Goal: Task Accomplishment & Management: Use online tool/utility

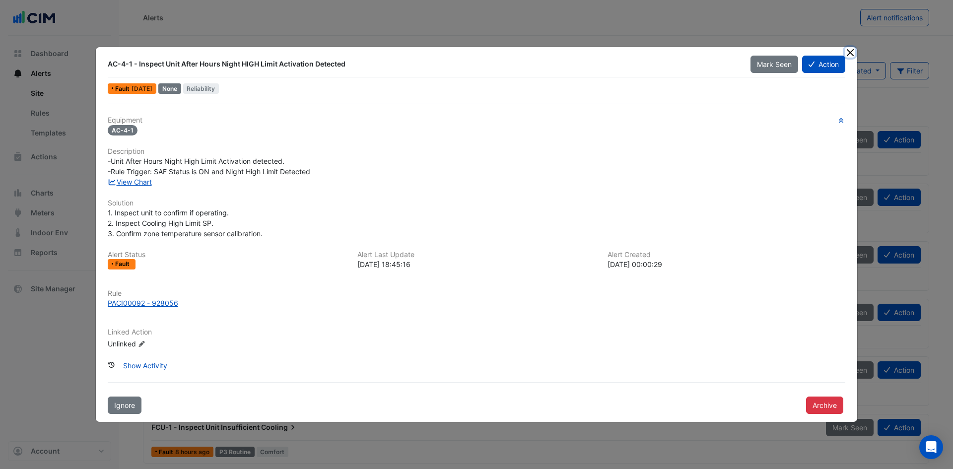
drag, startPoint x: 854, startPoint y: 52, endPoint x: 846, endPoint y: 53, distance: 8.0
click at [854, 51] on button "Close" at bounding box center [849, 52] width 10 height 10
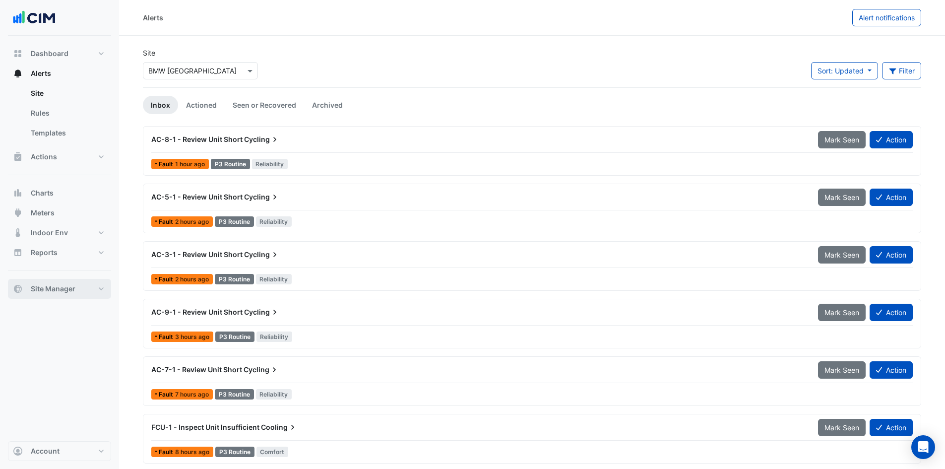
click at [99, 288] on button "Site Manager" at bounding box center [59, 289] width 103 height 20
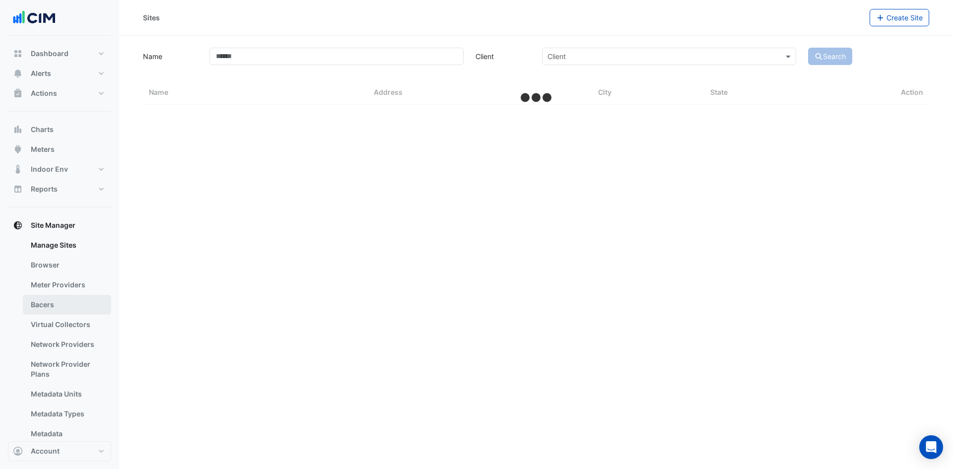
click at [52, 308] on link "Bacers" at bounding box center [67, 305] width 88 height 20
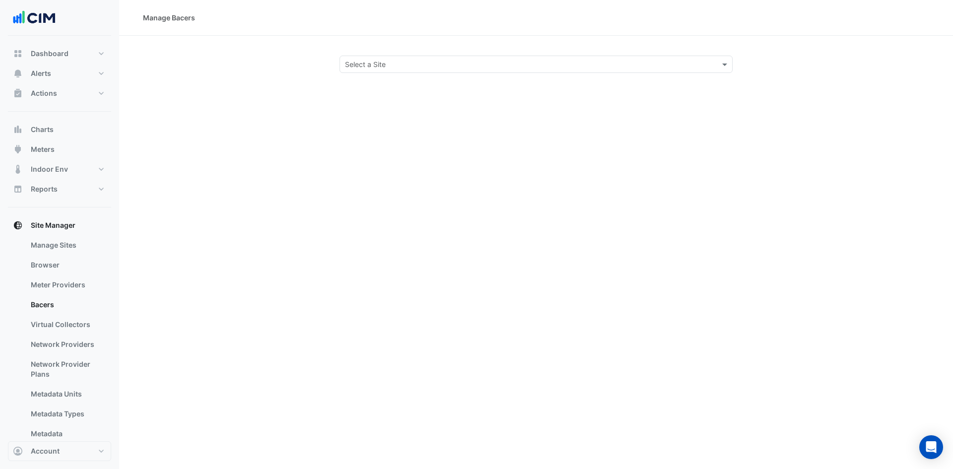
click at [379, 62] on input "text" at bounding box center [526, 65] width 362 height 10
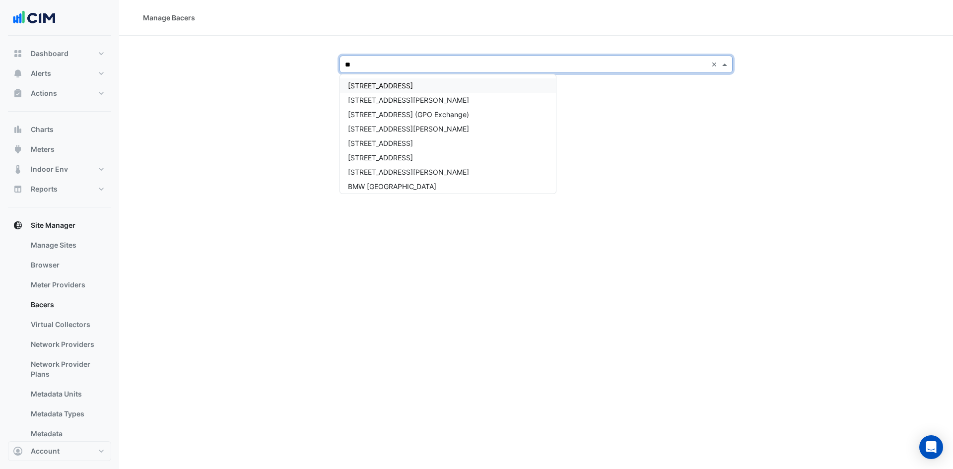
type input "*"
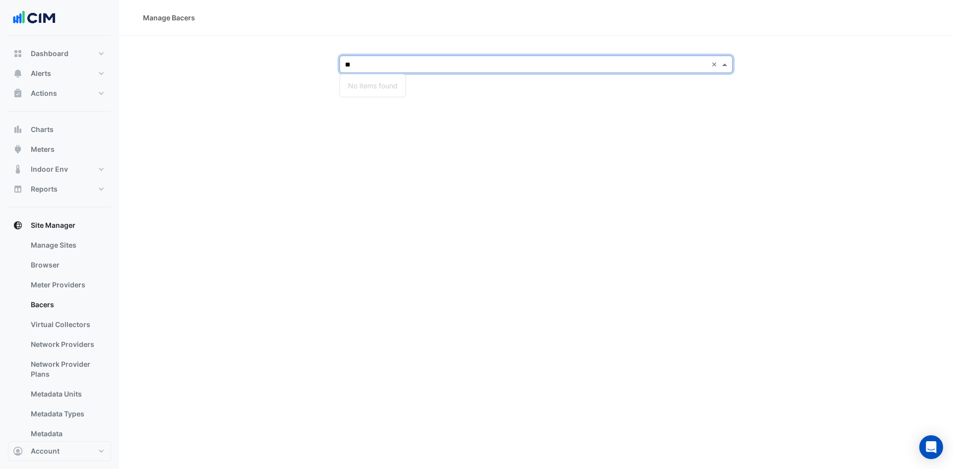
type input "*"
type input "**"
click at [377, 108] on div "60 King William Street" at bounding box center [408, 114] width 137 height 14
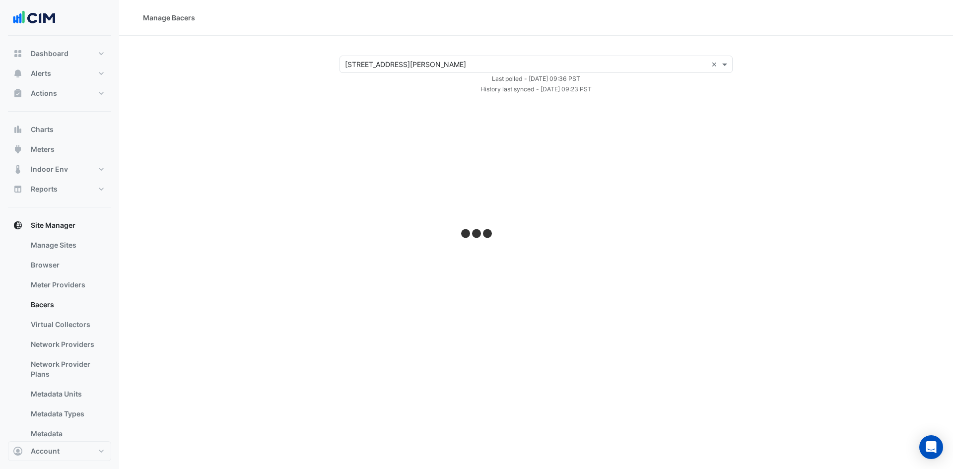
select select "***"
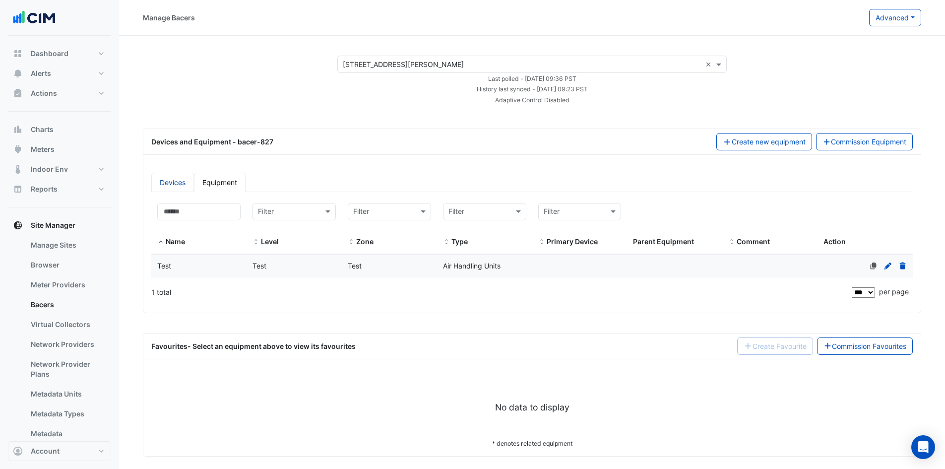
click at [173, 182] on link "Devices" at bounding box center [172, 182] width 43 height 19
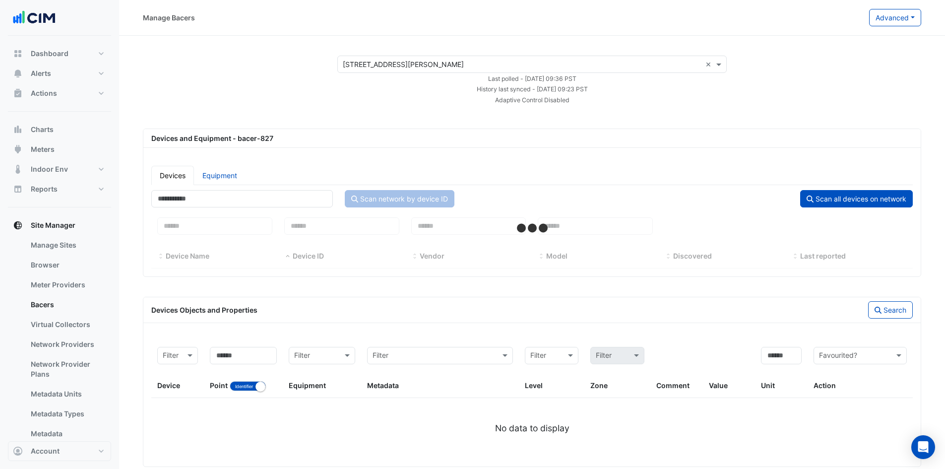
select select "***"
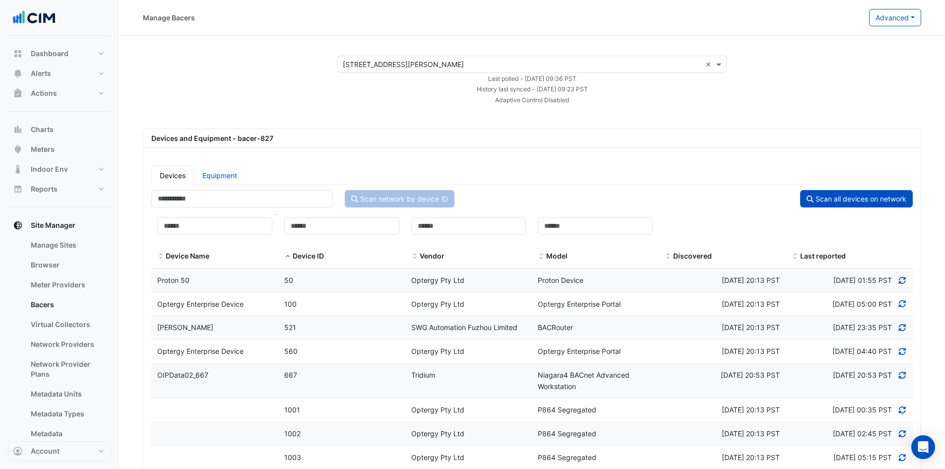
click at [160, 254] on span at bounding box center [160, 257] width 7 height 8
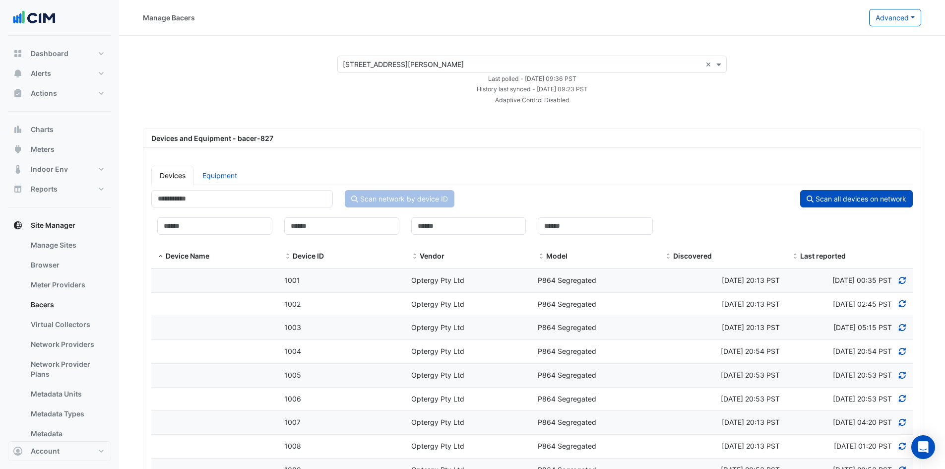
click at [452, 284] on span "Optergy Pty Ltd" at bounding box center [437, 280] width 53 height 8
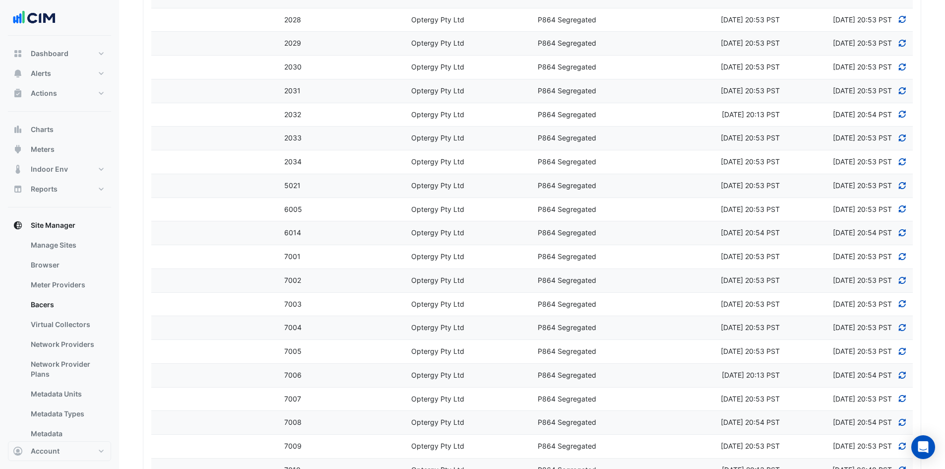
scroll to position [1124, 0]
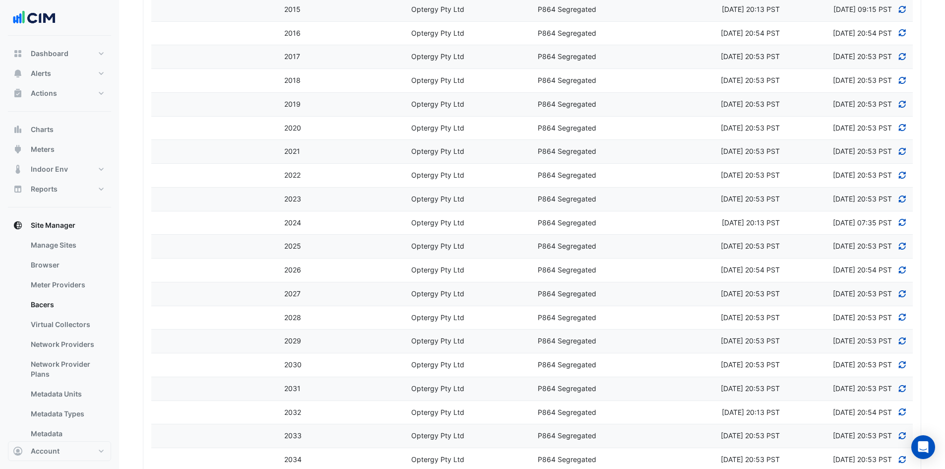
click at [295, 174] on span "2022" at bounding box center [292, 175] width 16 height 8
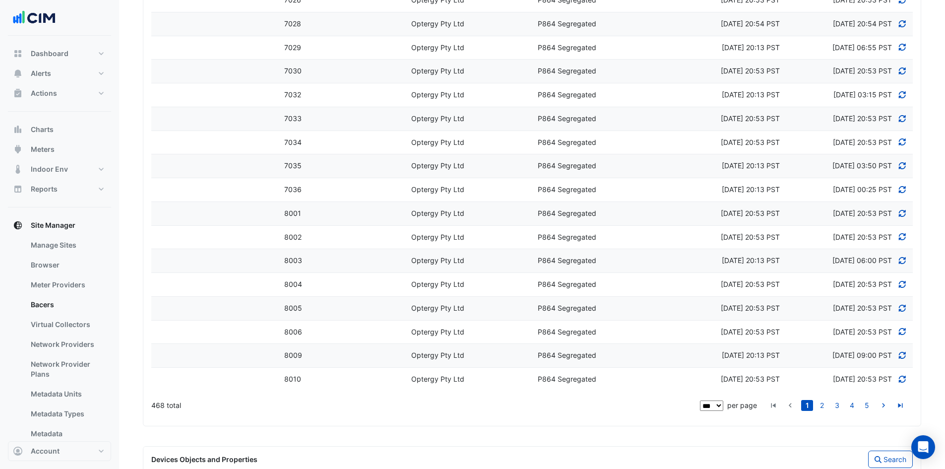
scroll to position [2414, 0]
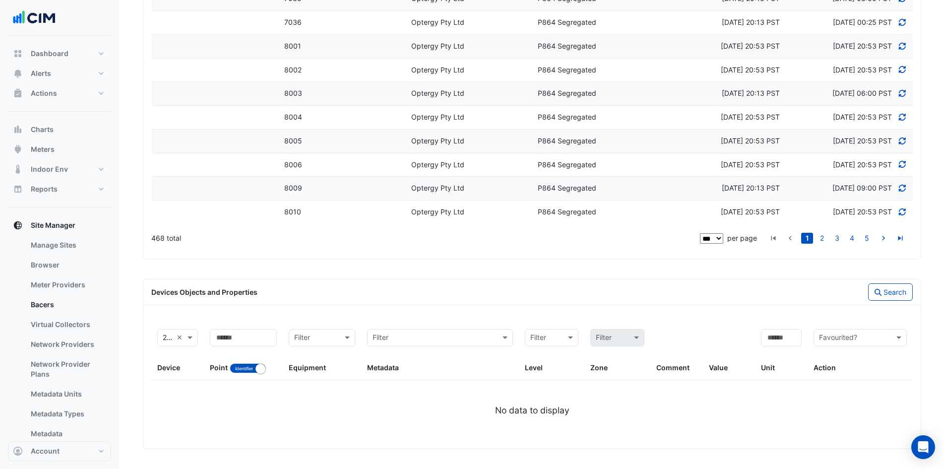
click at [284, 189] on span "8009" at bounding box center [293, 188] width 18 height 8
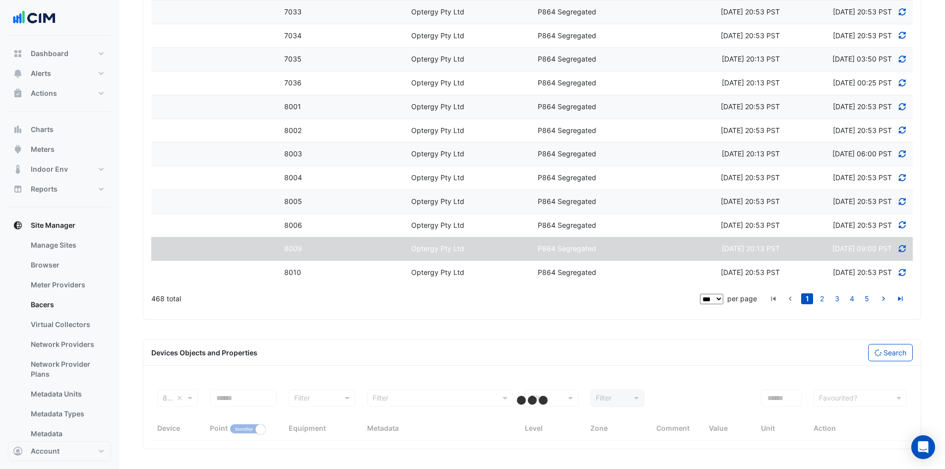
scroll to position [2353, 0]
select select "***"
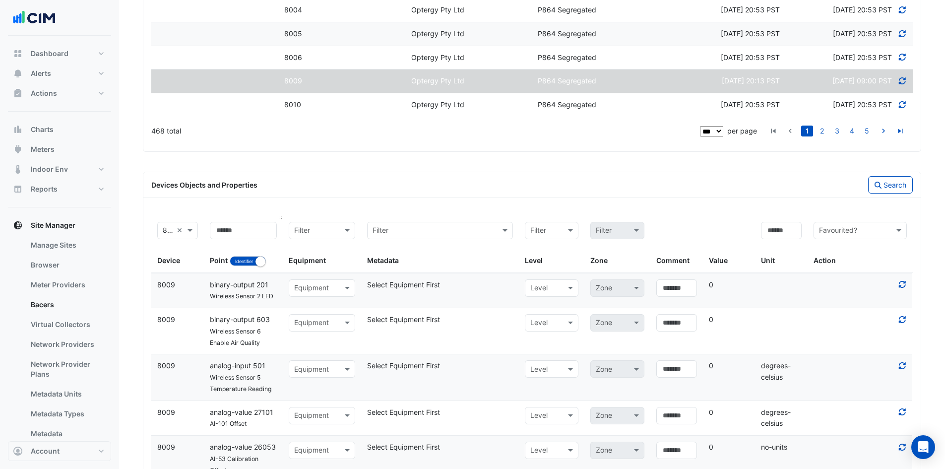
scroll to position [2563, 0]
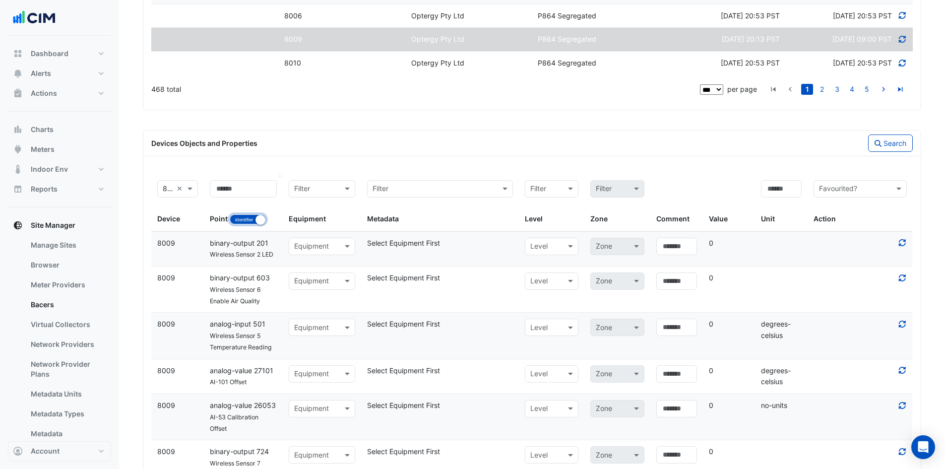
click at [248, 218] on button "Identifier Name" at bounding box center [248, 219] width 36 height 10
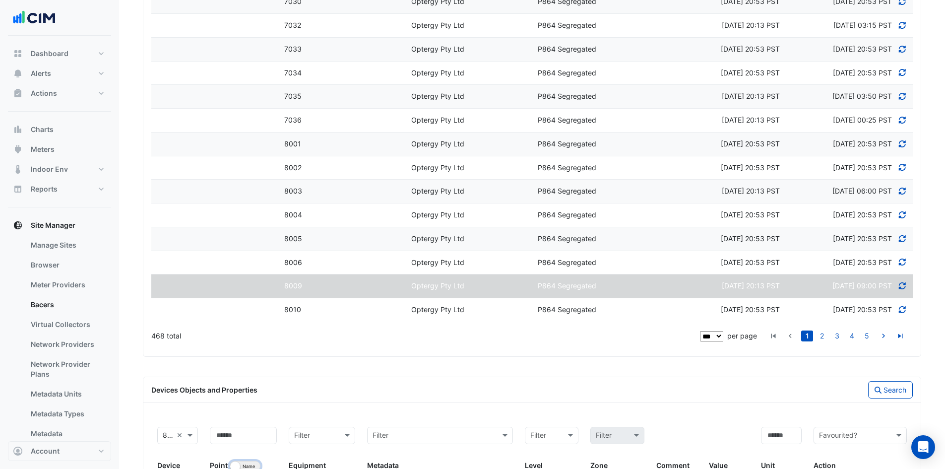
scroll to position [2364, 0]
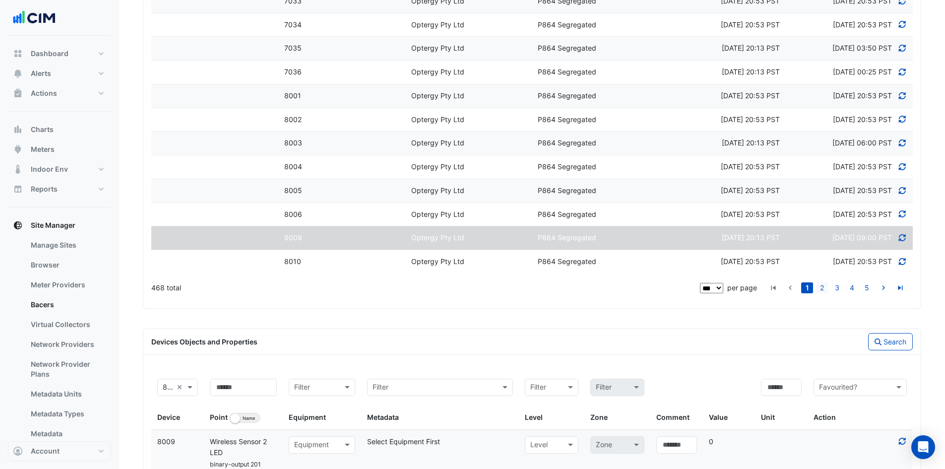
click at [822, 289] on link "2" at bounding box center [822, 287] width 12 height 11
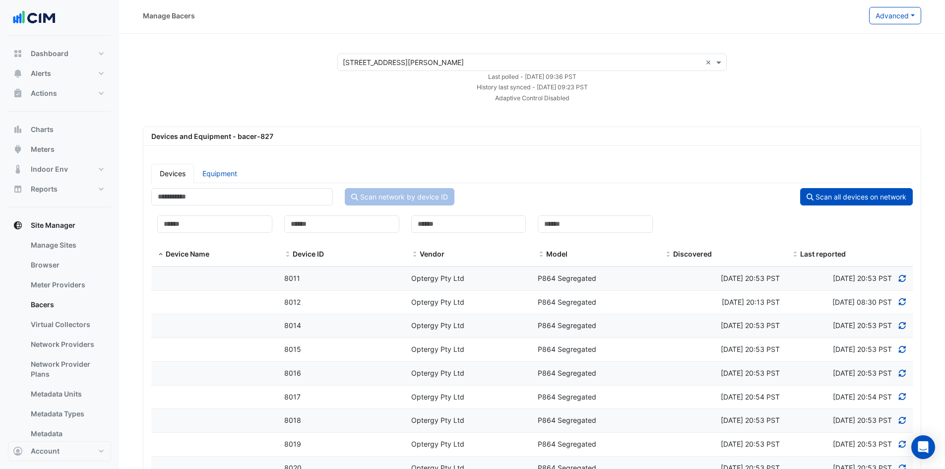
scroll to position [0, 0]
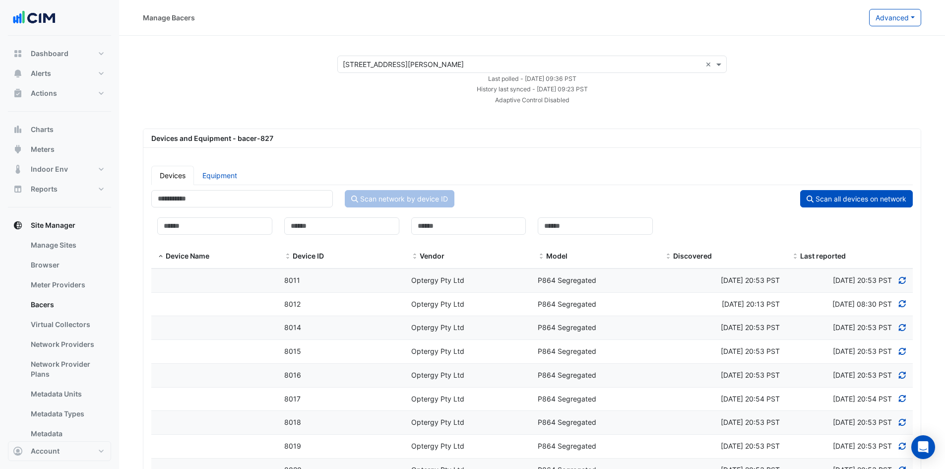
click at [600, 64] on input "text" at bounding box center [522, 65] width 359 height 10
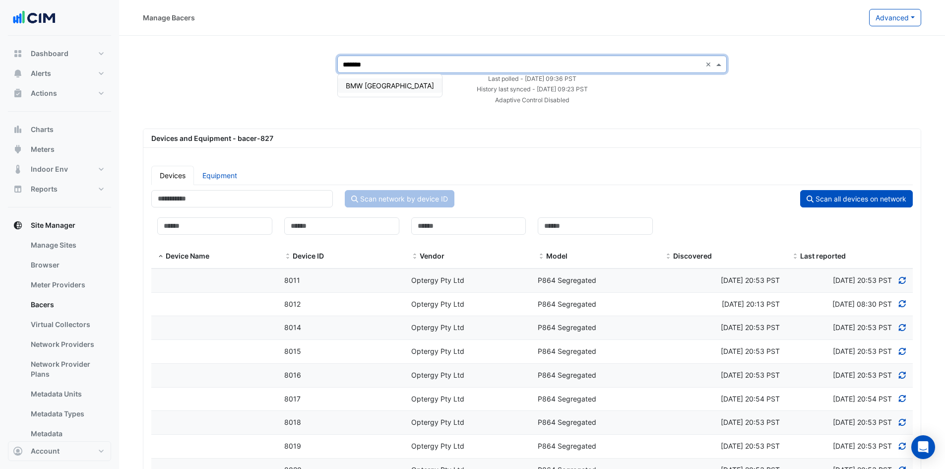
type input "********"
click at [373, 82] on span "BMW [GEOGRAPHIC_DATA]" at bounding box center [390, 85] width 88 height 8
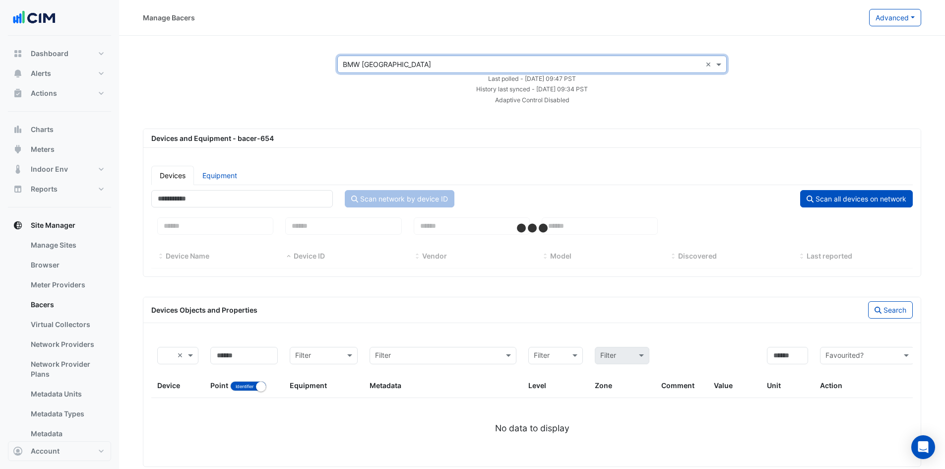
select select "***"
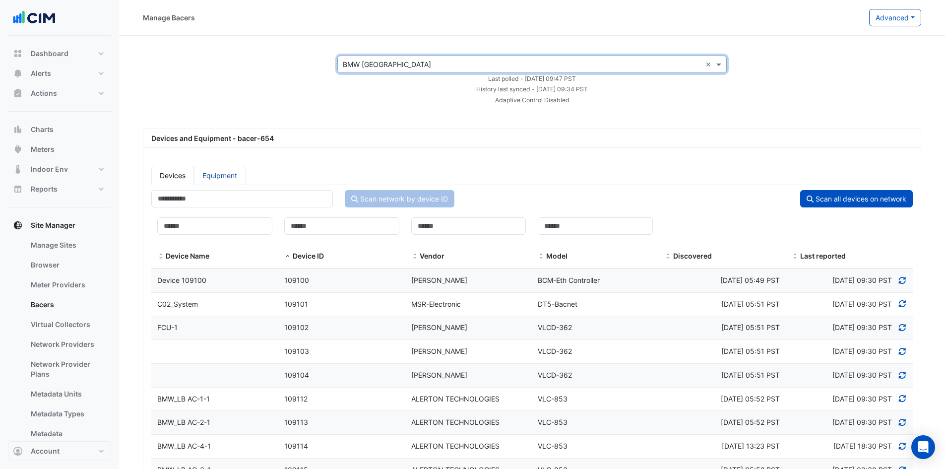
click at [216, 180] on link "Equipment" at bounding box center [220, 175] width 52 height 19
select select "***"
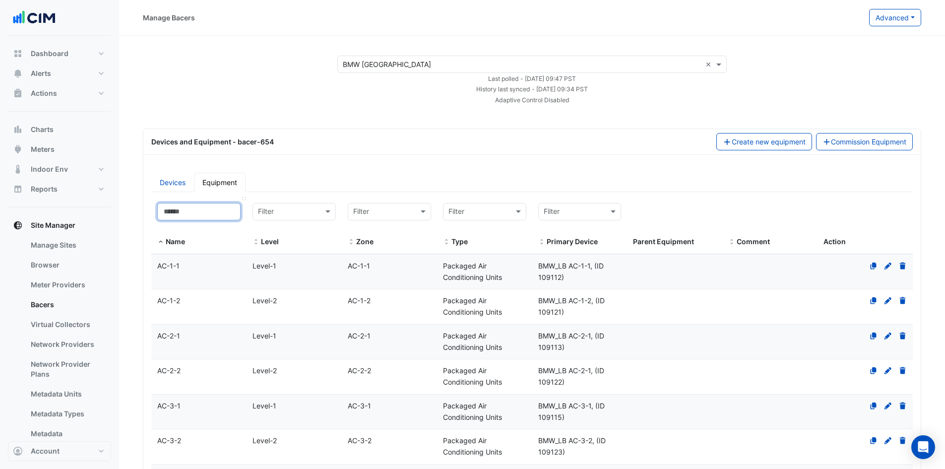
click at [217, 217] on input at bounding box center [198, 211] width 83 height 17
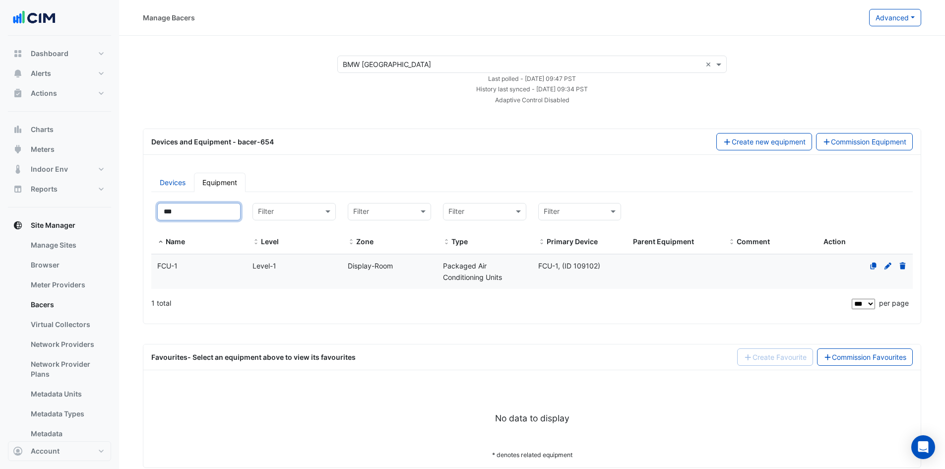
type input "***"
click at [171, 267] on span "FCU-1" at bounding box center [167, 265] width 20 height 8
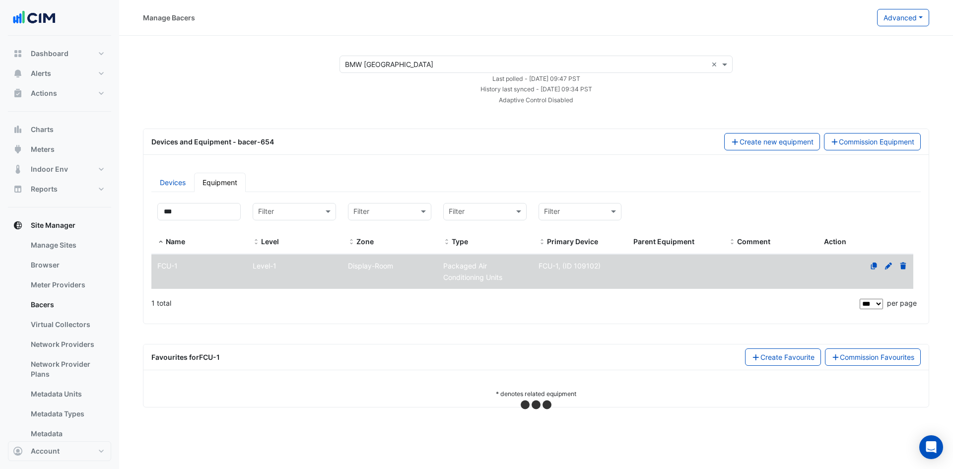
select select "***"
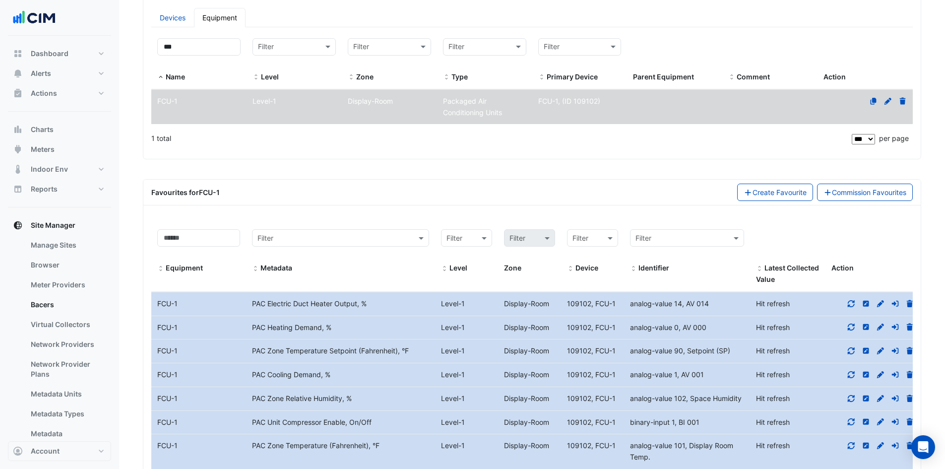
scroll to position [198, 0]
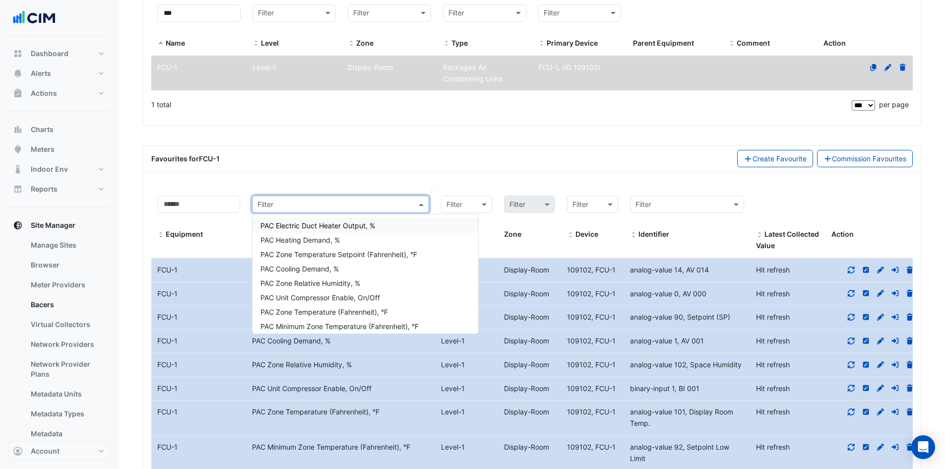
click at [294, 203] on input "text" at bounding box center [331, 204] width 146 height 11
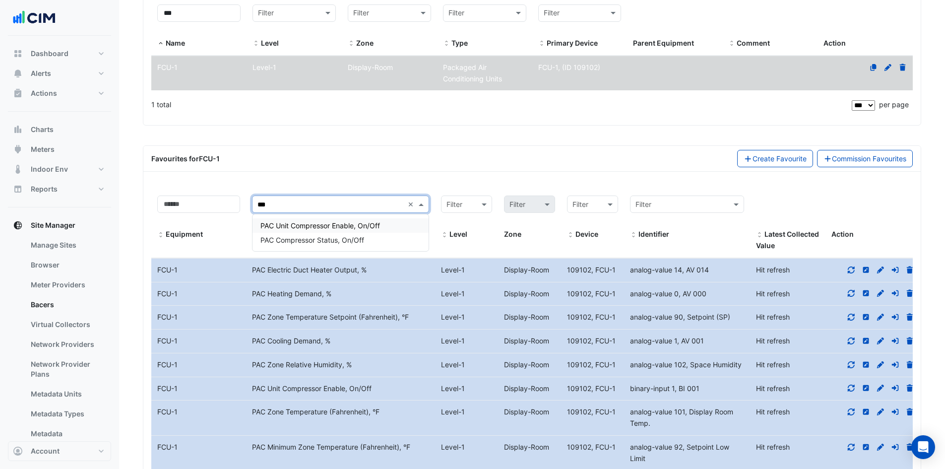
type input "***"
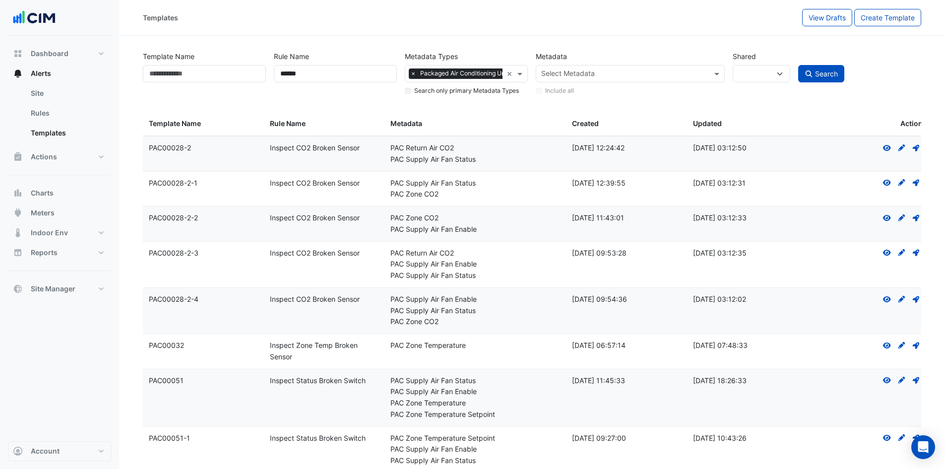
select select
select select "***"
drag, startPoint x: 307, startPoint y: 69, endPoint x: 235, endPoint y: 65, distance: 72.1
click at [235, 65] on div "Template Name Rule Name ****** Metadata Types × Packaged Air Conditioning Units…" at bounding box center [532, 71] width 786 height 51
click at [172, 66] on input "Template Name" at bounding box center [204, 73] width 123 height 17
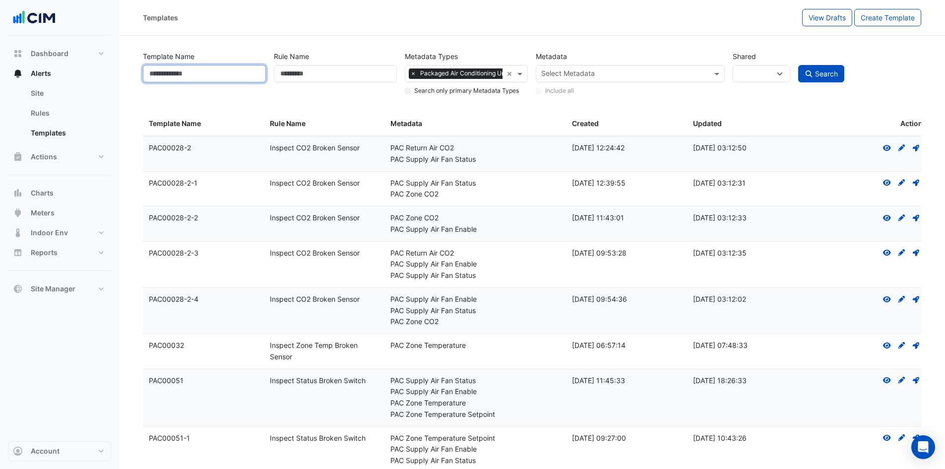
paste input "**********"
type input "**********"
click at [798, 65] on button "Search" at bounding box center [821, 73] width 47 height 17
select select
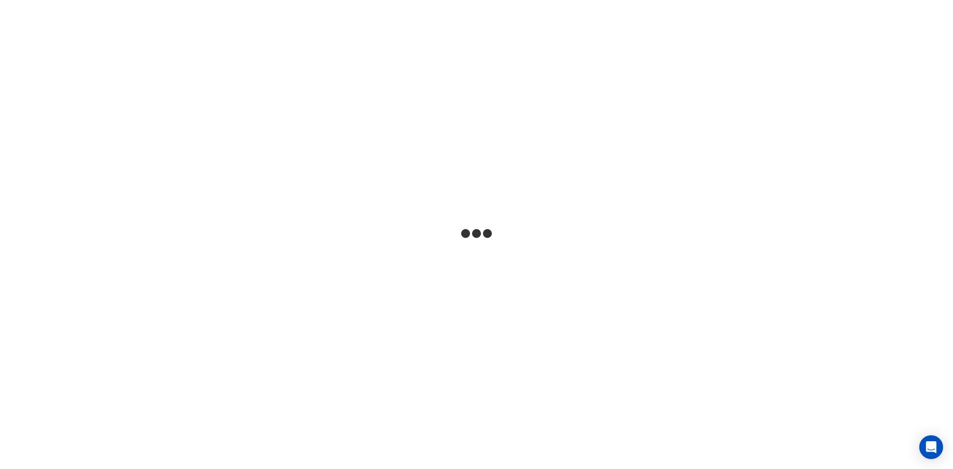
select select
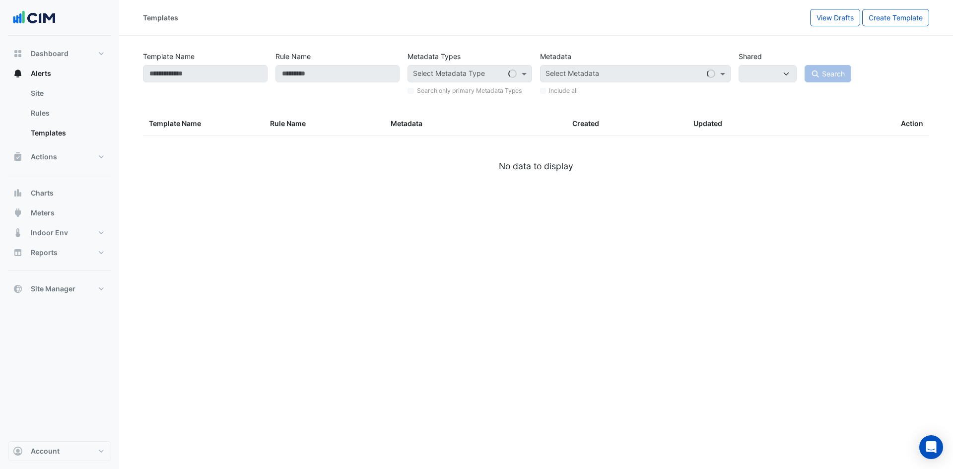
type input "**********"
select select
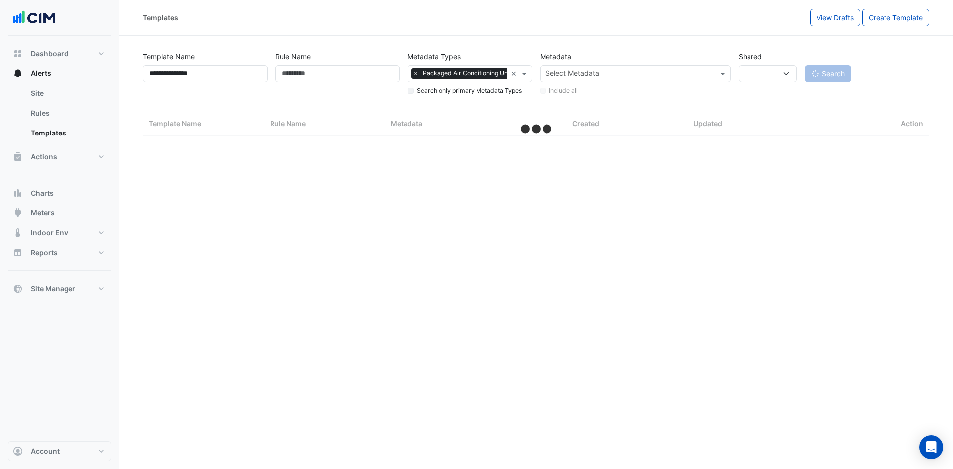
select select "***"
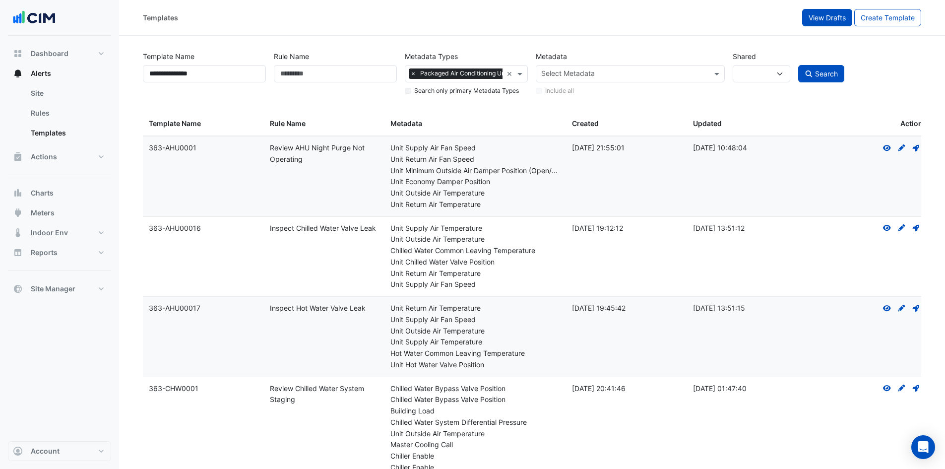
click at [838, 16] on span "View Drafts" at bounding box center [827, 17] width 37 height 8
select select
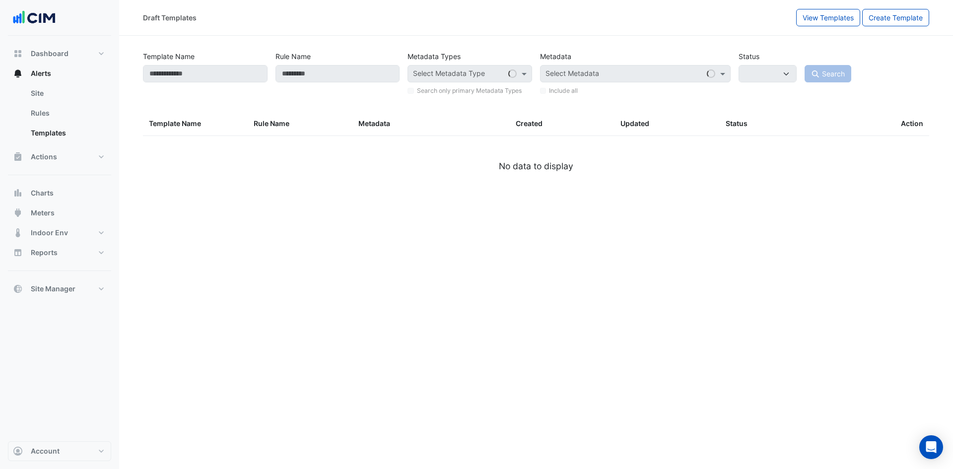
select select
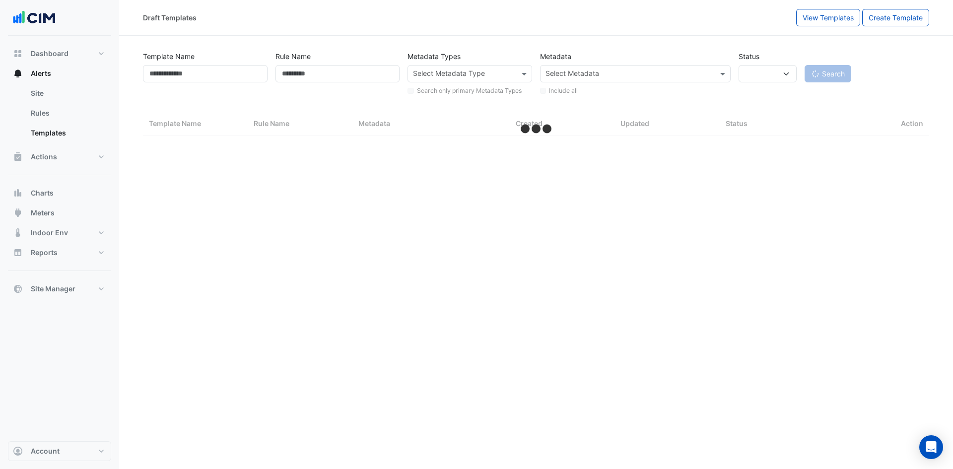
select select "***"
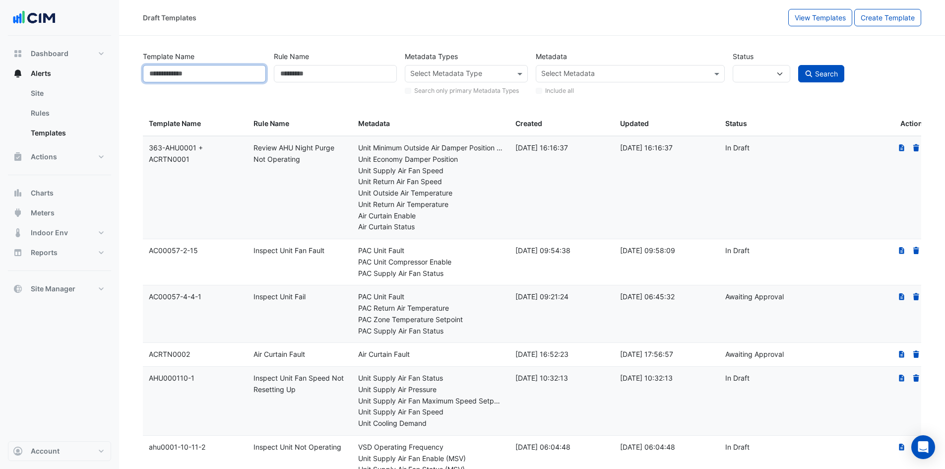
click at [216, 79] on input "Template Name" at bounding box center [204, 73] width 123 height 17
paste input "**********"
click at [253, 74] on input "**********" at bounding box center [204, 73] width 123 height 17
paste input "text"
type input "**********"
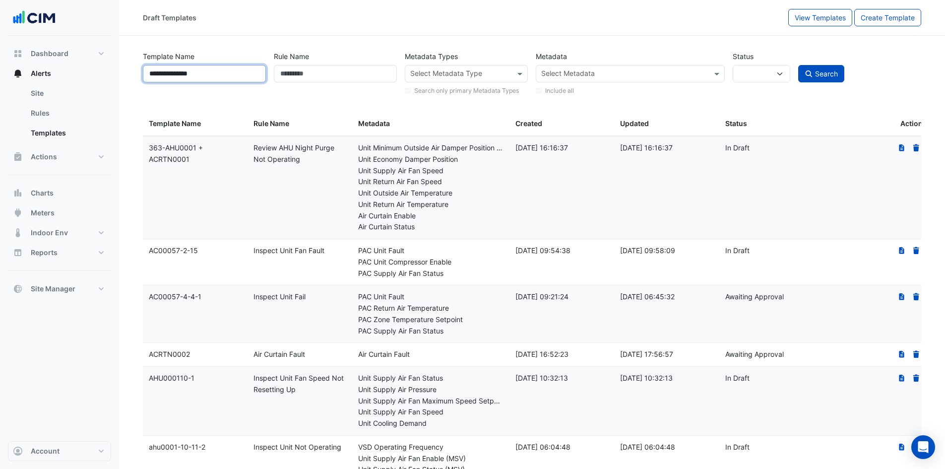
click at [798, 65] on button "Search" at bounding box center [821, 73] width 47 height 17
select select
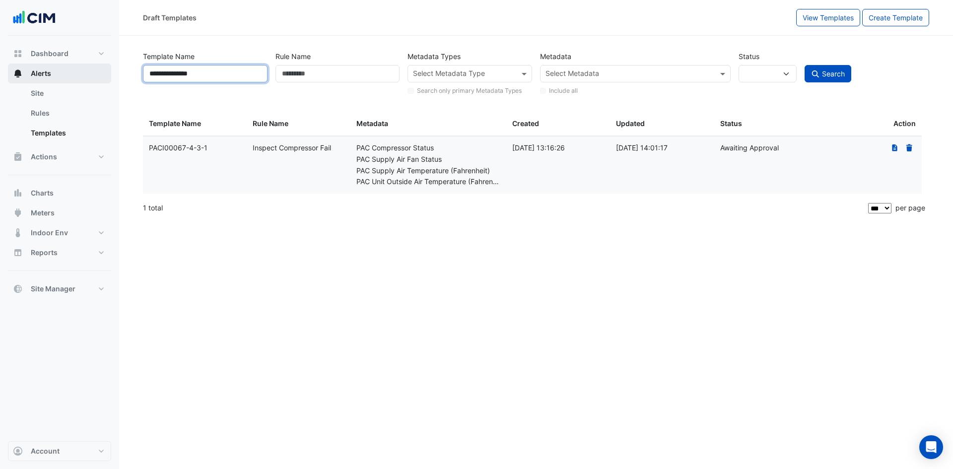
drag, startPoint x: 216, startPoint y: 74, endPoint x: 51, endPoint y: 64, distance: 165.6
click at [51, 64] on div "**********" at bounding box center [476, 234] width 953 height 469
paste input "text"
type input "**********"
click at [804, 65] on button "Search" at bounding box center [827, 73] width 47 height 17
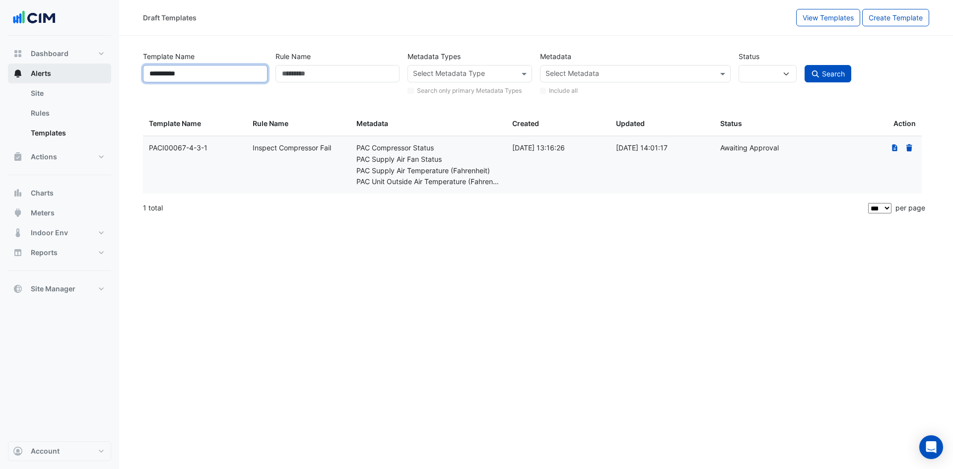
select select
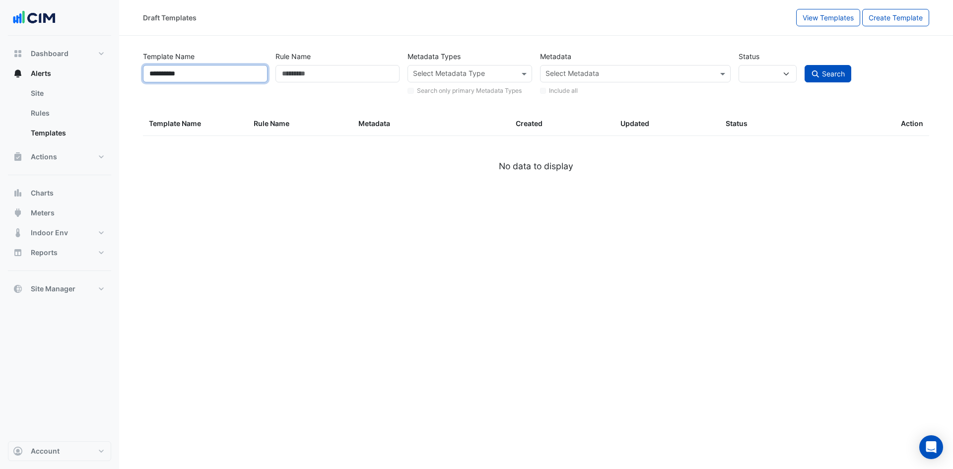
click at [150, 74] on input "**********" at bounding box center [205, 73] width 125 height 17
click at [804, 65] on button "Search" at bounding box center [827, 73] width 47 height 17
click at [837, 16] on span "View Templates" at bounding box center [827, 17] width 51 height 8
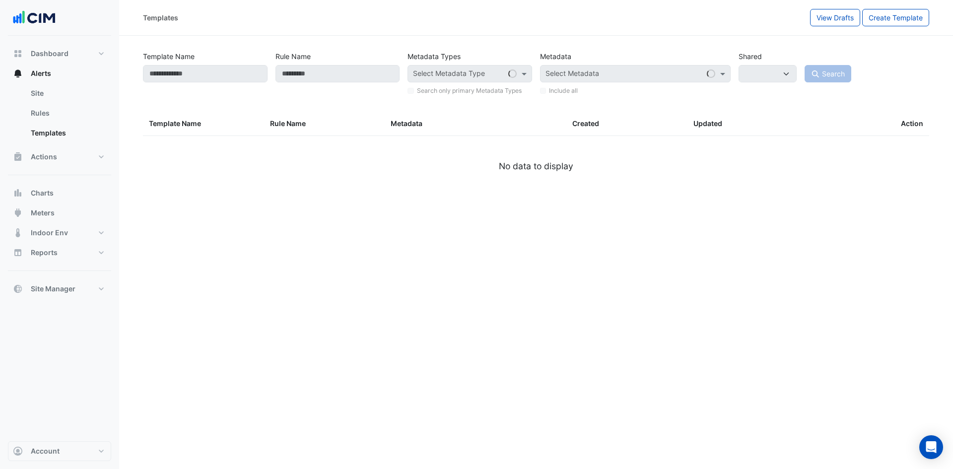
select select
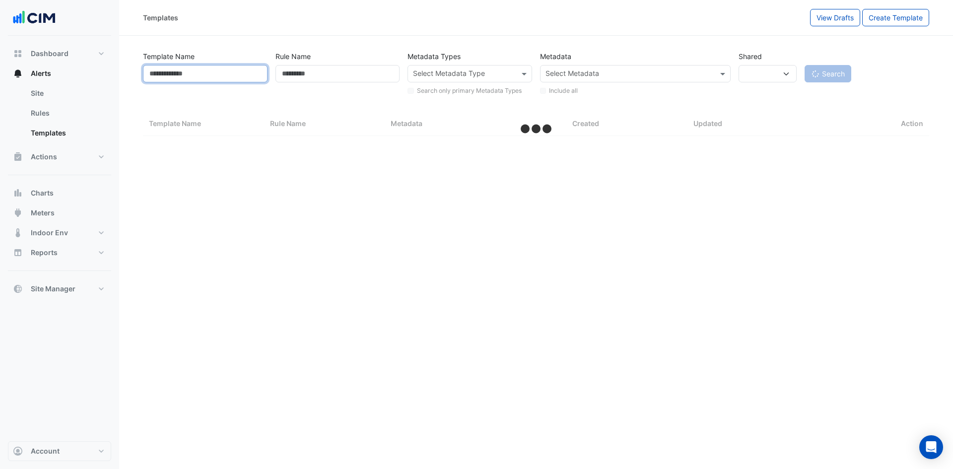
click at [235, 71] on input "Template Name" at bounding box center [205, 73] width 125 height 17
paste input "**********"
type input "**********"
select select "***"
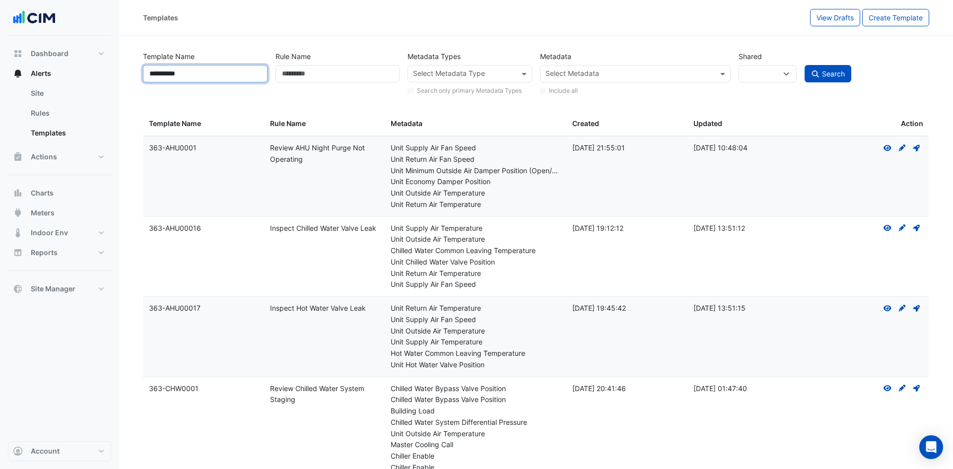
type input "**********"
click at [804, 65] on button "Search" at bounding box center [827, 73] width 47 height 17
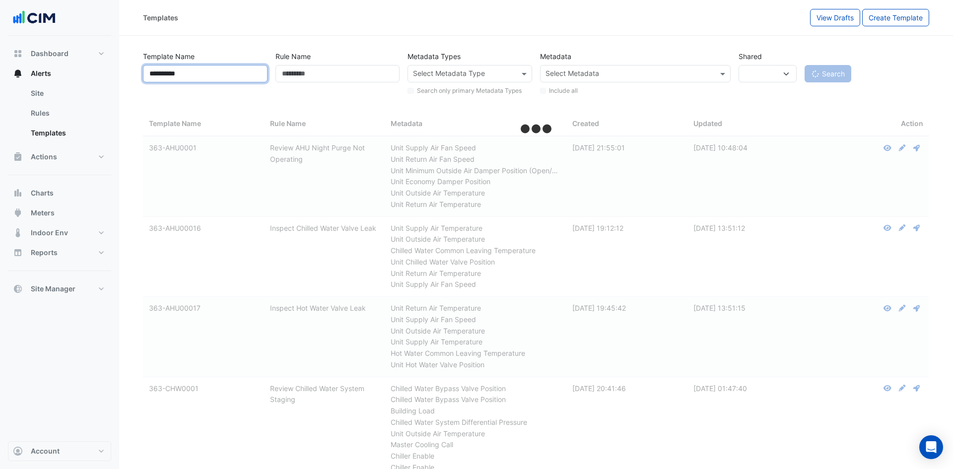
select select
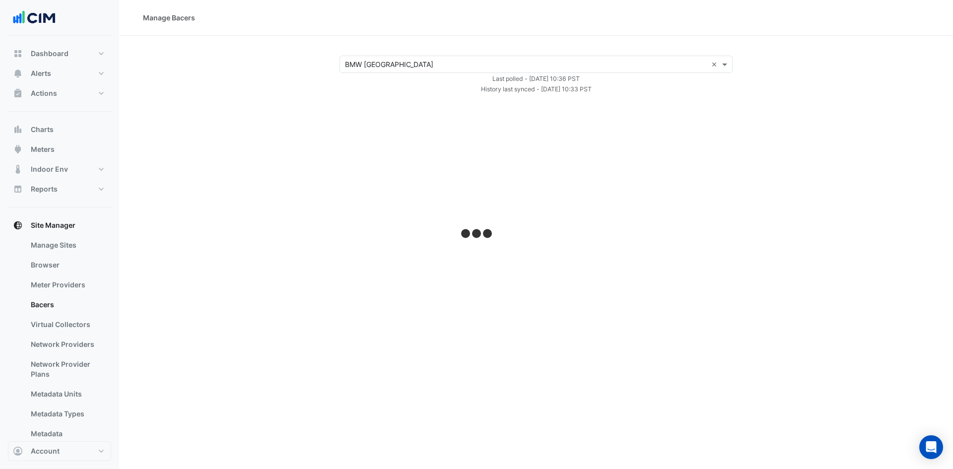
select select "***"
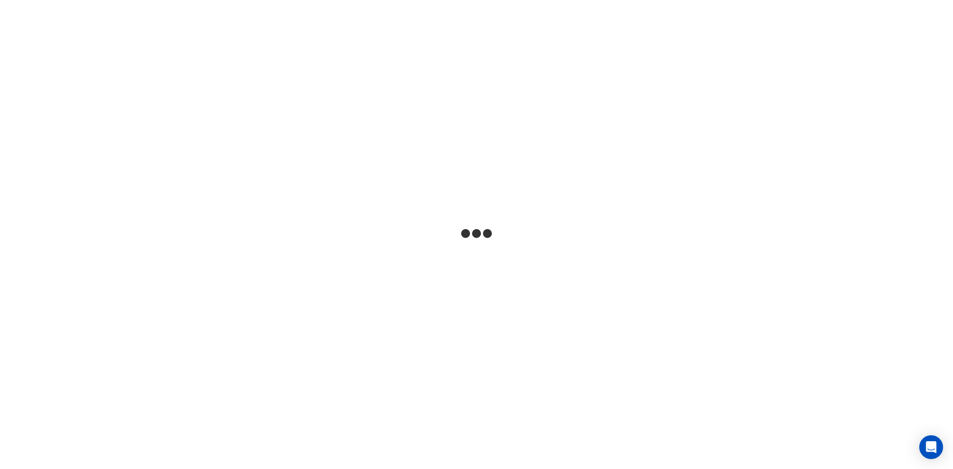
select select
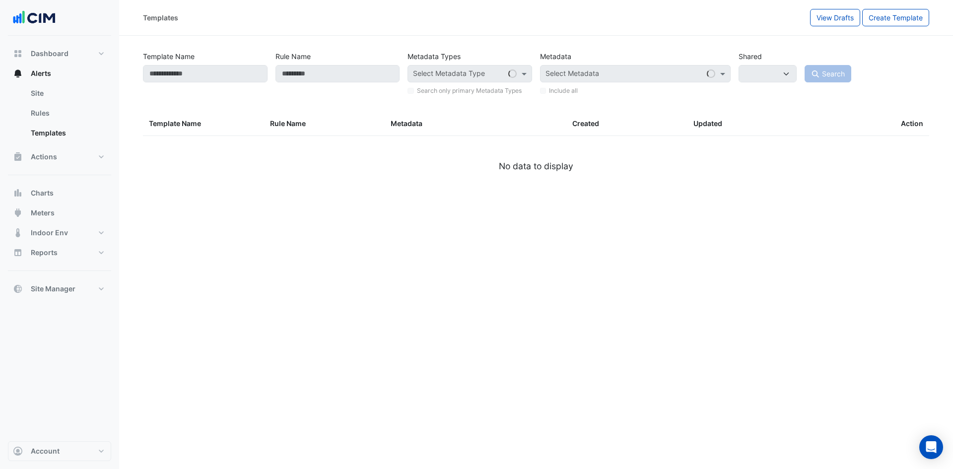
type input "**********"
select select
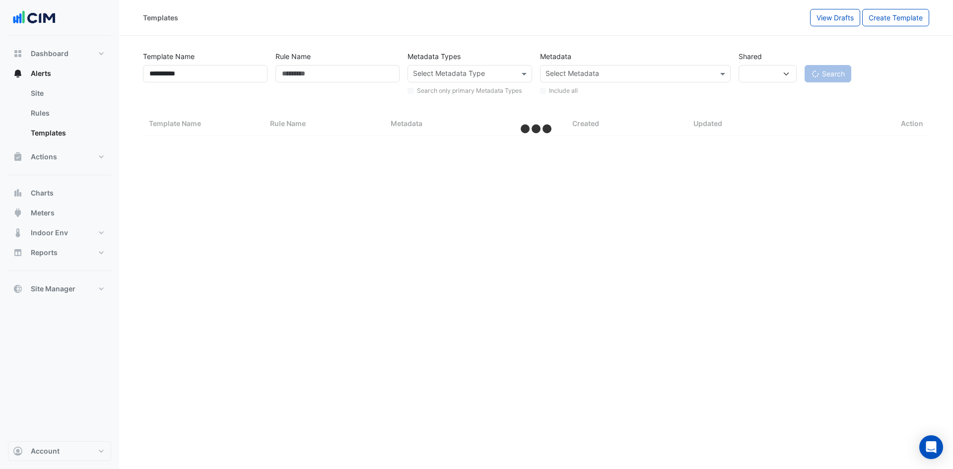
select select "***"
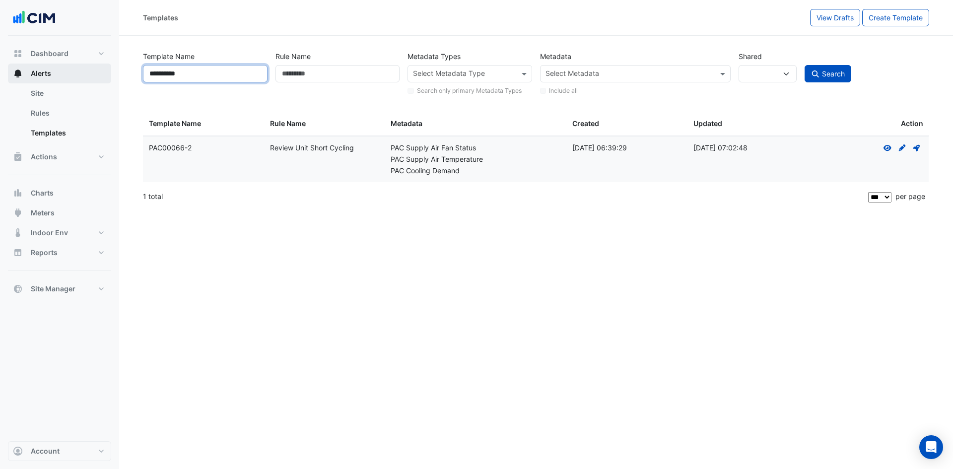
drag, startPoint x: 164, startPoint y: 74, endPoint x: 64, endPoint y: 73, distance: 99.7
click at [64, 73] on div "**********" at bounding box center [476, 234] width 953 height 469
paste input "text"
type input "**********"
click at [804, 65] on button "Search" at bounding box center [827, 73] width 47 height 17
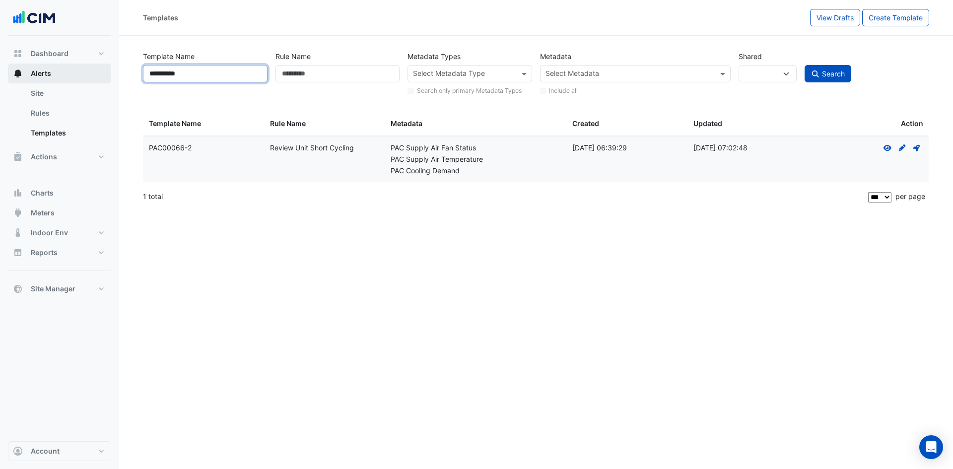
select select
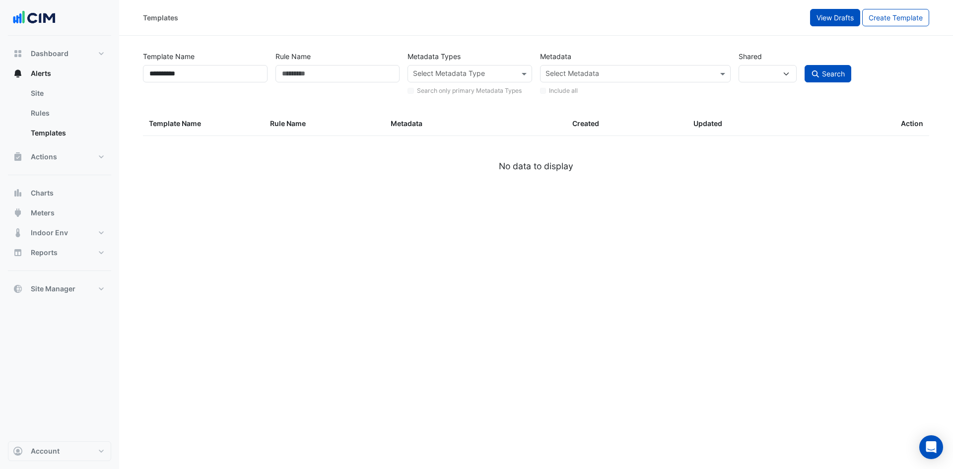
click at [831, 19] on span "View Drafts" at bounding box center [834, 17] width 37 height 8
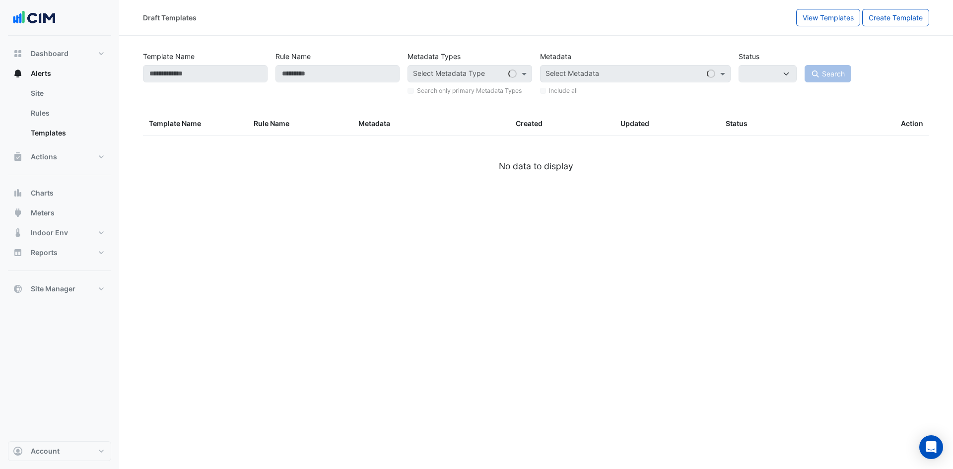
select select
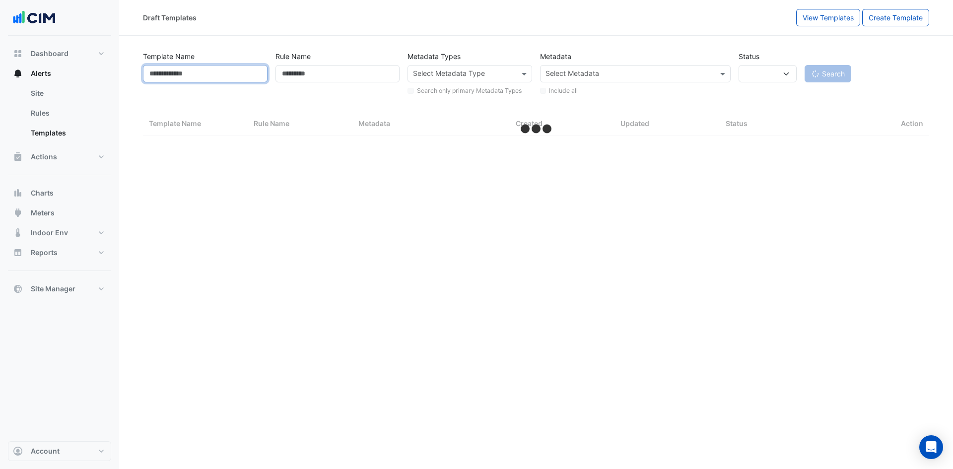
click at [230, 73] on input "Template Name" at bounding box center [205, 73] width 125 height 17
select select "***"
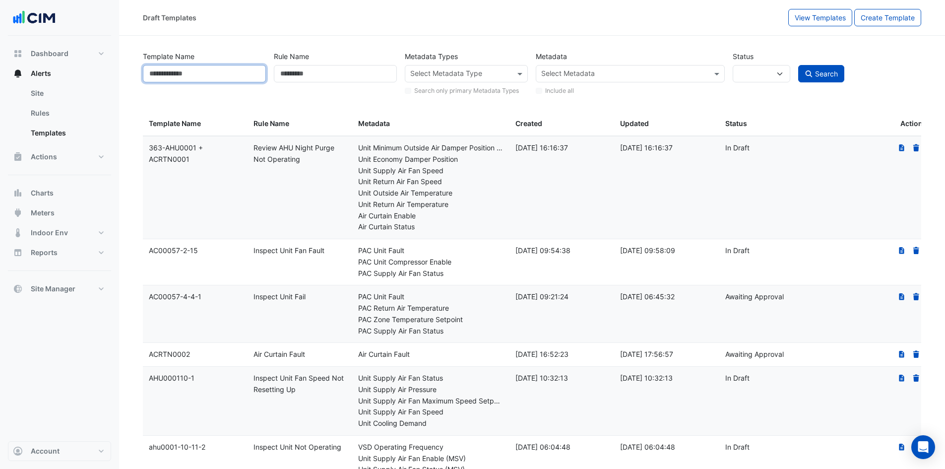
paste input "**********"
type input "**********"
click at [798, 65] on button "Search" at bounding box center [821, 73] width 47 height 17
select select
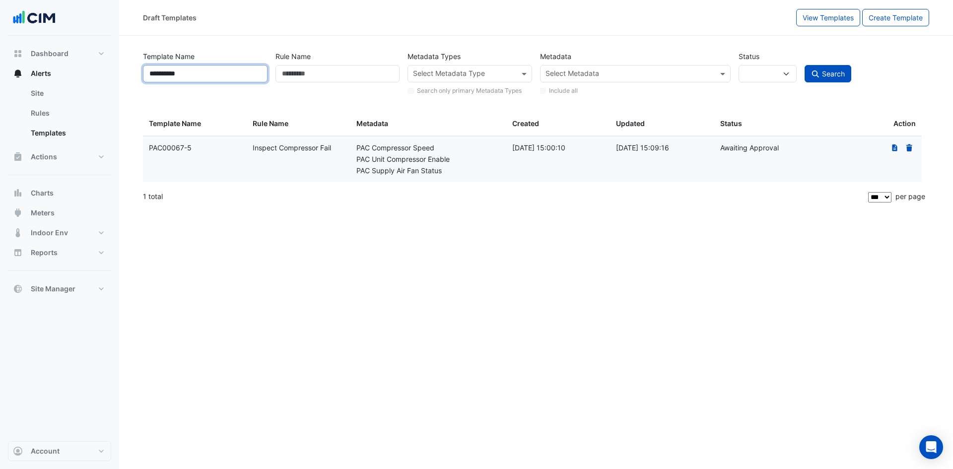
click at [161, 75] on input "**********" at bounding box center [205, 73] width 125 height 17
type input "**********"
click at [804, 65] on button "Search" at bounding box center [827, 73] width 47 height 17
select select
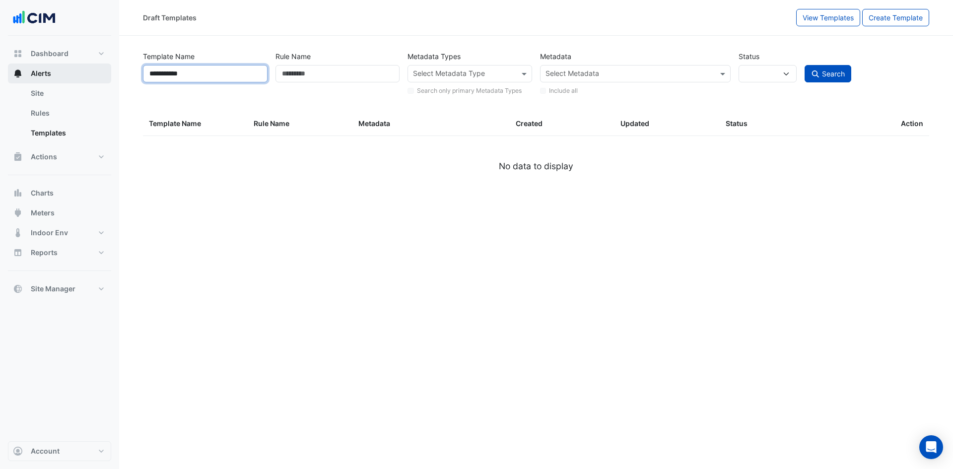
drag, startPoint x: 214, startPoint y: 75, endPoint x: 45, endPoint y: 77, distance: 169.2
click at [45, 77] on div "**********" at bounding box center [476, 234] width 953 height 469
click at [822, 23] on button "View Templates" at bounding box center [828, 17] width 64 height 17
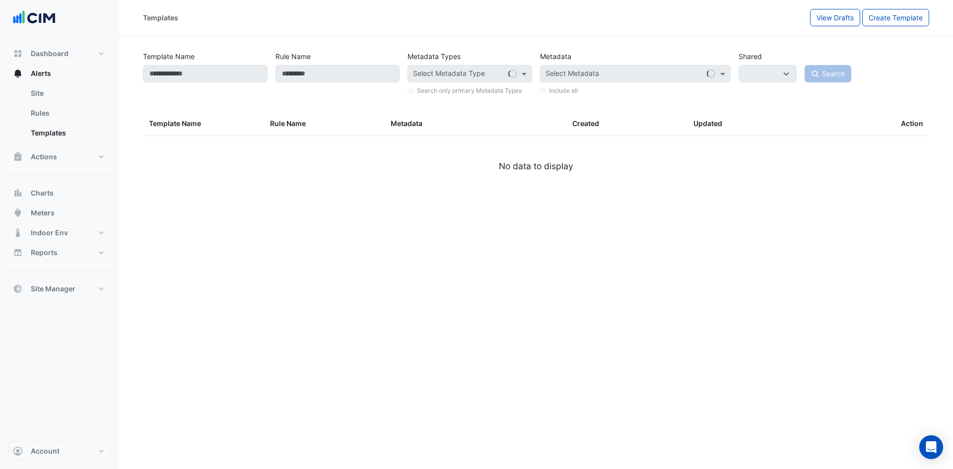
select select
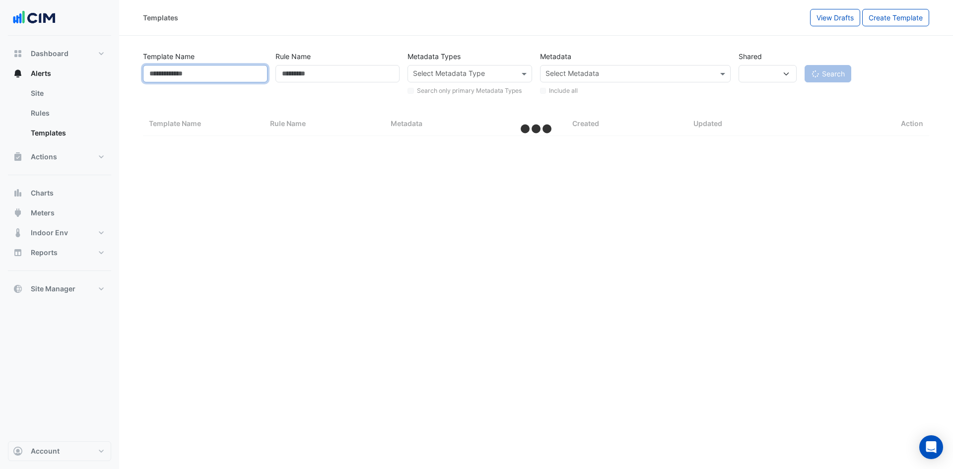
click at [211, 76] on input "Template Name" at bounding box center [205, 73] width 125 height 17
select select "***"
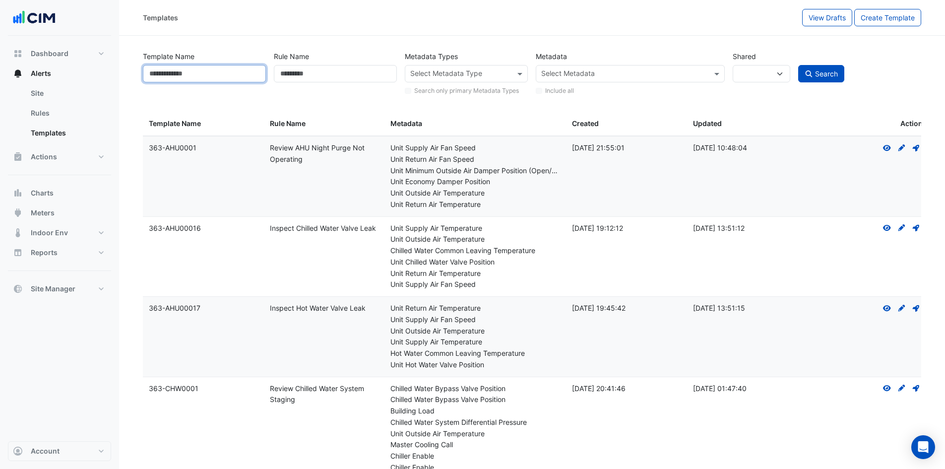
paste input "**********"
type input "**********"
click at [798, 65] on button "Search" at bounding box center [821, 73] width 47 height 17
select select
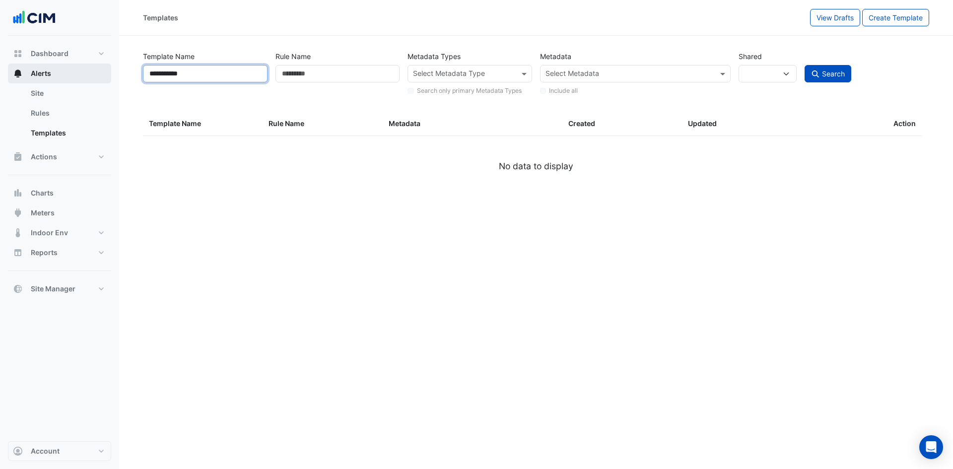
drag, startPoint x: 214, startPoint y: 68, endPoint x: 88, endPoint y: 80, distance: 126.1
click at [88, 80] on div "**********" at bounding box center [476, 234] width 953 height 469
paste input "text"
click at [804, 65] on button "Search" at bounding box center [827, 73] width 47 height 17
type input "**********"
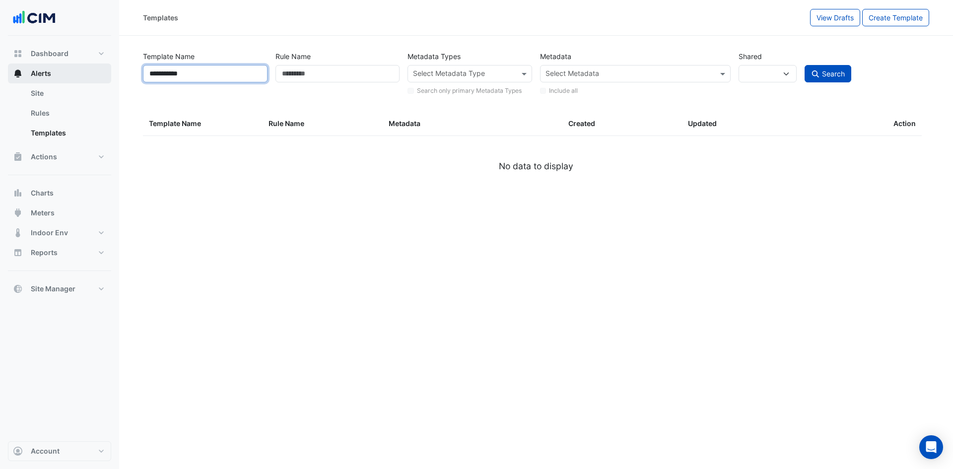
select select
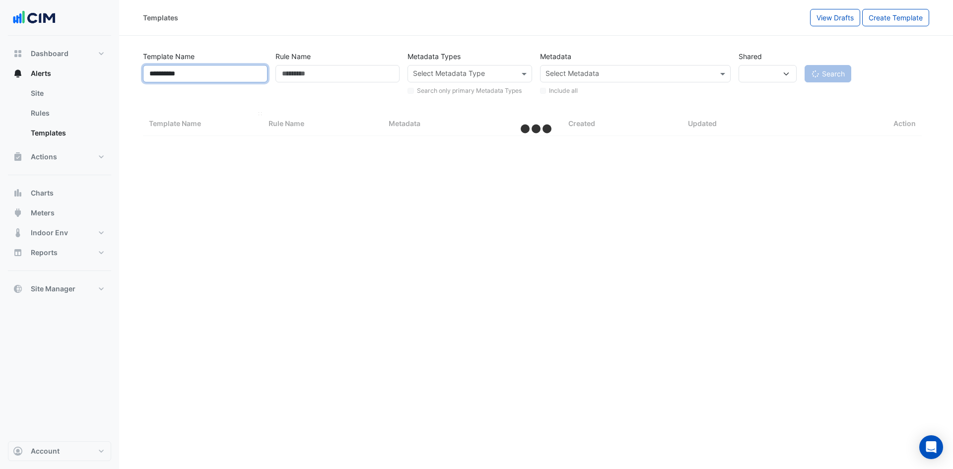
select select "***"
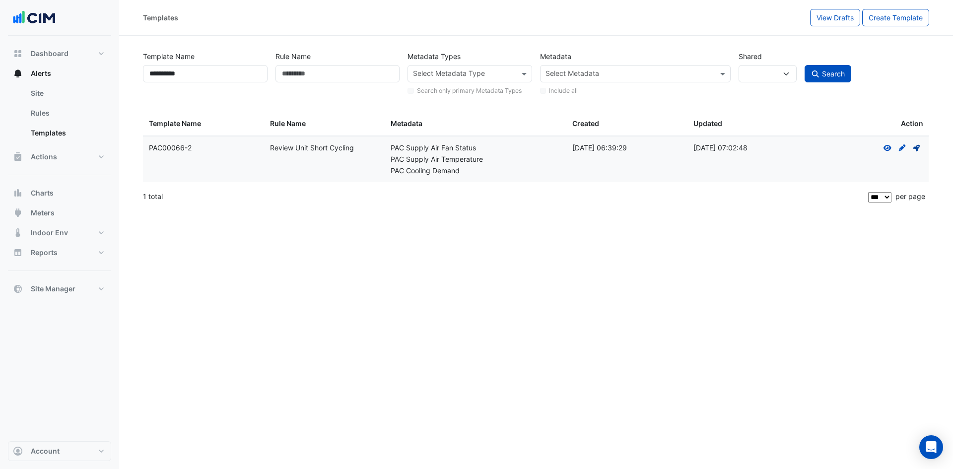
click at [916, 148] on icon at bounding box center [916, 148] width 6 height 6
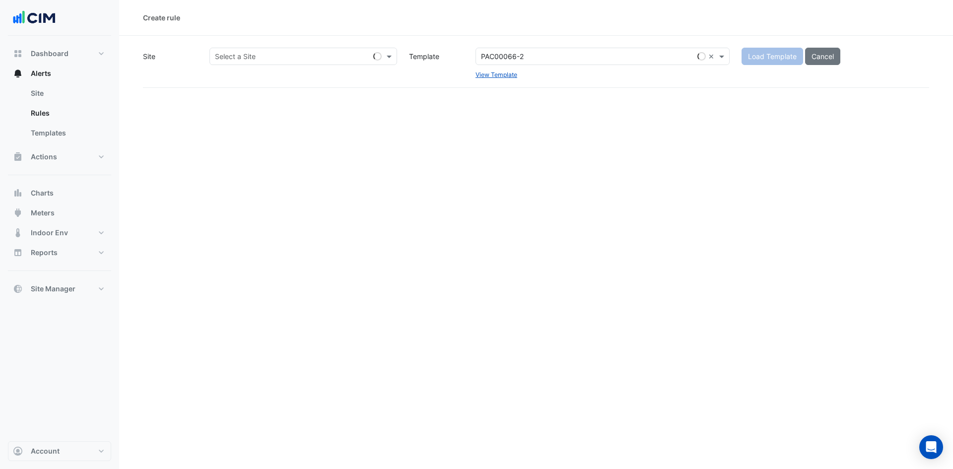
click at [257, 53] on input "text" at bounding box center [293, 57] width 157 height 10
type input "***"
click at [246, 93] on span "JLR Southwest Houston" at bounding box center [256, 92] width 77 height 8
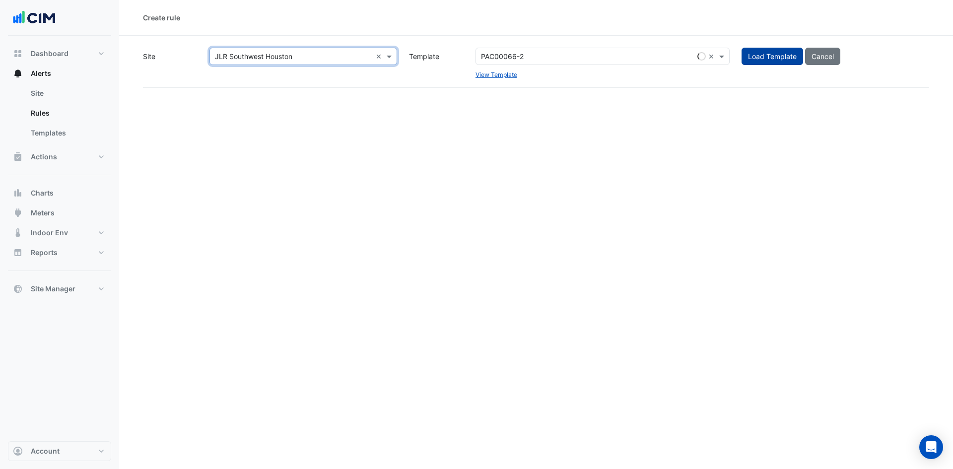
click at [781, 55] on span "Load Template" at bounding box center [772, 56] width 49 height 8
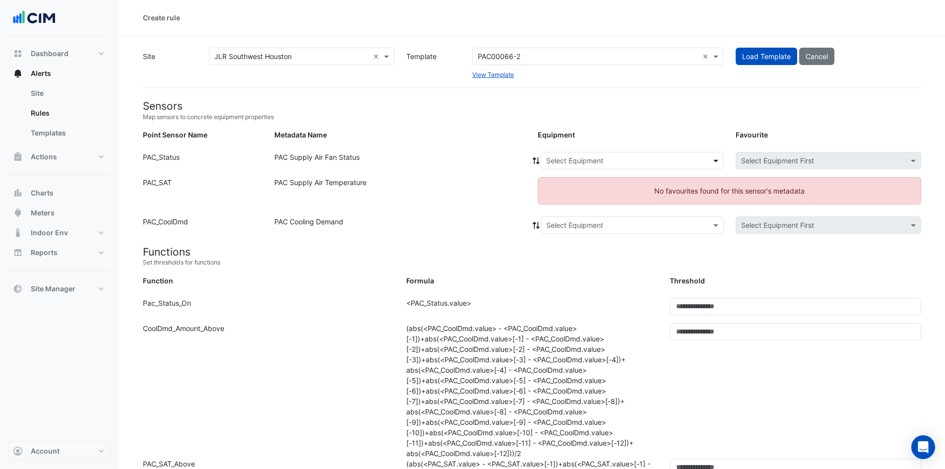
click at [715, 159] on span at bounding box center [717, 160] width 12 height 10
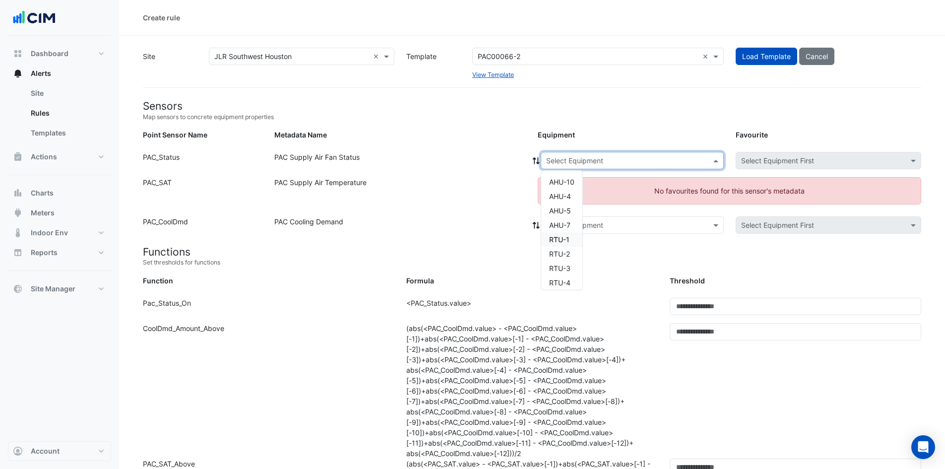
click at [567, 237] on span "RTU-1" at bounding box center [559, 239] width 20 height 8
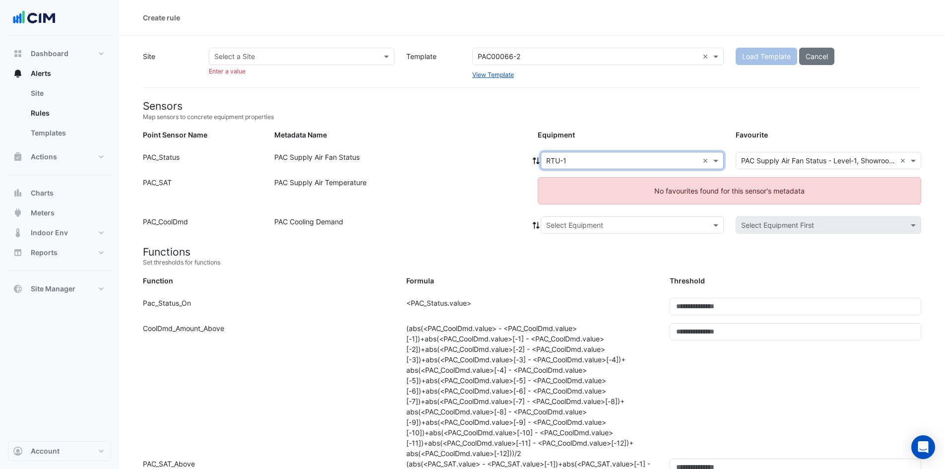
select select
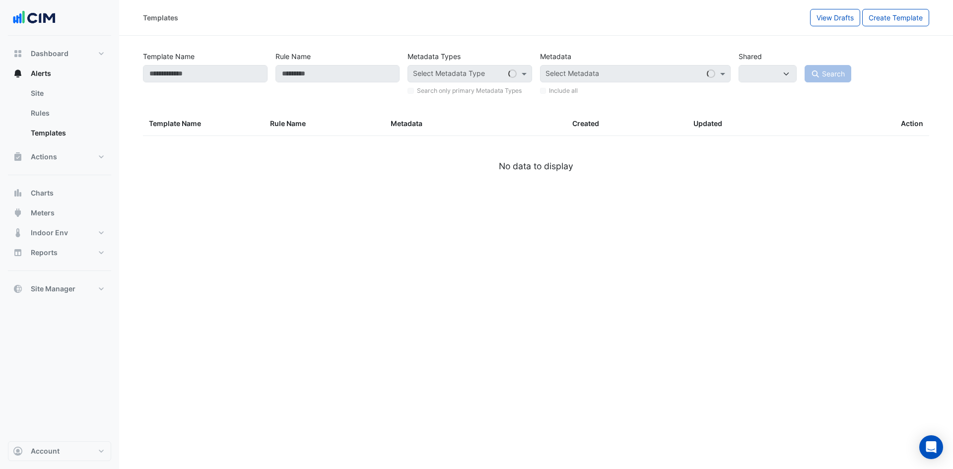
type input "**********"
select select
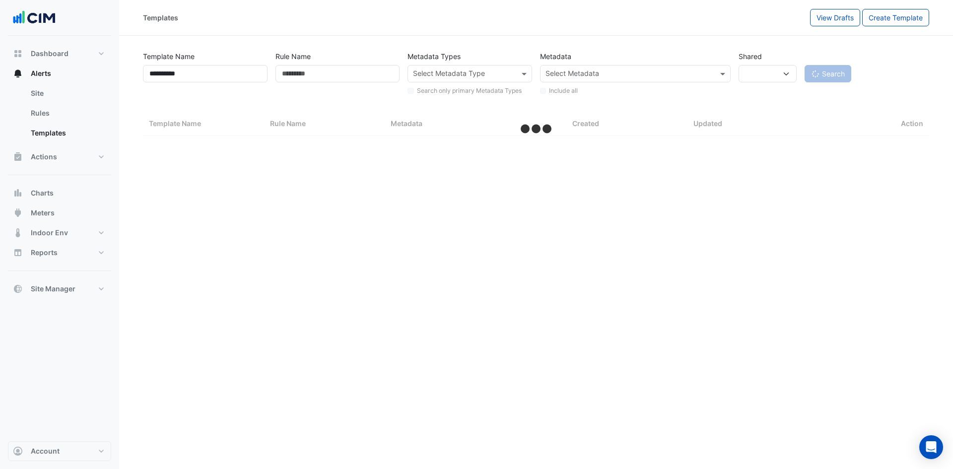
select select "***"
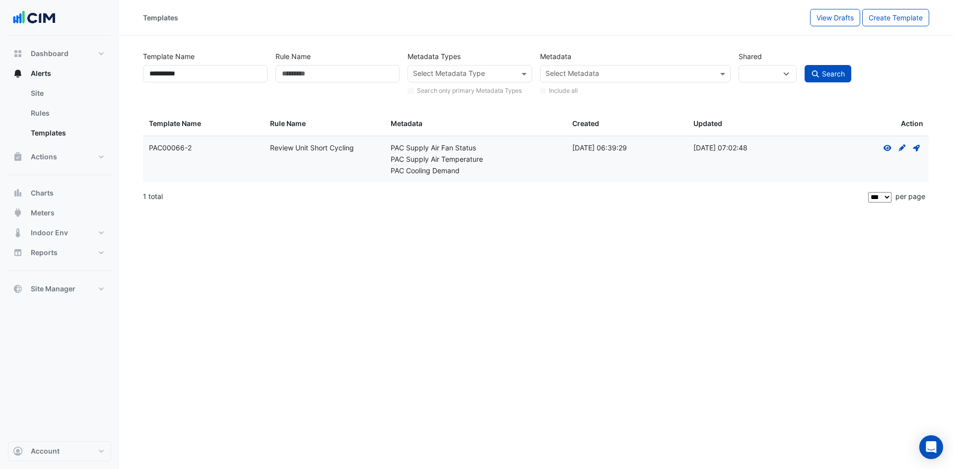
drag, startPoint x: 357, startPoint y: 147, endPoint x: 265, endPoint y: 162, distance: 93.5
click at [265, 162] on datatable-body-cell "Rule Name: Review Unit Short Cycling" at bounding box center [324, 159] width 121 height 46
copy div "Review Unit Short Cycling"
drag, startPoint x: 207, startPoint y: 74, endPoint x: 65, endPoint y: 69, distance: 142.5
click at [65, 69] on div "**********" at bounding box center [476, 234] width 953 height 469
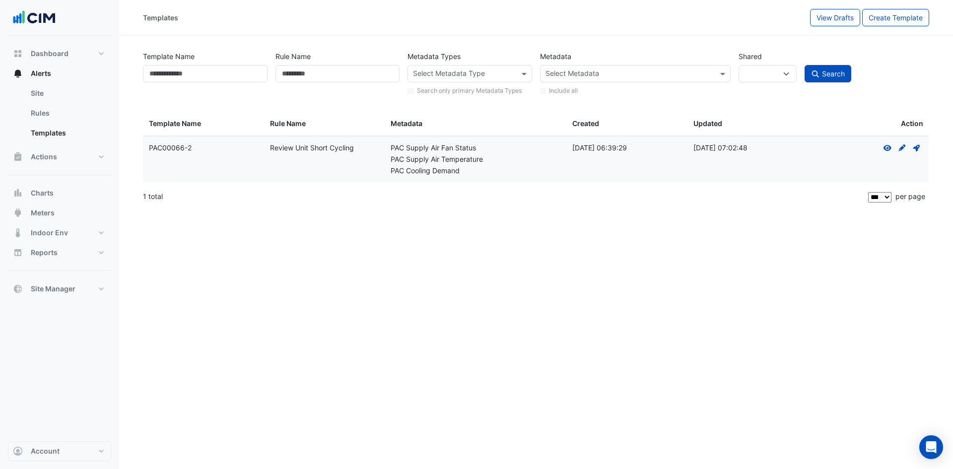
click at [305, 65] on label "Rule Name" at bounding box center [292, 56] width 35 height 17
click at [305, 65] on input "Rule Name" at bounding box center [337, 73] width 125 height 17
click at [305, 78] on input "Rule Name" at bounding box center [337, 73] width 125 height 17
paste input "**********"
type input "**********"
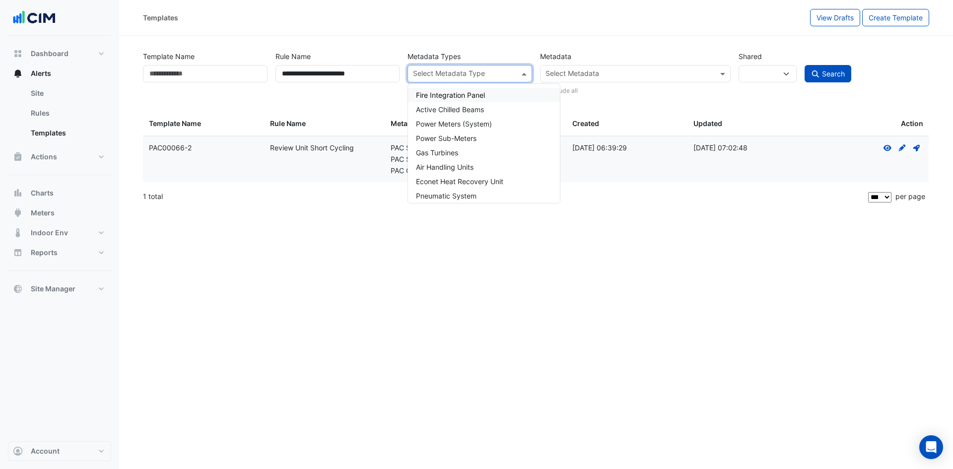
click at [463, 70] on input "text" at bounding box center [464, 74] width 102 height 10
type input "***"
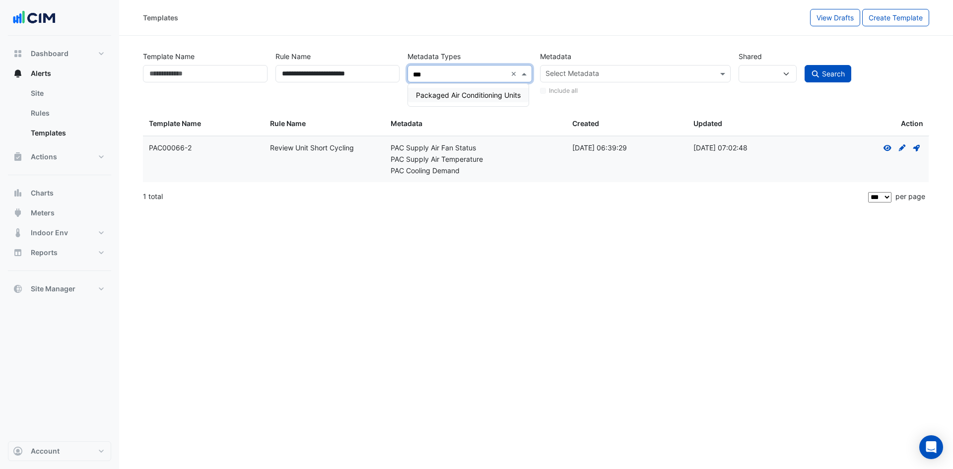
click at [453, 92] on span "Packaged Air Conditioning Units" at bounding box center [468, 95] width 105 height 8
click at [831, 74] on span "Search" at bounding box center [833, 73] width 23 height 8
select select
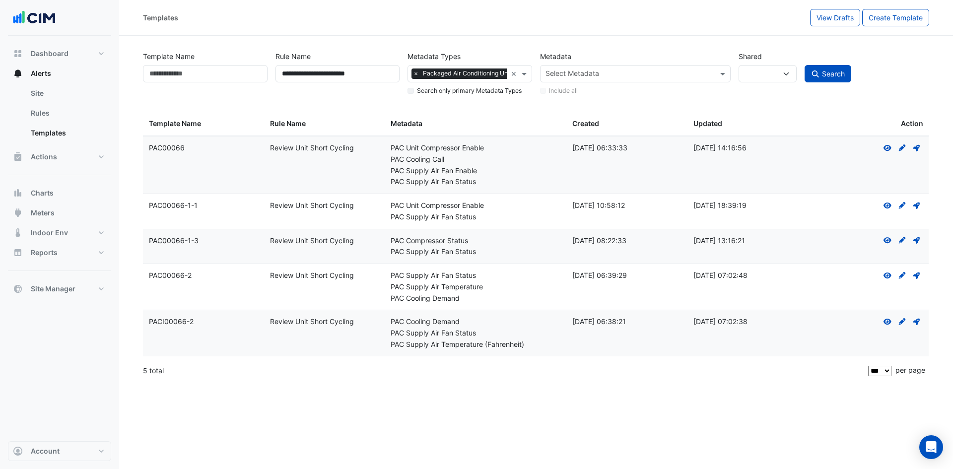
drag, startPoint x: 199, startPoint y: 321, endPoint x: 146, endPoint y: 325, distance: 53.3
click at [146, 325] on datatable-body-cell "Template Name: PACI00066-2" at bounding box center [203, 333] width 121 height 46
copy div "PACI00066-2"
click at [916, 321] on icon at bounding box center [916, 322] width 6 height 6
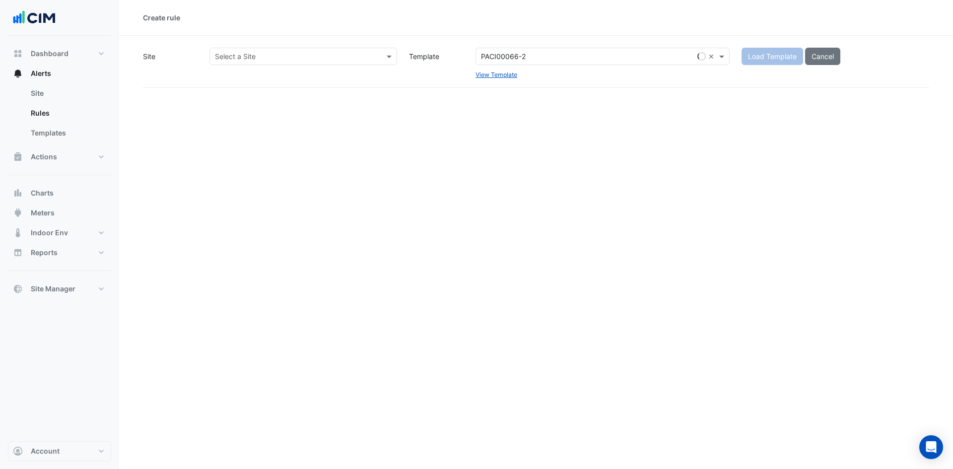
click at [369, 53] on input "text" at bounding box center [293, 57] width 157 height 10
type input "***"
click at [275, 93] on span "JLR Southwest Houston" at bounding box center [256, 92] width 77 height 8
click at [766, 59] on span "Load Template" at bounding box center [772, 56] width 49 height 8
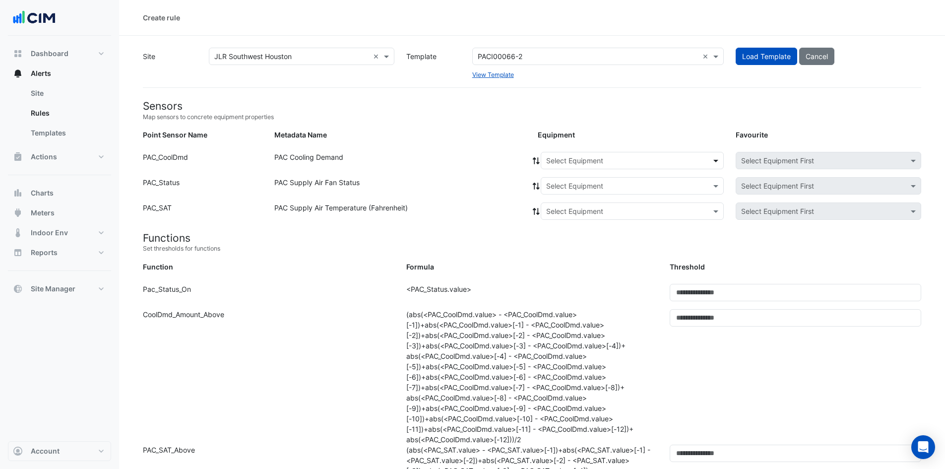
click at [717, 162] on span at bounding box center [717, 160] width 12 height 10
click at [571, 236] on div "RTU-1" at bounding box center [561, 239] width 41 height 14
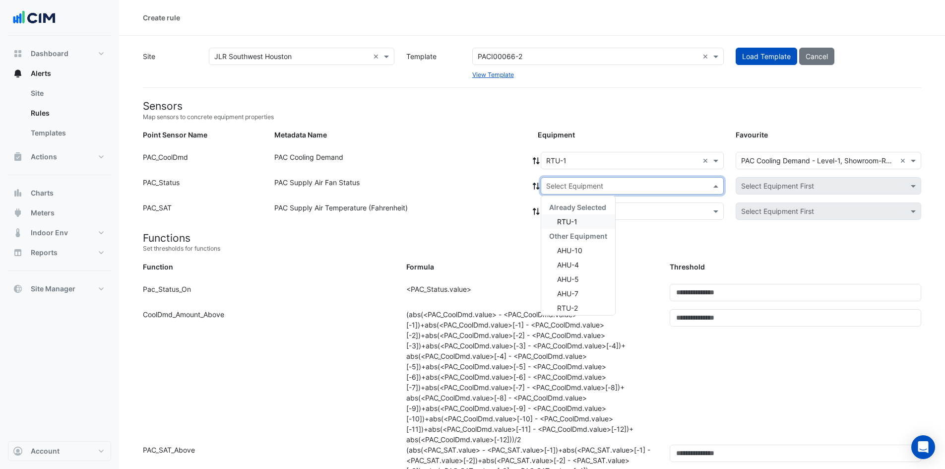
click at [659, 181] on input "text" at bounding box center [622, 186] width 152 height 10
click at [595, 224] on div "RTU-1" at bounding box center [578, 221] width 74 height 14
click at [626, 206] on input "text" at bounding box center [622, 211] width 152 height 10
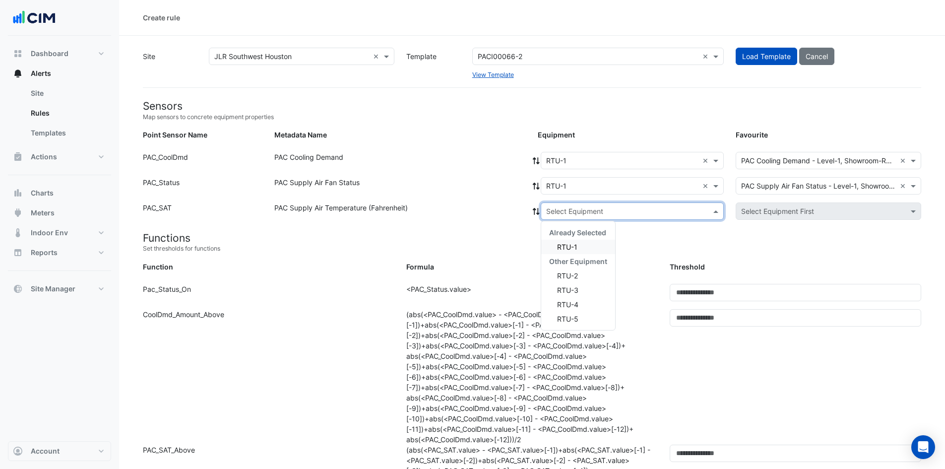
click at [590, 248] on div "RTU-1" at bounding box center [578, 247] width 74 height 14
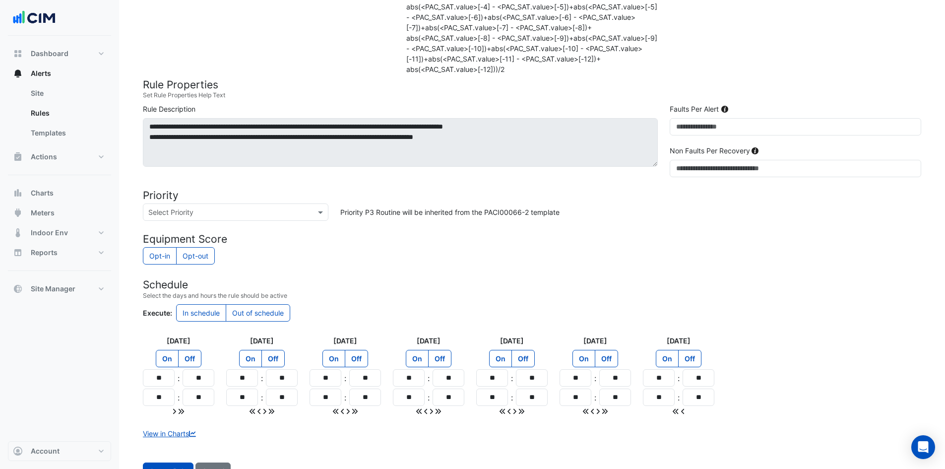
scroll to position [512, 0]
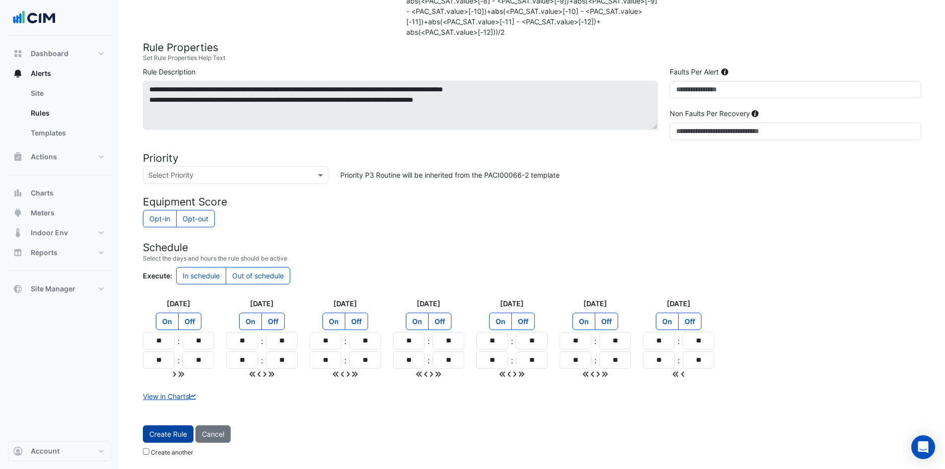
click at [167, 438] on span "Create Rule" at bounding box center [168, 434] width 38 height 8
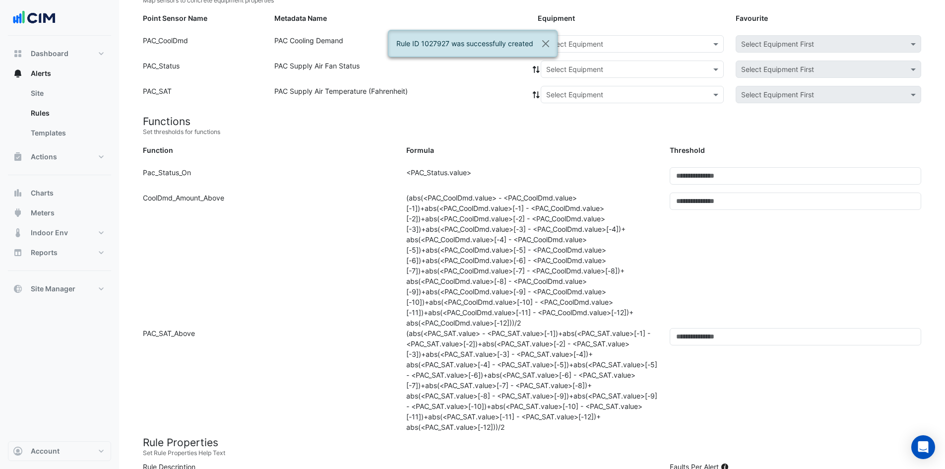
scroll to position [43, 0]
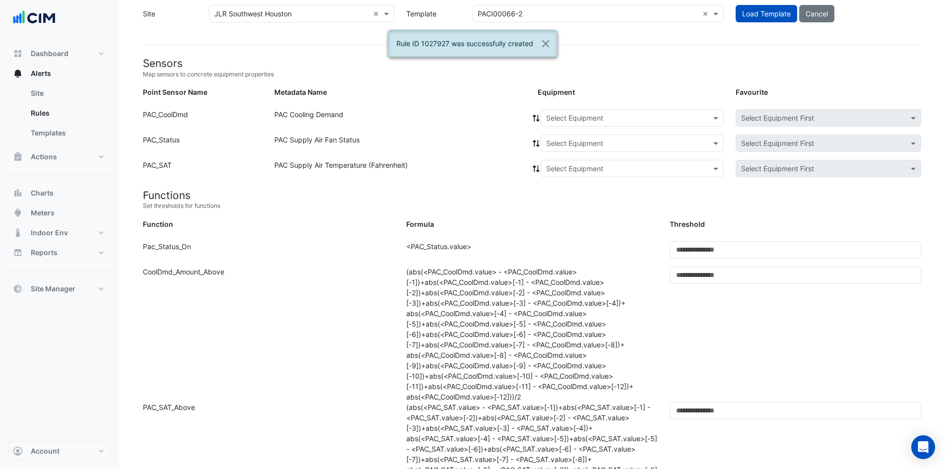
click at [653, 116] on input "text" at bounding box center [622, 118] width 152 height 10
click at [562, 133] on div "AHU-10" at bounding box center [561, 139] width 41 height 14
click at [569, 142] on input "text" at bounding box center [622, 143] width 152 height 10
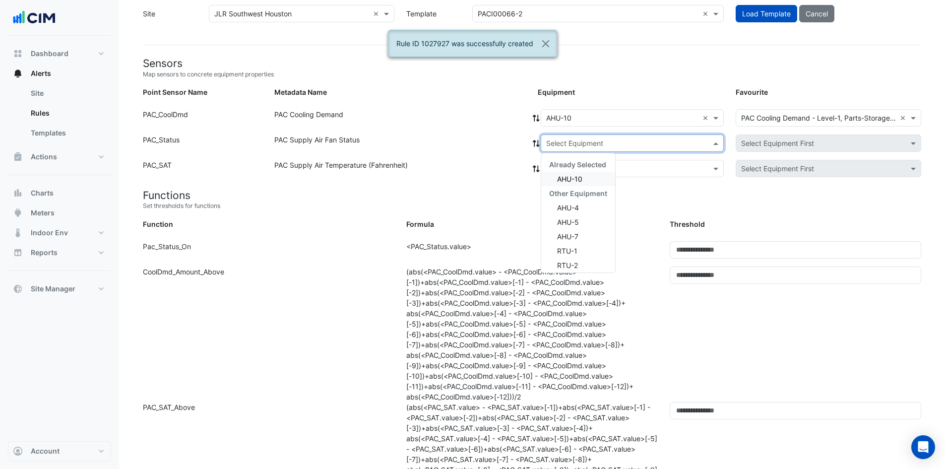
click at [567, 183] on span "AHU-10" at bounding box center [569, 179] width 25 height 8
click at [572, 167] on input "text" at bounding box center [622, 169] width 152 height 10
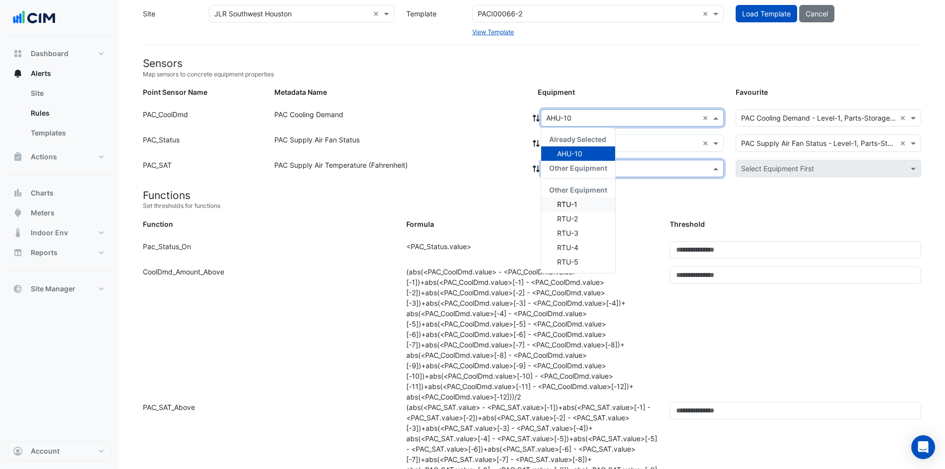
click at [713, 119] on span at bounding box center [717, 118] width 12 height 10
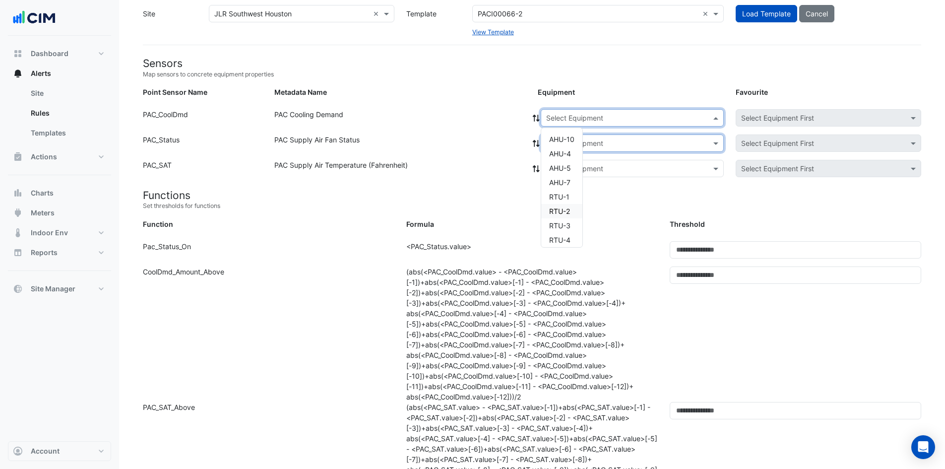
click at [568, 207] on span "RTU-2" at bounding box center [559, 211] width 21 height 8
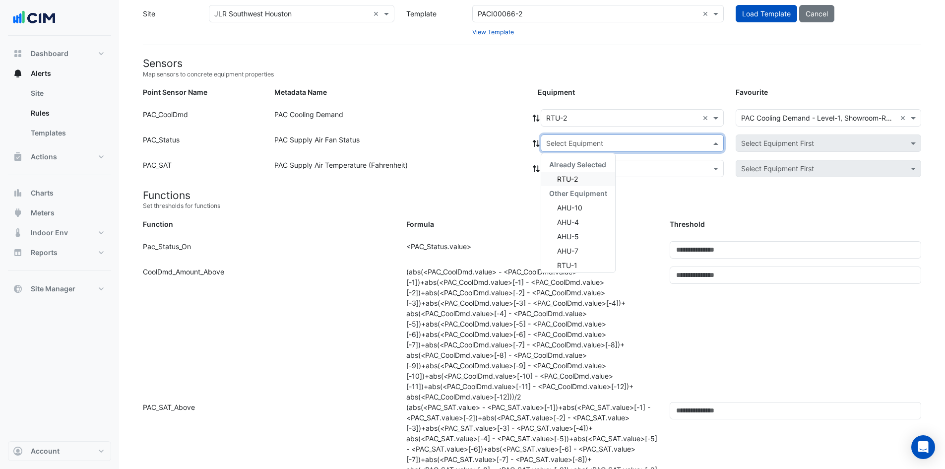
click at [585, 142] on input "text" at bounding box center [622, 143] width 152 height 10
click at [583, 178] on div "RTU-2" at bounding box center [578, 179] width 74 height 14
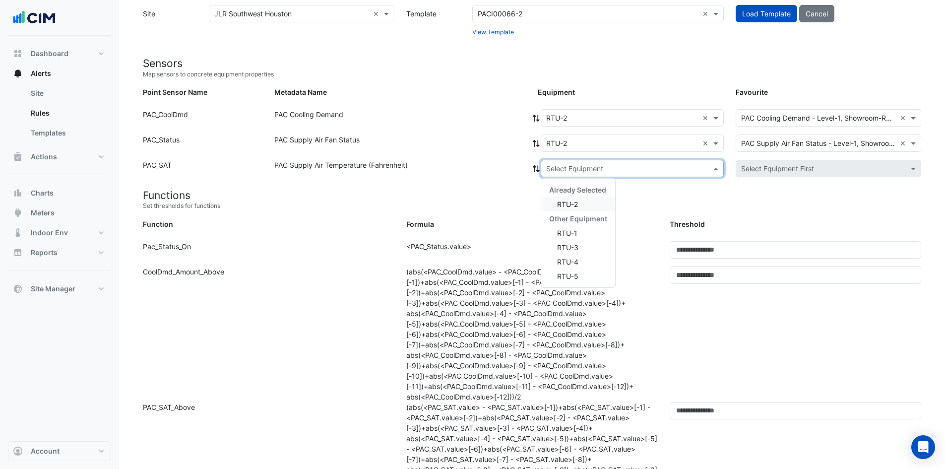
click at [586, 170] on input "text" at bounding box center [622, 169] width 152 height 10
click at [582, 203] on div "RTU-2" at bounding box center [578, 204] width 74 height 14
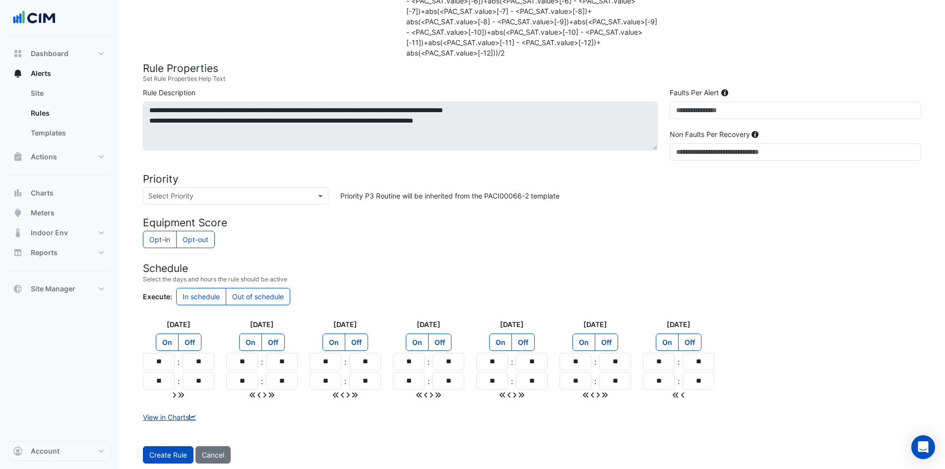
scroll to position [512, 0]
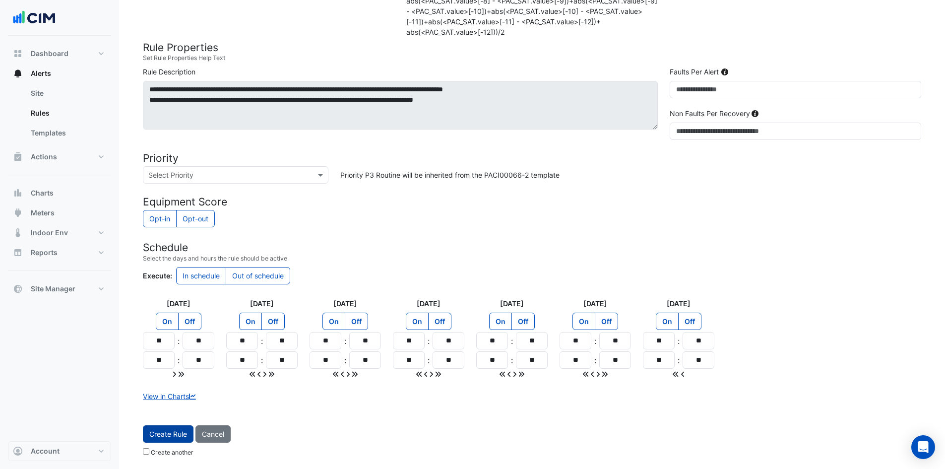
click at [165, 434] on span "Create Rule" at bounding box center [168, 434] width 38 height 8
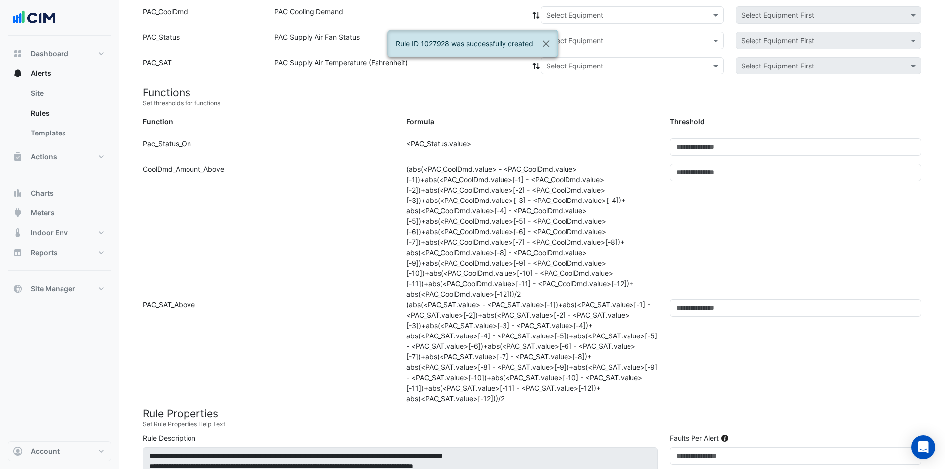
scroll to position [92, 0]
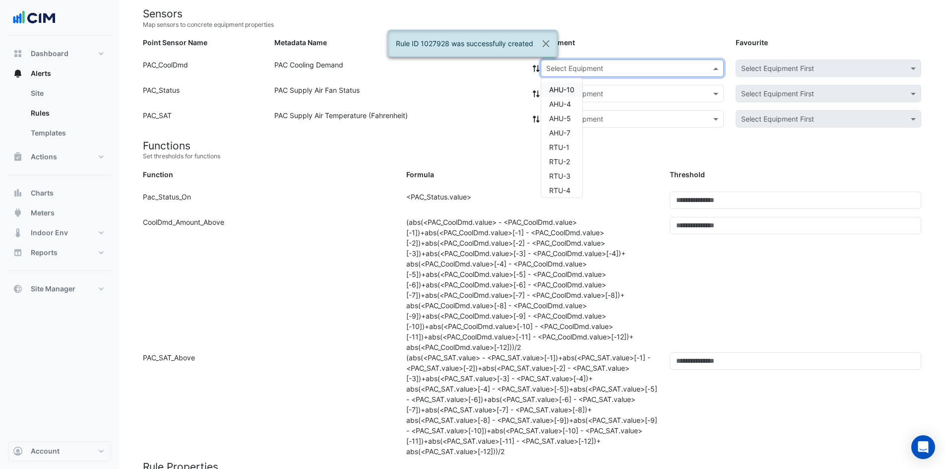
click at [625, 65] on input "text" at bounding box center [622, 69] width 152 height 10
click at [568, 173] on span "RTU-3" at bounding box center [559, 176] width 21 height 8
click at [583, 89] on input "text" at bounding box center [622, 94] width 152 height 10
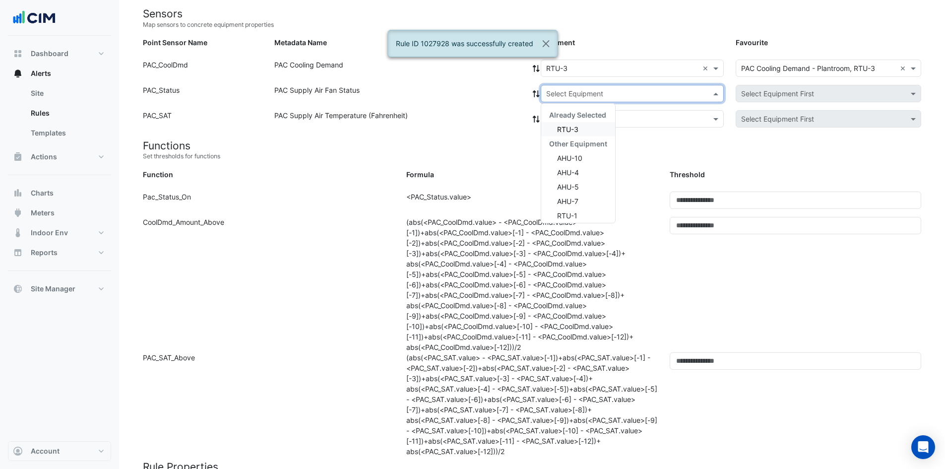
click at [571, 134] on div "RTU-3" at bounding box center [578, 129] width 74 height 14
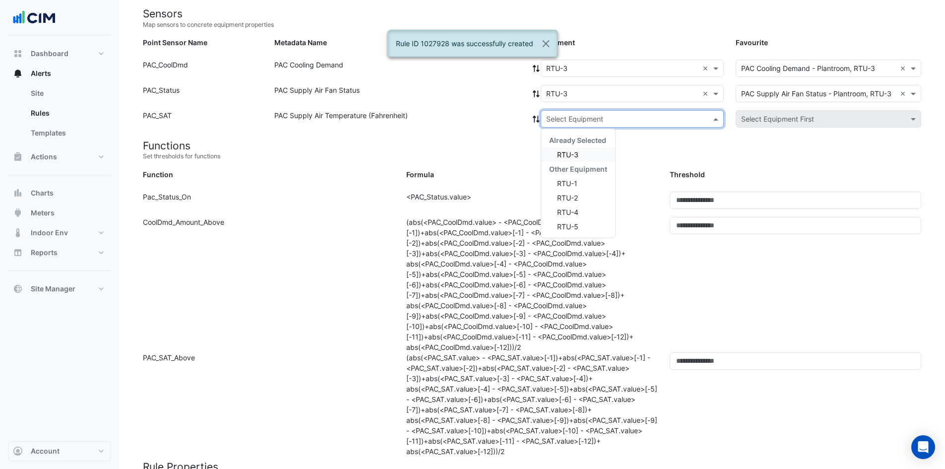
click at [575, 119] on input "text" at bounding box center [622, 119] width 152 height 10
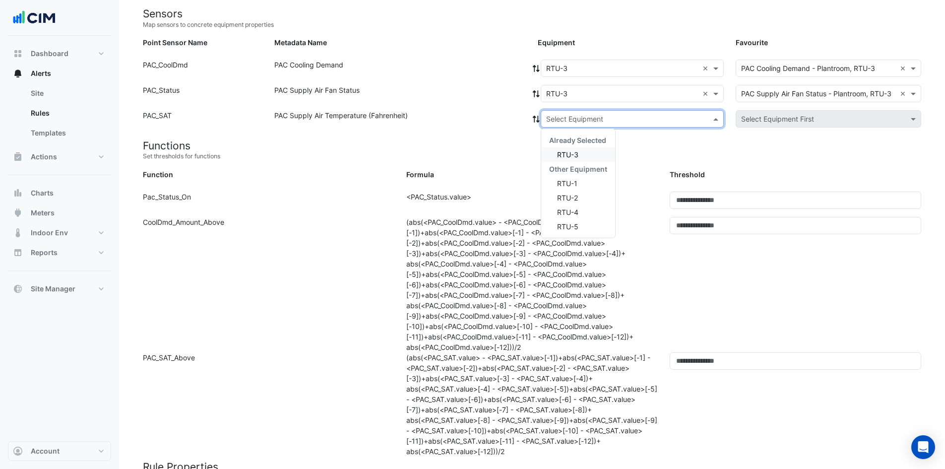
click at [575, 156] on span "RTU-3" at bounding box center [567, 154] width 21 height 8
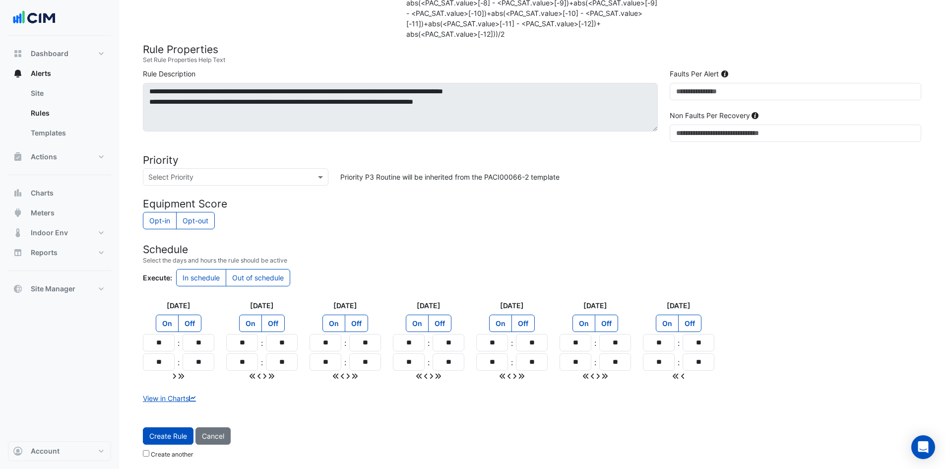
scroll to position [512, 0]
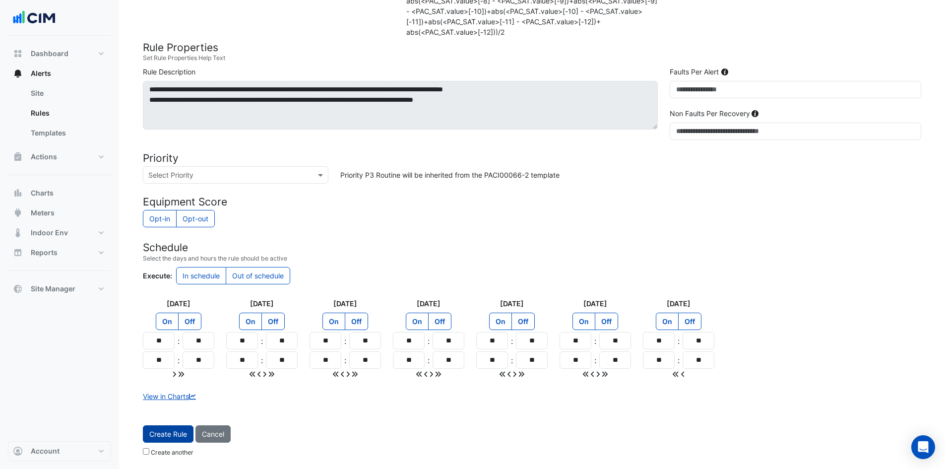
click at [176, 437] on span "Create Rule" at bounding box center [168, 434] width 38 height 8
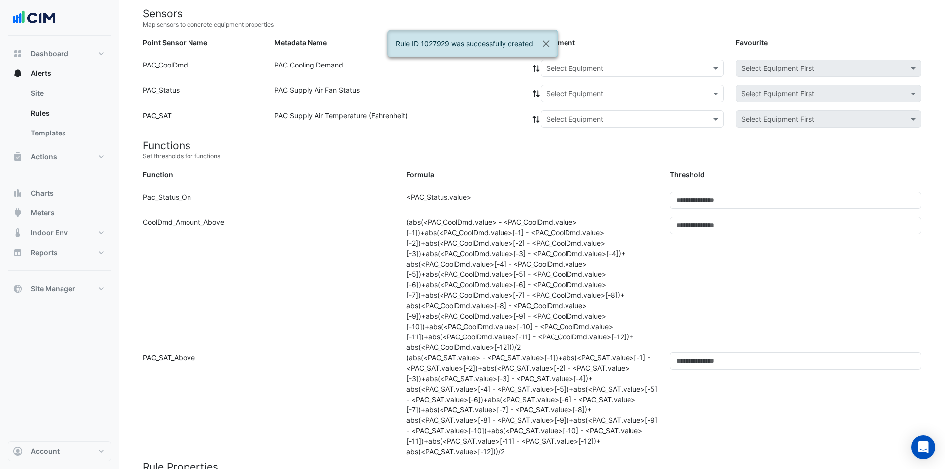
scroll to position [43, 0]
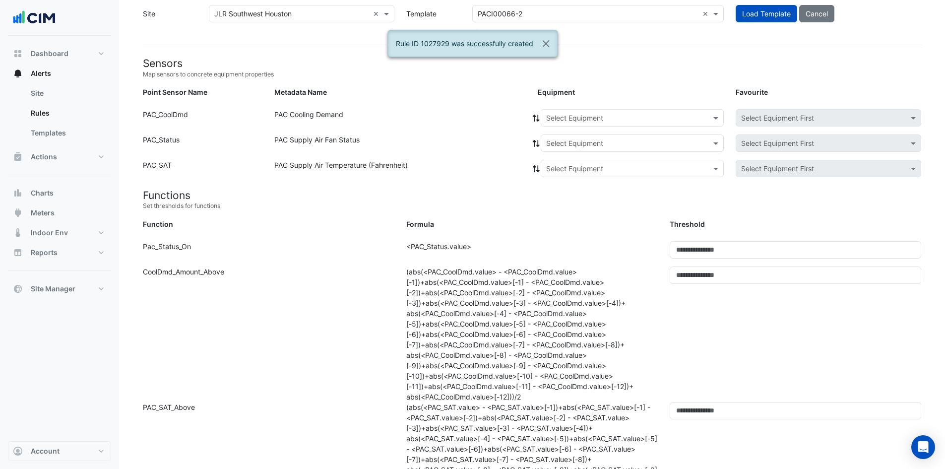
click at [613, 116] on input "text" at bounding box center [622, 118] width 152 height 10
click at [571, 242] on div "RTU-4" at bounding box center [561, 240] width 41 height 14
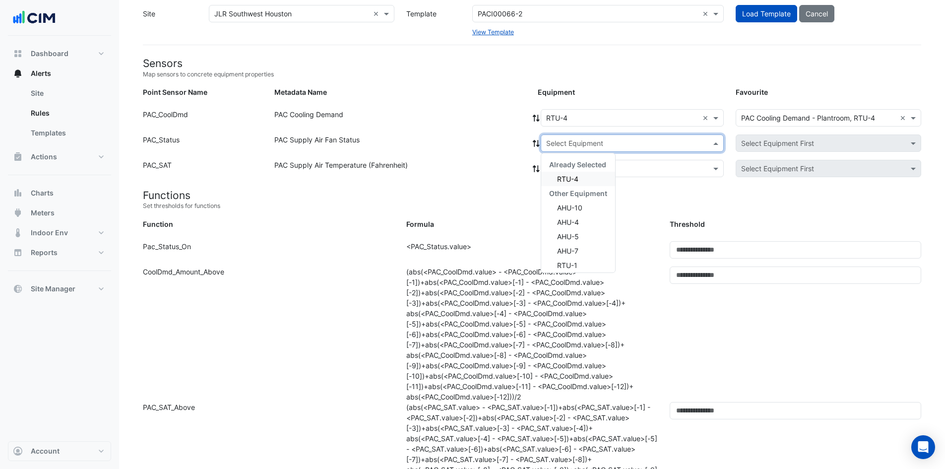
click at [598, 134] on div "Select Equipment" at bounding box center [632, 142] width 183 height 17
click at [586, 176] on div "RTU-4" at bounding box center [578, 179] width 74 height 14
click at [590, 160] on div "Select Equipment" at bounding box center [632, 168] width 183 height 17
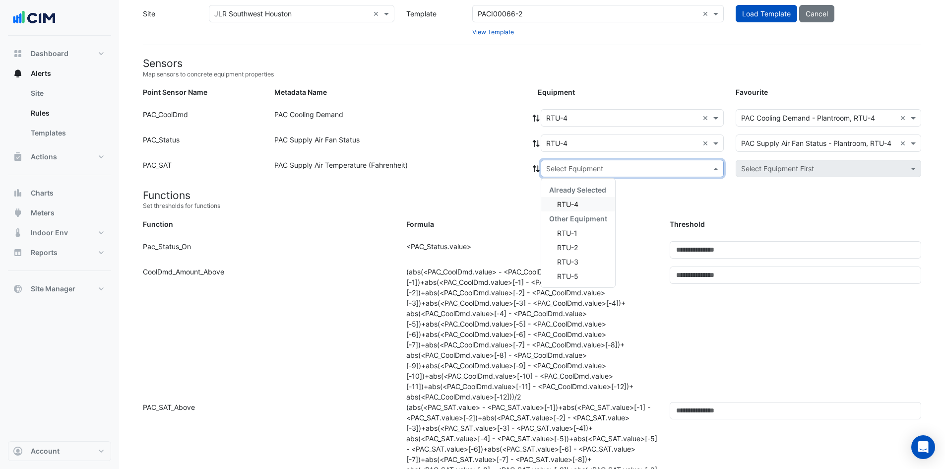
click at [573, 202] on span "RTU-4" at bounding box center [567, 204] width 21 height 8
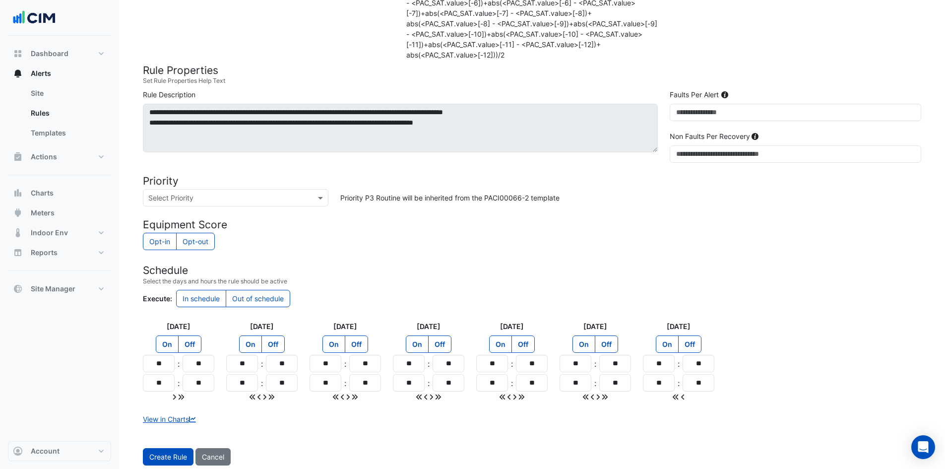
scroll to position [512, 0]
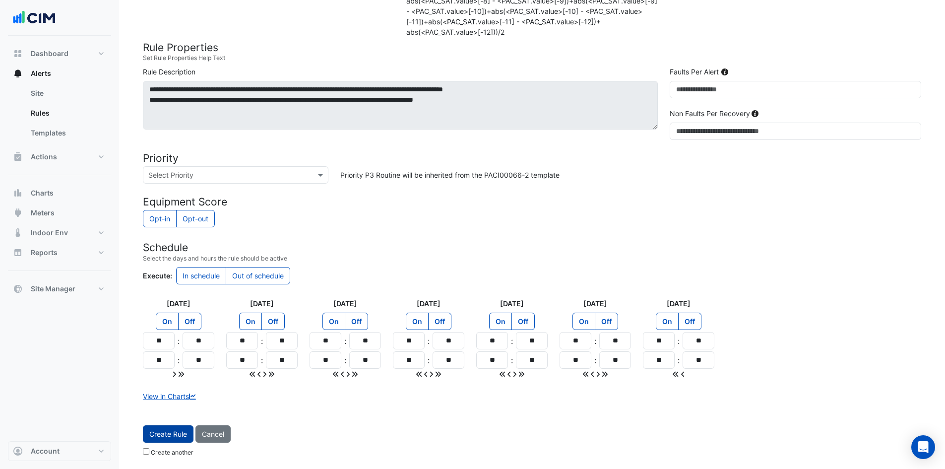
click at [170, 430] on button "Create Rule" at bounding box center [168, 433] width 51 height 17
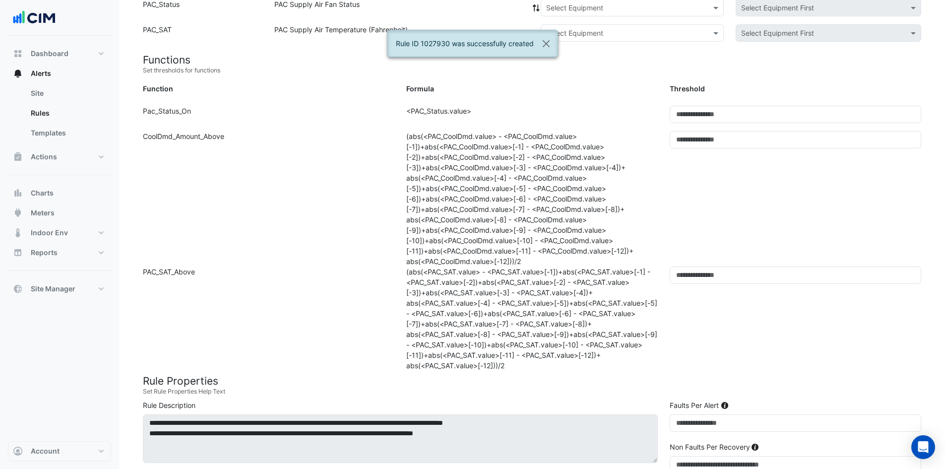
scroll to position [92, 0]
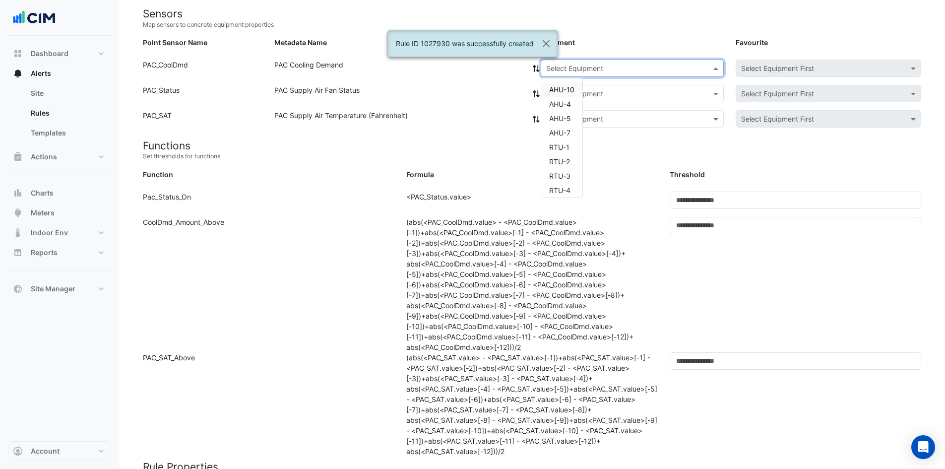
click at [616, 68] on input "text" at bounding box center [622, 69] width 152 height 10
click at [570, 186] on span "RTU-5" at bounding box center [559, 186] width 21 height 8
click at [586, 89] on input "text" at bounding box center [622, 94] width 152 height 10
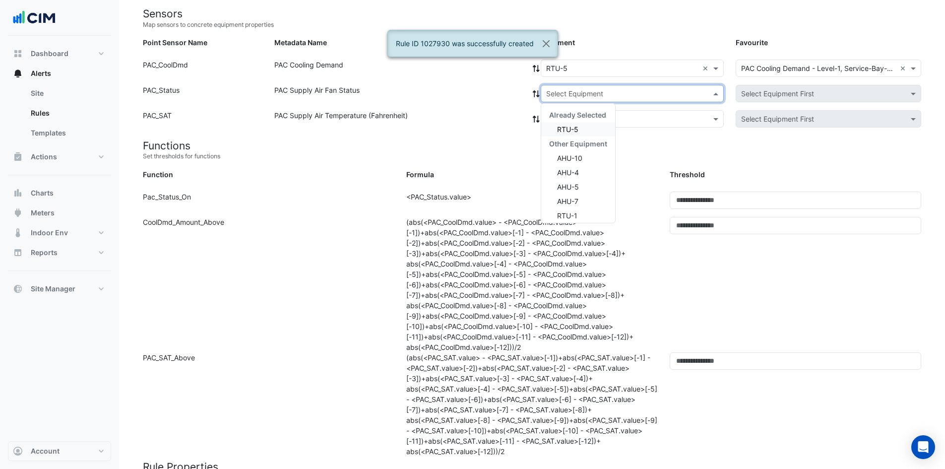
click at [569, 126] on span "RTU-5" at bounding box center [567, 129] width 21 height 8
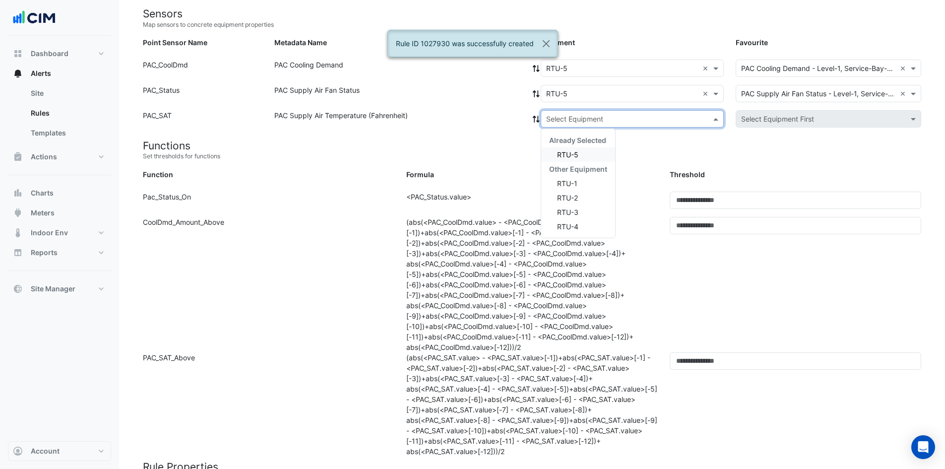
click at [576, 119] on input "text" at bounding box center [622, 119] width 152 height 10
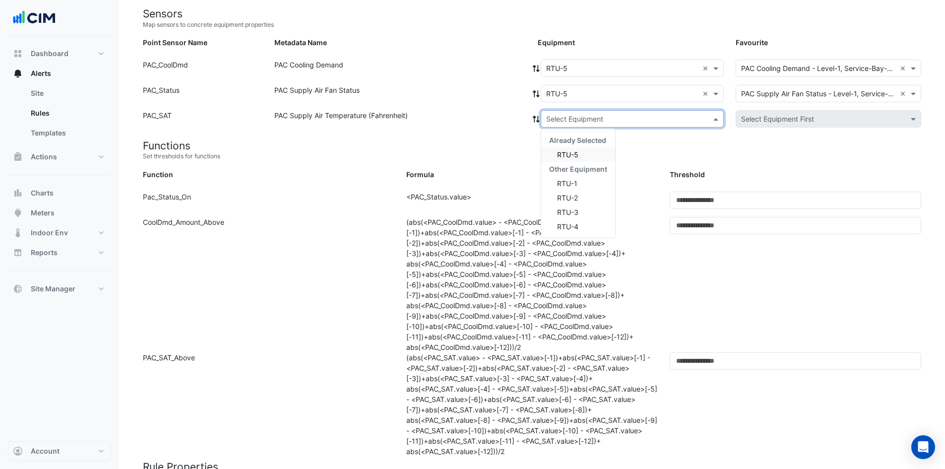
click at [567, 159] on div "RTU-5" at bounding box center [578, 154] width 74 height 14
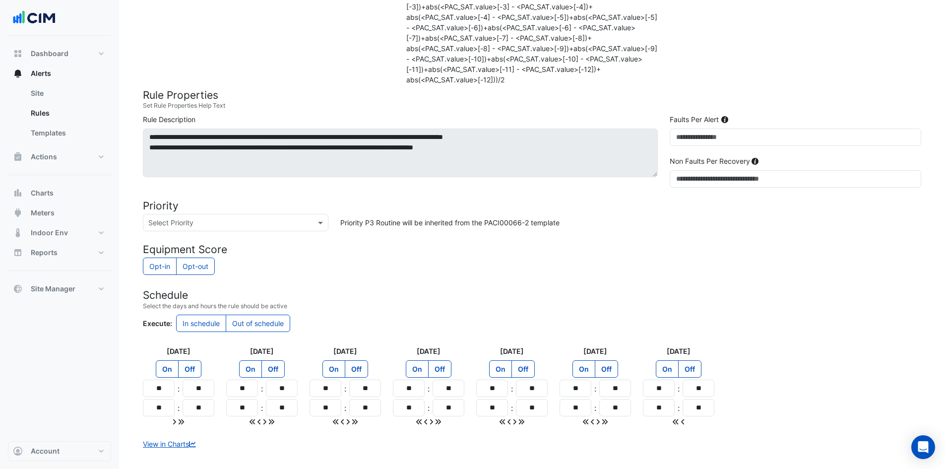
scroll to position [512, 0]
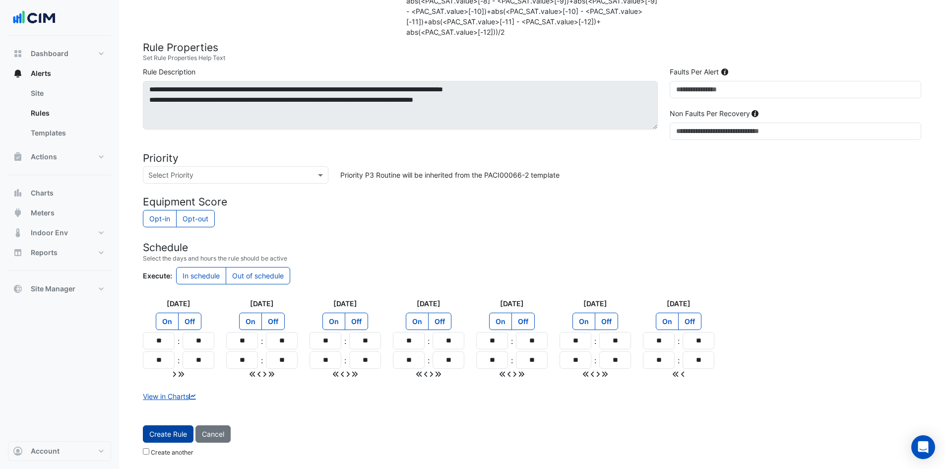
click at [172, 433] on span "Create Rule" at bounding box center [168, 434] width 38 height 8
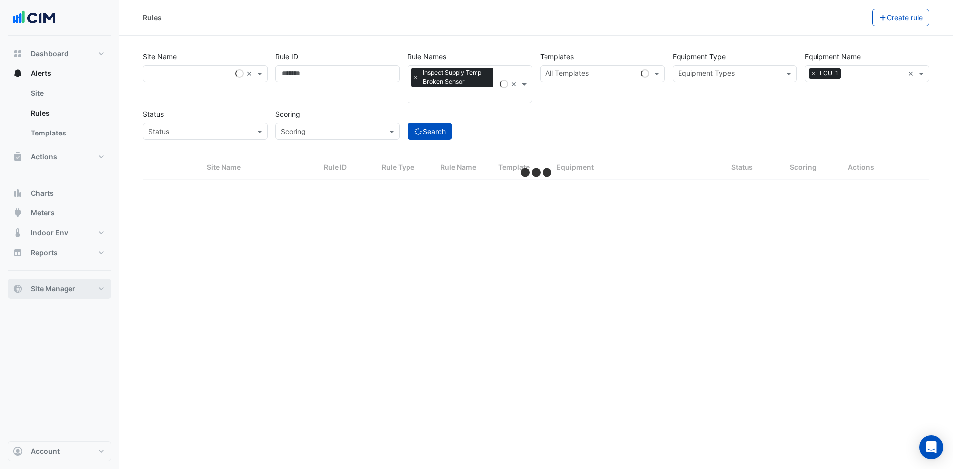
click at [92, 289] on button "Site Manager" at bounding box center [59, 289] width 103 height 20
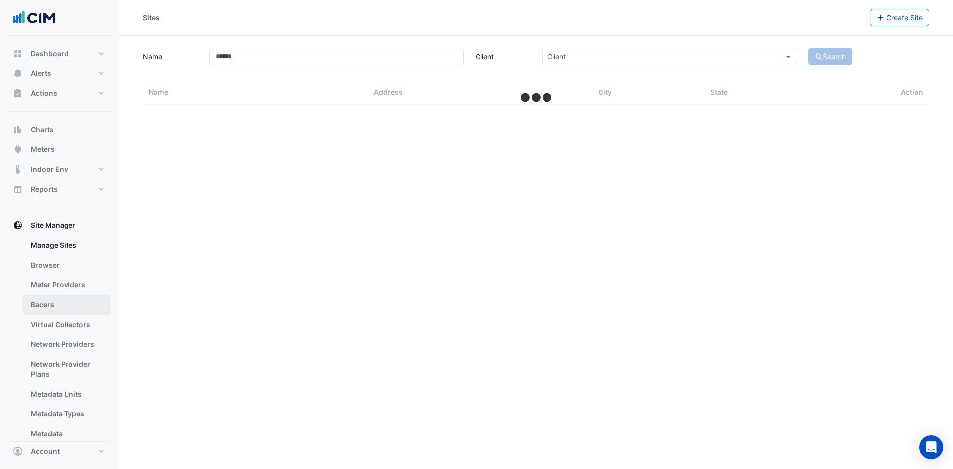
click at [76, 299] on link "Bacers" at bounding box center [67, 305] width 88 height 20
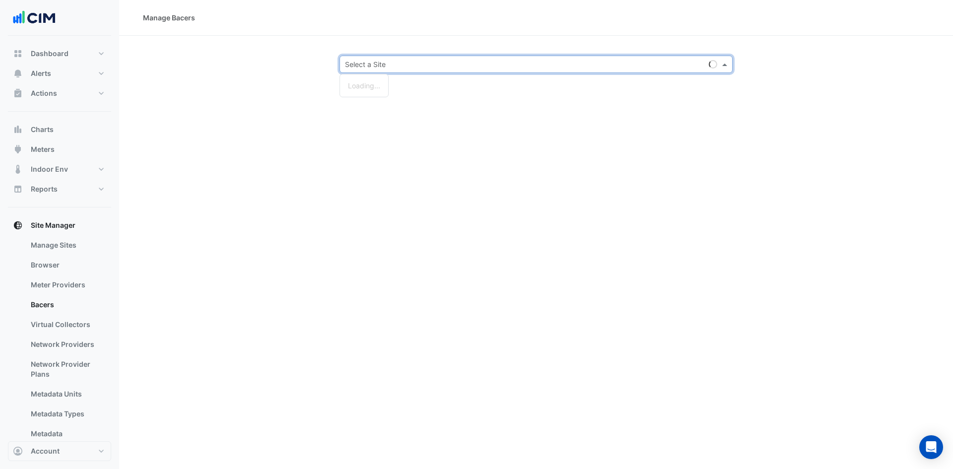
click at [437, 66] on input "text" at bounding box center [526, 65] width 362 height 10
type input "***"
click at [394, 106] on div "JLR Southwest Houston" at bounding box center [386, 100] width 93 height 14
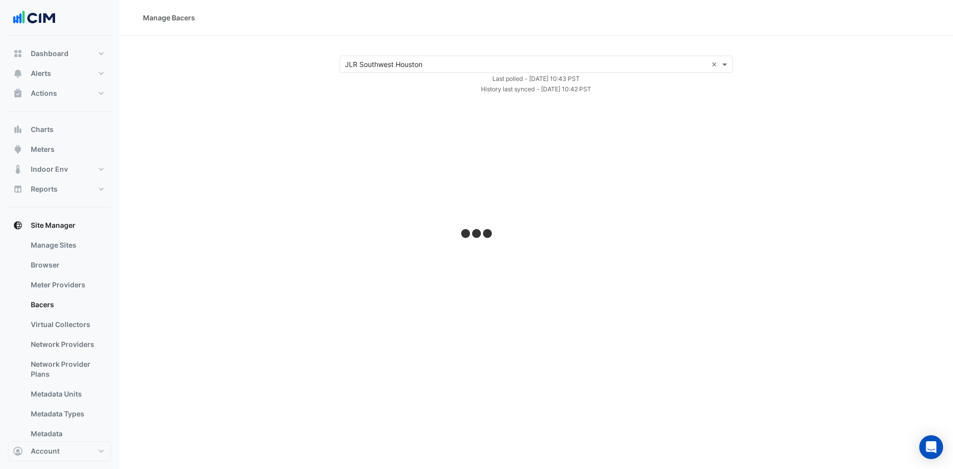
select select "***"
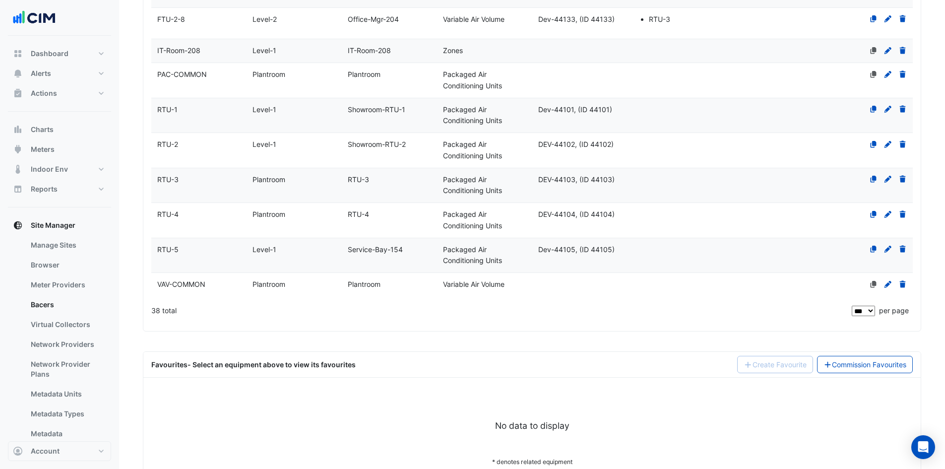
scroll to position [1130, 0]
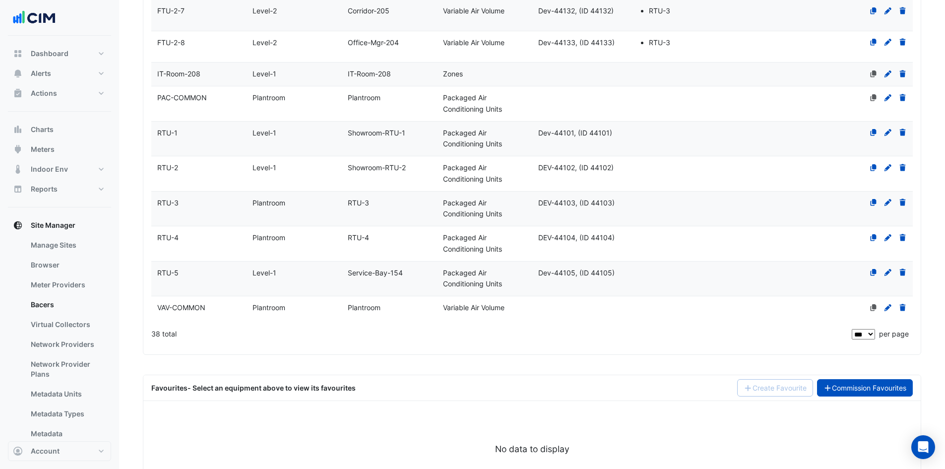
click at [868, 389] on link "Commission Favourites" at bounding box center [865, 387] width 96 height 17
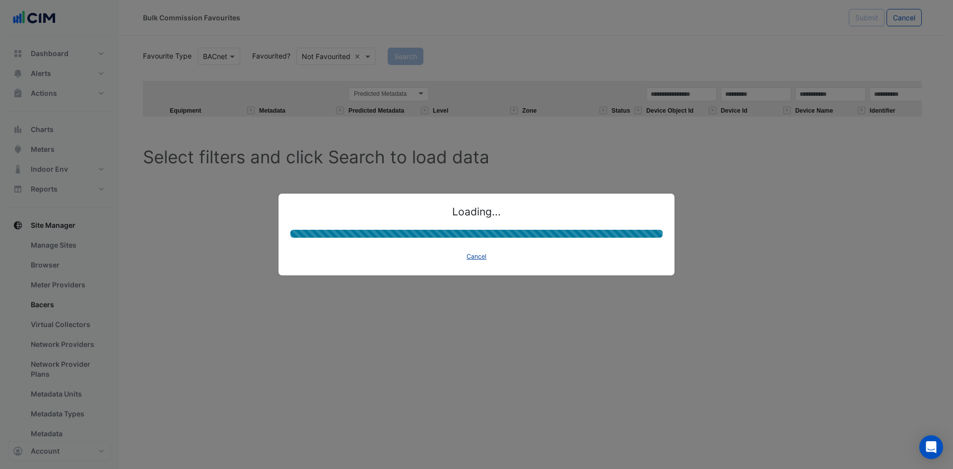
click at [473, 256] on button "Cancel" at bounding box center [476, 257] width 29 height 14
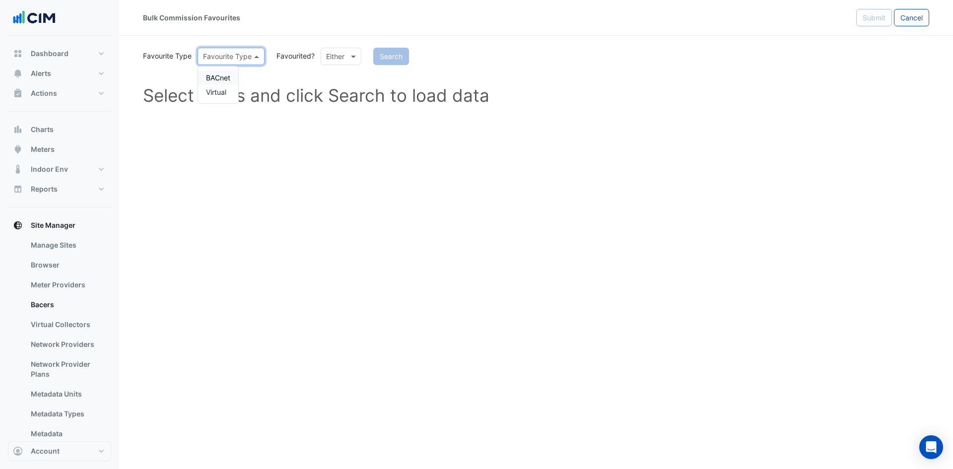
click at [257, 54] on span at bounding box center [258, 56] width 12 height 10
click at [222, 81] on div "BACnet" at bounding box center [218, 77] width 40 height 14
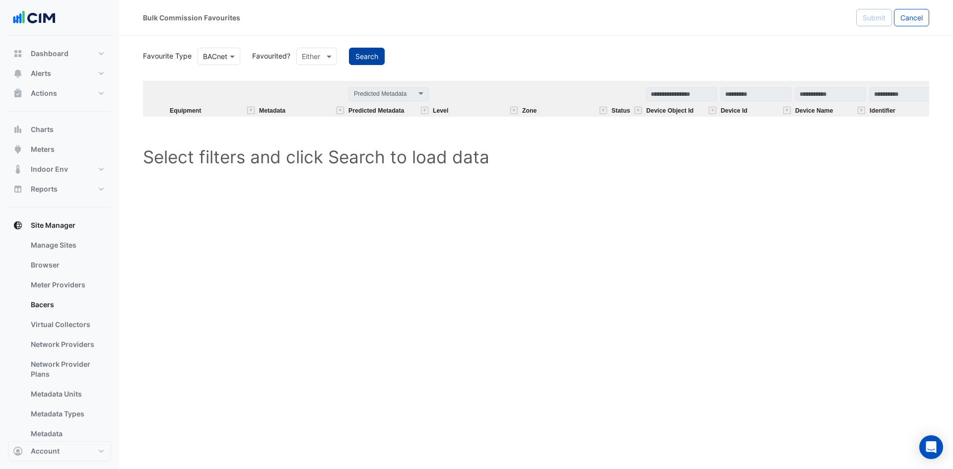
click at [371, 51] on button "Search" at bounding box center [367, 56] width 36 height 17
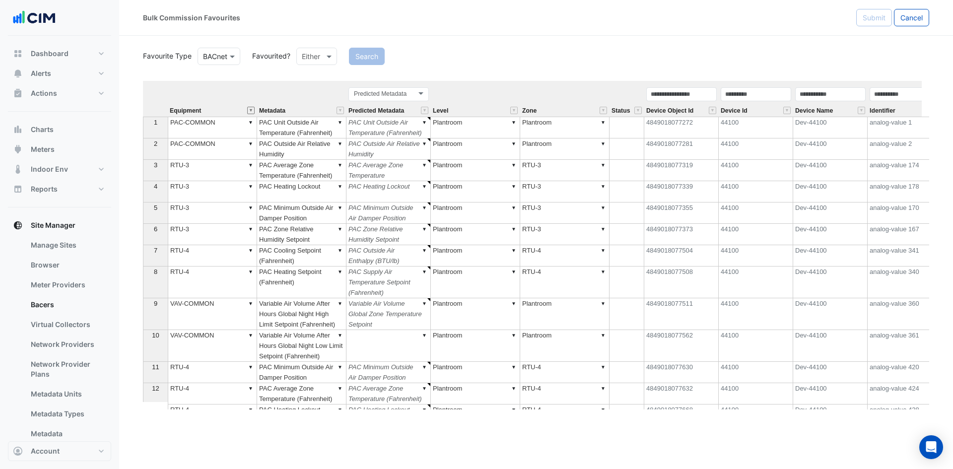
click at [252, 112] on button "" at bounding box center [250, 110] width 7 height 7
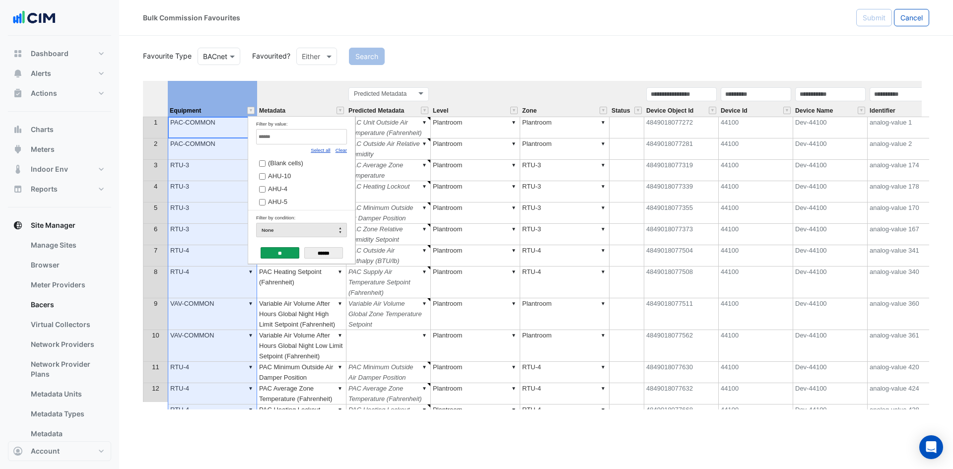
click at [340, 150] on link "Clear" at bounding box center [340, 149] width 11 height 5
click at [328, 140] on input "Filter by value:" at bounding box center [301, 136] width 91 height 15
click at [320, 150] on link "Select all" at bounding box center [321, 149] width 20 height 5
type input "***"
click at [277, 251] on input "**" at bounding box center [279, 252] width 39 height 11
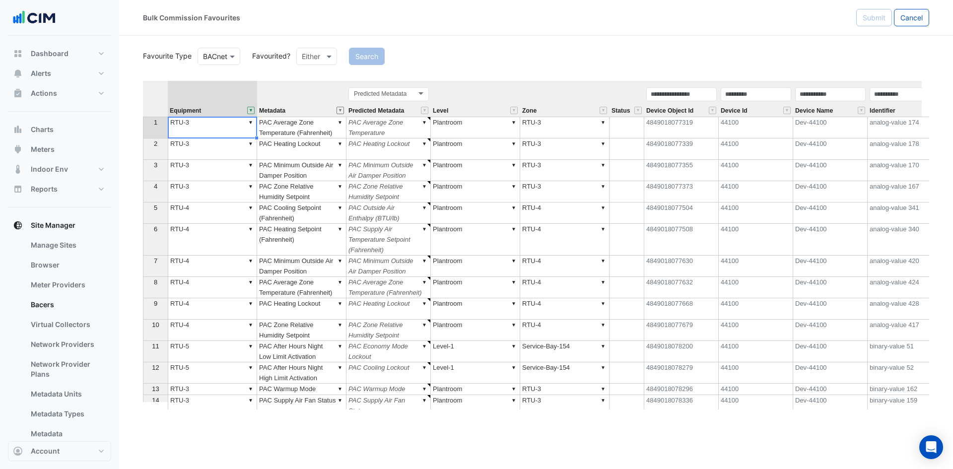
click at [342, 109] on button "" at bounding box center [339, 110] width 7 height 7
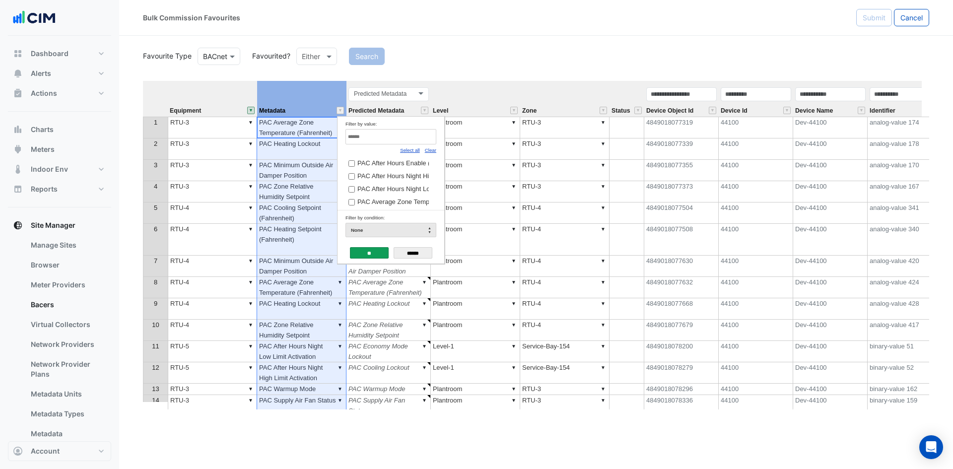
click at [430, 150] on link "Clear" at bounding box center [430, 149] width 11 height 5
click at [422, 140] on input "Filter by value:" at bounding box center [390, 136] width 91 height 15
drag, startPoint x: 373, startPoint y: 140, endPoint x: 339, endPoint y: 132, distance: 34.7
click at [339, 132] on td "Filter by value: *** Select all Clear PAC Dehumidification Supply Air Temperatu…" at bounding box center [390, 164] width 107 height 94
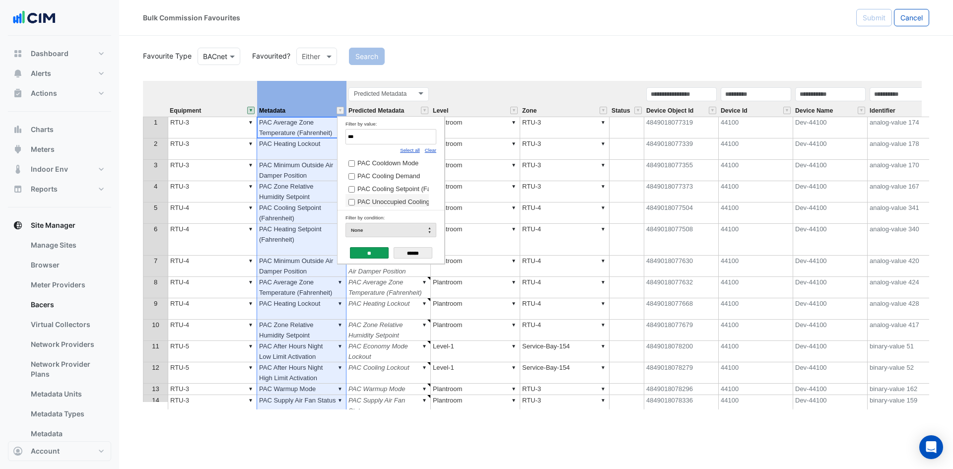
scroll to position [0, 0]
type input "***"
click at [370, 176] on span "PAC Cooling Demand" at bounding box center [388, 175] width 63 height 7
click at [362, 253] on input "**" at bounding box center [369, 252] width 39 height 11
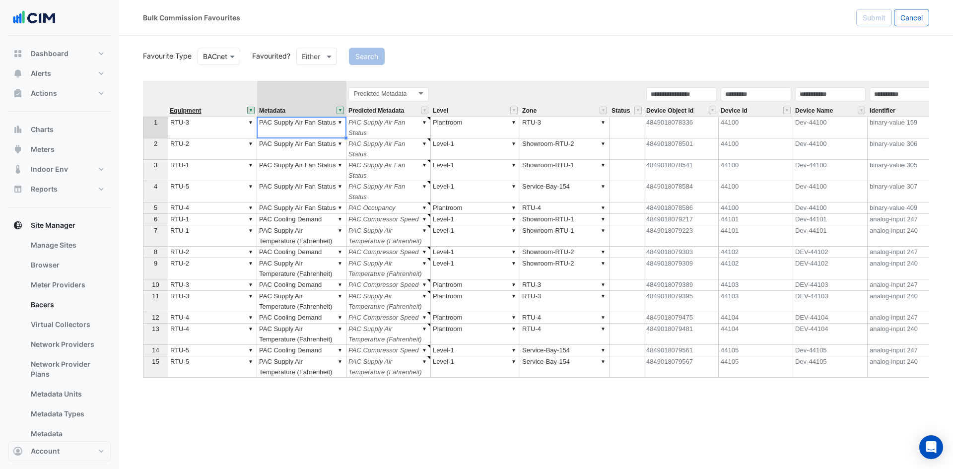
click at [194, 111] on span "Equipment" at bounding box center [185, 111] width 31 height 6
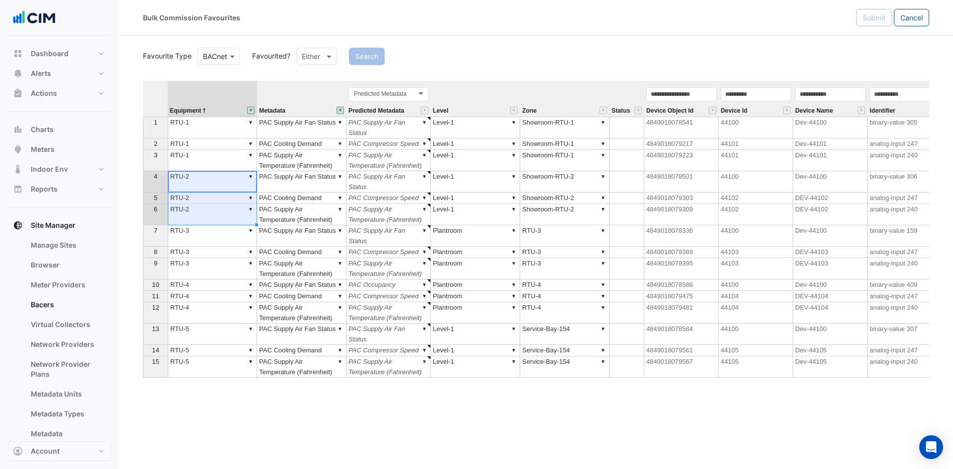
drag, startPoint x: 200, startPoint y: 181, endPoint x: 209, endPoint y: 224, distance: 44.1
click at [208, 216] on tbody "1 ▼ RTU-1 ▼ PAC Supply Air Fan Status ▼ PAC Supply Air Fan Status ▼ Level-1 ▼ S…" at bounding box center [691, 247] width 1097 height 261
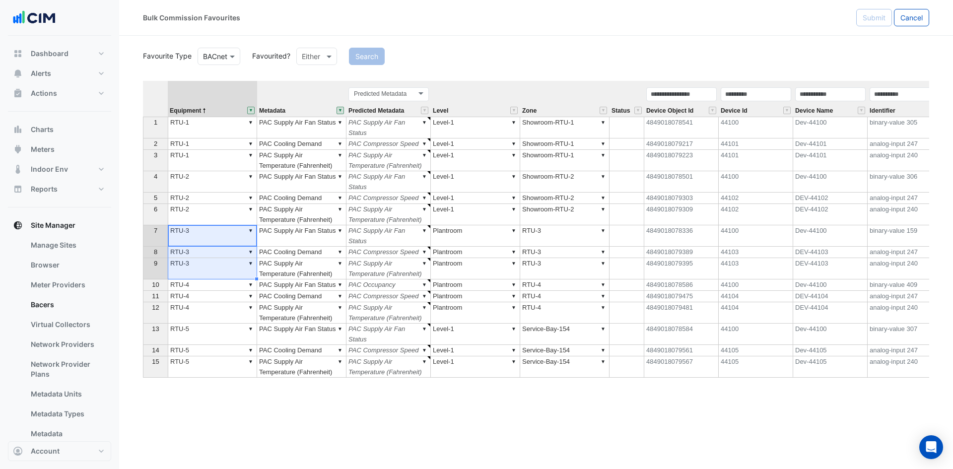
drag, startPoint x: 210, startPoint y: 240, endPoint x: 210, endPoint y: 265, distance: 25.3
click at [210, 265] on tbody "1 ▼ RTU-1 ▼ PAC Supply Air Fan Status ▼ PAC Supply Air Fan Status ▼ Level-1 ▼ S…" at bounding box center [691, 247] width 1097 height 261
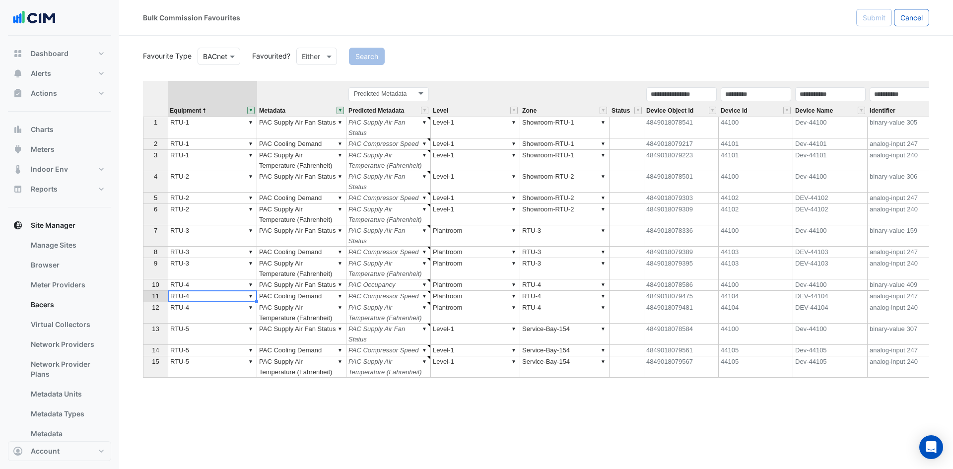
drag, startPoint x: 208, startPoint y: 293, endPoint x: 207, endPoint y: 316, distance: 23.3
click at [207, 316] on tbody "1 ▼ RTU-1 ▼ PAC Supply Air Fan Status ▼ PAC Supply Air Fan Status ▼ Level-1 ▼ S…" at bounding box center [691, 247] width 1097 height 261
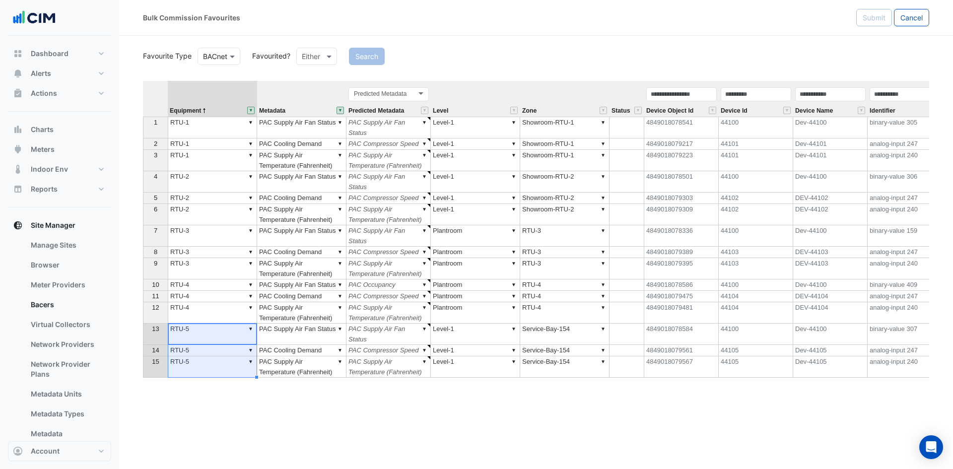
drag, startPoint x: 226, startPoint y: 334, endPoint x: 223, endPoint y: 369, distance: 34.8
click at [223, 369] on tbody "1 ▼ RTU-1 ▼ PAC Supply Air Fan Status ▼ PAC Supply Air Fan Status ▼ Level-1 ▼ S…" at bounding box center [691, 247] width 1097 height 261
type textarea "******"
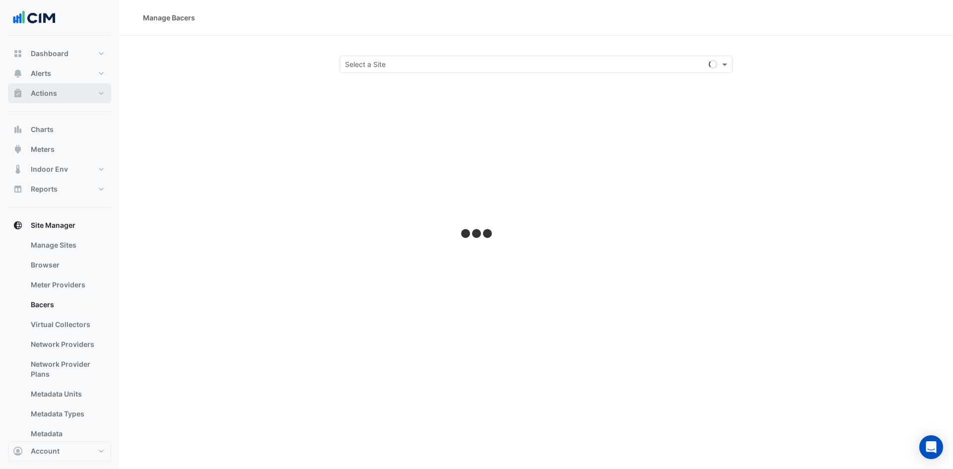
click at [90, 95] on button "Actions" at bounding box center [59, 93] width 103 height 20
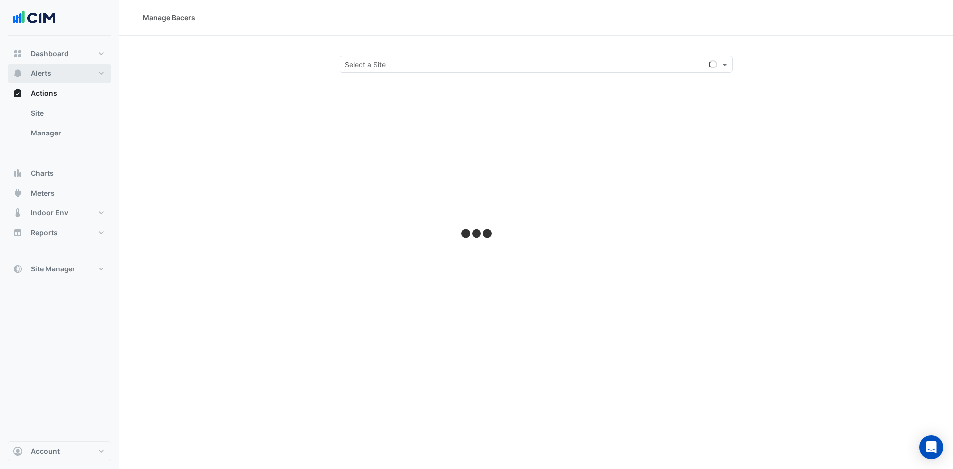
click at [95, 73] on button "Alerts" at bounding box center [59, 74] width 103 height 20
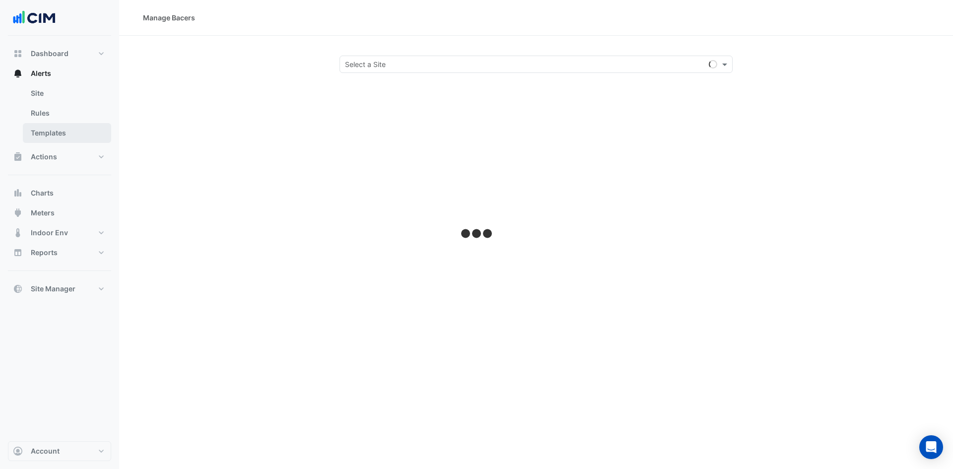
click at [49, 135] on link "Templates" at bounding box center [67, 133] width 88 height 20
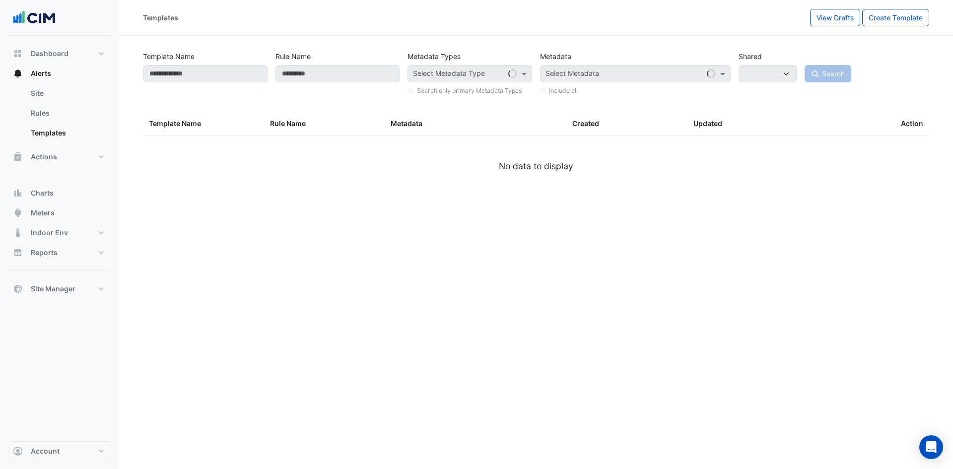
select select
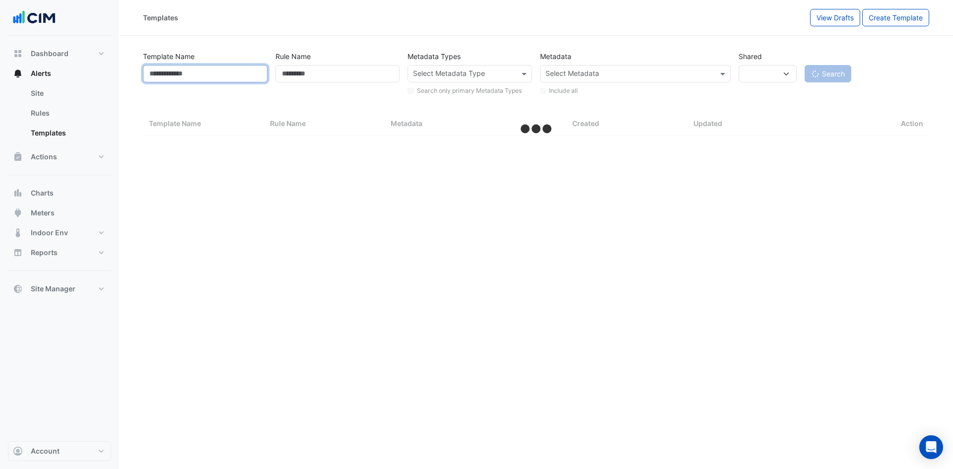
click at [216, 70] on input "Template Name" at bounding box center [205, 73] width 125 height 17
paste input "**********"
type input "**********"
click at [804, 65] on button "Search" at bounding box center [827, 73] width 47 height 17
select select "***"
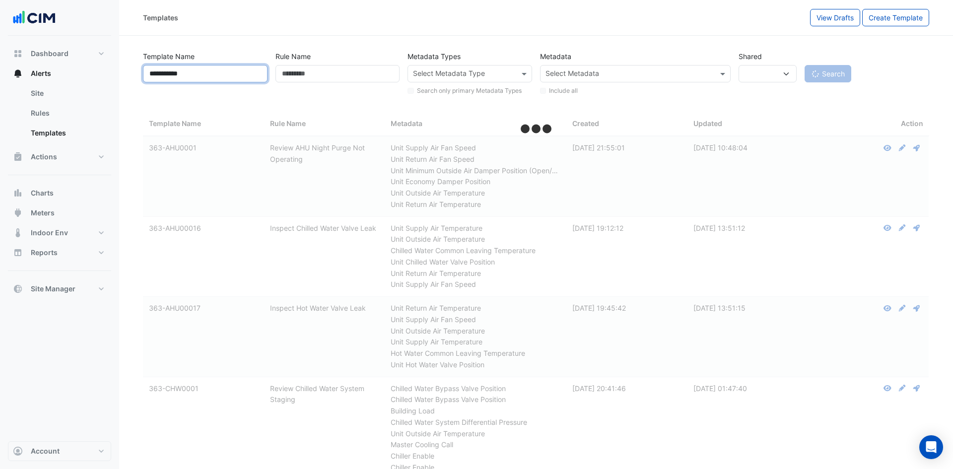
select select
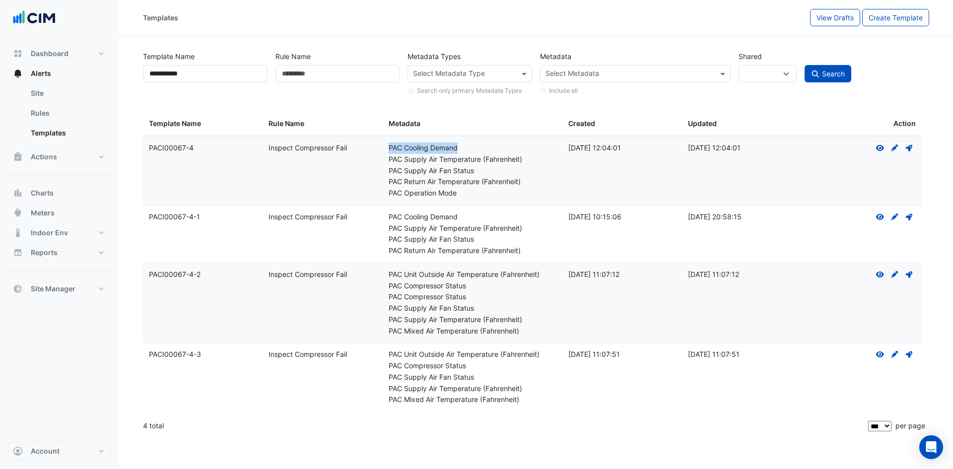
drag, startPoint x: 461, startPoint y: 147, endPoint x: 383, endPoint y: 147, distance: 77.9
click at [383, 147] on datatable-body-cell "Metadata: PAC Cooling Demand PAC Supply Air Temperature (Fahrenheit) PAC Supply…" at bounding box center [473, 170] width 180 height 68
copy div "PAC Cooling Demand"
drag, startPoint x: 387, startPoint y: 159, endPoint x: 481, endPoint y: 162, distance: 93.8
click at [481, 162] on datatable-body-cell "Metadata: PAC Cooling Demand PAC Supply Air Temperature (Fahrenheit) PAC Supply…" at bounding box center [473, 170] width 180 height 68
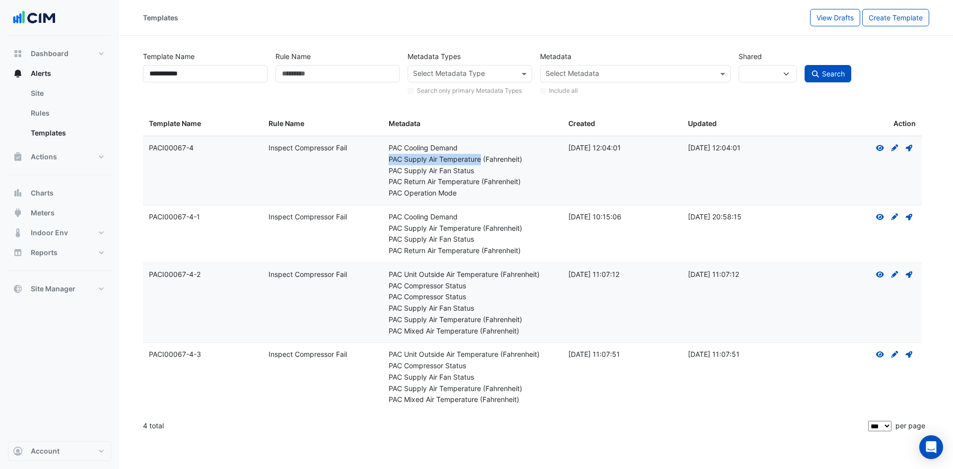
copy div "PAC Supply Air Temperature"
drag, startPoint x: 473, startPoint y: 170, endPoint x: 389, endPoint y: 171, distance: 83.9
click at [389, 171] on div "PAC Supply Air Fan Status" at bounding box center [473, 170] width 168 height 11
copy div "PAC Supply Air Fan Status"
drag, startPoint x: 387, startPoint y: 180, endPoint x: 481, endPoint y: 182, distance: 93.8
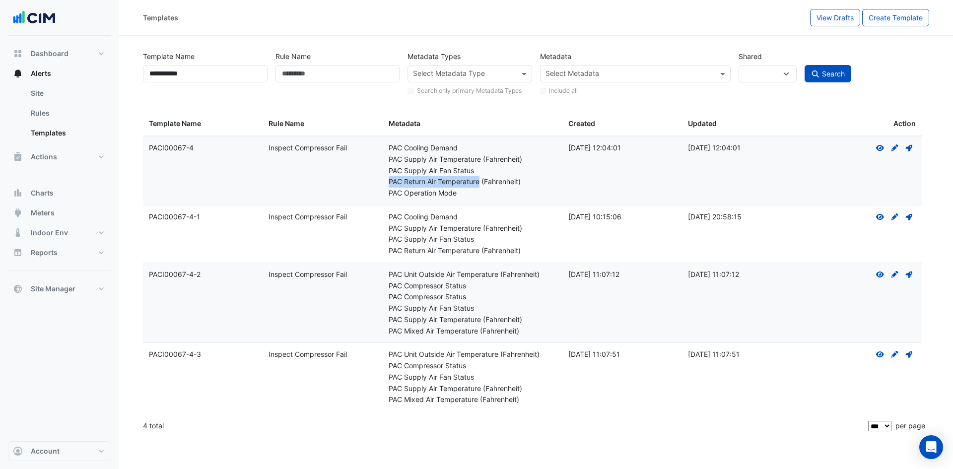
click at [481, 182] on datatable-body-cell "Metadata: PAC Cooling Demand PAC Supply Air Temperature (Fahrenheit) PAC Supply…" at bounding box center [473, 170] width 180 height 68
copy div "PAC Return Air Temperature"
drag, startPoint x: 455, startPoint y: 194, endPoint x: 388, endPoint y: 197, distance: 68.1
click at [388, 197] on datatable-body-cell "Metadata: PAC Cooling Demand PAC Supply Air Temperature (Fahrenheit) PAC Supply…" at bounding box center [473, 170] width 180 height 68
copy div "PAC Operation Mode"
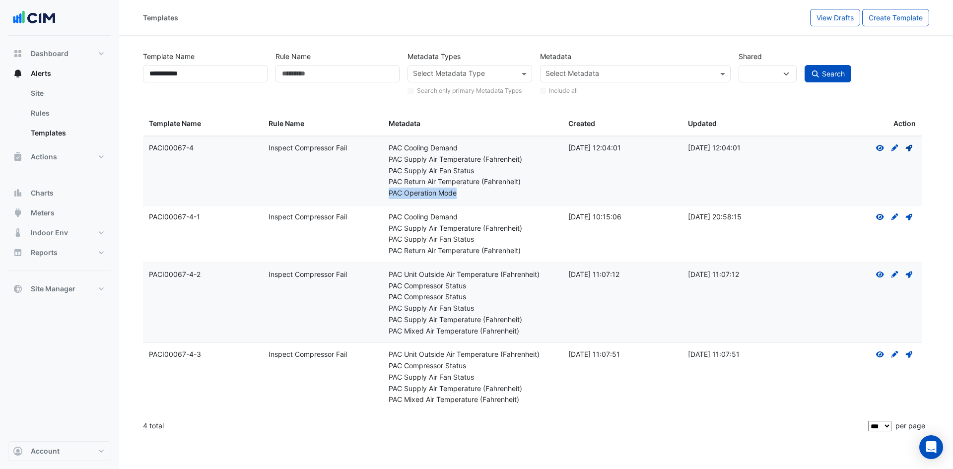
click at [908, 147] on icon at bounding box center [909, 148] width 6 height 6
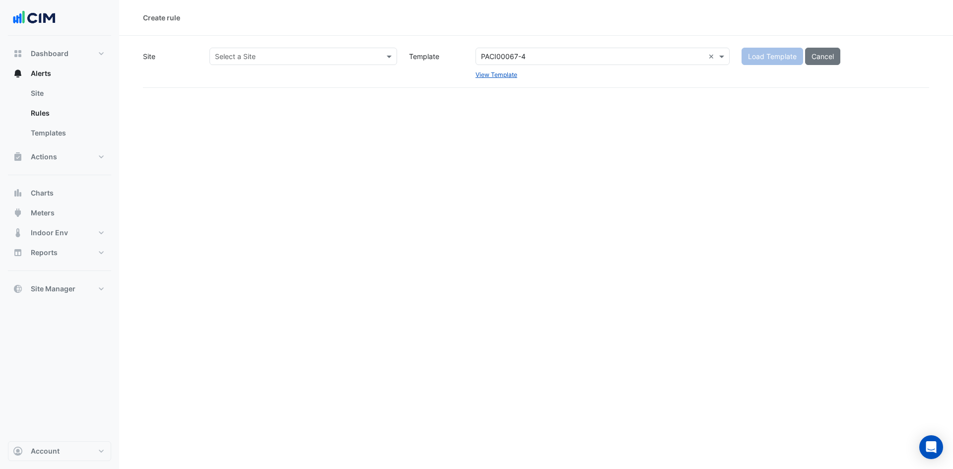
click at [289, 56] on input "text" at bounding box center [293, 57] width 157 height 10
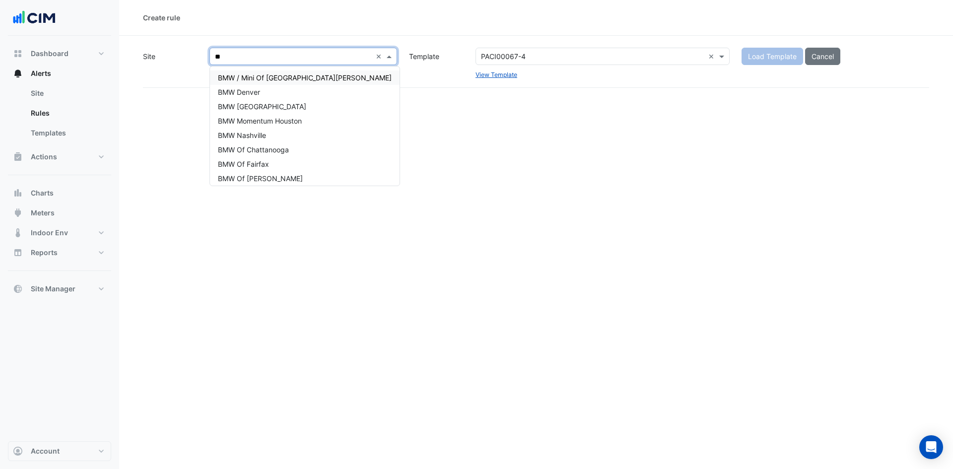
type input "***"
click at [277, 106] on div "BMW [GEOGRAPHIC_DATA]" at bounding box center [305, 106] width 190 height 14
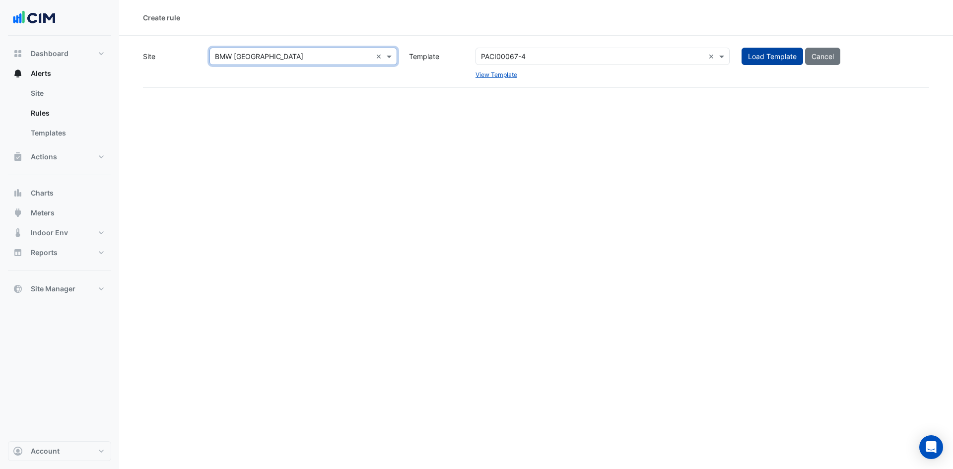
click at [784, 53] on span "Load Template" at bounding box center [772, 56] width 49 height 8
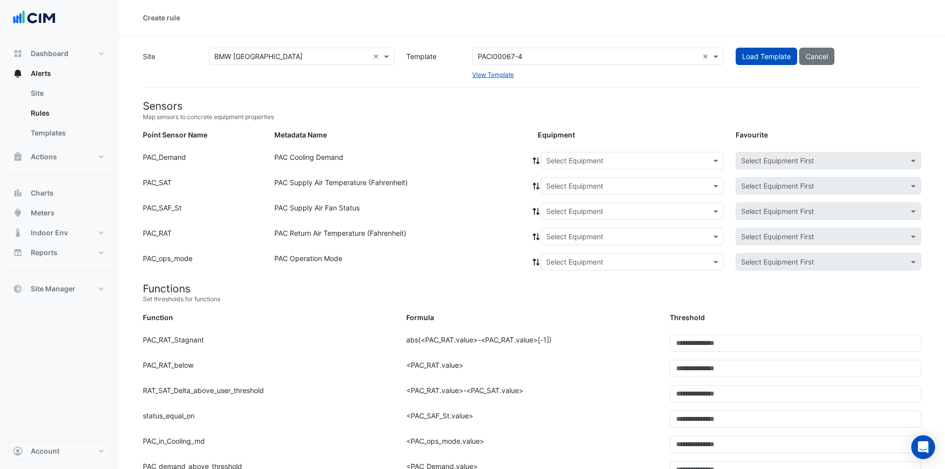
click at [629, 106] on h4 "Sensors" at bounding box center [532, 106] width 778 height 12
click at [717, 159] on span at bounding box center [717, 160] width 12 height 10
click at [558, 178] on div "AC-1-1" at bounding box center [561, 182] width 40 height 14
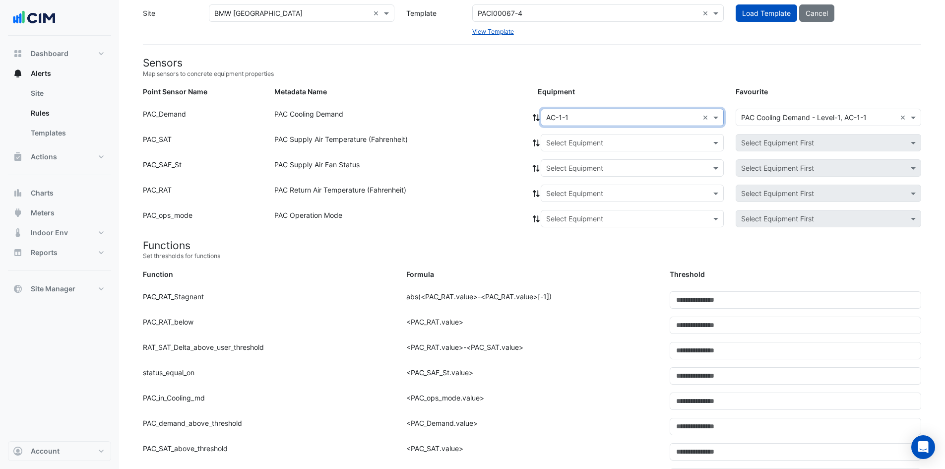
scroll to position [99, 0]
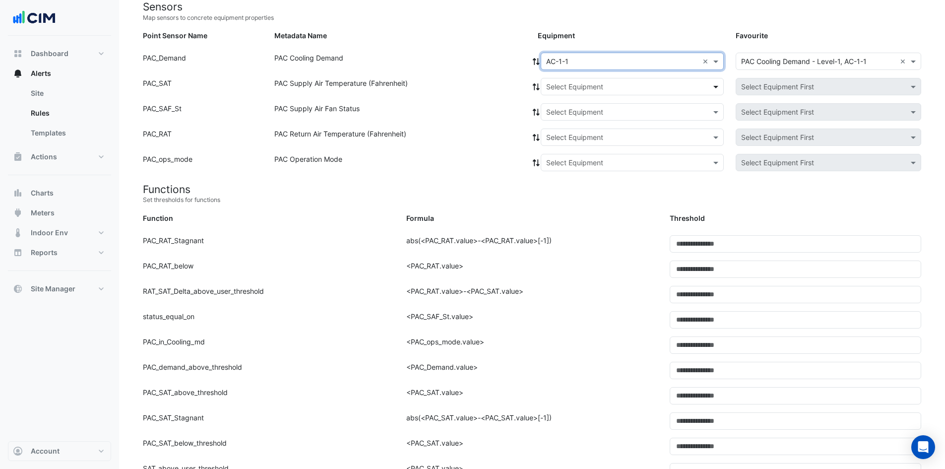
click at [711, 86] on span at bounding box center [717, 86] width 12 height 10
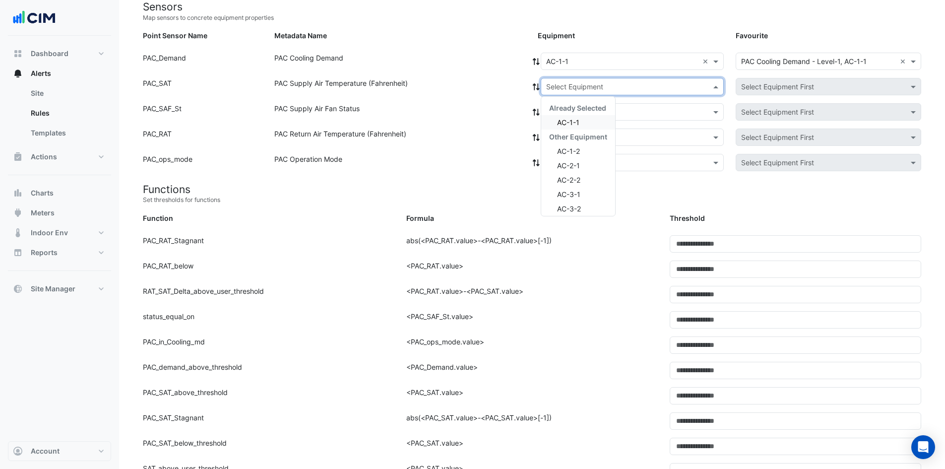
click at [588, 117] on div "AC-1-1" at bounding box center [578, 122] width 74 height 14
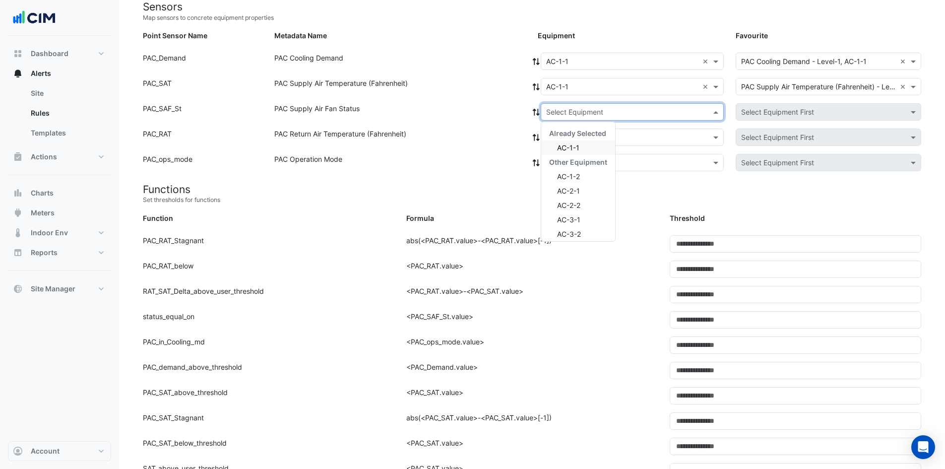
click at [657, 120] on div "Select Equipment" at bounding box center [632, 111] width 183 height 17
click at [595, 141] on div "AC-1-1" at bounding box center [578, 147] width 74 height 14
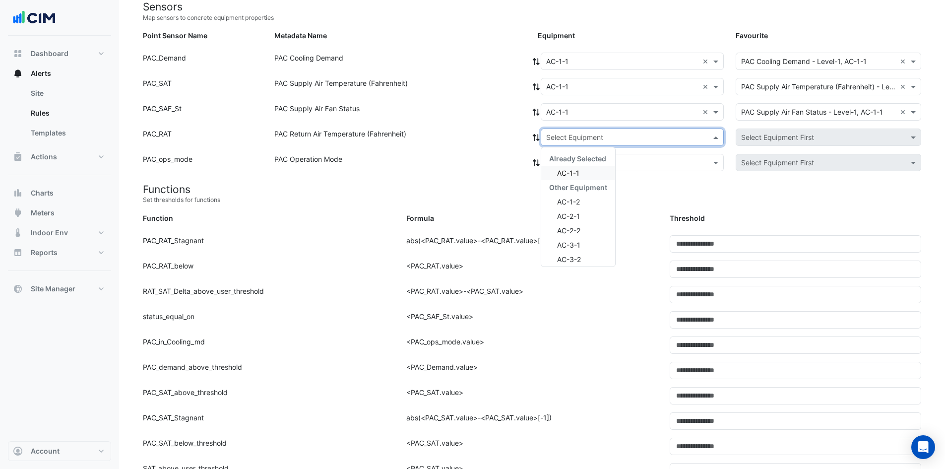
click at [611, 142] on div "Select Equipment" at bounding box center [632, 137] width 183 height 17
click at [583, 173] on div "AC-1-1" at bounding box center [578, 173] width 74 height 14
click at [599, 165] on input "text" at bounding box center [622, 163] width 152 height 10
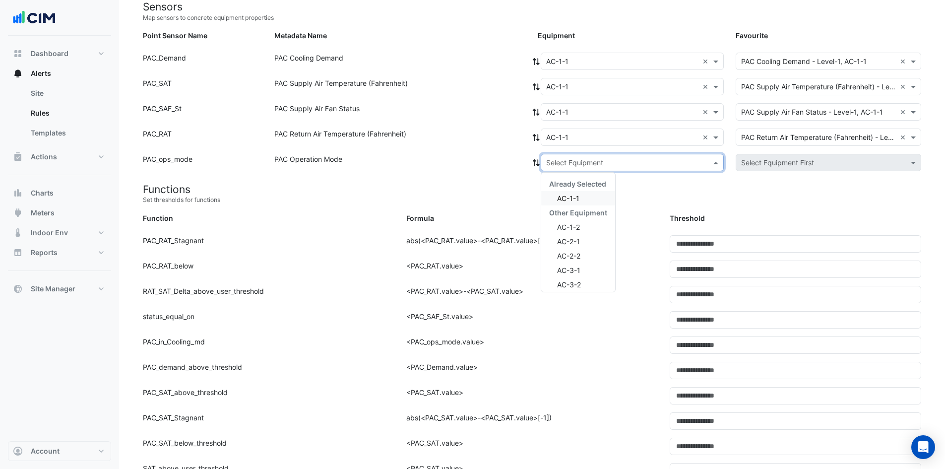
click at [579, 199] on span "AC-1-1" at bounding box center [568, 198] width 22 height 8
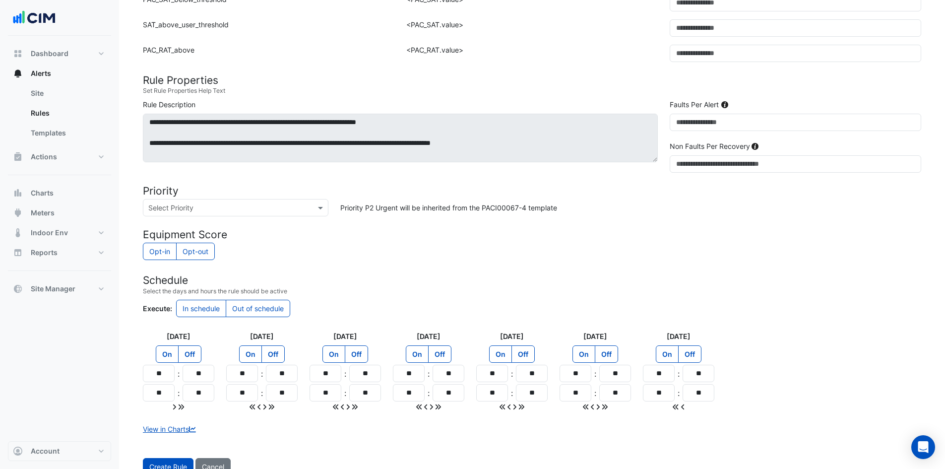
scroll to position [576, 0]
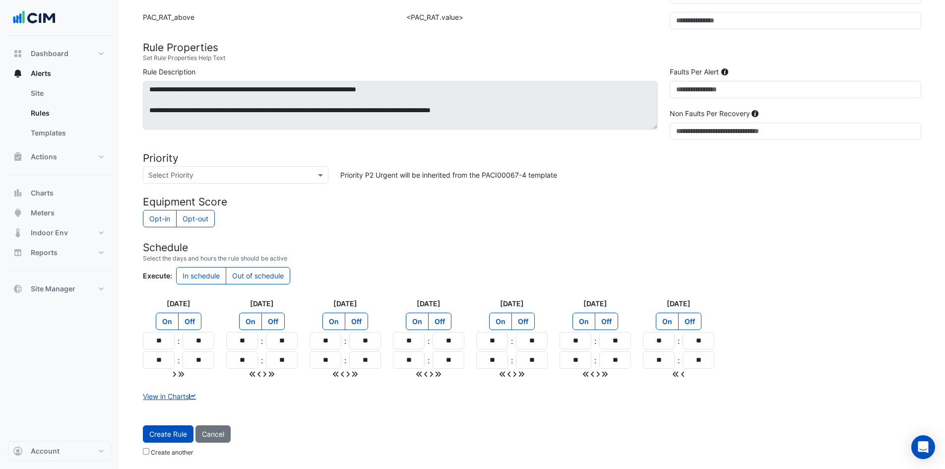
click at [149, 453] on small "Create another" at bounding box center [168, 452] width 51 height 7
click at [147, 454] on small "Create another" at bounding box center [168, 452] width 51 height 7
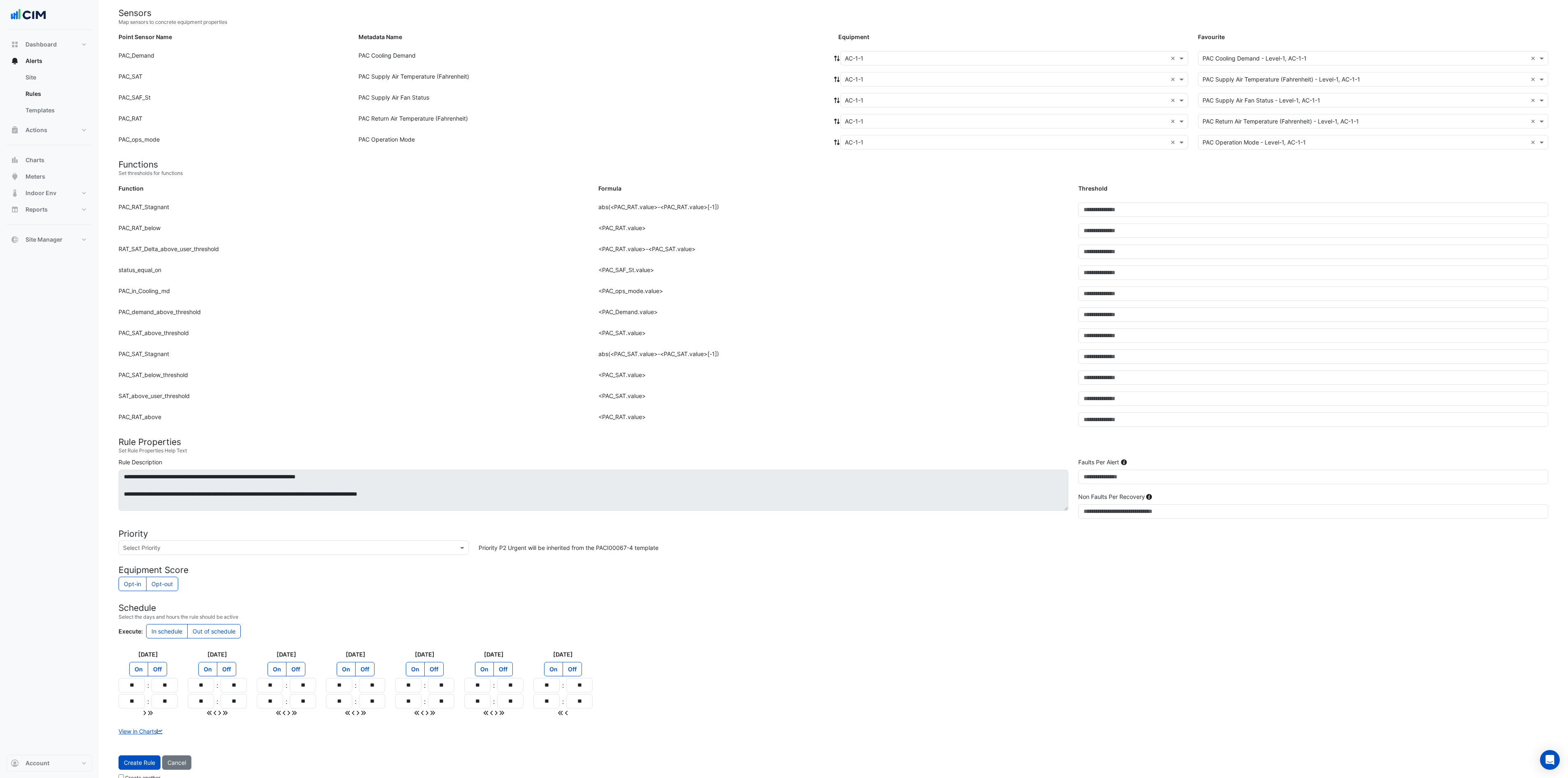
scroll to position [104, 0]
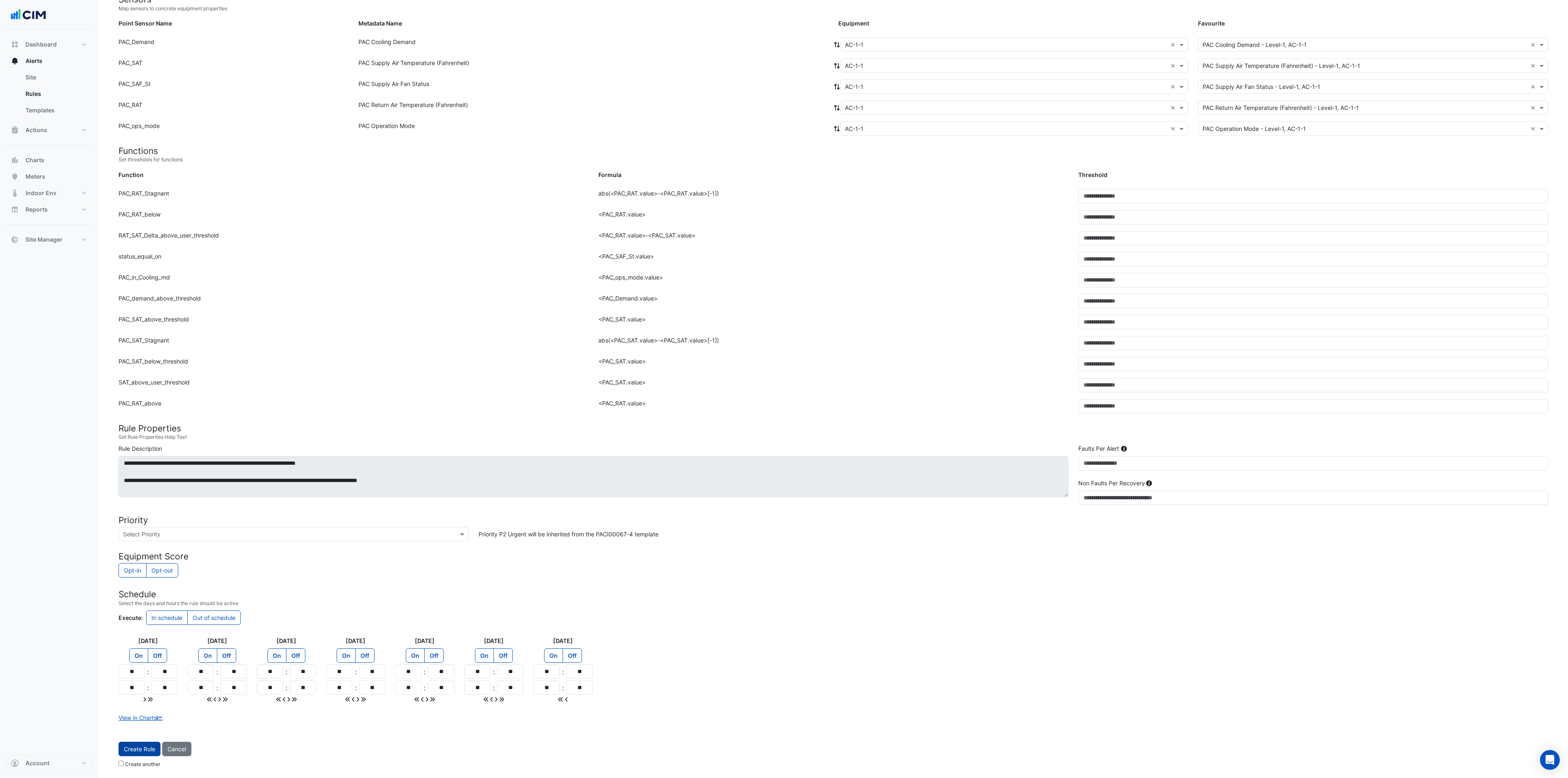
click at [137, 388] on button "Create Rule" at bounding box center [139, 748] width 42 height 14
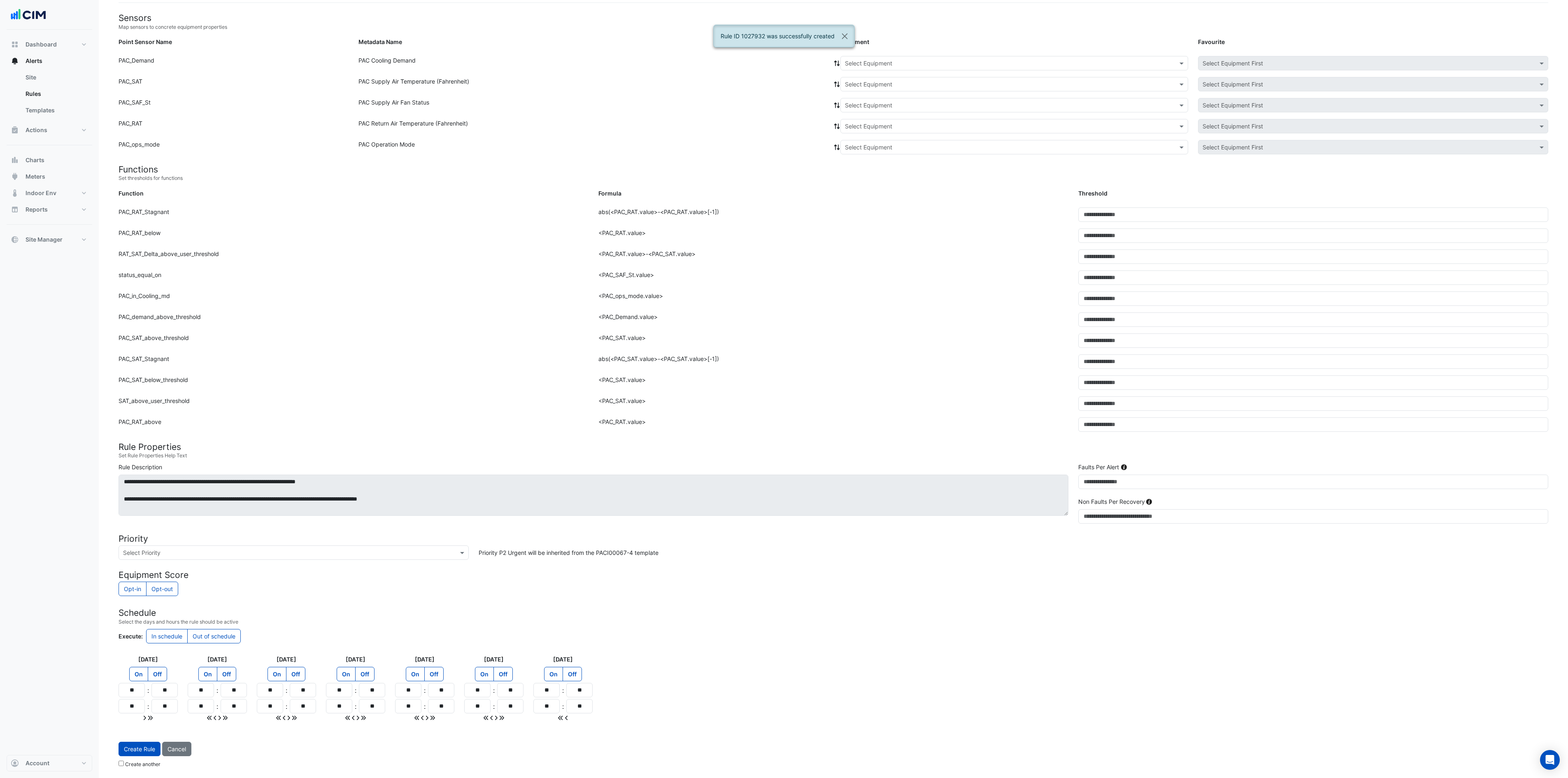
scroll to position [85, 0]
click at [790, 59] on input "text" at bounding box center [1006, 63] width 323 height 8
click at [790, 90] on span "AC-1-2" at bounding box center [857, 93] width 19 height 7
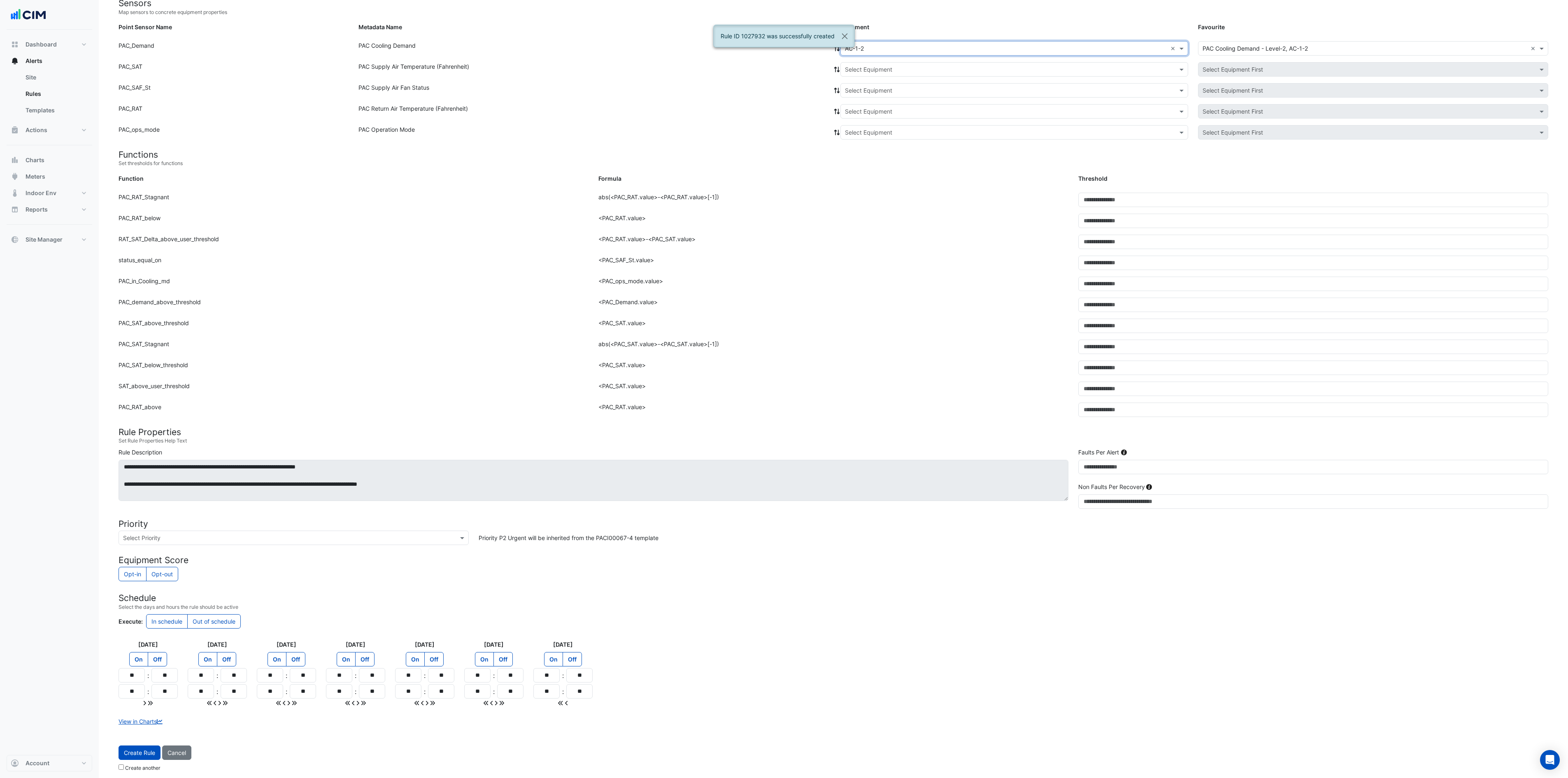
click at [790, 62] on div "Select Equipment" at bounding box center [1014, 69] width 348 height 14
click at [790, 100] on div "AC-1-2" at bounding box center [872, 99] width 61 height 12
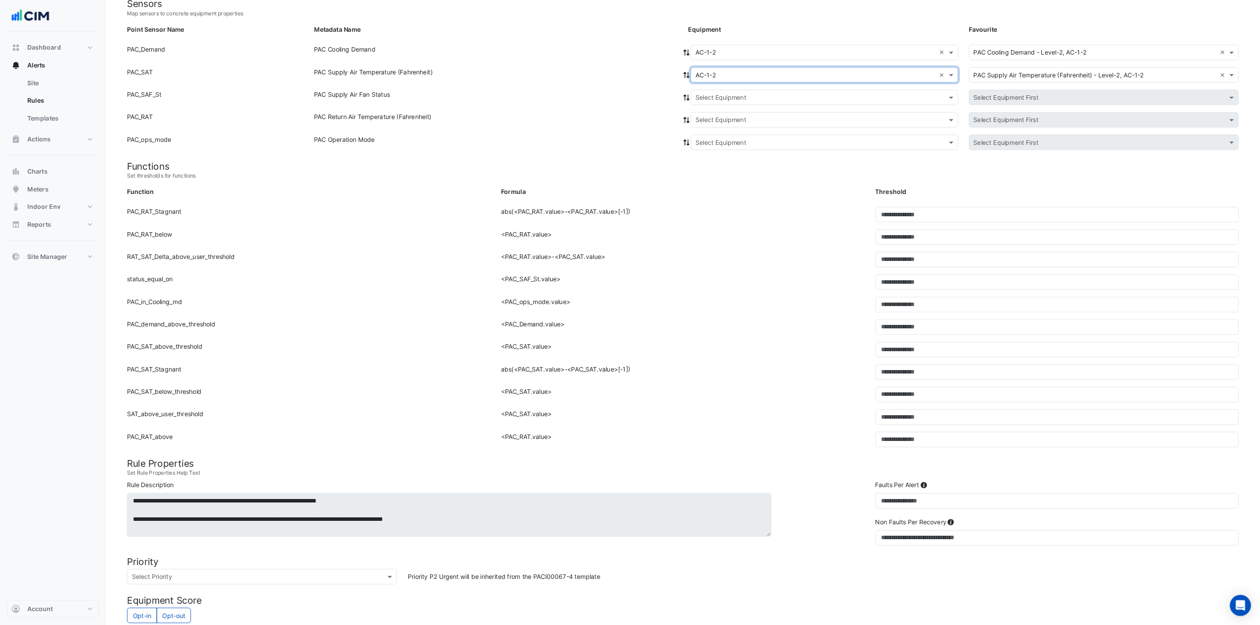
scroll to position [102, 0]
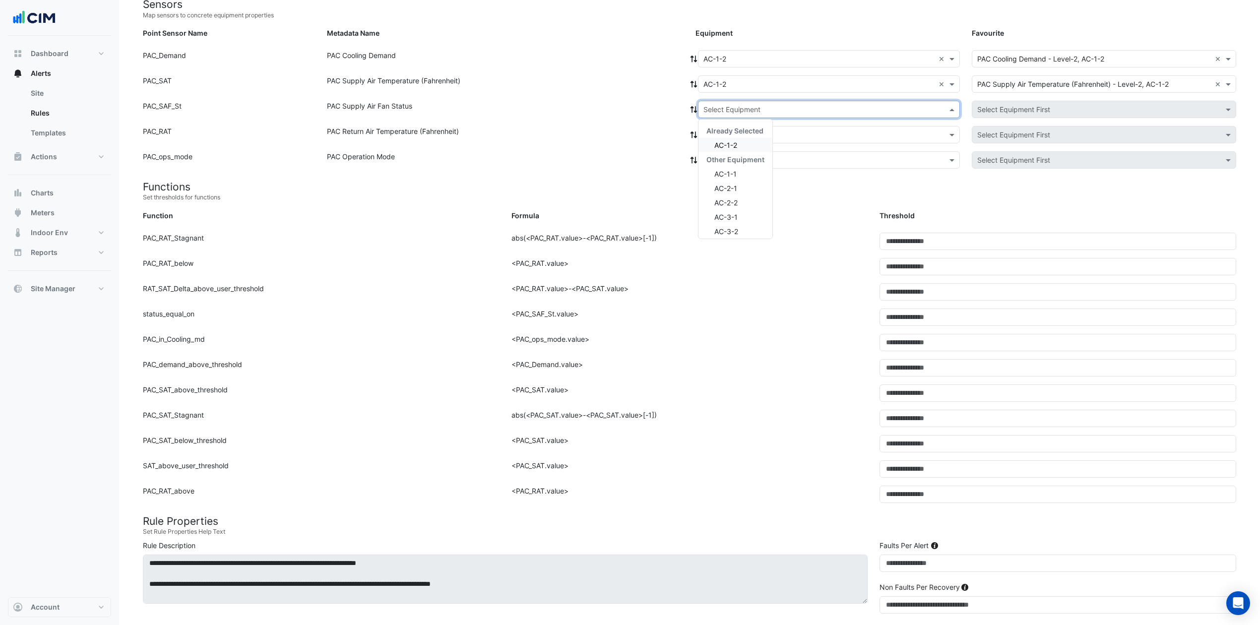
click at [816, 106] on input "text" at bounding box center [819, 110] width 231 height 10
click at [757, 141] on div "AC-1-2" at bounding box center [736, 145] width 74 height 14
click at [761, 133] on input "text" at bounding box center [819, 135] width 231 height 10
click at [733, 167] on span "AC-1-2" at bounding box center [725, 170] width 23 height 8
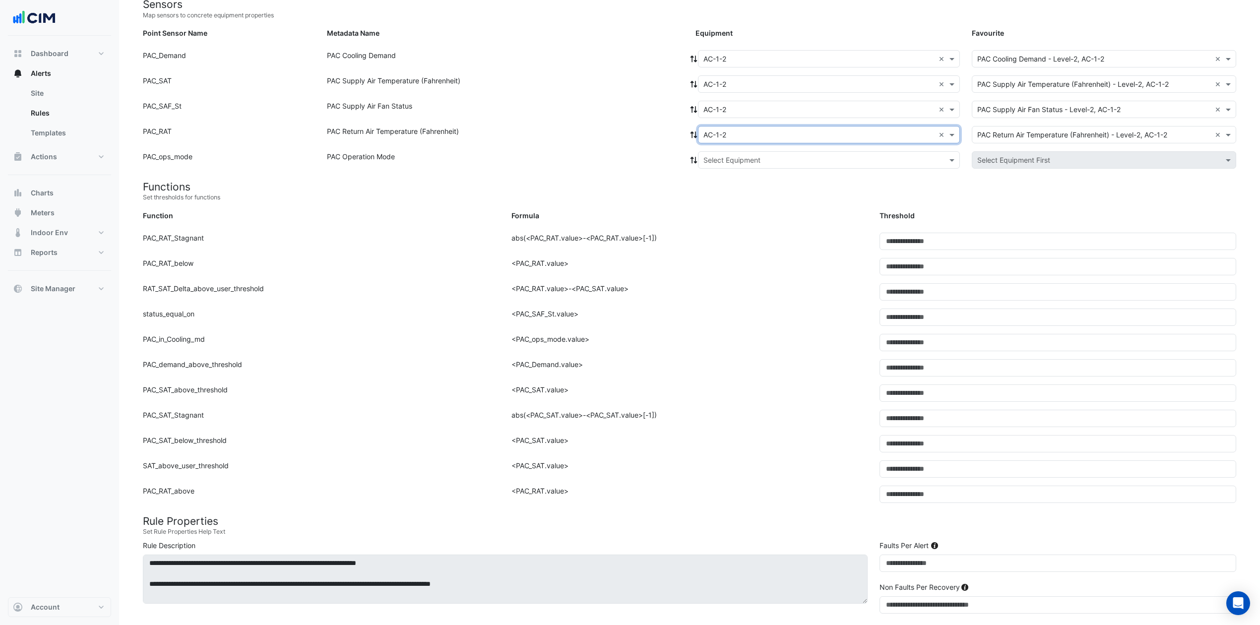
click at [748, 159] on input "text" at bounding box center [819, 160] width 231 height 10
click at [735, 197] on span "AC-1-2" at bounding box center [725, 196] width 23 height 8
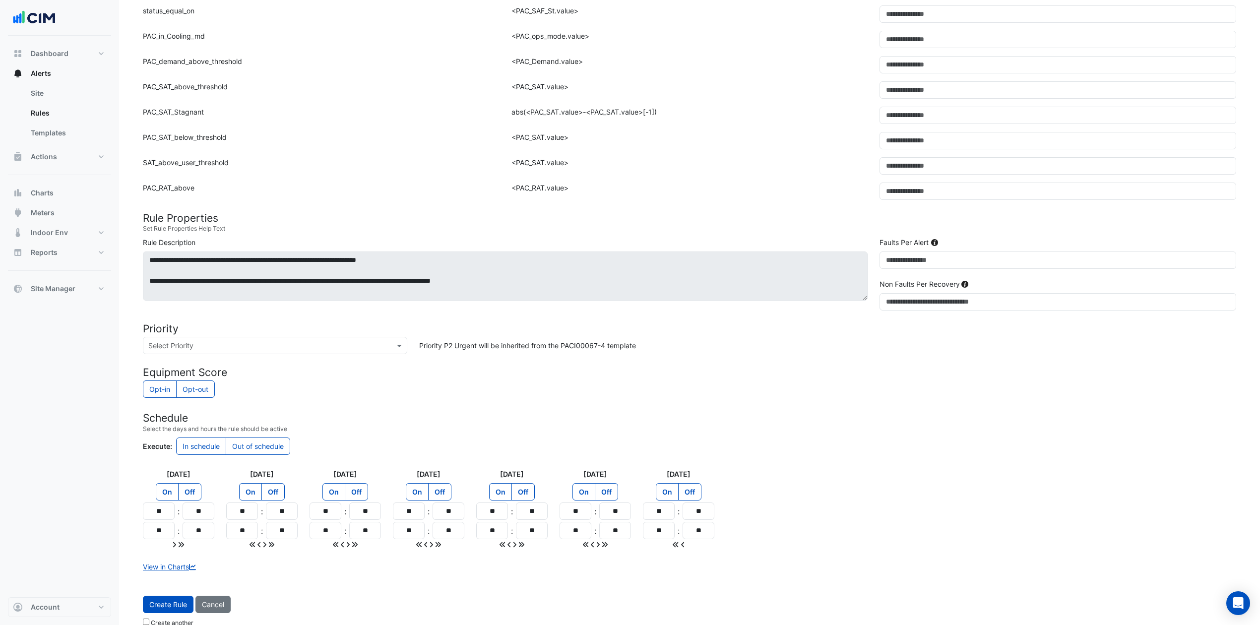
scroll to position [425, 0]
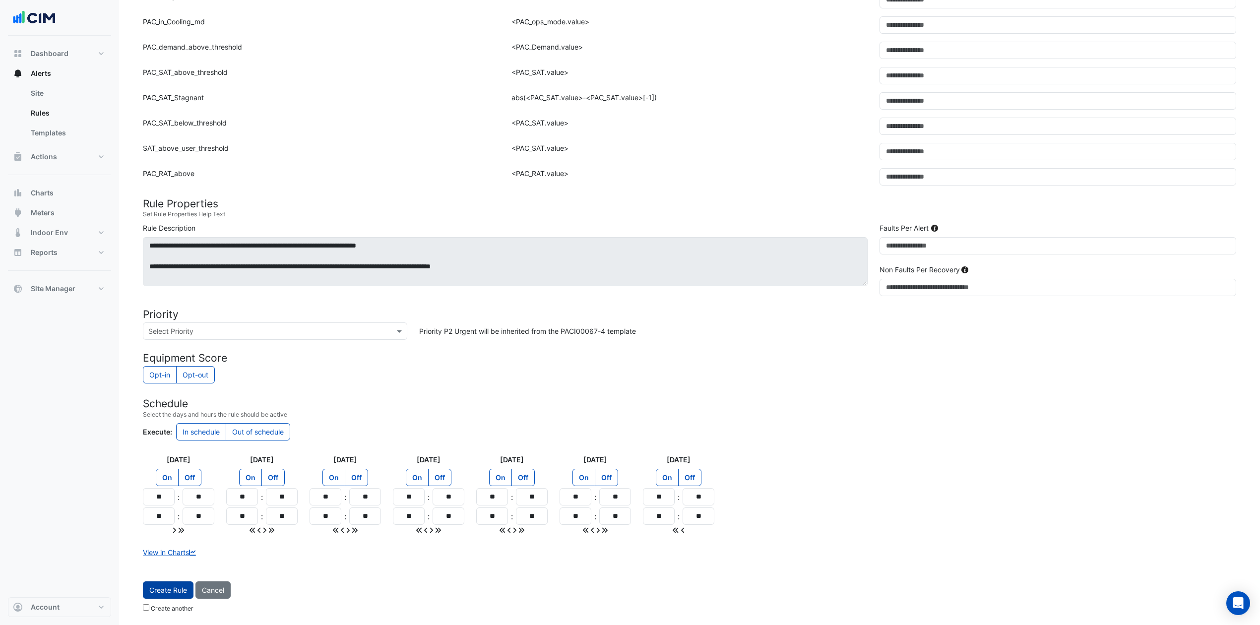
click at [171, 468] on span "Create Rule" at bounding box center [168, 590] width 38 height 8
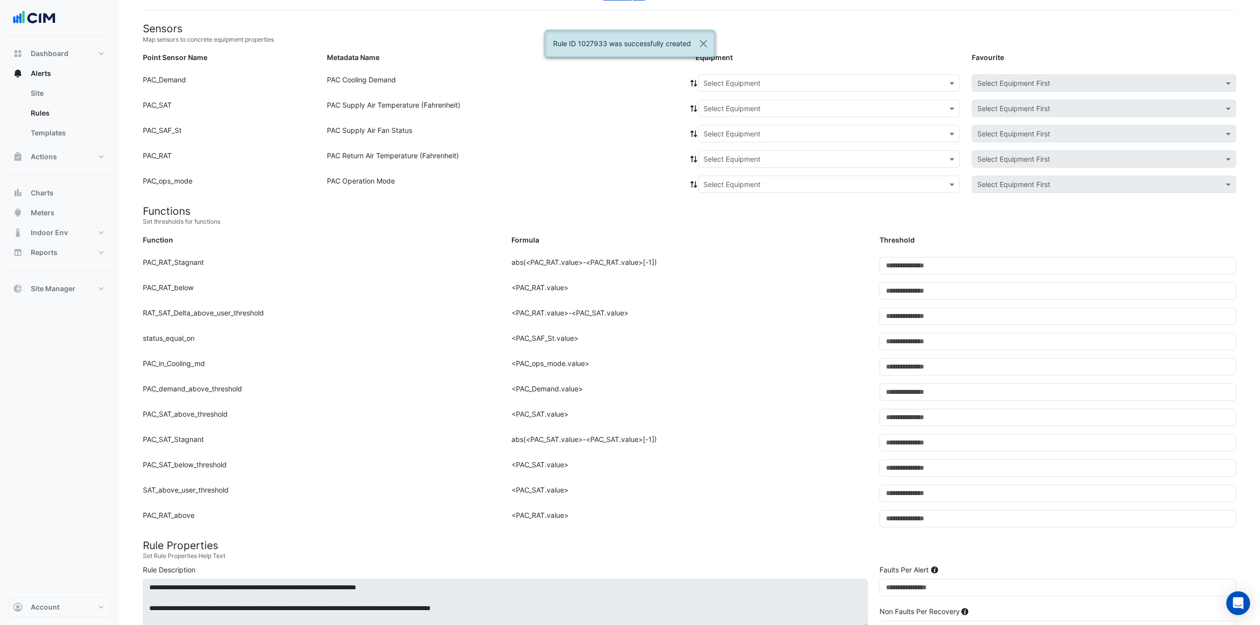
scroll to position [0, 0]
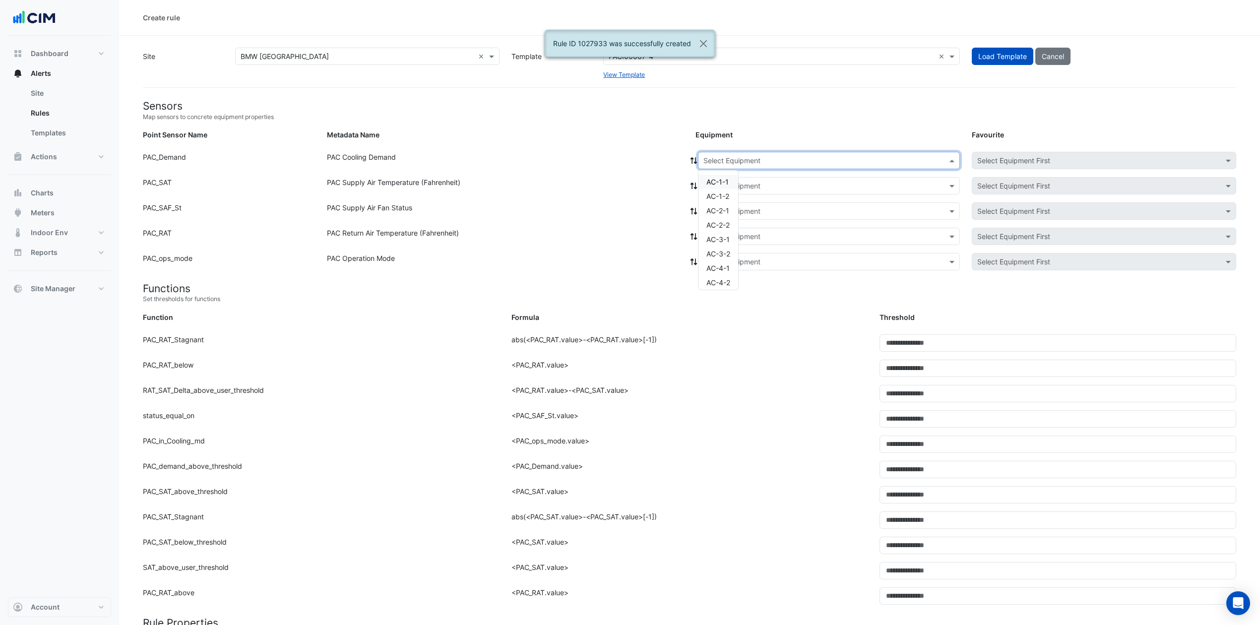
click at [778, 161] on input "text" at bounding box center [819, 161] width 231 height 10
click at [711, 206] on span "AC-2-1" at bounding box center [718, 210] width 23 height 8
click at [731, 186] on input "text" at bounding box center [819, 186] width 231 height 10
click at [725, 218] on span "AC-2-1" at bounding box center [725, 221] width 23 height 8
click at [730, 211] on input "text" at bounding box center [819, 211] width 231 height 10
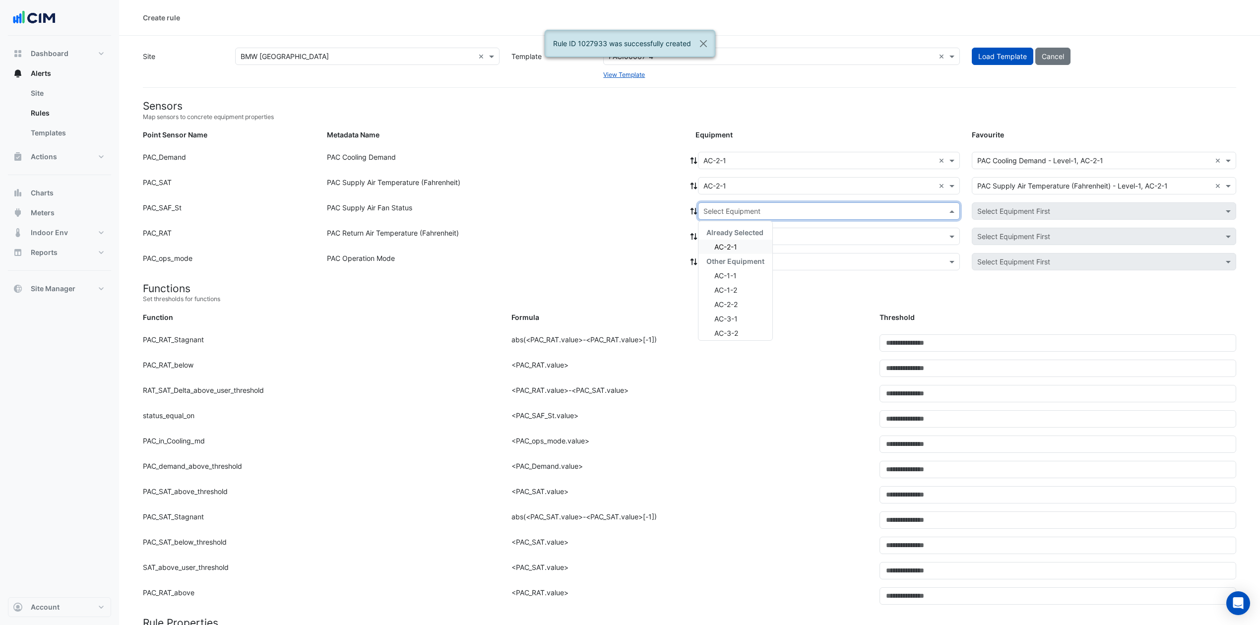
click at [720, 245] on span "AC-2-1" at bounding box center [725, 247] width 23 height 8
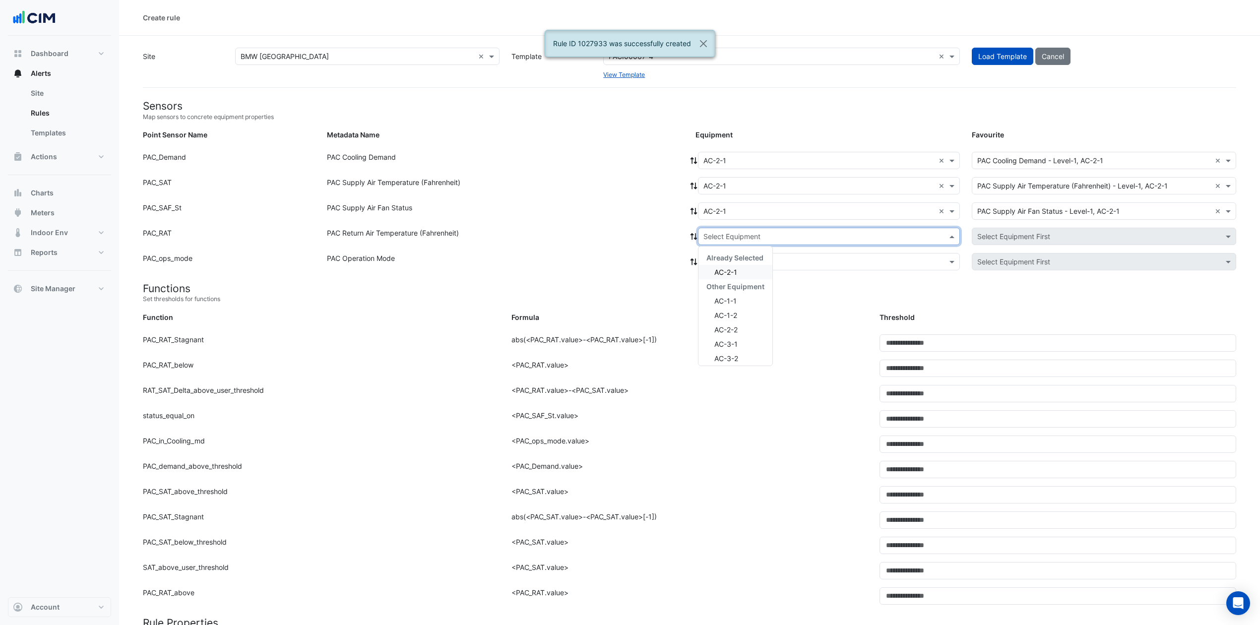
click at [732, 235] on input "text" at bounding box center [819, 237] width 231 height 10
click at [737, 265] on div "AC-2-1" at bounding box center [736, 272] width 74 height 14
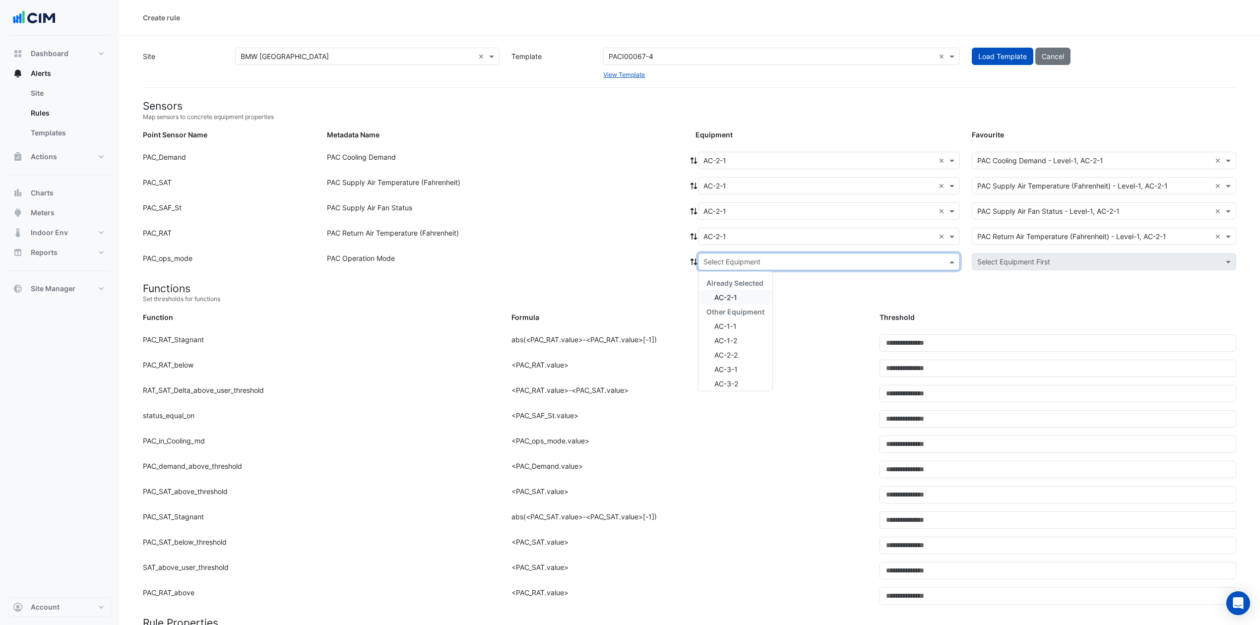
click at [741, 259] on input "text" at bounding box center [819, 262] width 231 height 10
click at [733, 294] on span "AC-2-1" at bounding box center [725, 297] width 23 height 8
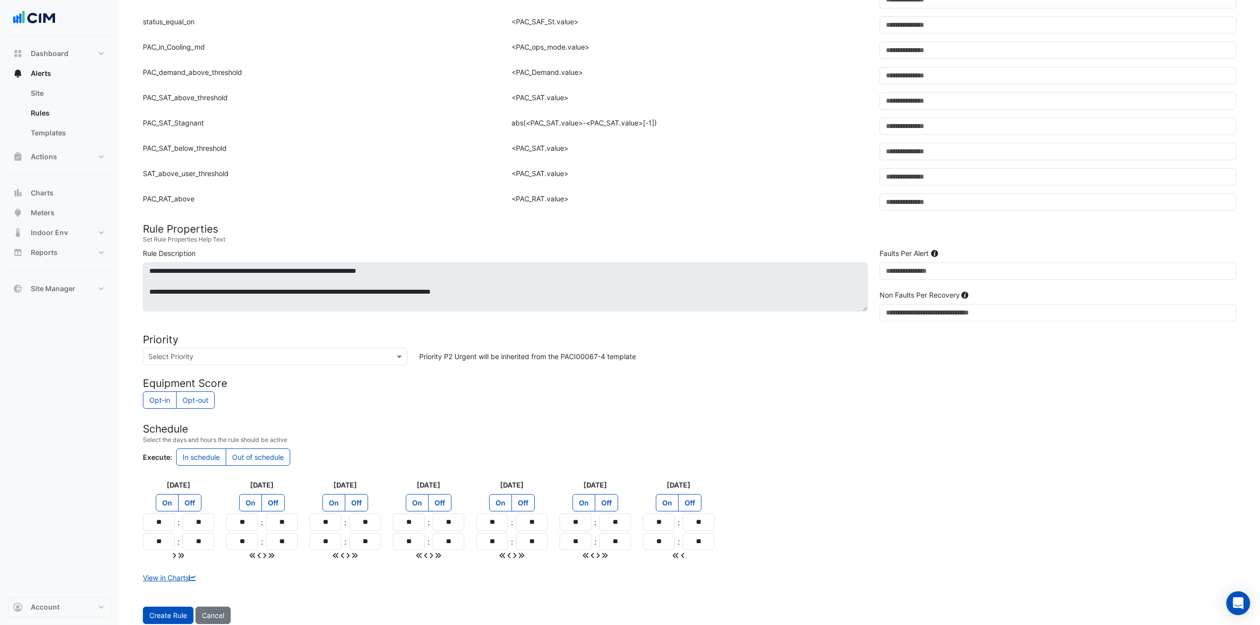
scroll to position [425, 0]
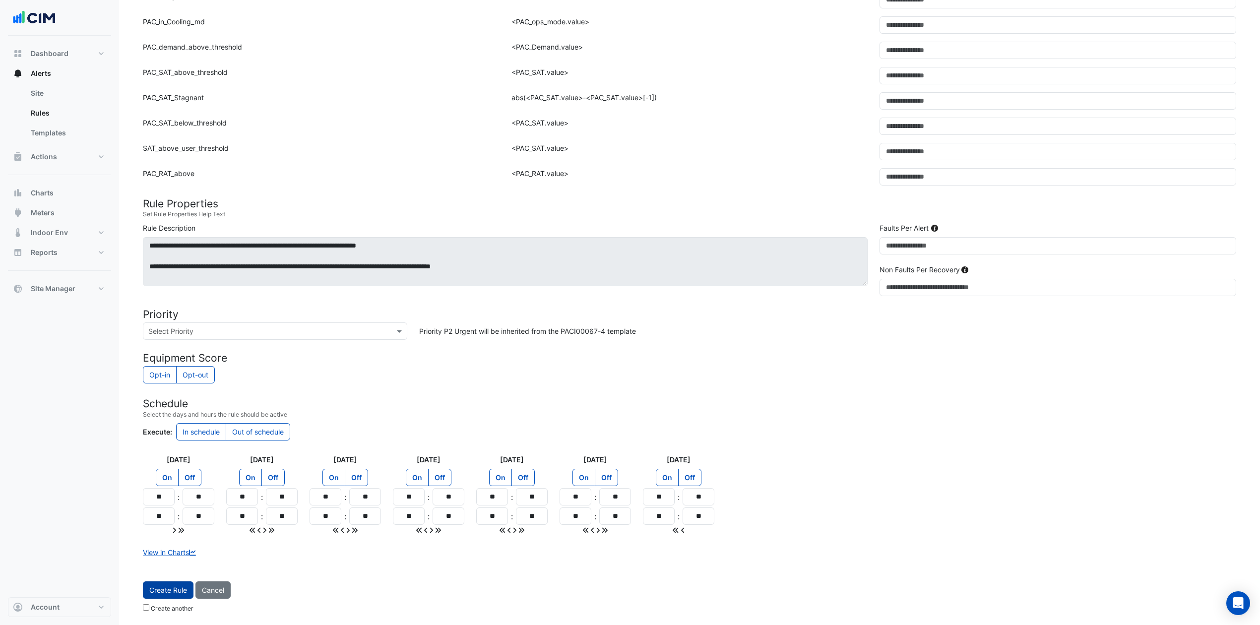
click at [182, 468] on span "Create Rule" at bounding box center [168, 590] width 38 height 8
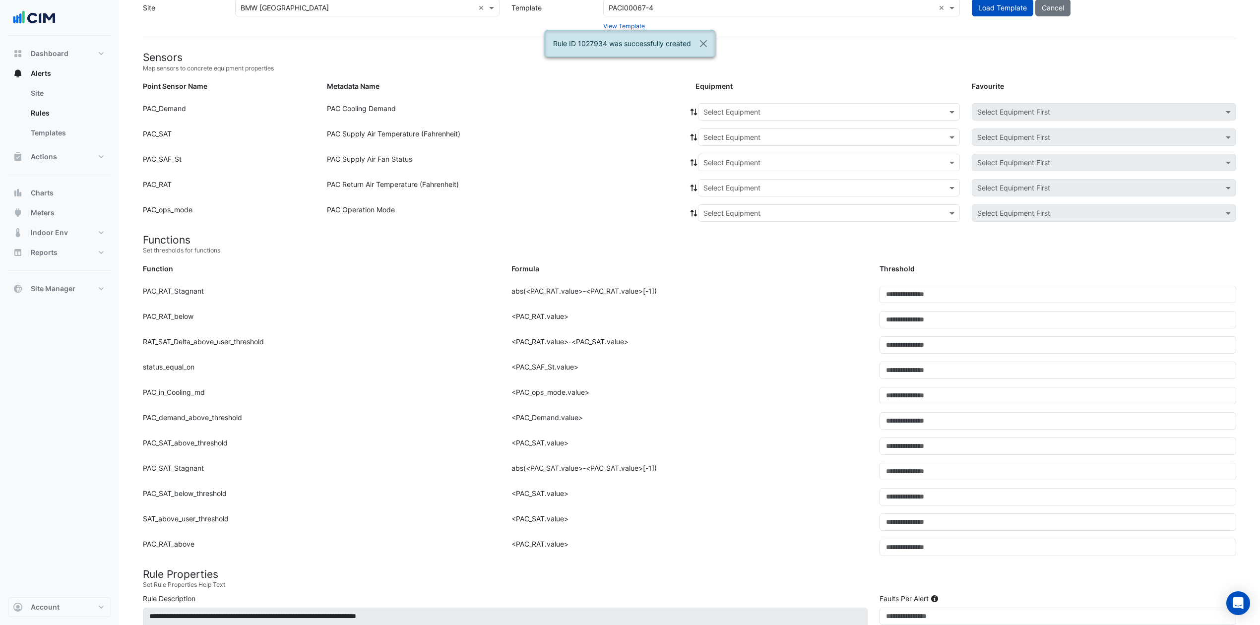
scroll to position [0, 0]
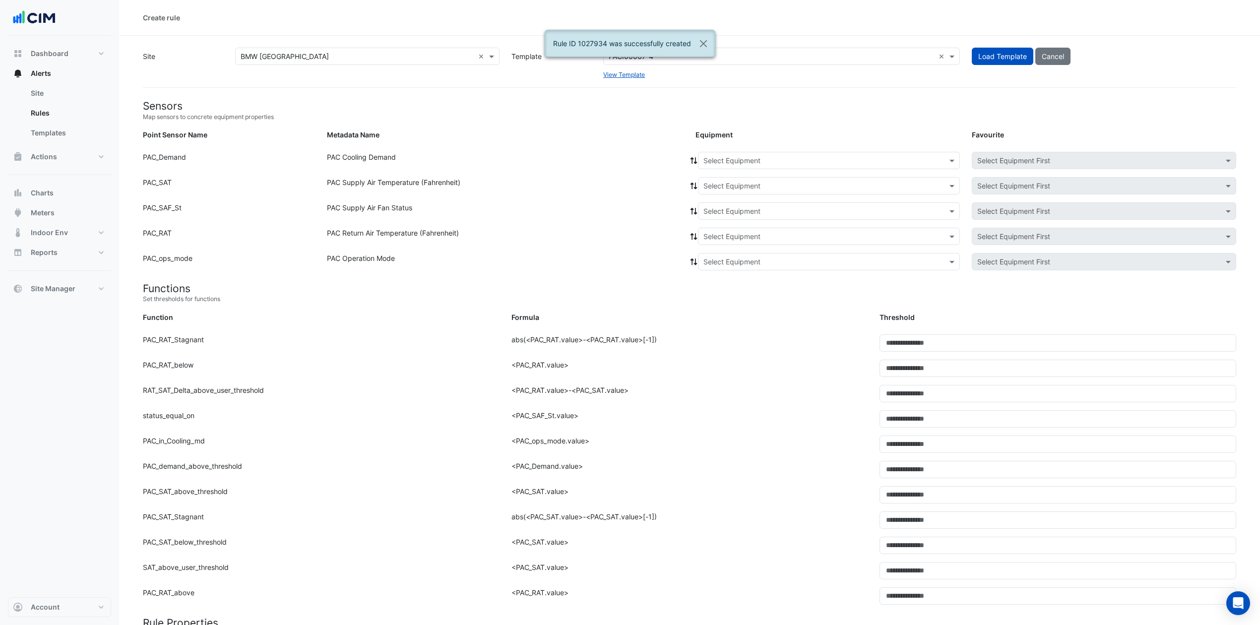
click at [784, 157] on input "text" at bounding box center [819, 161] width 231 height 10
click at [721, 225] on span "AC-2-2" at bounding box center [718, 225] width 23 height 8
click at [755, 183] on input "text" at bounding box center [819, 186] width 231 height 10
click at [732, 215] on div "AC-2-2" at bounding box center [736, 221] width 74 height 14
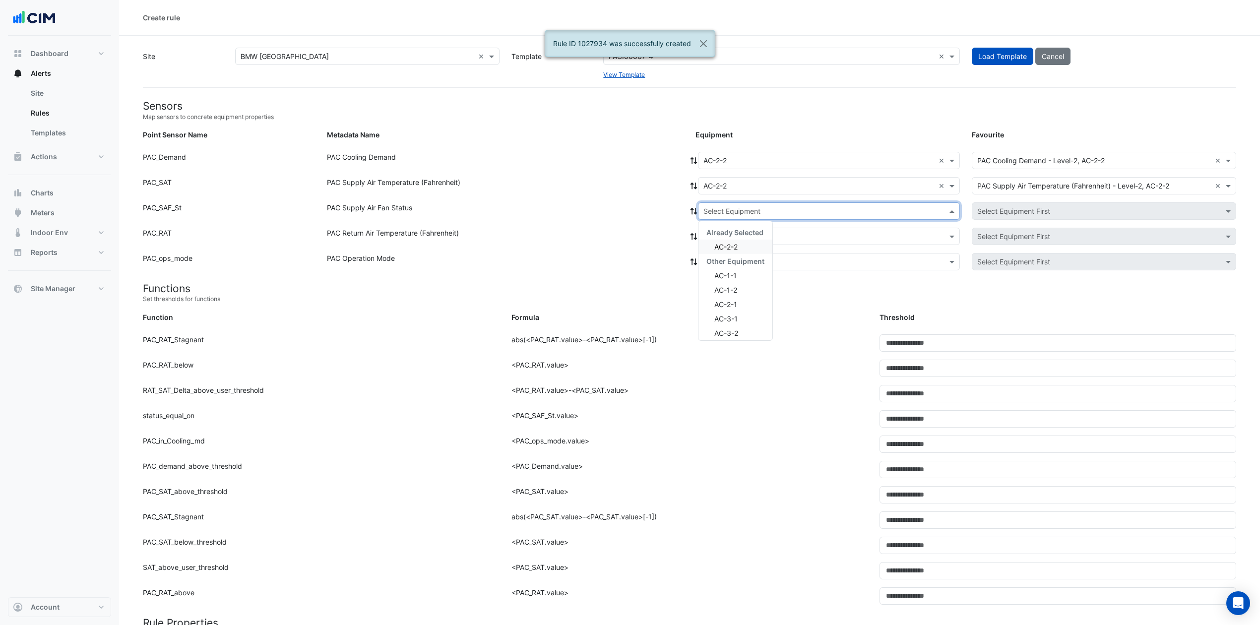
click at [741, 207] on input "text" at bounding box center [819, 211] width 231 height 10
click at [729, 247] on span "AC-2-2" at bounding box center [725, 247] width 23 height 8
click at [739, 233] on input "text" at bounding box center [819, 237] width 231 height 10
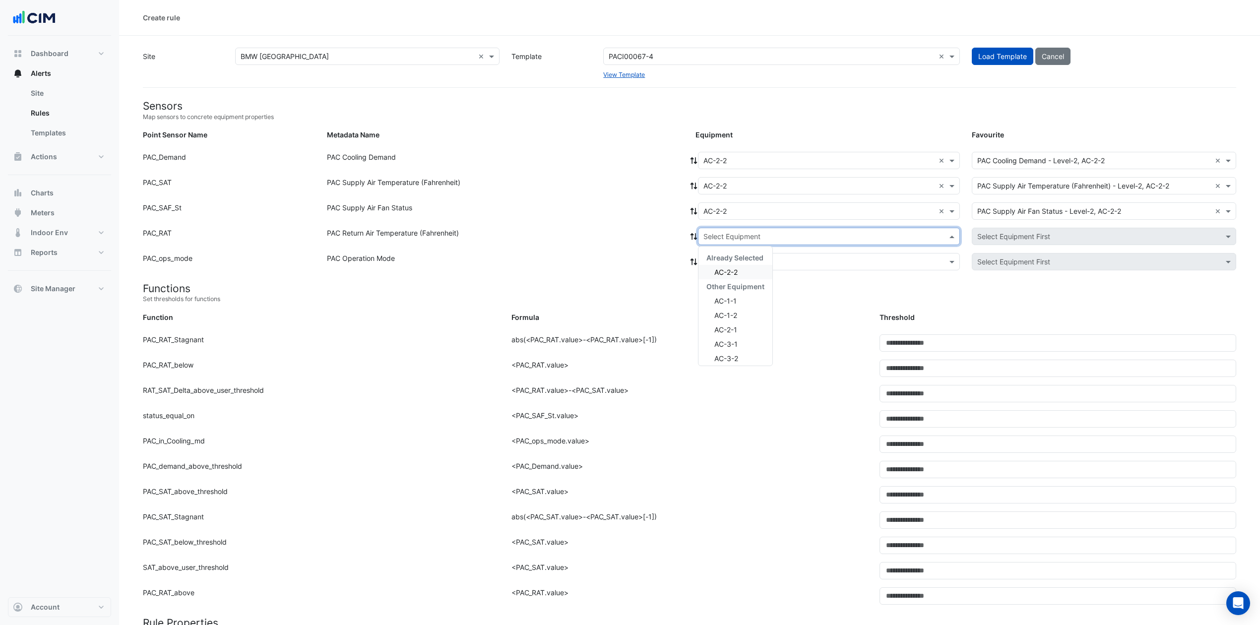
click at [736, 268] on span "AC-2-2" at bounding box center [725, 272] width 23 height 8
click at [739, 262] on input "text" at bounding box center [819, 262] width 231 height 10
click at [721, 296] on span "AC-2-2" at bounding box center [725, 297] width 23 height 8
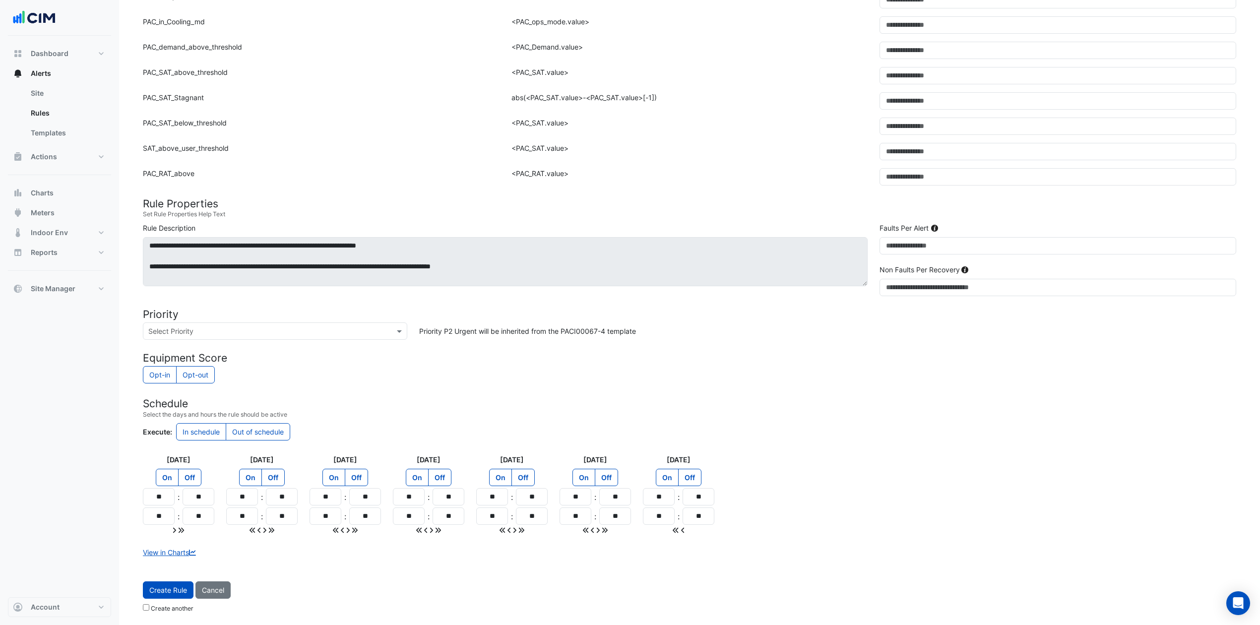
scroll to position [425, 0]
click at [172, 468] on span "Create Rule" at bounding box center [168, 590] width 38 height 8
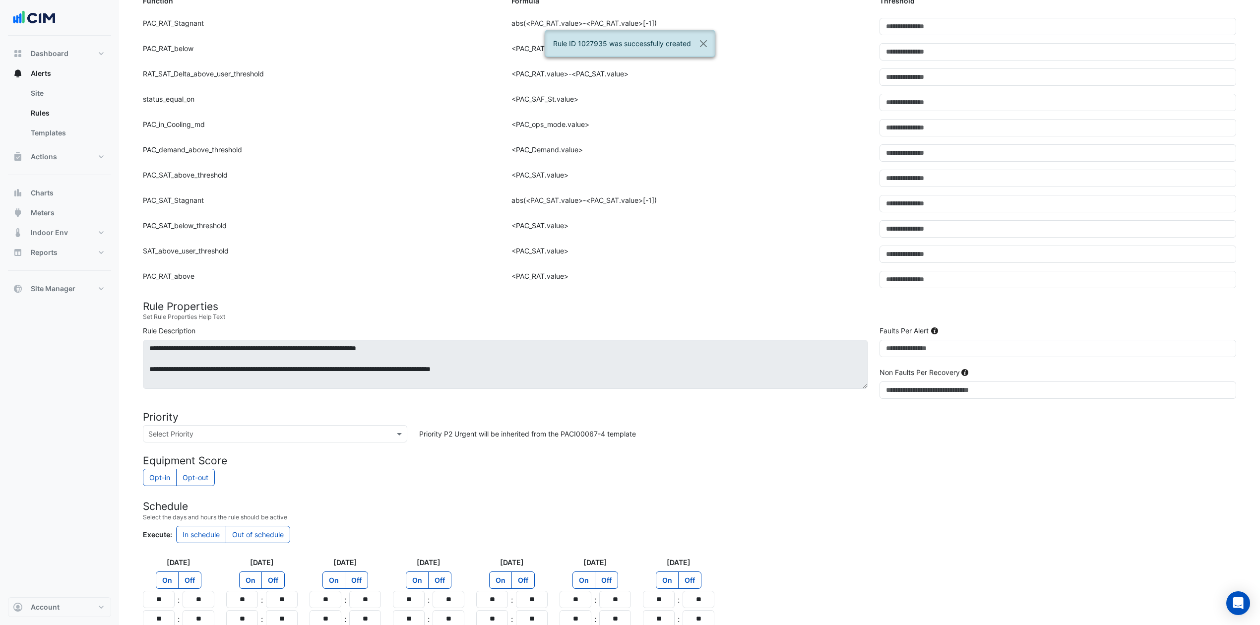
scroll to position [72, 0]
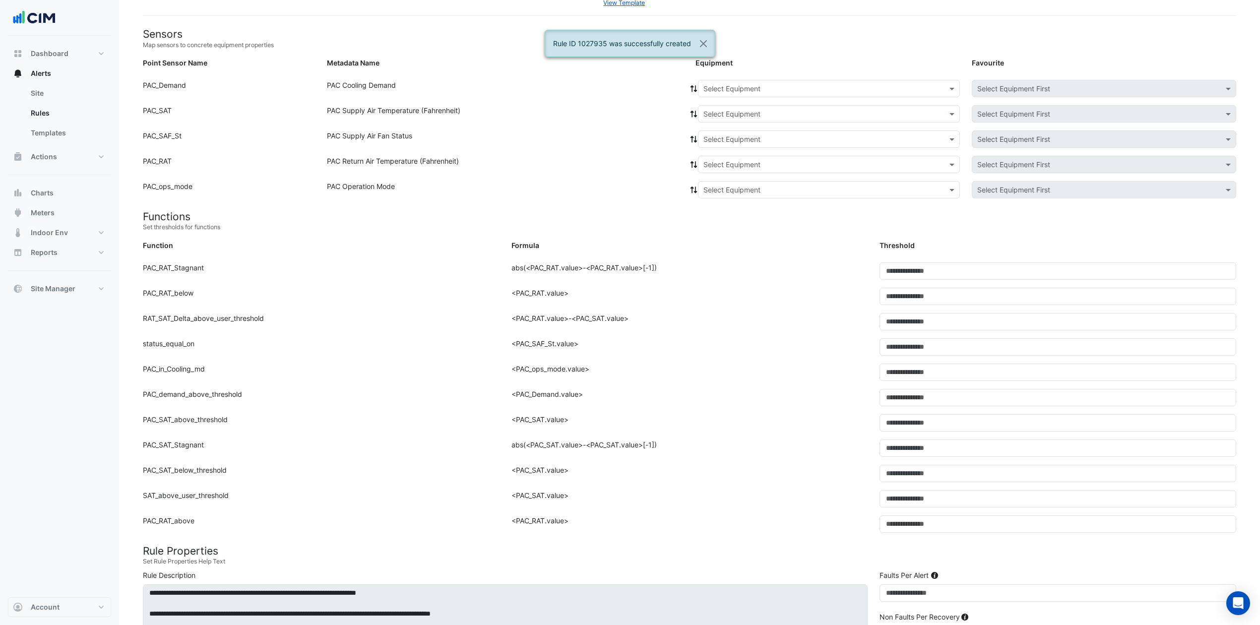
click at [839, 94] on div "Select Equipment" at bounding box center [829, 88] width 262 height 17
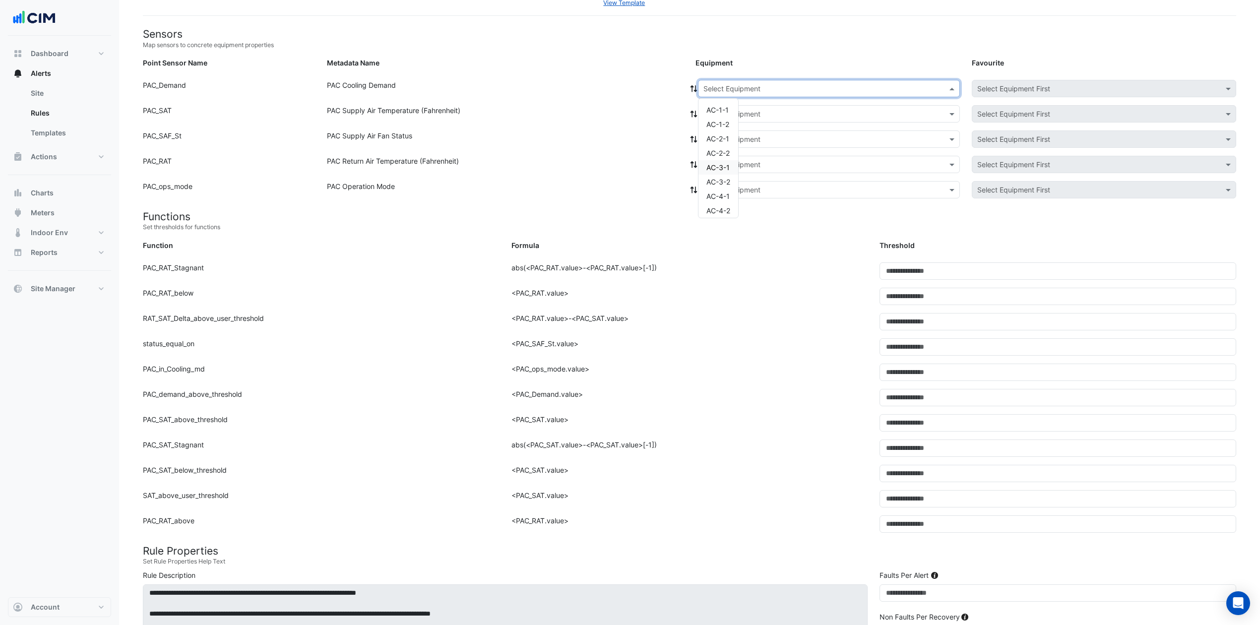
drag, startPoint x: 715, startPoint y: 168, endPoint x: 724, endPoint y: 155, distance: 16.0
click at [715, 167] on span "AC-3-1" at bounding box center [718, 167] width 23 height 8
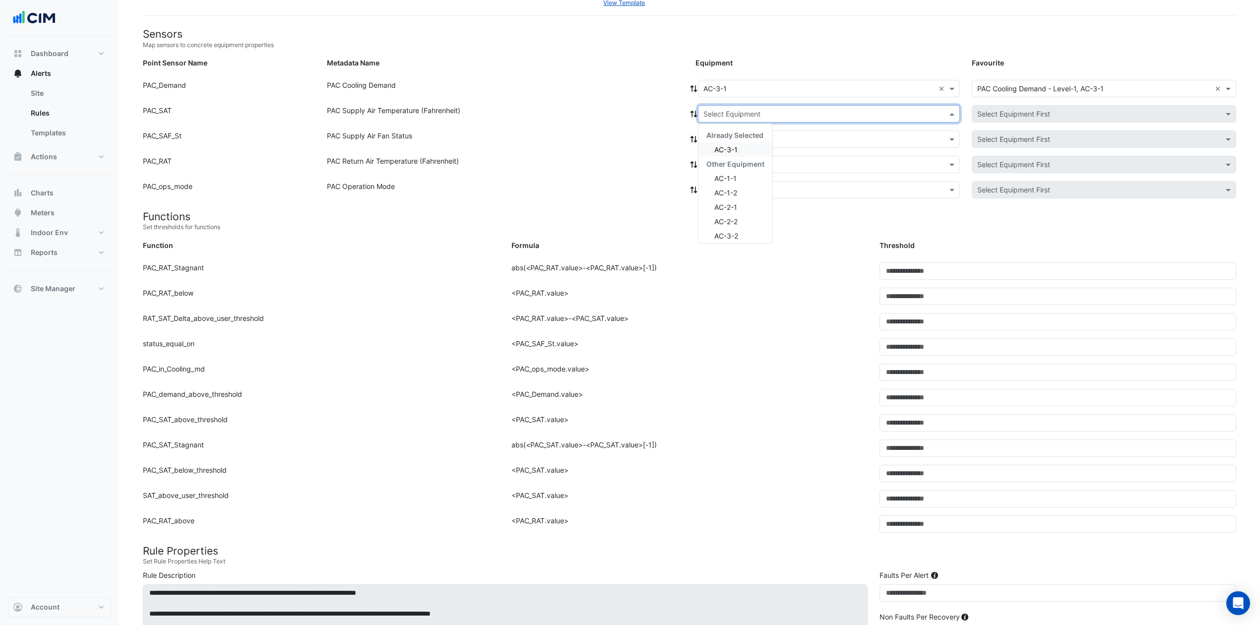
click at [761, 110] on input "text" at bounding box center [819, 114] width 231 height 10
click at [743, 150] on div "AC-3-1" at bounding box center [736, 149] width 74 height 14
click at [743, 151] on div "Equipment: Select Equipment Favourite: Select Equipment First" at bounding box center [966, 140] width 553 height 21
click at [715, 141] on input "text" at bounding box center [819, 139] width 231 height 10
click at [729, 171] on span "AC-3-1" at bounding box center [725, 175] width 23 height 8
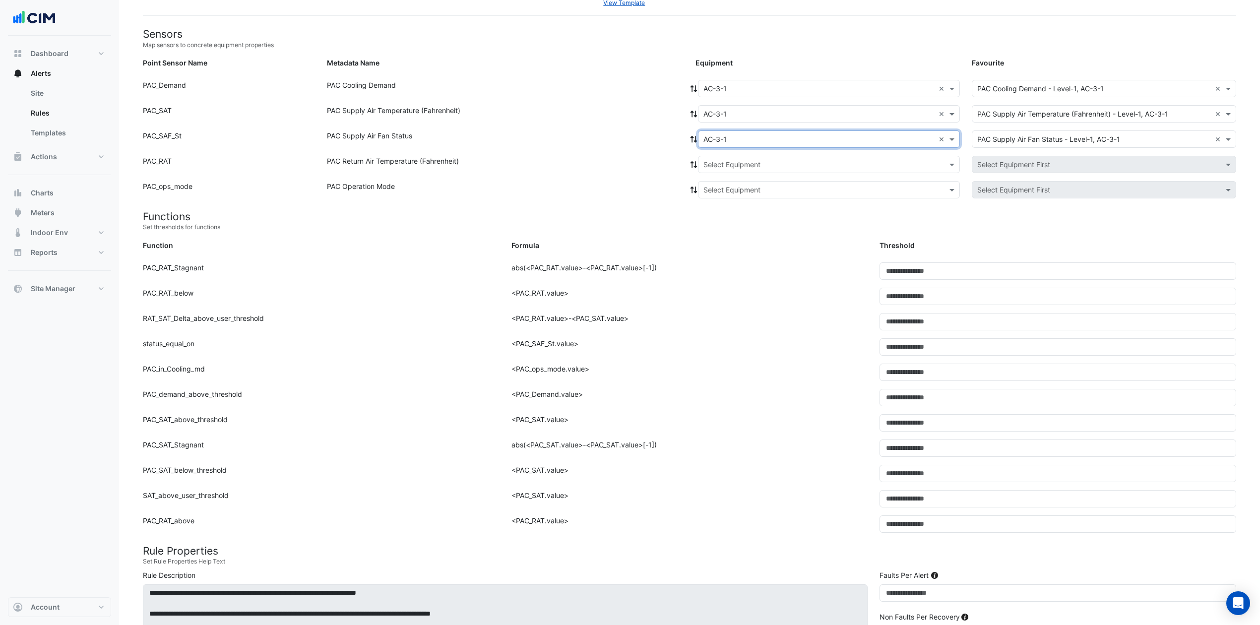
click at [739, 163] on input "text" at bounding box center [819, 165] width 231 height 10
click at [722, 200] on span "AC-3-1" at bounding box center [725, 200] width 23 height 8
click at [740, 185] on input "text" at bounding box center [819, 190] width 231 height 10
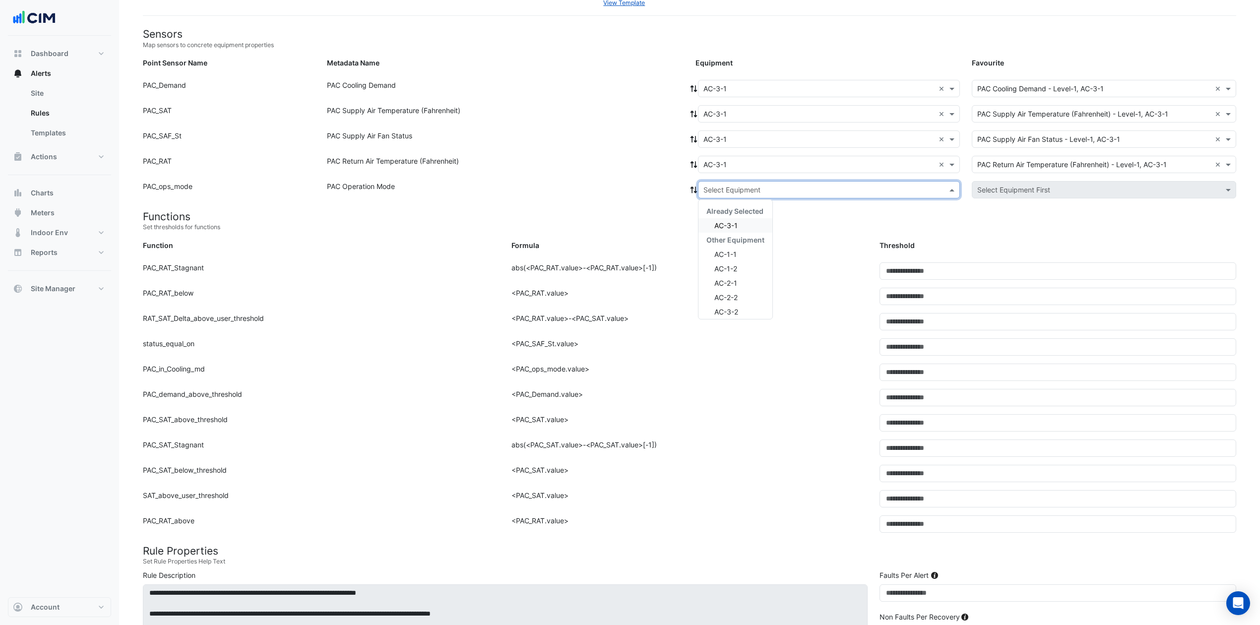
click at [730, 225] on span "AC-3-1" at bounding box center [725, 225] width 23 height 8
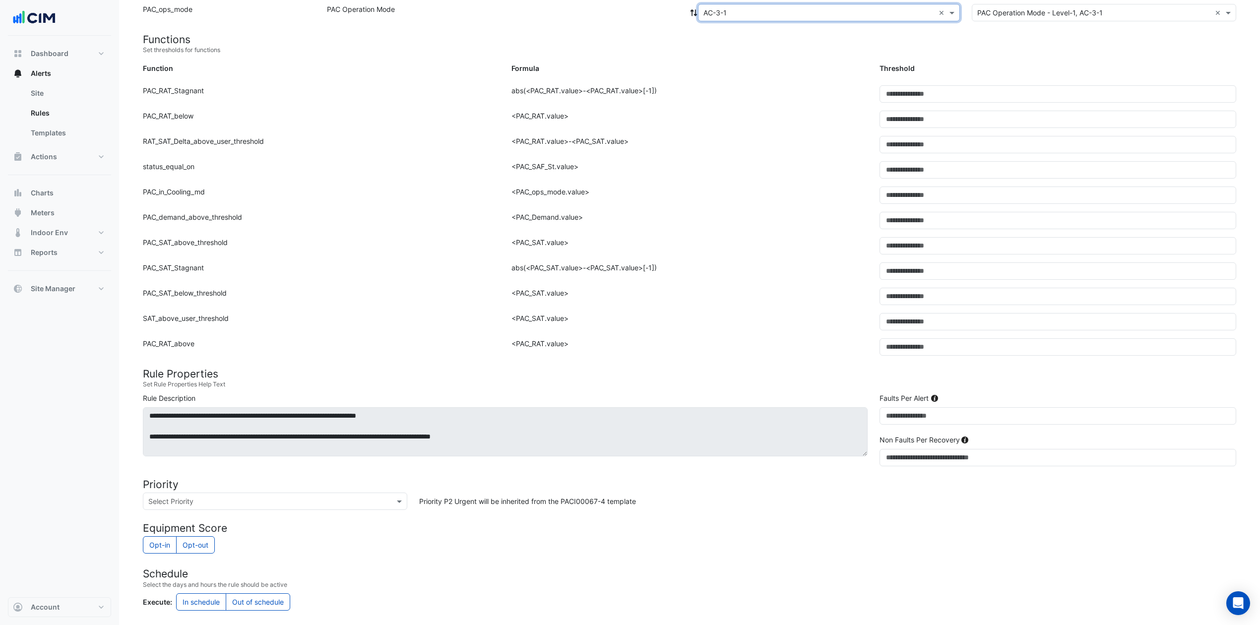
scroll to position [425, 0]
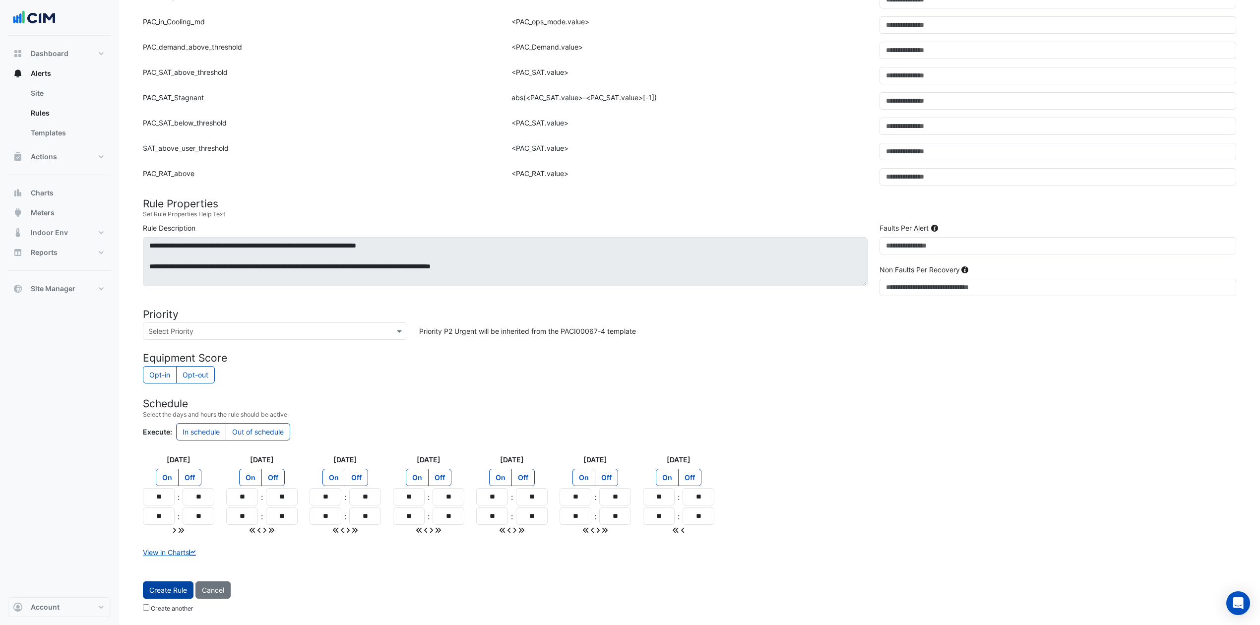
click at [170, 468] on span "Create Rule" at bounding box center [168, 590] width 38 height 8
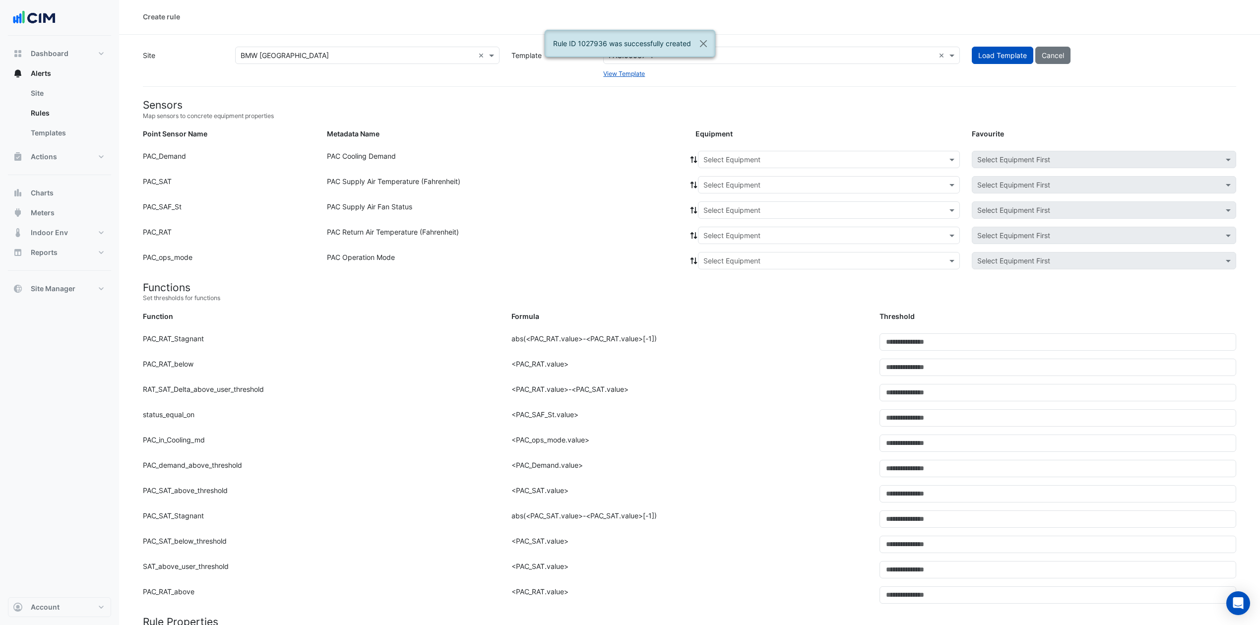
scroll to position [0, 0]
drag, startPoint x: 802, startPoint y: 155, endPoint x: 825, endPoint y: 113, distance: 47.3
click at [802, 156] on input "text" at bounding box center [819, 161] width 231 height 10
click at [722, 262] on div "AC-4-1" at bounding box center [719, 268] width 40 height 14
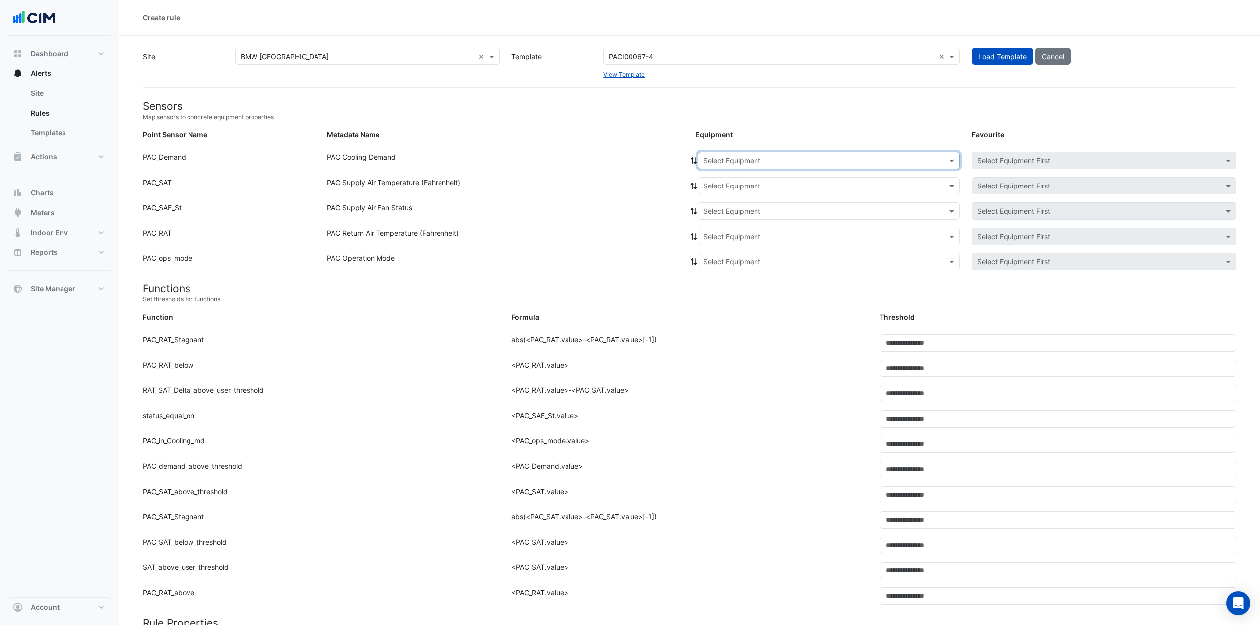
drag, startPoint x: 944, startPoint y: 157, endPoint x: 925, endPoint y: 167, distance: 20.9
click at [915, 170] on div "Equipment: Select Equipment Favourite: Select Equipment First" at bounding box center [966, 162] width 553 height 21
click at [952, 165] on span at bounding box center [953, 160] width 12 height 10
click at [714, 251] on span "AC-3-2" at bounding box center [719, 254] width 24 height 8
click at [749, 185] on input "text" at bounding box center [819, 186] width 231 height 10
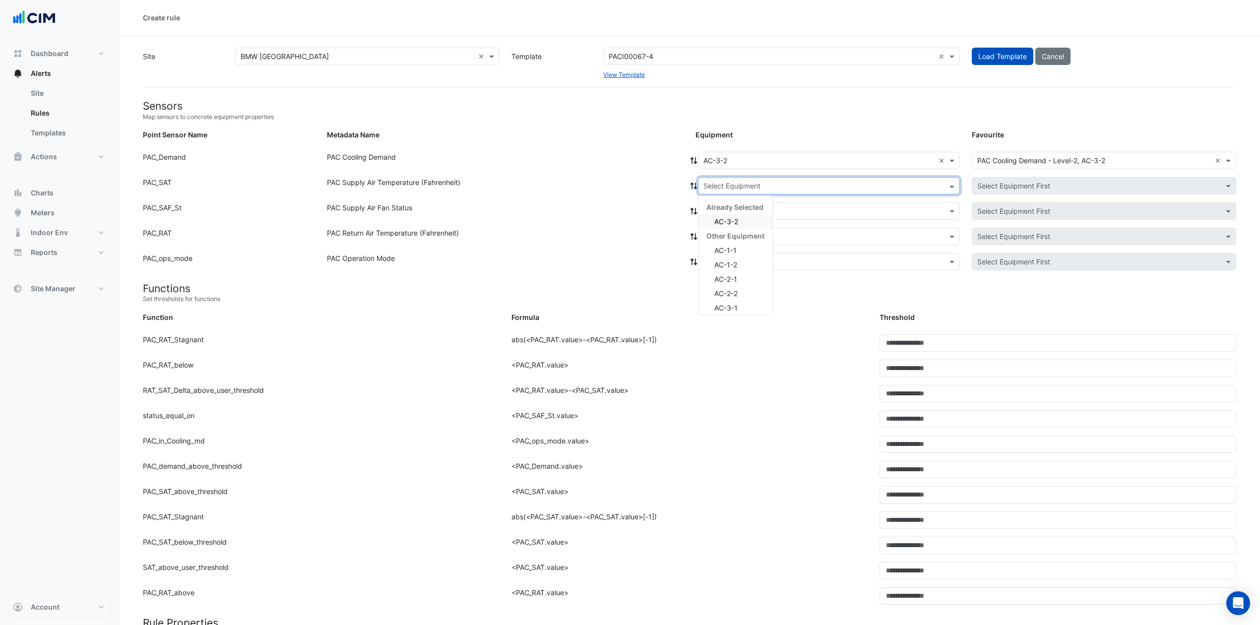
click at [732, 217] on span "AC-3-2" at bounding box center [726, 221] width 24 height 8
click at [736, 210] on input "text" at bounding box center [819, 211] width 231 height 10
click at [725, 243] on span "AC-3-2" at bounding box center [726, 247] width 24 height 8
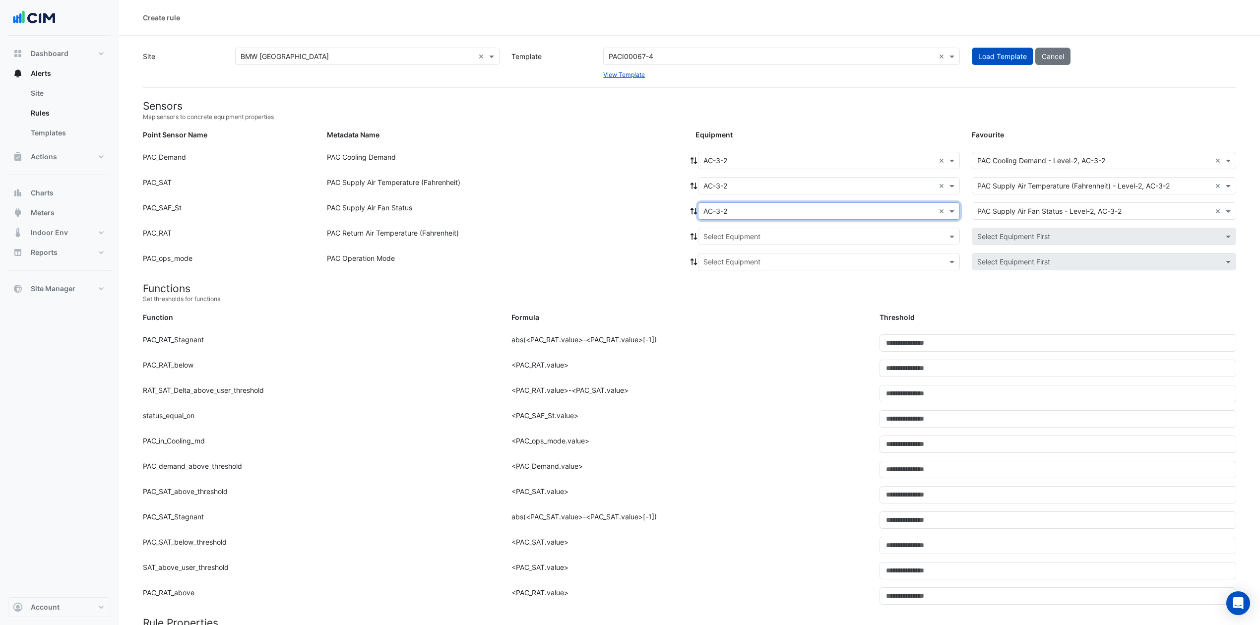
click at [733, 235] on input "text" at bounding box center [819, 237] width 231 height 10
click at [727, 267] on div "AC-3-2" at bounding box center [736, 272] width 74 height 14
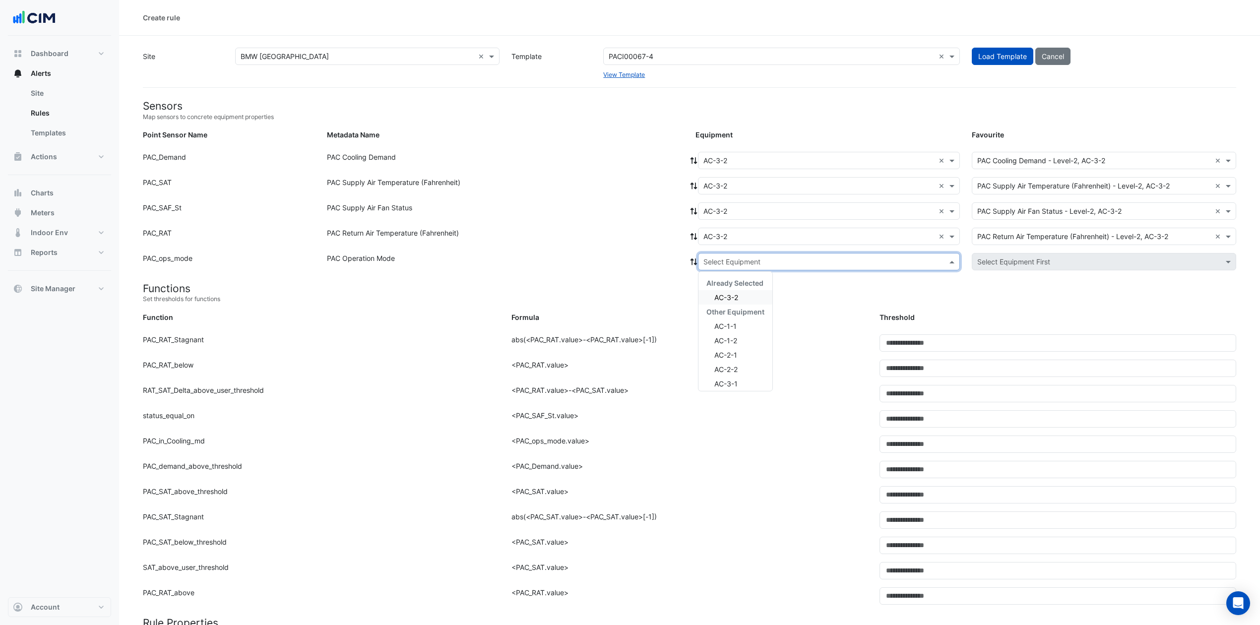
click at [743, 257] on input "text" at bounding box center [819, 262] width 231 height 10
click at [737, 294] on span "AC-3-2" at bounding box center [726, 297] width 24 height 8
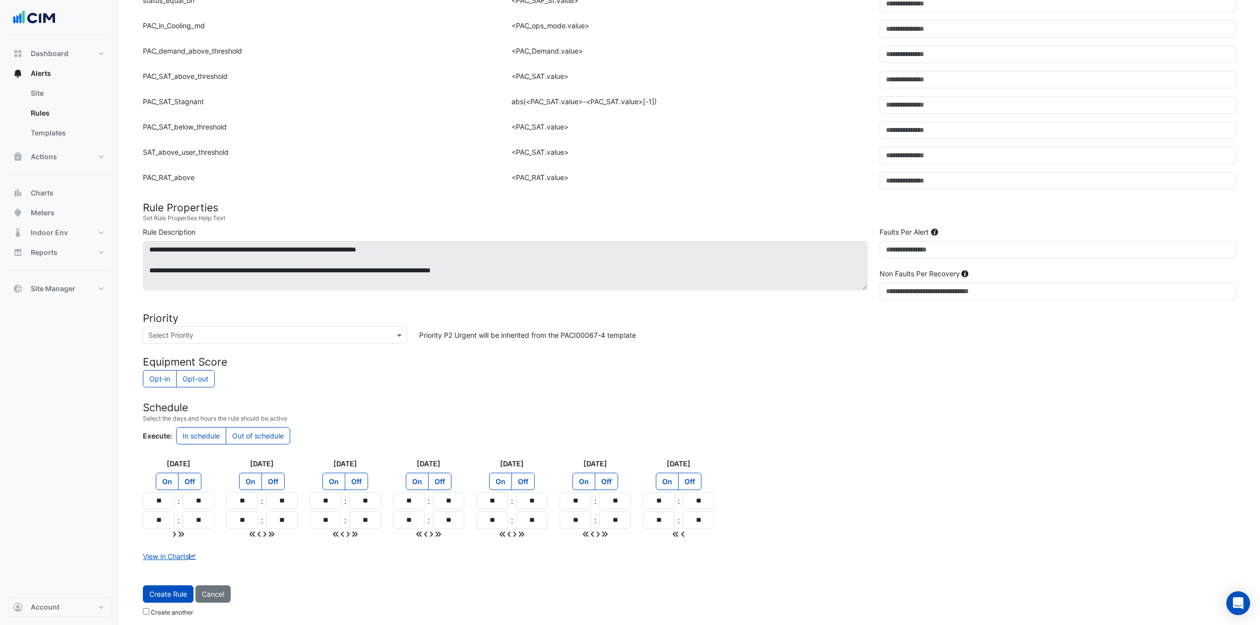
scroll to position [425, 0]
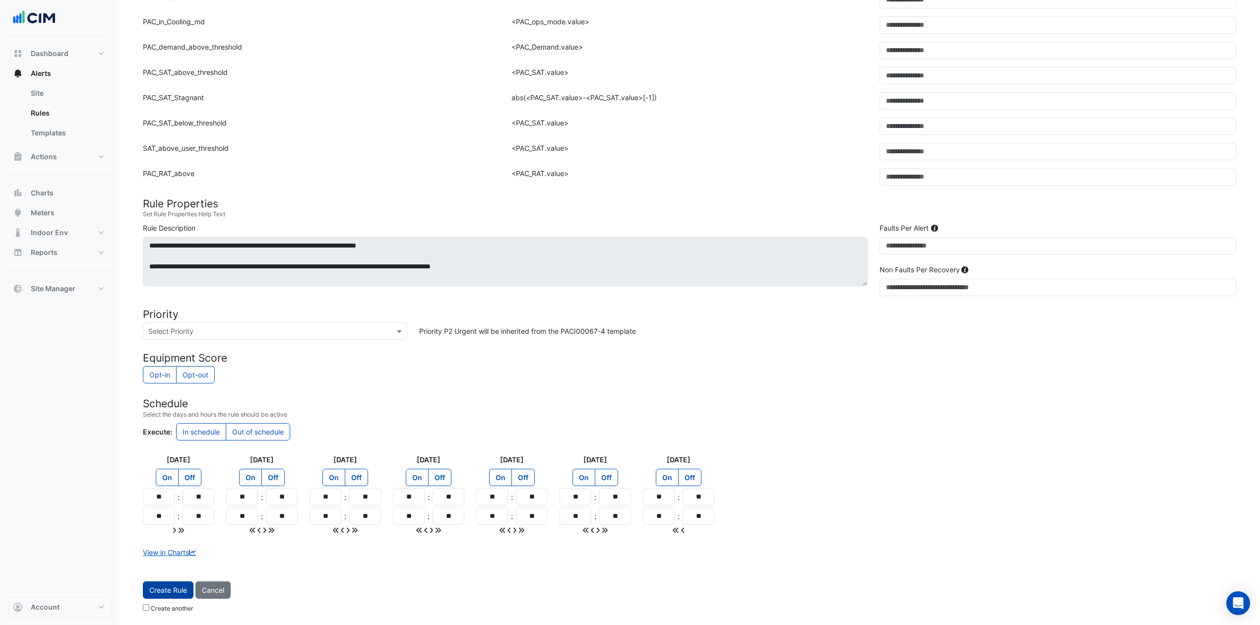
click at [181, 468] on span "Create Rule" at bounding box center [168, 590] width 38 height 8
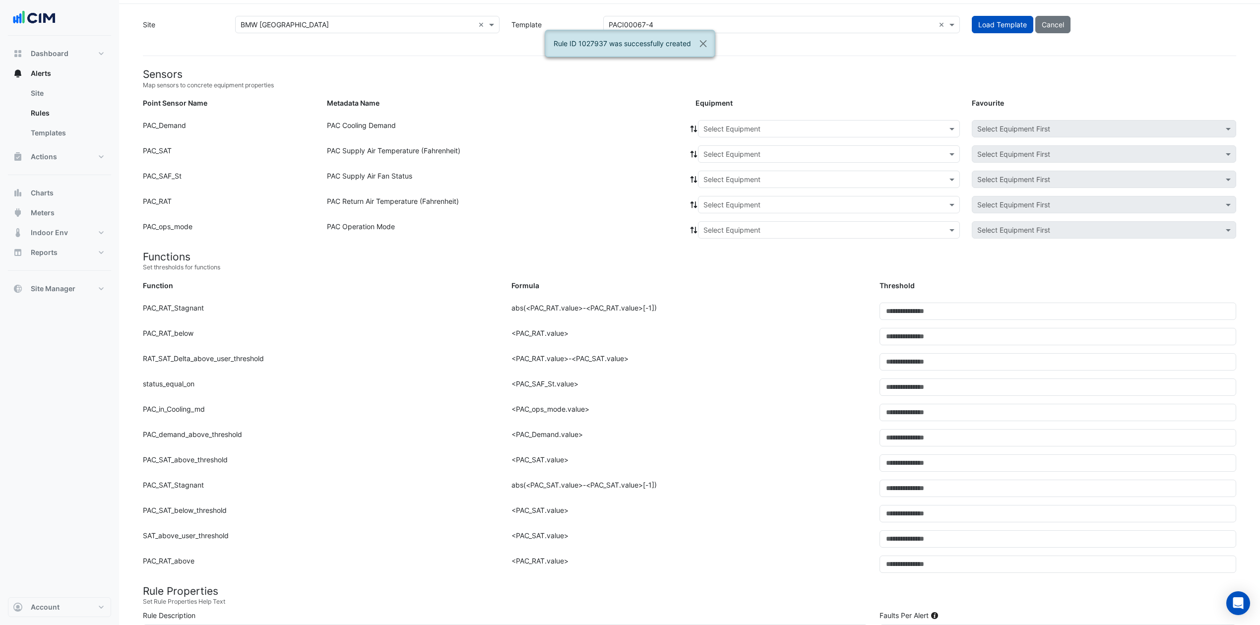
scroll to position [0, 0]
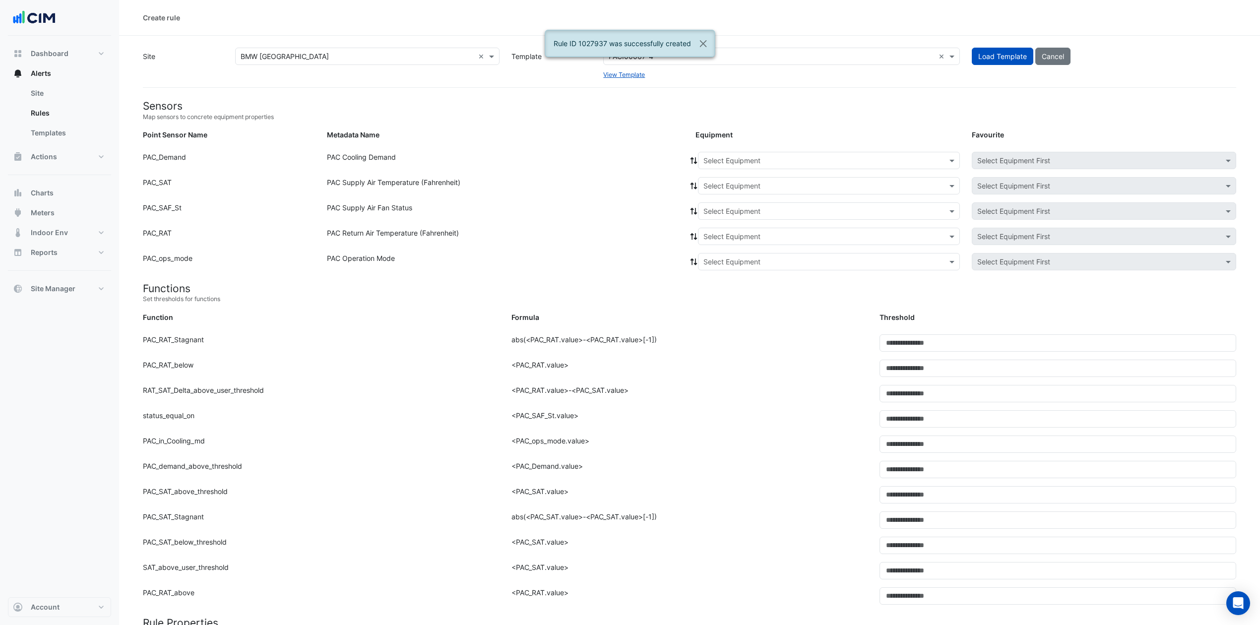
click at [777, 161] on input "text" at bounding box center [819, 161] width 231 height 10
click at [727, 264] on span "AC-4-1" at bounding box center [718, 268] width 23 height 8
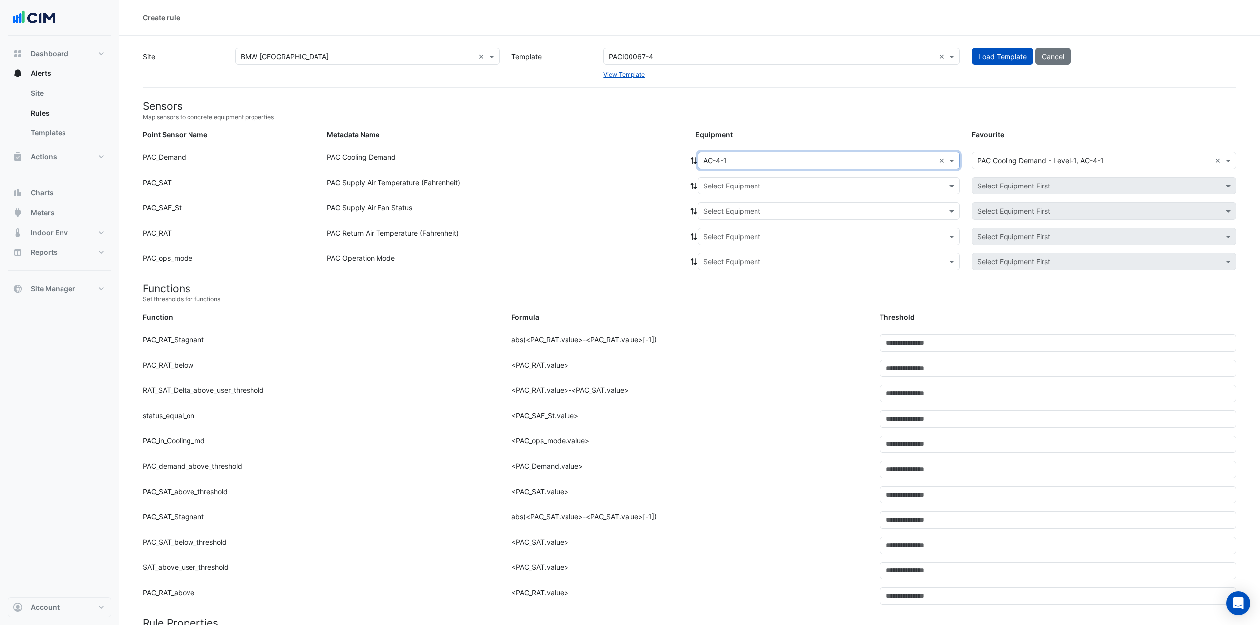
click at [792, 181] on input "text" at bounding box center [819, 186] width 231 height 10
drag, startPoint x: 761, startPoint y: 216, endPoint x: 751, endPoint y: 221, distance: 10.9
click at [759, 216] on div "AC-4-1" at bounding box center [736, 221] width 74 height 14
click at [832, 218] on div "Select Equipment" at bounding box center [829, 210] width 262 height 17
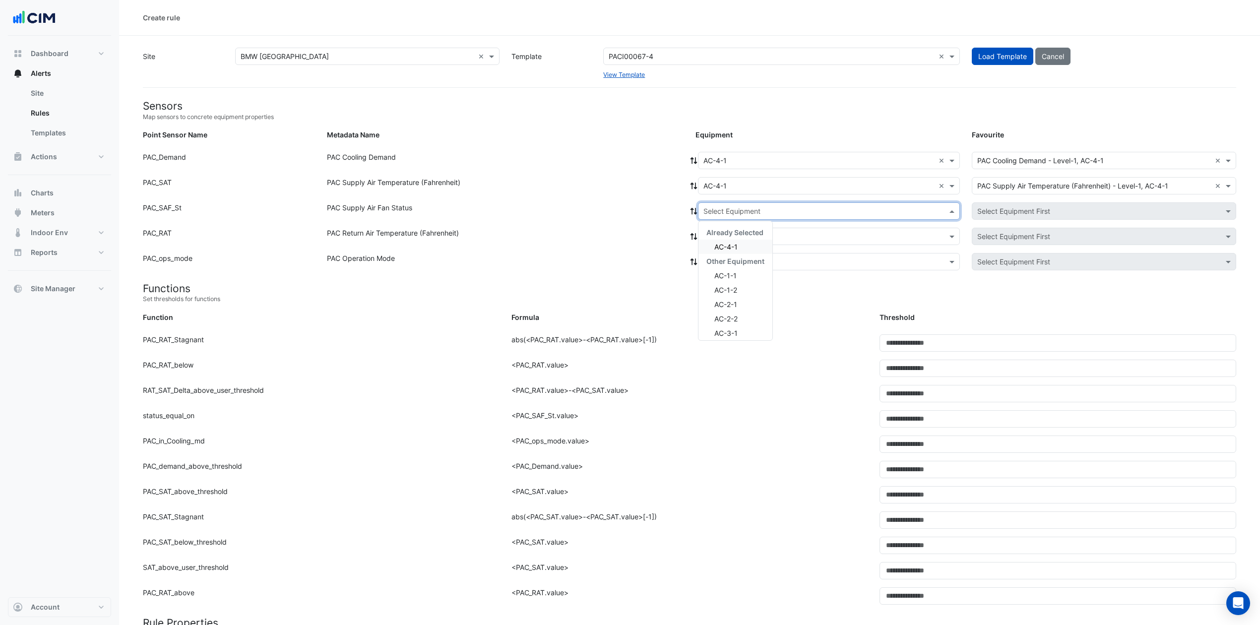
click at [748, 239] on div "Already Selected" at bounding box center [736, 232] width 74 height 14
click at [740, 243] on div "AC-4-1" at bounding box center [736, 247] width 74 height 14
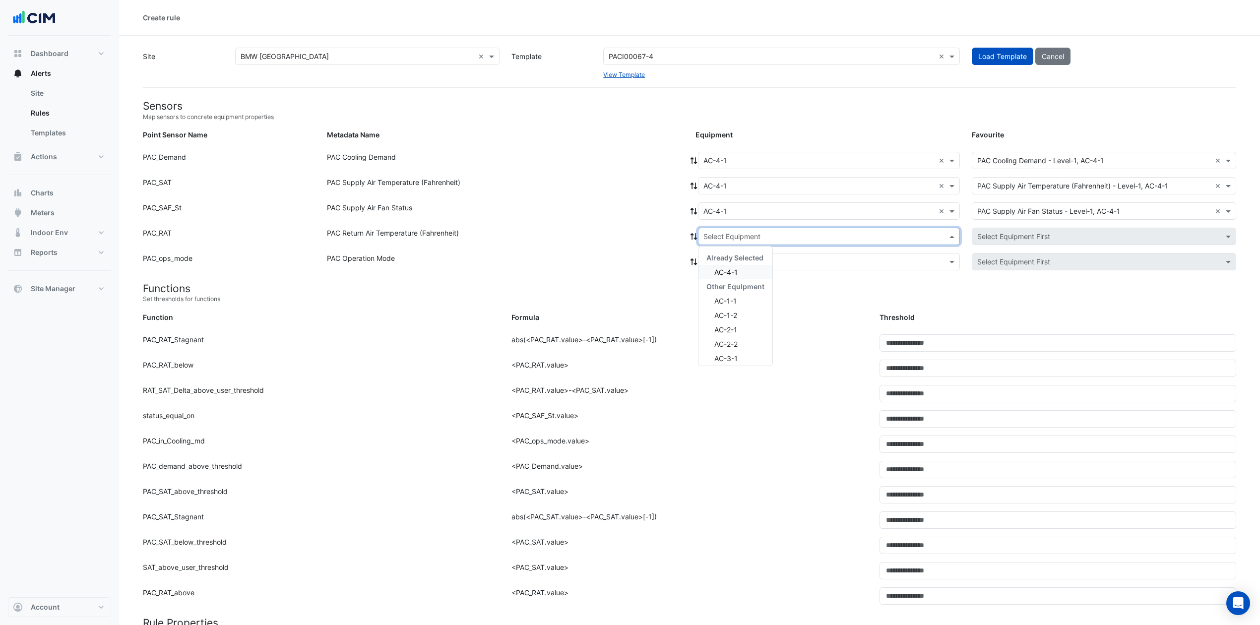
click at [745, 236] on input "text" at bounding box center [819, 237] width 231 height 10
click at [741, 278] on div "AC-4-1" at bounding box center [736, 272] width 74 height 14
click at [747, 265] on input "text" at bounding box center [819, 262] width 231 height 10
click at [739, 300] on div "AC-4-1" at bounding box center [736, 297] width 74 height 14
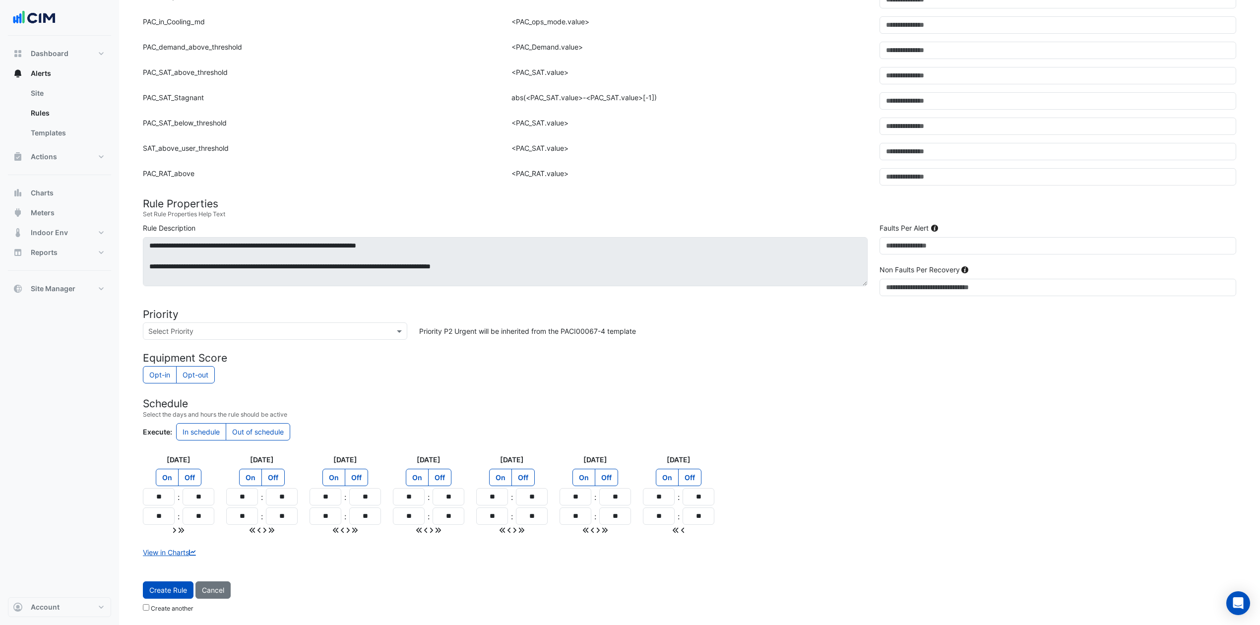
scroll to position [425, 0]
click at [177, 468] on span "Create Rule" at bounding box center [168, 590] width 38 height 8
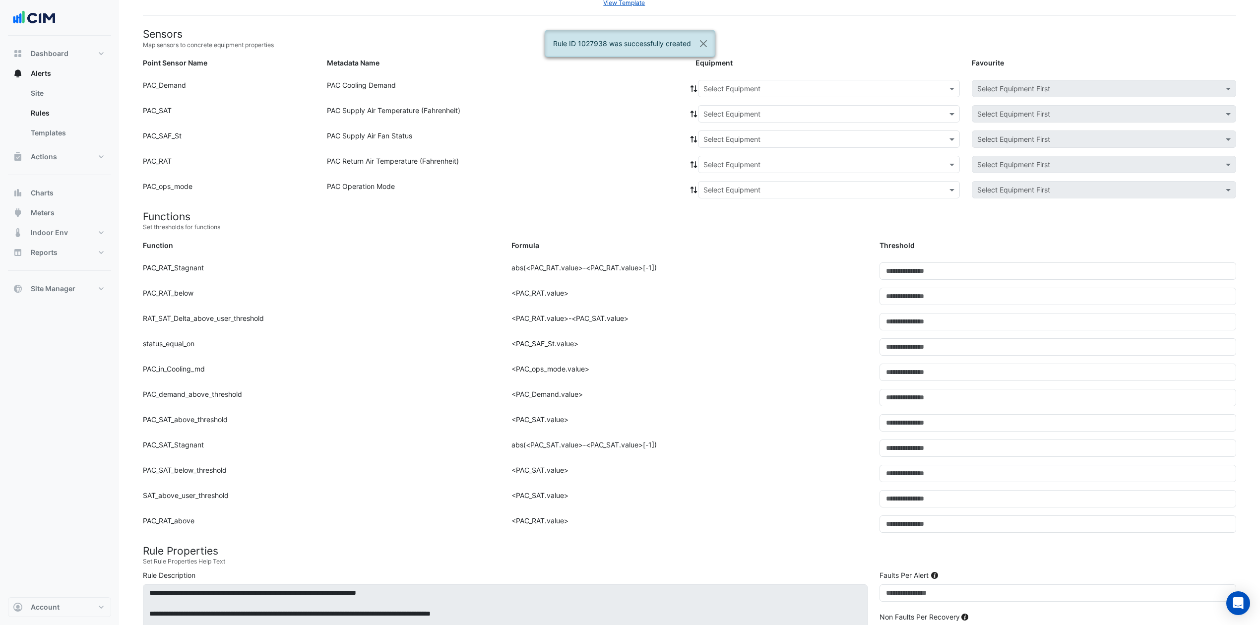
scroll to position [0, 0]
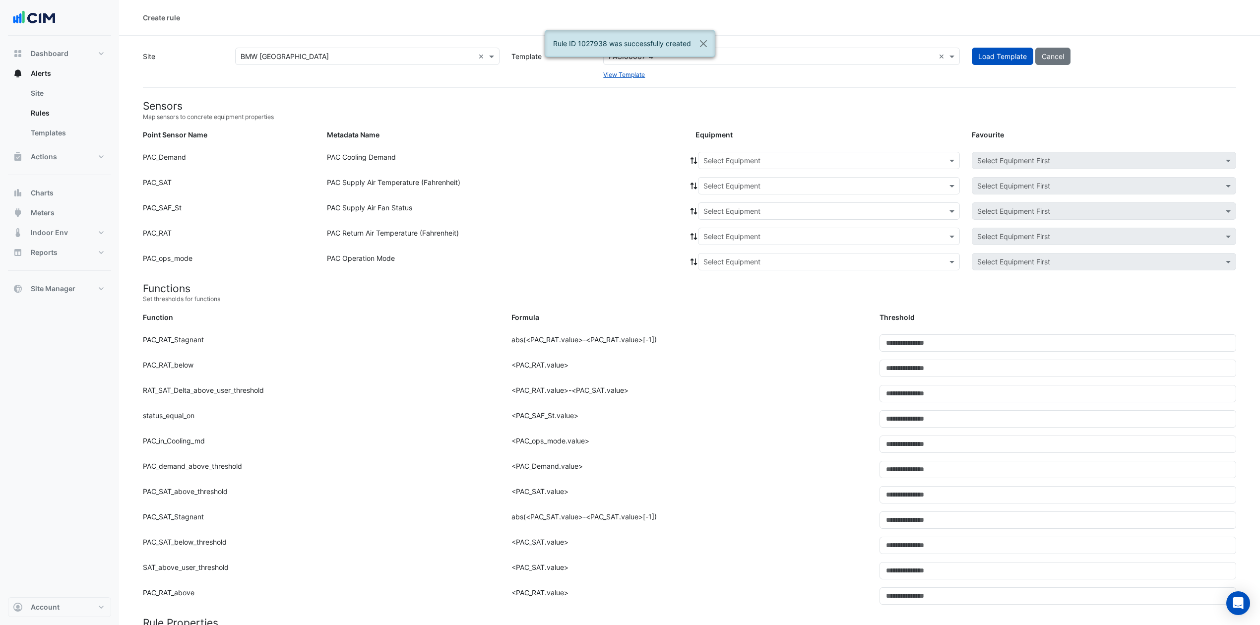
click at [812, 156] on input "text" at bounding box center [819, 161] width 231 height 10
drag, startPoint x: 735, startPoint y: 283, endPoint x: 733, endPoint y: 276, distance: 6.6
click at [734, 282] on div "AC-4-2" at bounding box center [719, 282] width 40 height 14
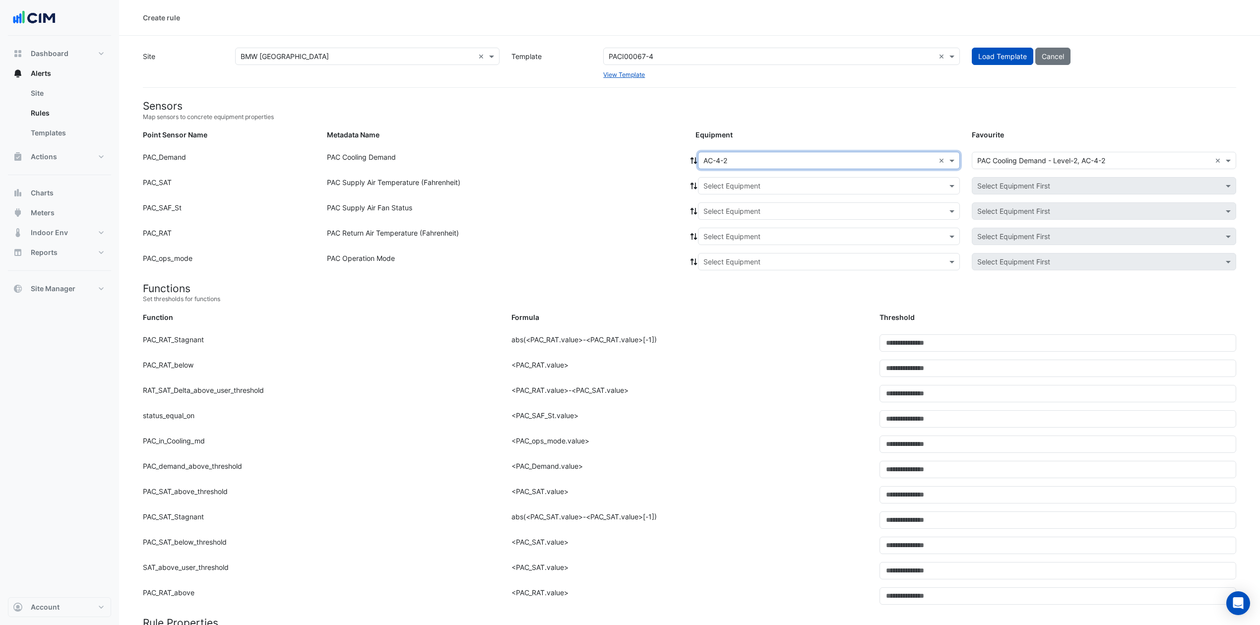
click at [786, 181] on input "text" at bounding box center [819, 186] width 231 height 10
click at [738, 221] on span "AC-4-2" at bounding box center [726, 221] width 24 height 8
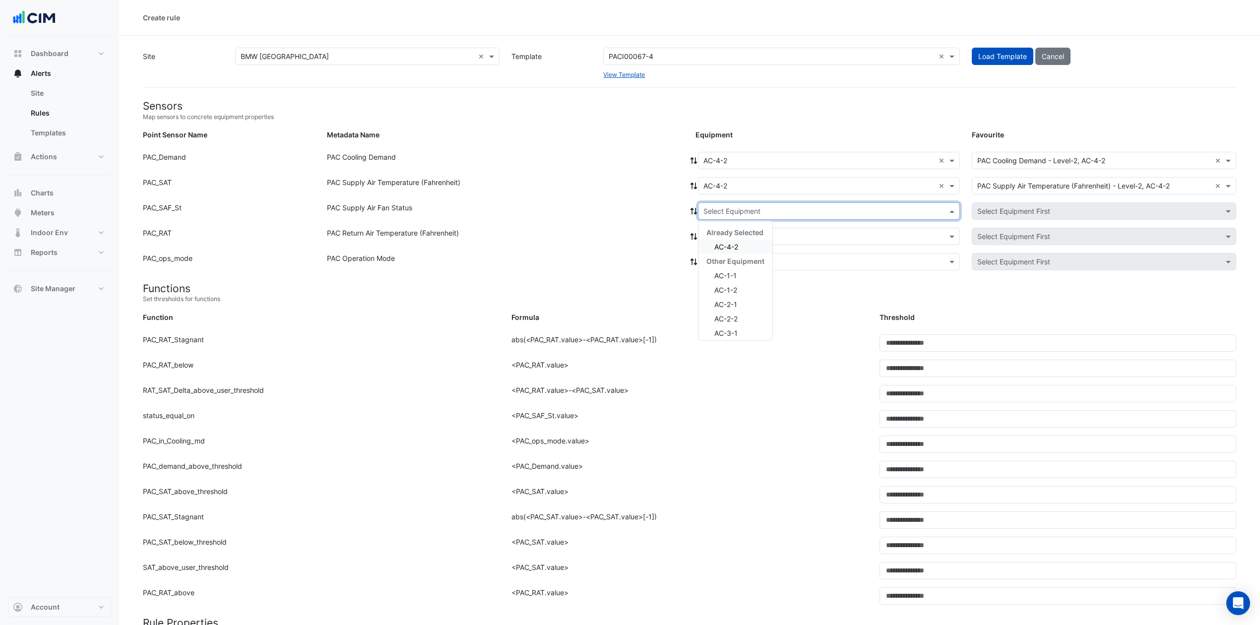
click at [745, 213] on input "text" at bounding box center [819, 211] width 231 height 10
click at [733, 244] on span "AC-4-2" at bounding box center [726, 247] width 24 height 8
click at [745, 232] on input "text" at bounding box center [819, 237] width 231 height 10
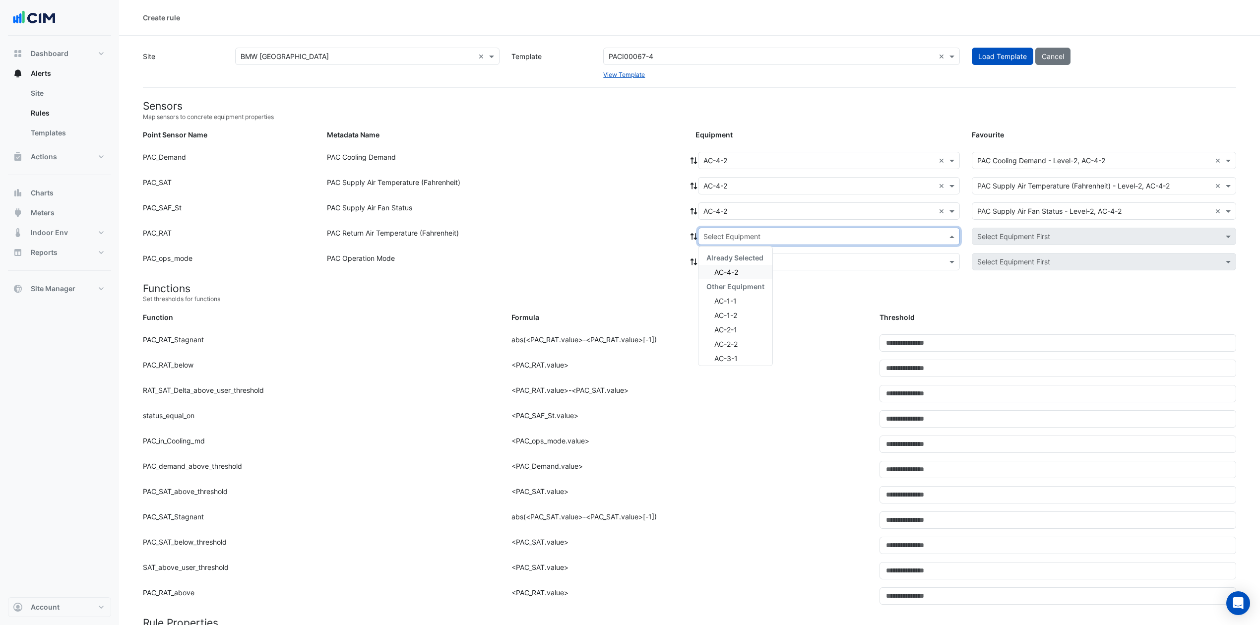
click at [732, 268] on span "AC-4-2" at bounding box center [726, 272] width 24 height 8
click at [735, 264] on input "text" at bounding box center [819, 262] width 231 height 10
click at [730, 300] on span "AC-4-2" at bounding box center [726, 297] width 24 height 8
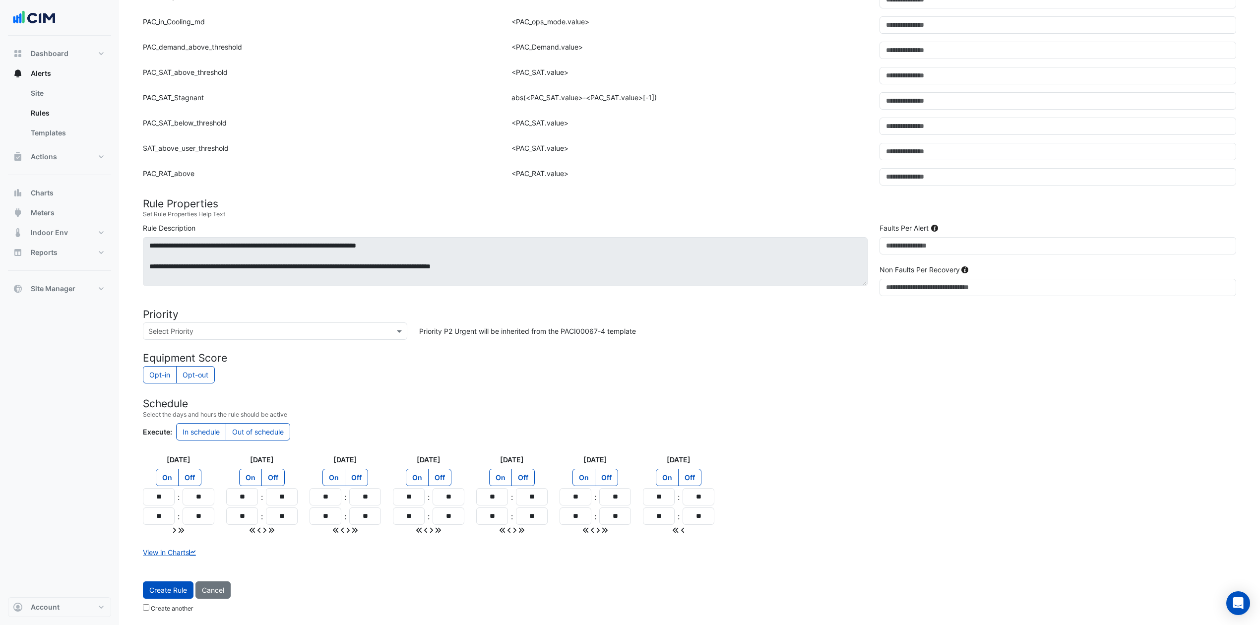
scroll to position [425, 0]
click at [165, 468] on span "Create Rule" at bounding box center [168, 590] width 38 height 8
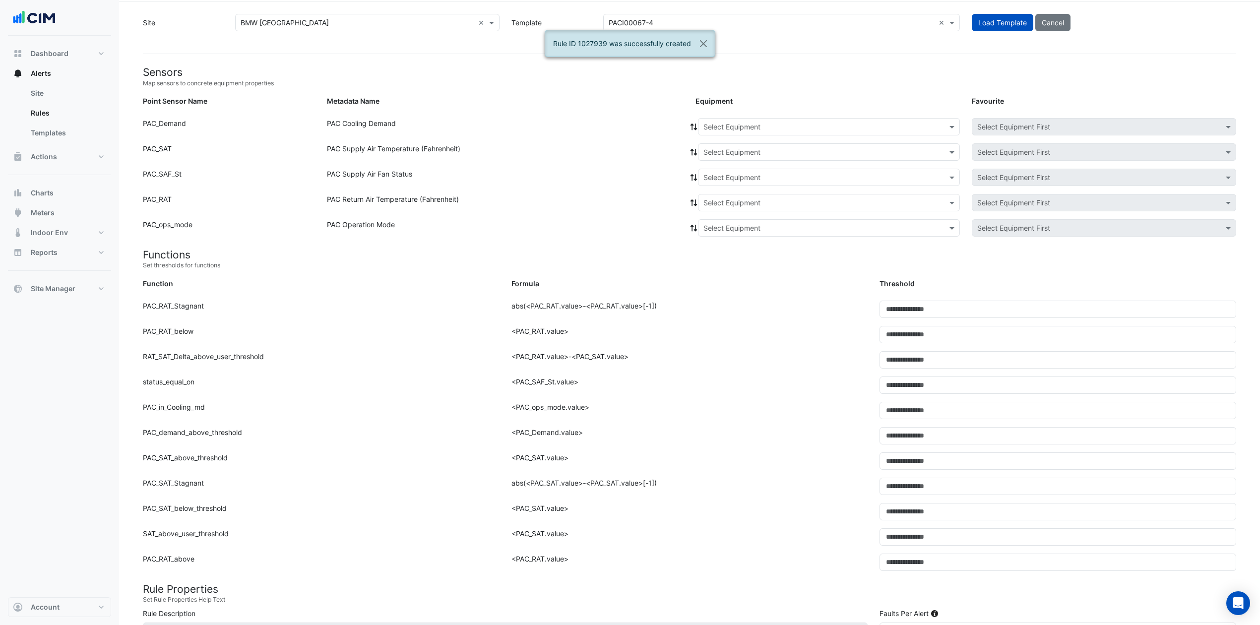
scroll to position [0, 0]
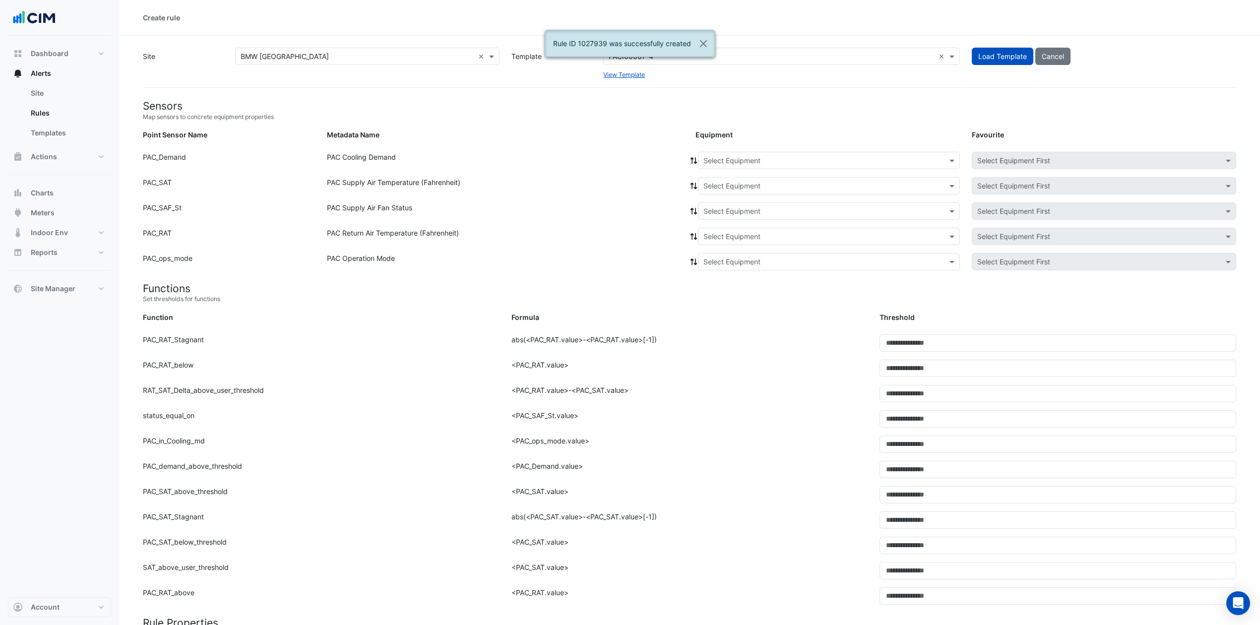
click at [846, 157] on input "text" at bounding box center [819, 161] width 231 height 10
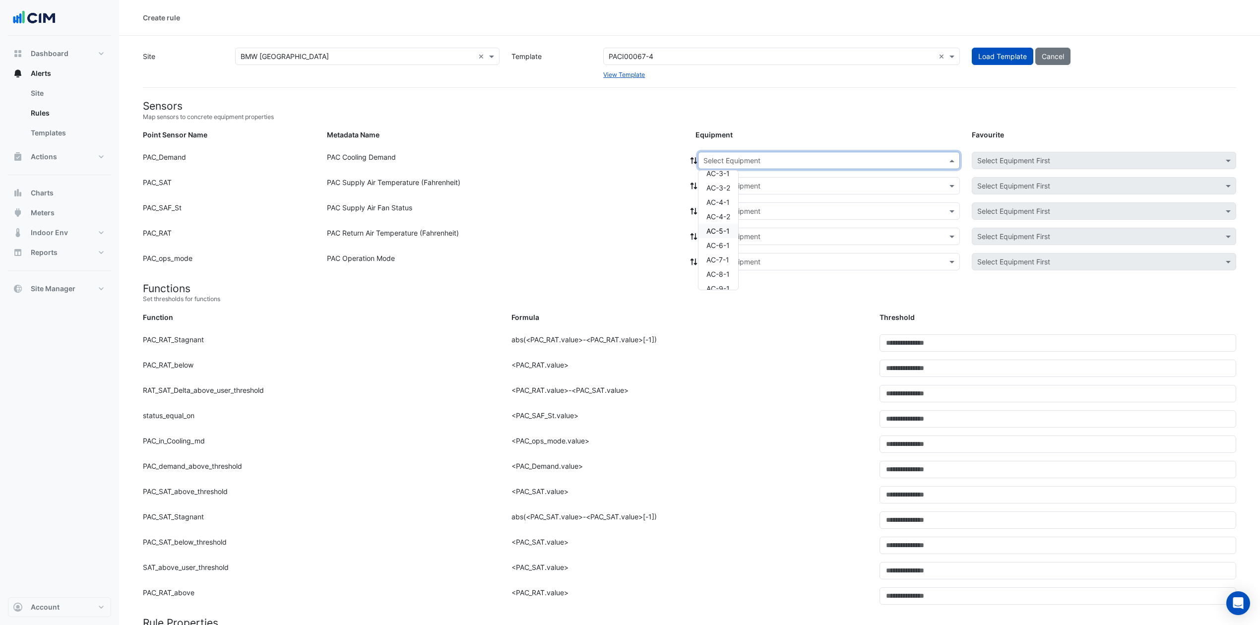
click at [722, 227] on span "AC-5-1" at bounding box center [718, 231] width 23 height 8
click at [761, 187] on input "text" at bounding box center [819, 186] width 231 height 10
click at [740, 213] on div "Already Selected" at bounding box center [736, 207] width 74 height 14
click at [739, 219] on div "AC-5-1" at bounding box center [736, 221] width 74 height 14
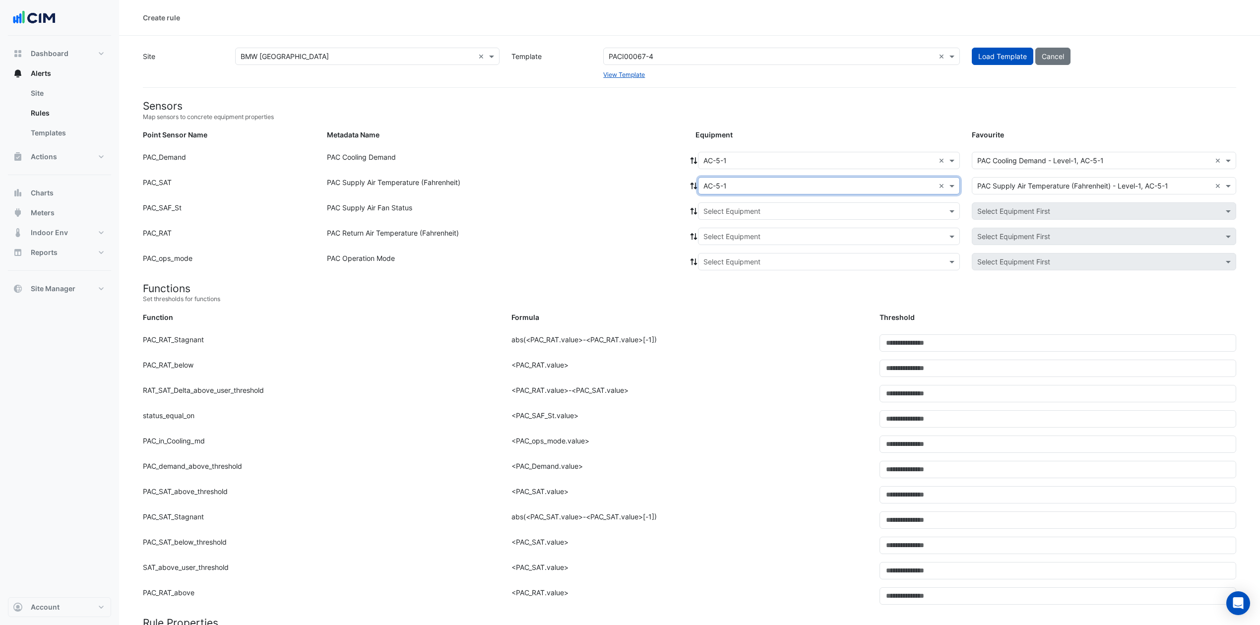
click at [744, 213] on input "text" at bounding box center [819, 211] width 231 height 10
click at [732, 245] on span "AC-5-1" at bounding box center [725, 247] width 23 height 8
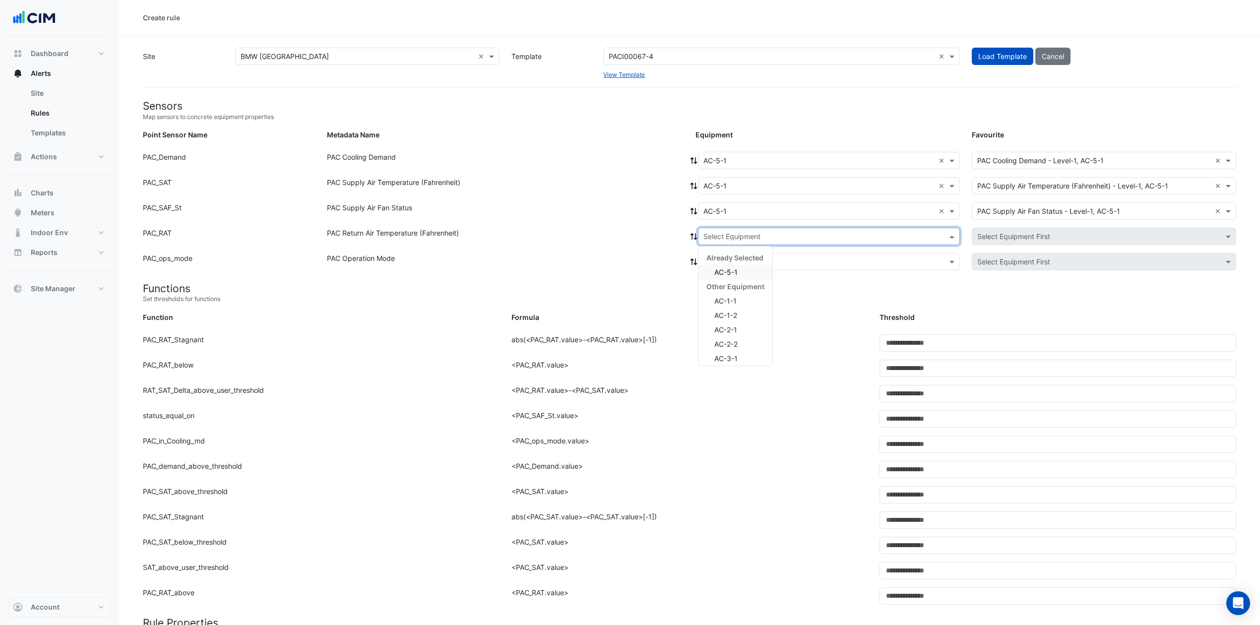
click at [745, 232] on input "text" at bounding box center [819, 237] width 231 height 10
click at [735, 262] on div "Already Selected" at bounding box center [736, 258] width 74 height 14
click at [733, 268] on span "AC-5-1" at bounding box center [725, 272] width 23 height 8
click at [735, 264] on input "text" at bounding box center [819, 262] width 231 height 10
click at [726, 295] on span "AC-5-1" at bounding box center [725, 297] width 23 height 8
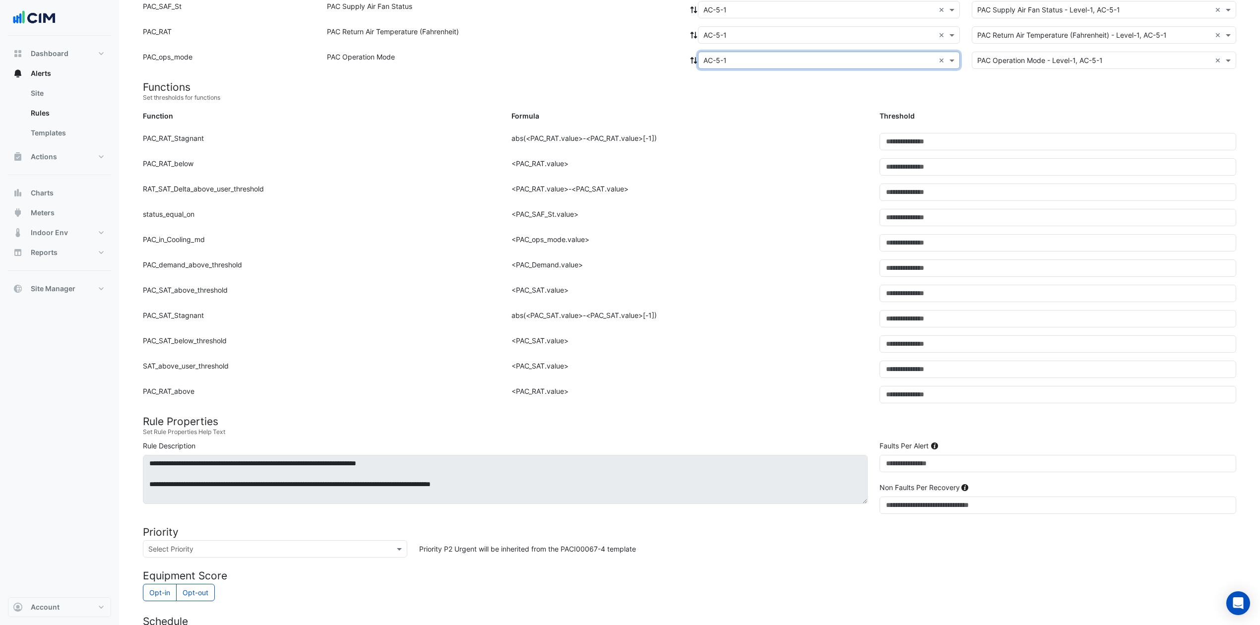
scroll to position [425, 0]
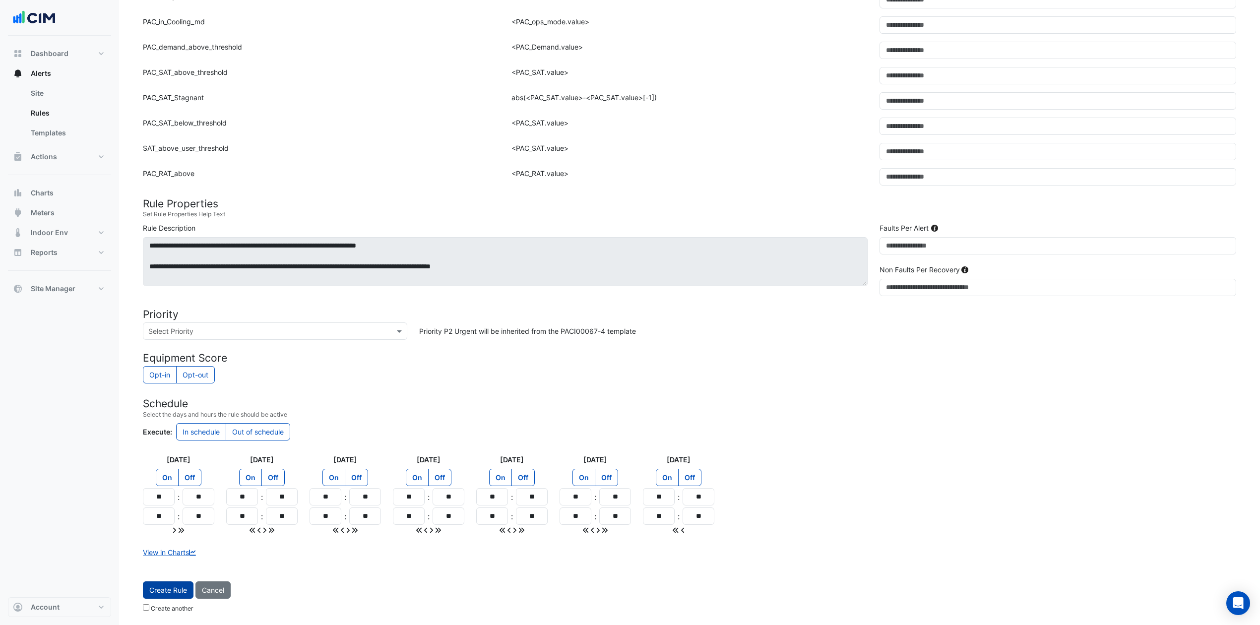
click at [173, 468] on span "Create Rule" at bounding box center [168, 590] width 38 height 8
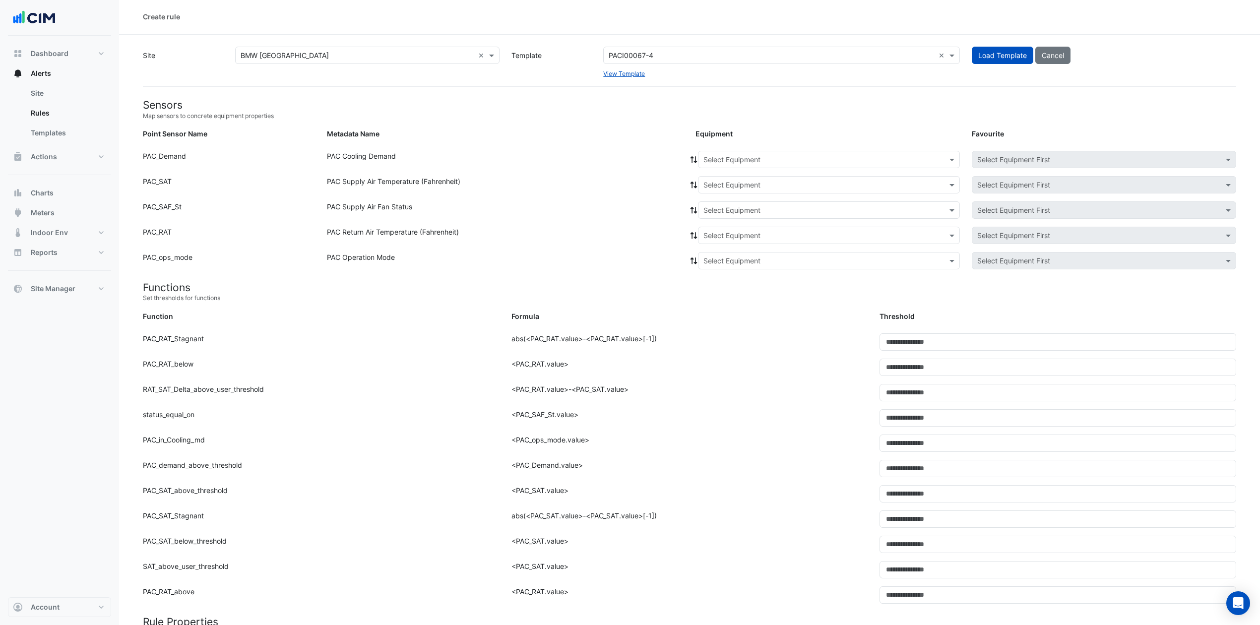
scroll to position [0, 0]
click at [831, 160] on input "text" at bounding box center [819, 161] width 231 height 10
click at [731, 242] on div "AC-6-1" at bounding box center [719, 245] width 40 height 14
click at [762, 184] on input "text" at bounding box center [819, 186] width 231 height 10
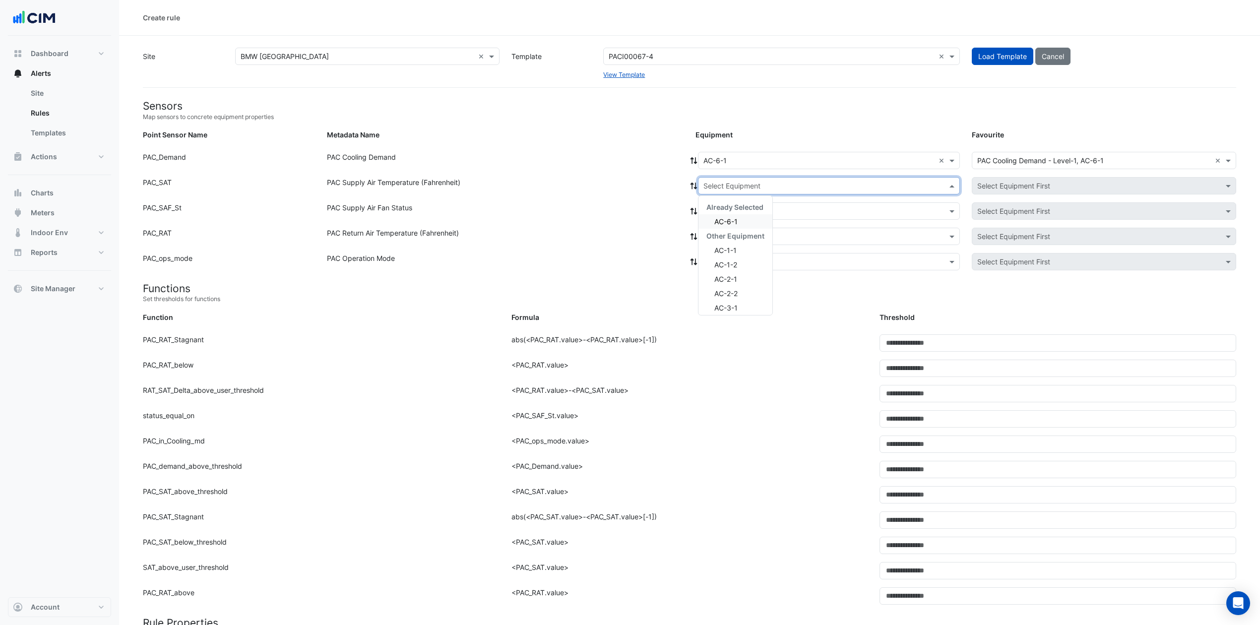
click at [737, 221] on span "AC-6-1" at bounding box center [725, 221] width 23 height 8
click at [749, 209] on input "text" at bounding box center [819, 211] width 231 height 10
click at [734, 245] on span "AC-6-1" at bounding box center [725, 247] width 23 height 8
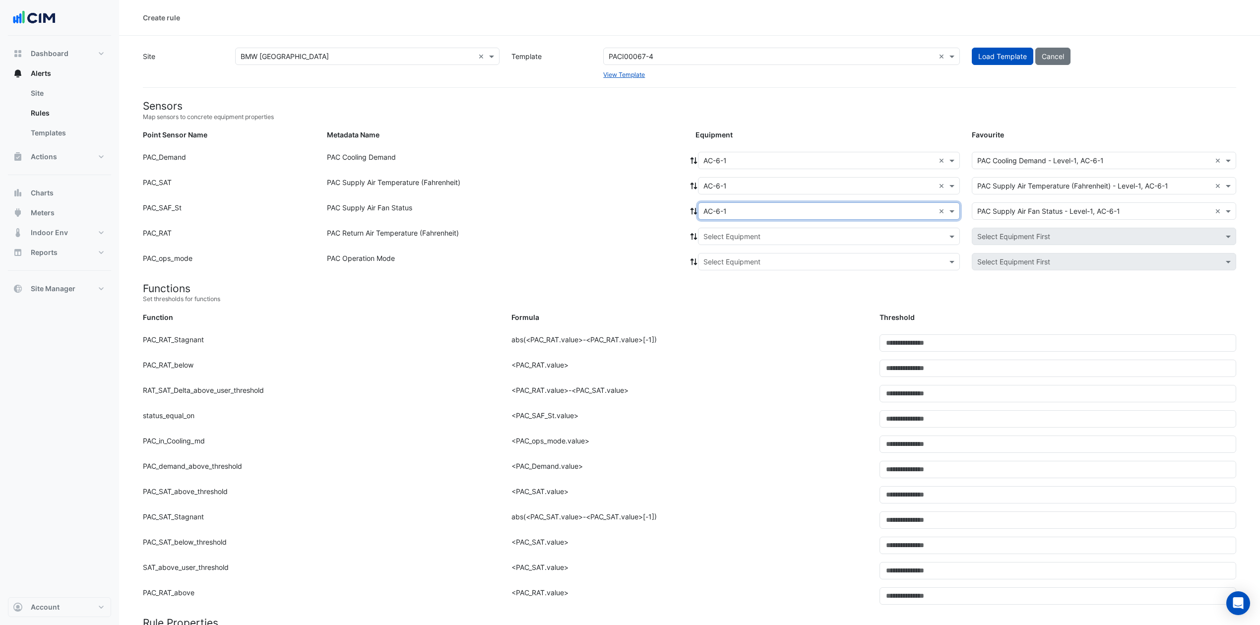
click at [749, 233] on input "text" at bounding box center [819, 237] width 231 height 10
click at [743, 268] on div "AC-6-1" at bounding box center [736, 272] width 74 height 14
click at [749, 260] on input "text" at bounding box center [819, 262] width 231 height 10
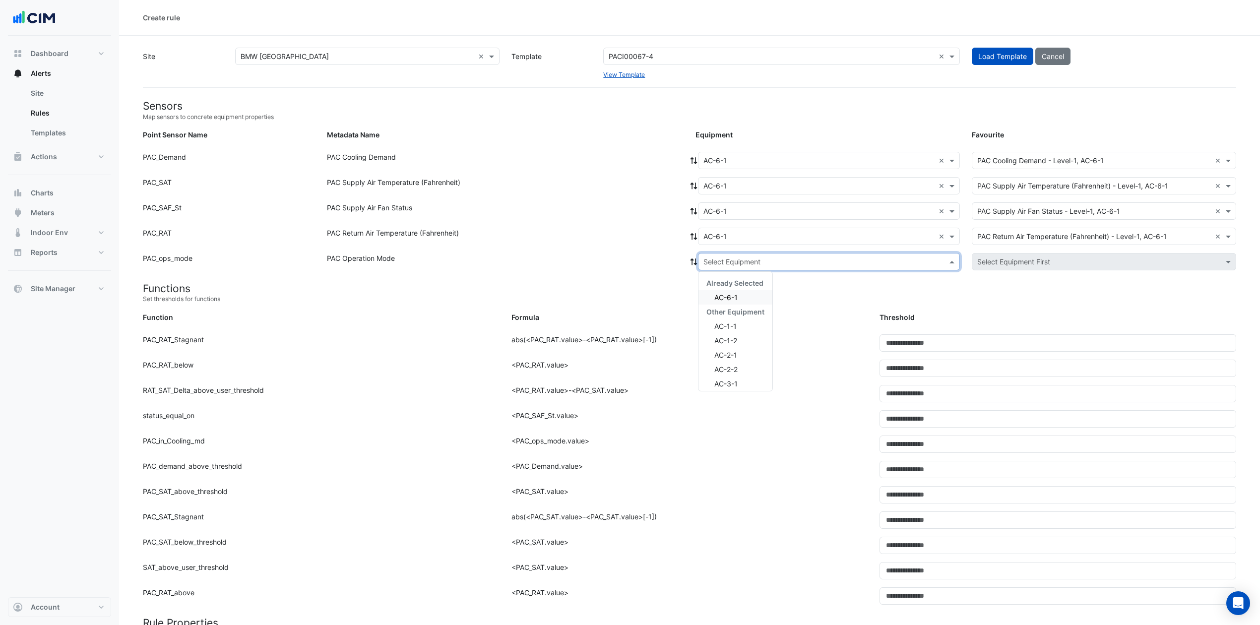
click at [741, 292] on div "AC-6-1" at bounding box center [736, 297] width 74 height 14
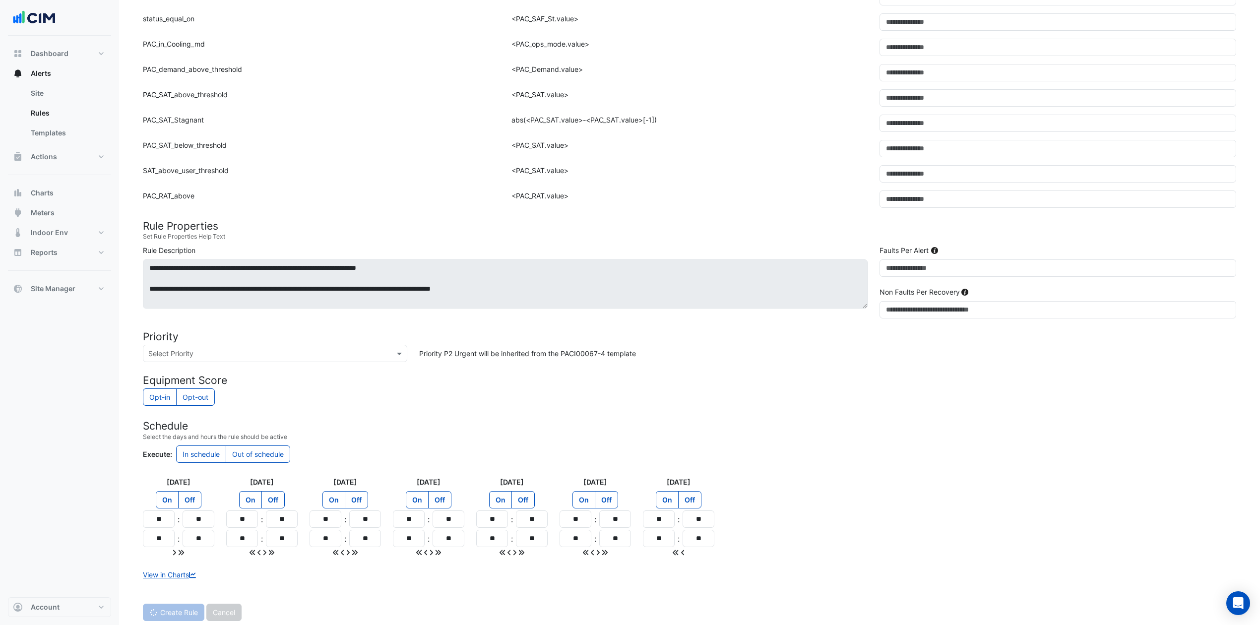
scroll to position [425, 0]
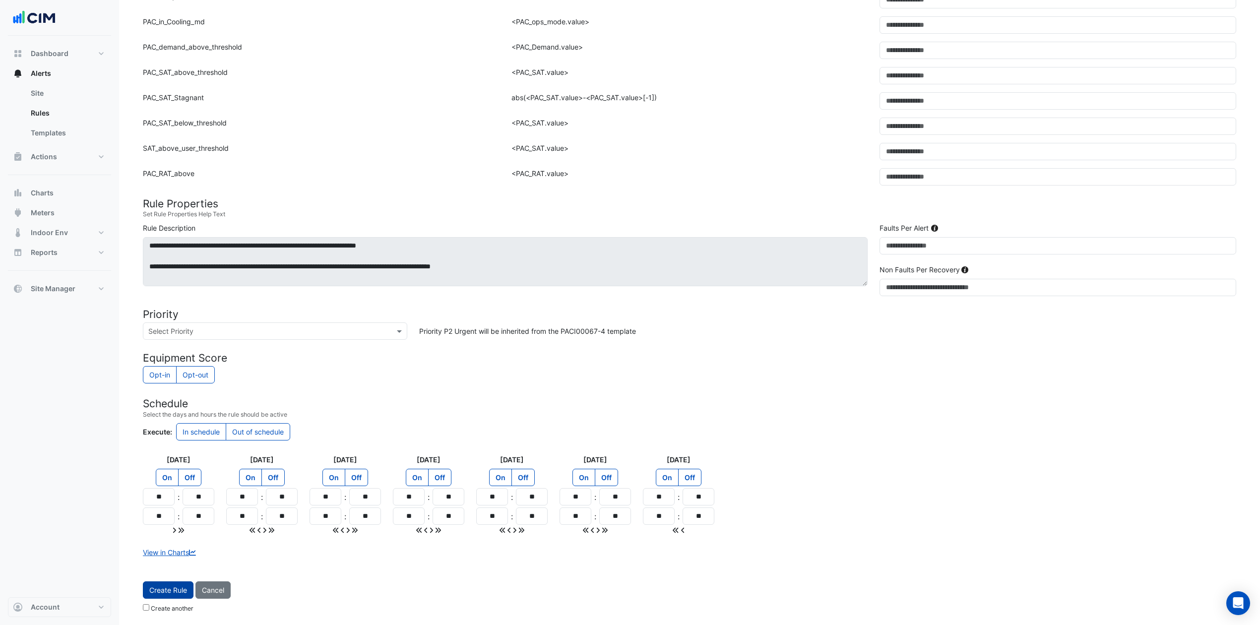
click at [183, 468] on span "Create Rule" at bounding box center [168, 590] width 38 height 8
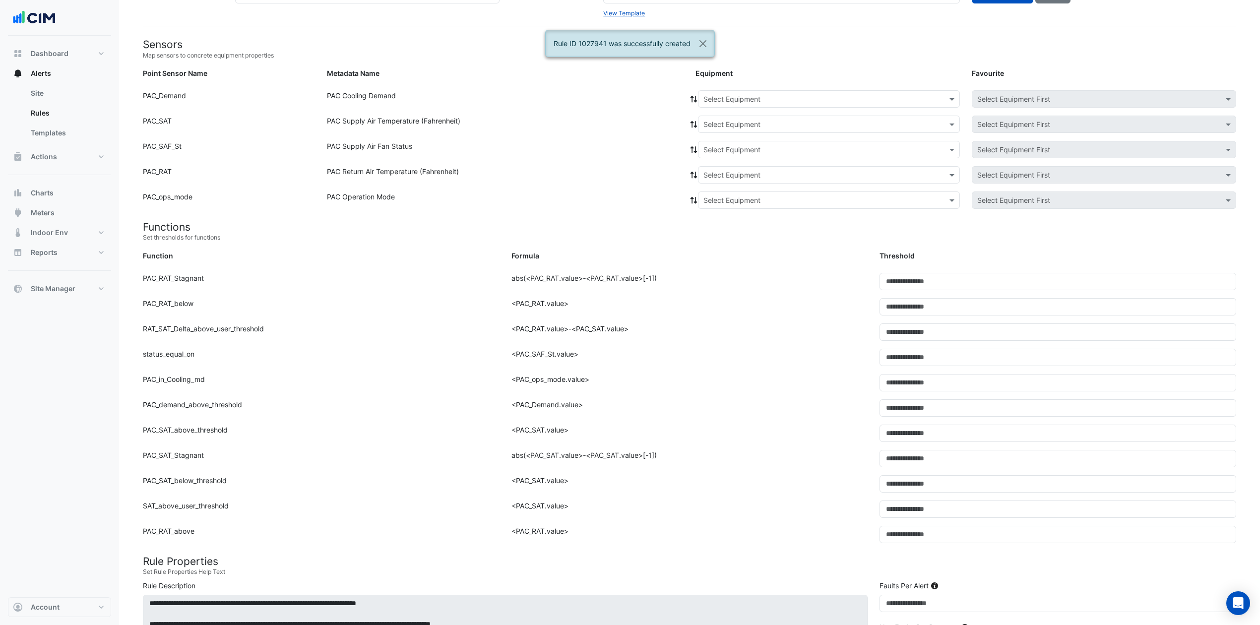
scroll to position [0, 0]
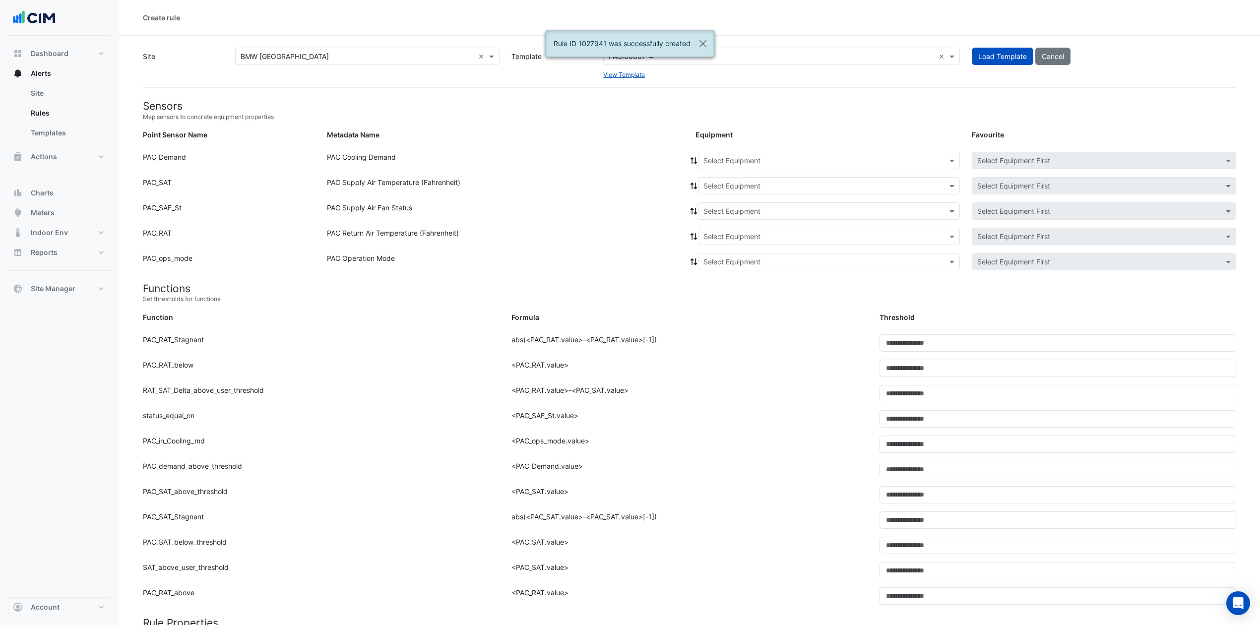
click at [828, 157] on input "text" at bounding box center [819, 161] width 231 height 10
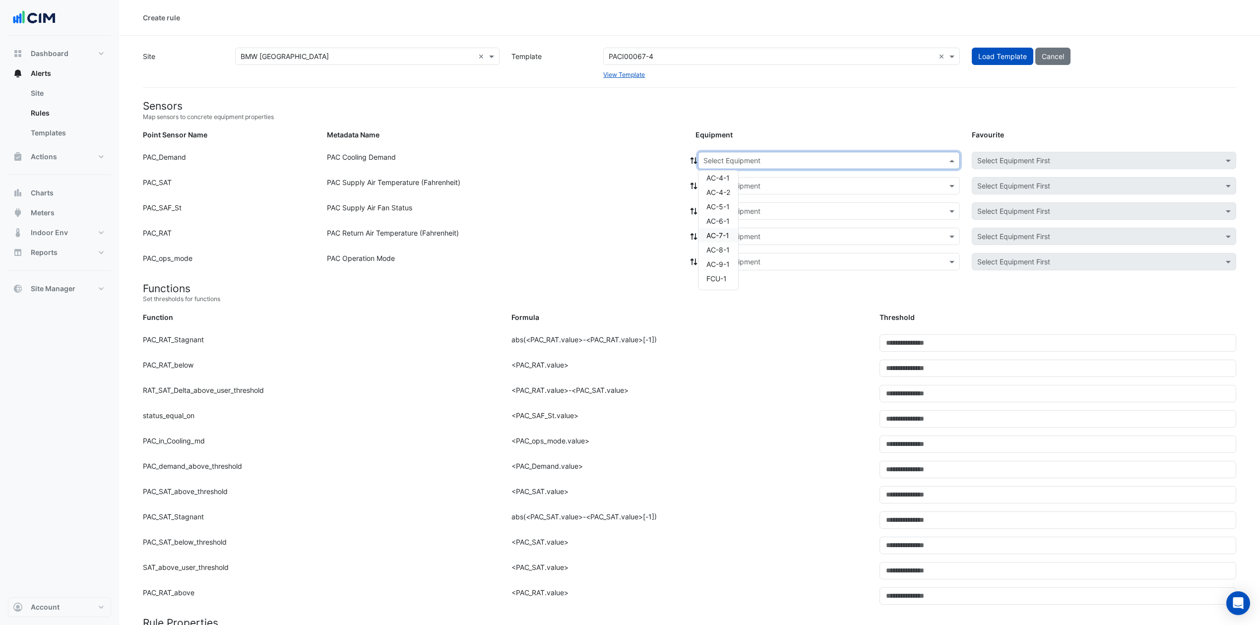
click at [717, 234] on span "AC-7-1" at bounding box center [718, 235] width 23 height 8
click at [774, 186] on input "text" at bounding box center [819, 186] width 231 height 10
click at [747, 221] on div "AC-7-1" at bounding box center [736, 221] width 74 height 14
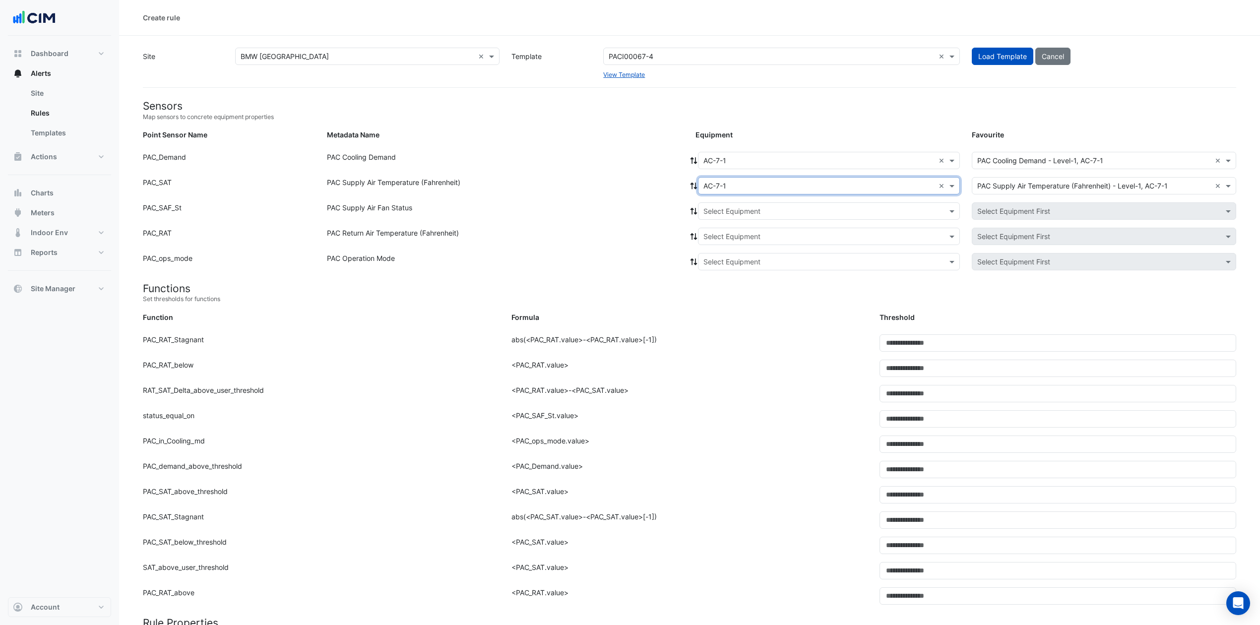
click at [763, 211] on input "text" at bounding box center [819, 211] width 231 height 10
click at [738, 239] on div "Already Selected" at bounding box center [736, 232] width 74 height 14
click at [737, 243] on span "AC-7-1" at bounding box center [725, 247] width 23 height 8
click at [745, 235] on input "text" at bounding box center [819, 237] width 231 height 10
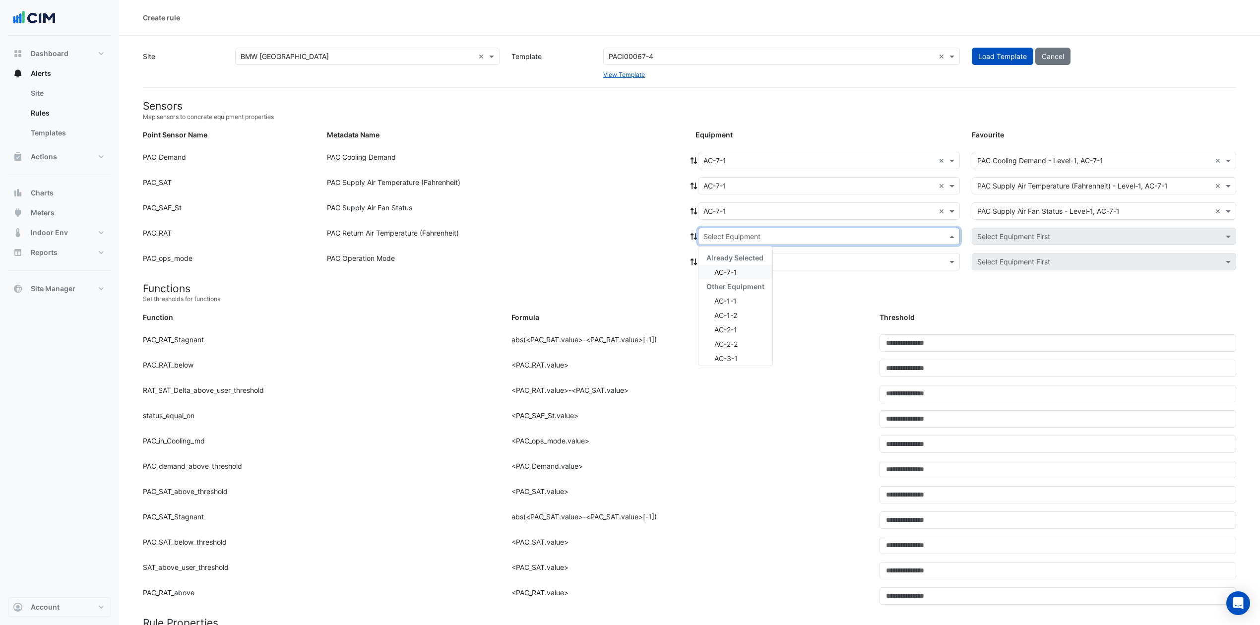
click at [730, 270] on span "AC-7-1" at bounding box center [725, 272] width 23 height 8
click at [743, 264] on input "text" at bounding box center [819, 262] width 231 height 10
click at [729, 298] on span "AC-7-1" at bounding box center [725, 297] width 23 height 8
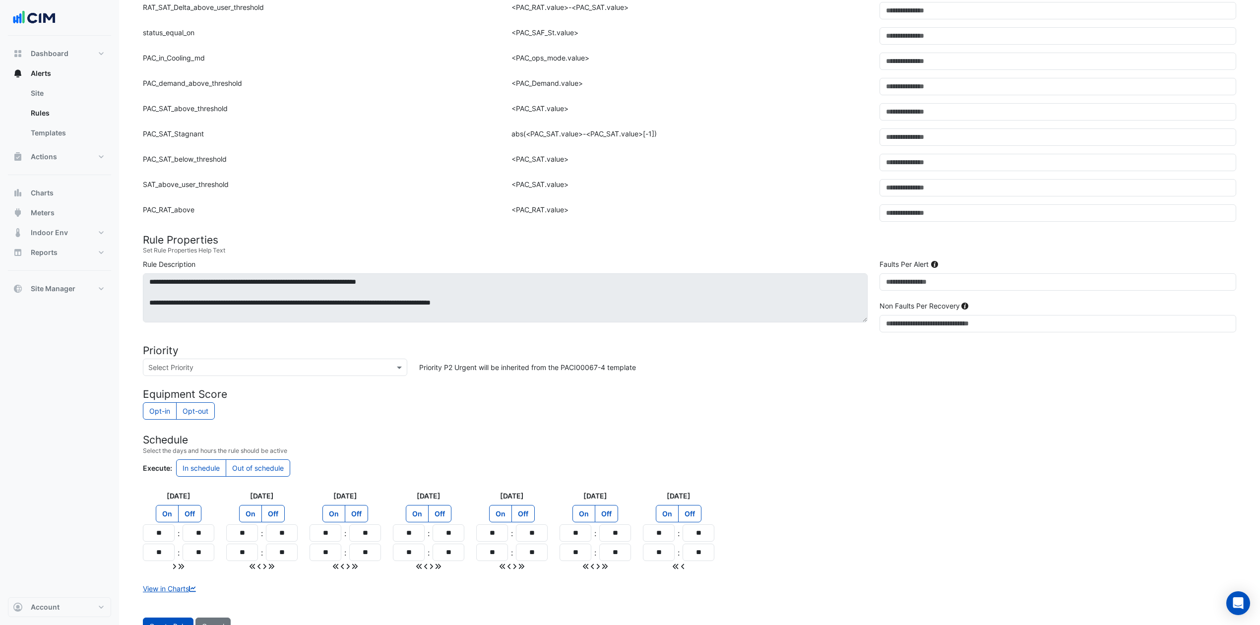
scroll to position [425, 0]
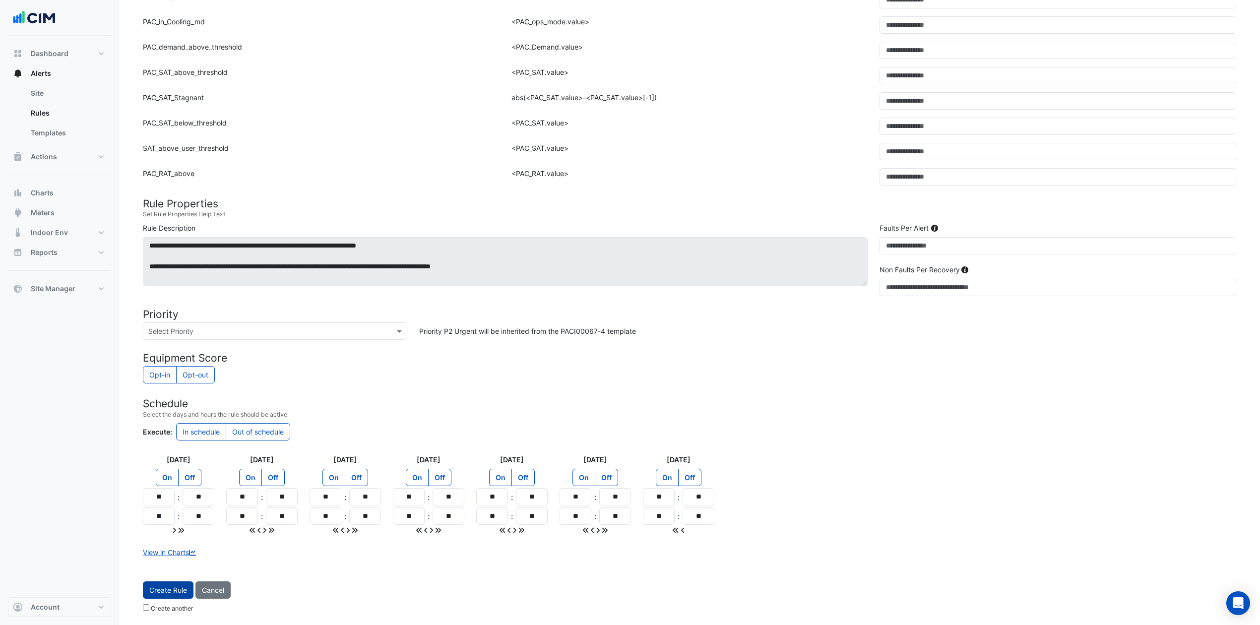
click at [165, 468] on button "Create Rule" at bounding box center [168, 590] width 51 height 17
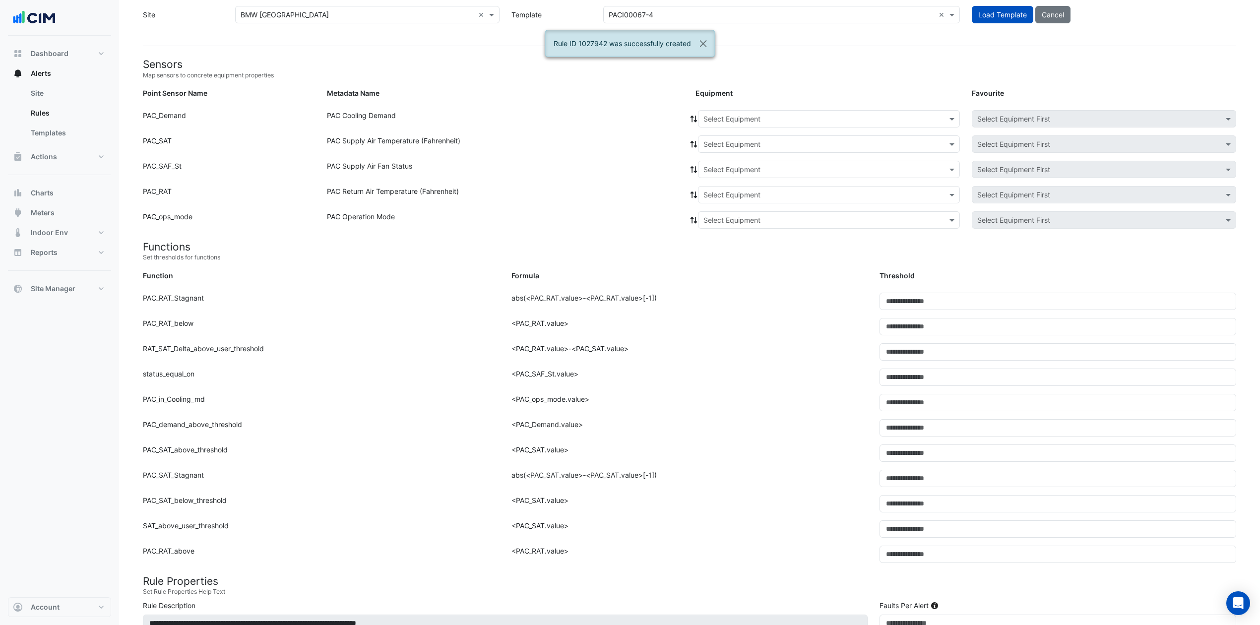
scroll to position [0, 0]
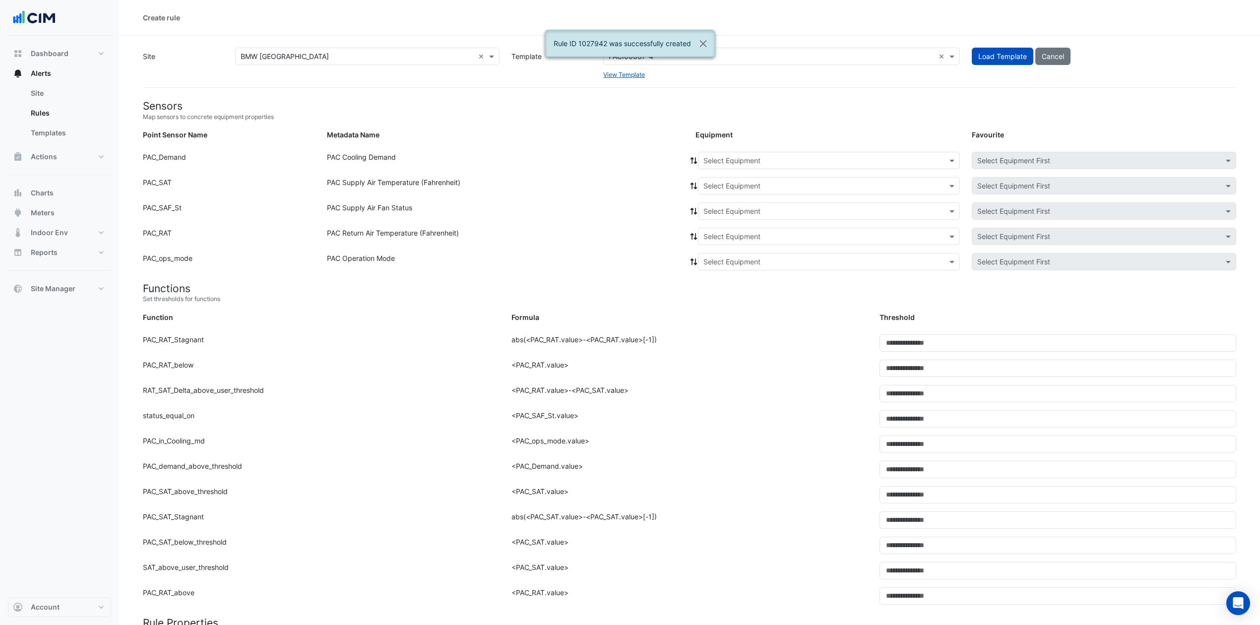
click at [830, 158] on input "text" at bounding box center [819, 161] width 231 height 10
click at [731, 246] on div "AC-8-1" at bounding box center [719, 250] width 40 height 14
click at [760, 184] on input "text" at bounding box center [819, 186] width 231 height 10
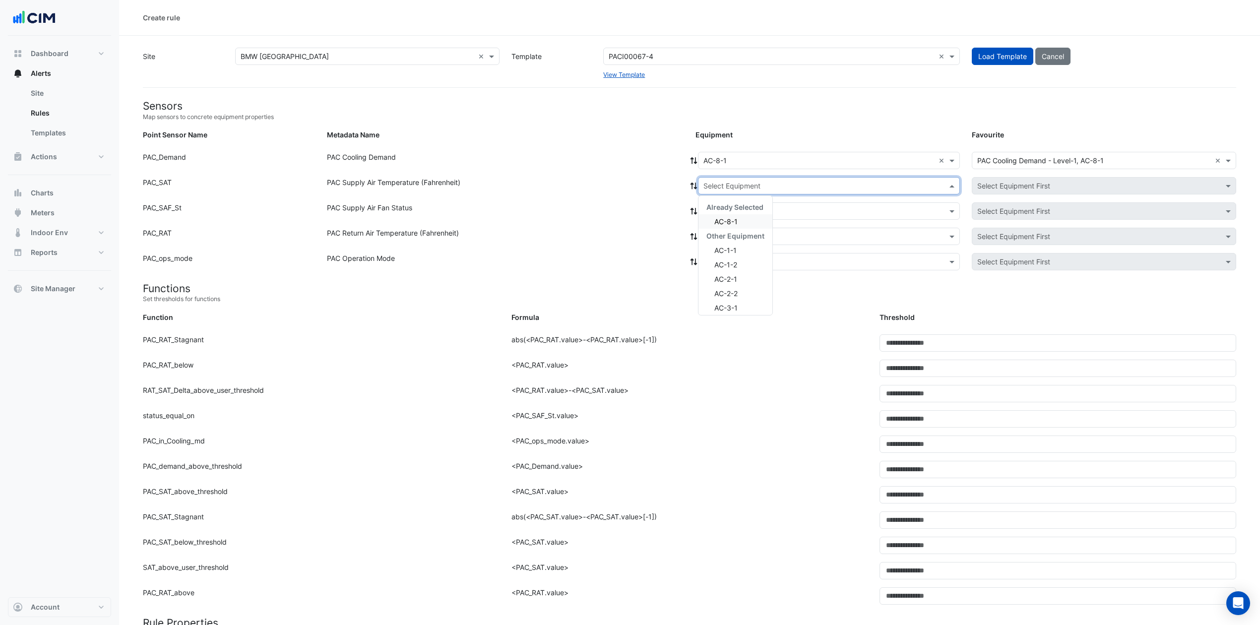
click at [736, 221] on span "AC-8-1" at bounding box center [725, 221] width 23 height 8
click at [744, 213] on input "text" at bounding box center [819, 211] width 231 height 10
drag, startPoint x: 733, startPoint y: 247, endPoint x: 740, endPoint y: 242, distance: 8.9
click at [735, 247] on span "AC-8-1" at bounding box center [725, 247] width 23 height 8
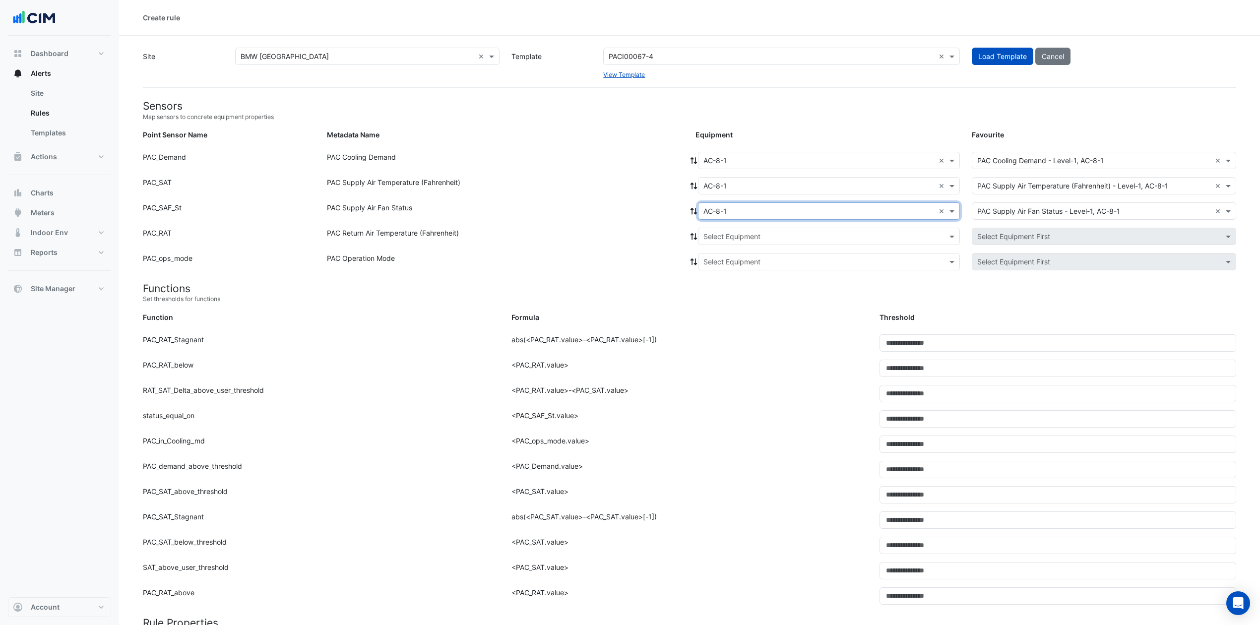
click at [745, 237] on input "text" at bounding box center [819, 237] width 231 height 10
drag, startPoint x: 733, startPoint y: 275, endPoint x: 740, endPoint y: 270, distance: 8.5
click at [735, 276] on span "AC-8-1" at bounding box center [725, 272] width 23 height 8
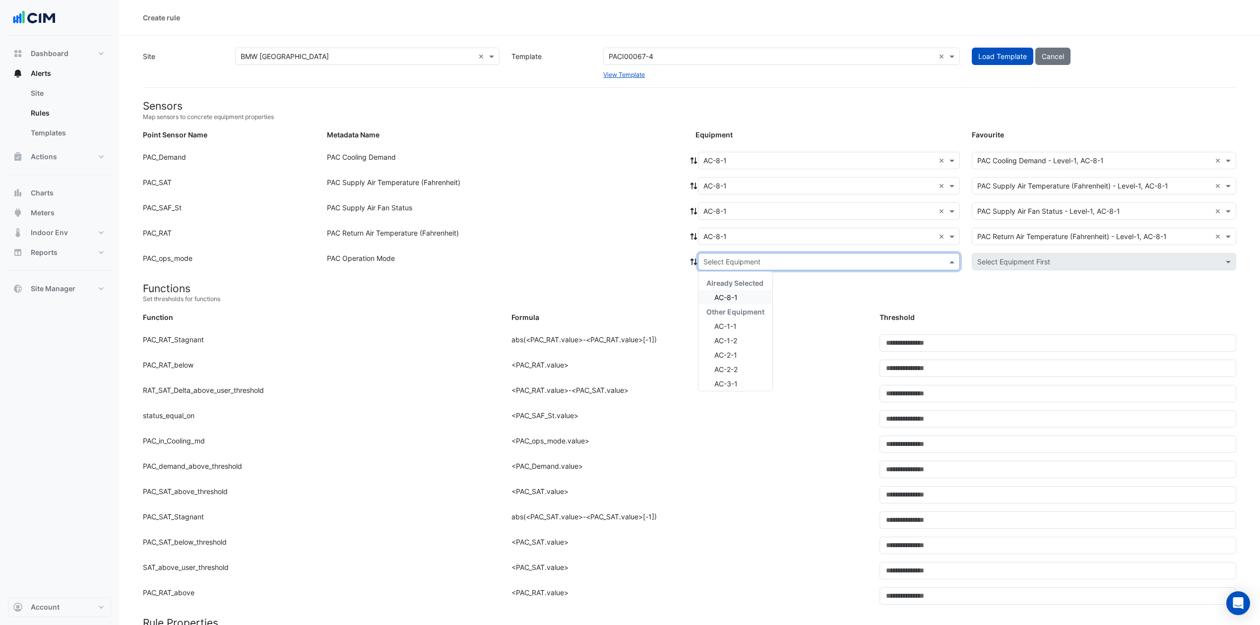
click at [751, 257] on input "text" at bounding box center [819, 262] width 231 height 10
click at [737, 297] on span "AC-8-1" at bounding box center [725, 297] width 23 height 8
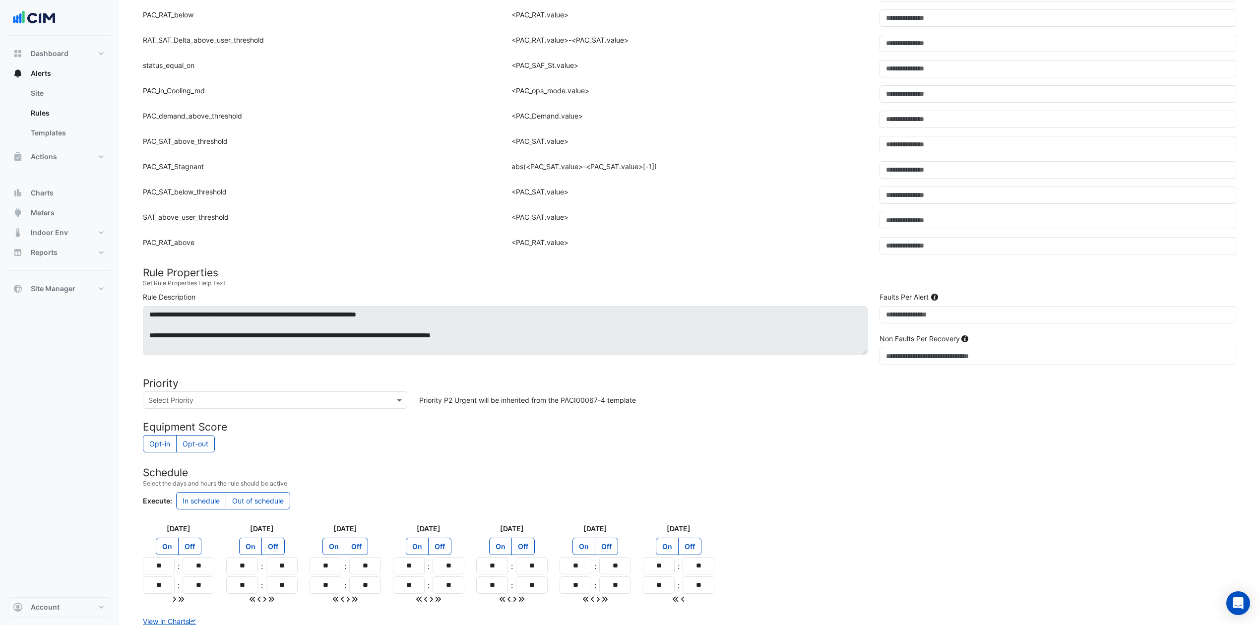
scroll to position [425, 0]
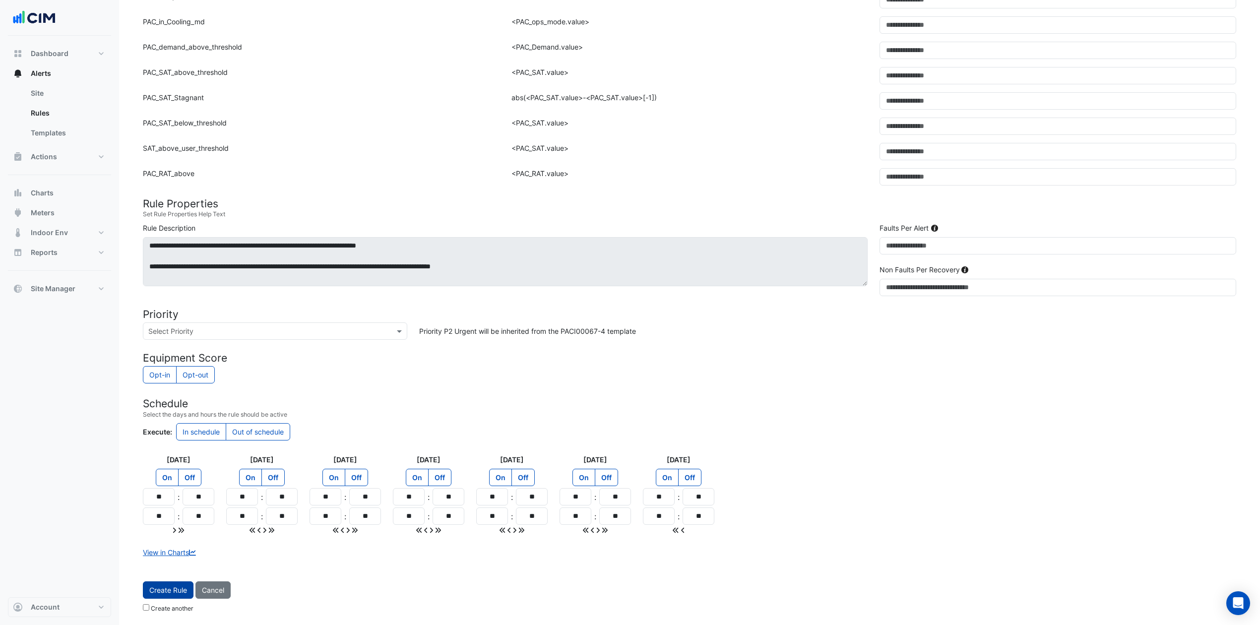
click at [175, 468] on span "Create Rule" at bounding box center [168, 590] width 38 height 8
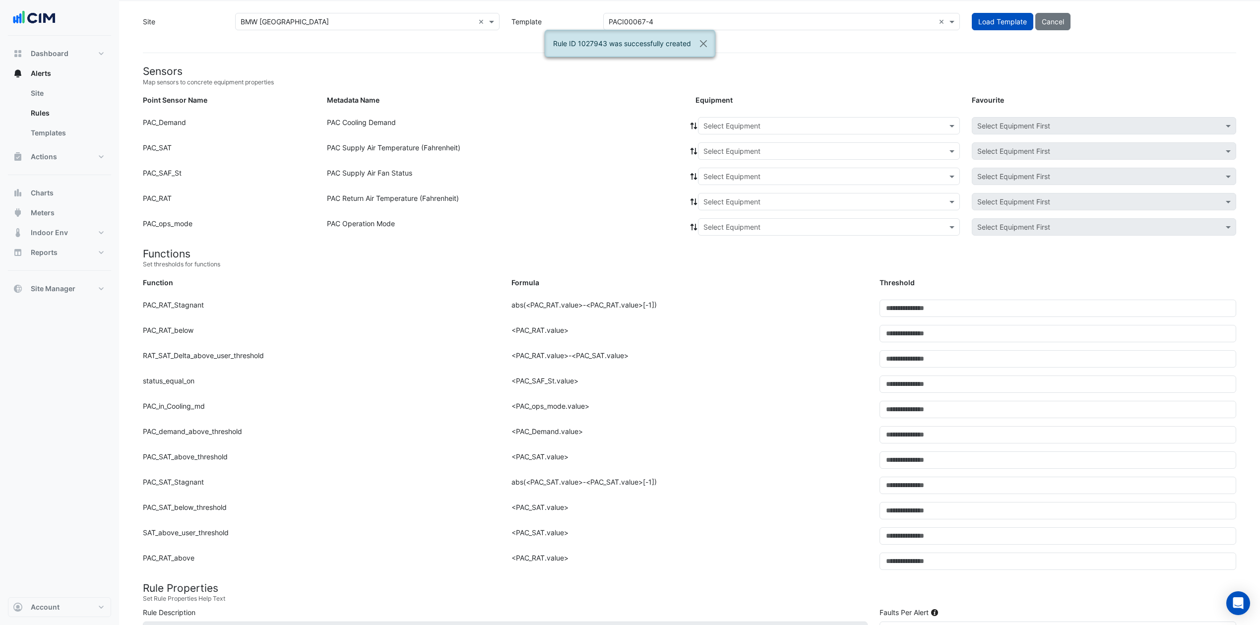
scroll to position [0, 0]
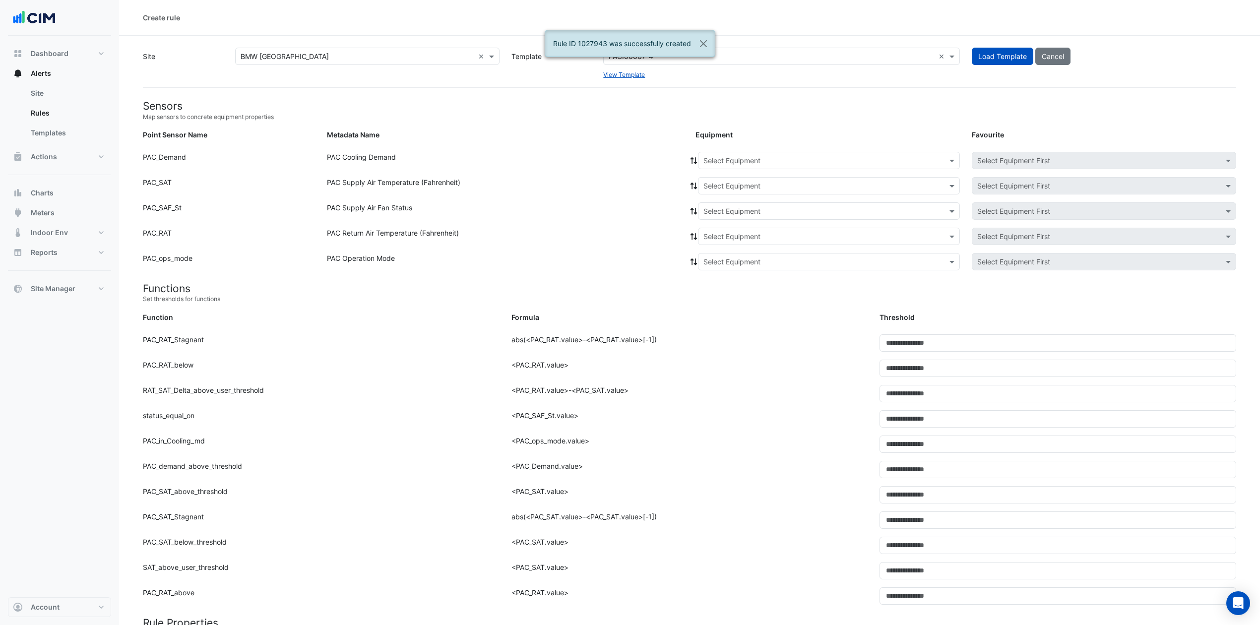
click at [922, 157] on input "text" at bounding box center [819, 161] width 231 height 10
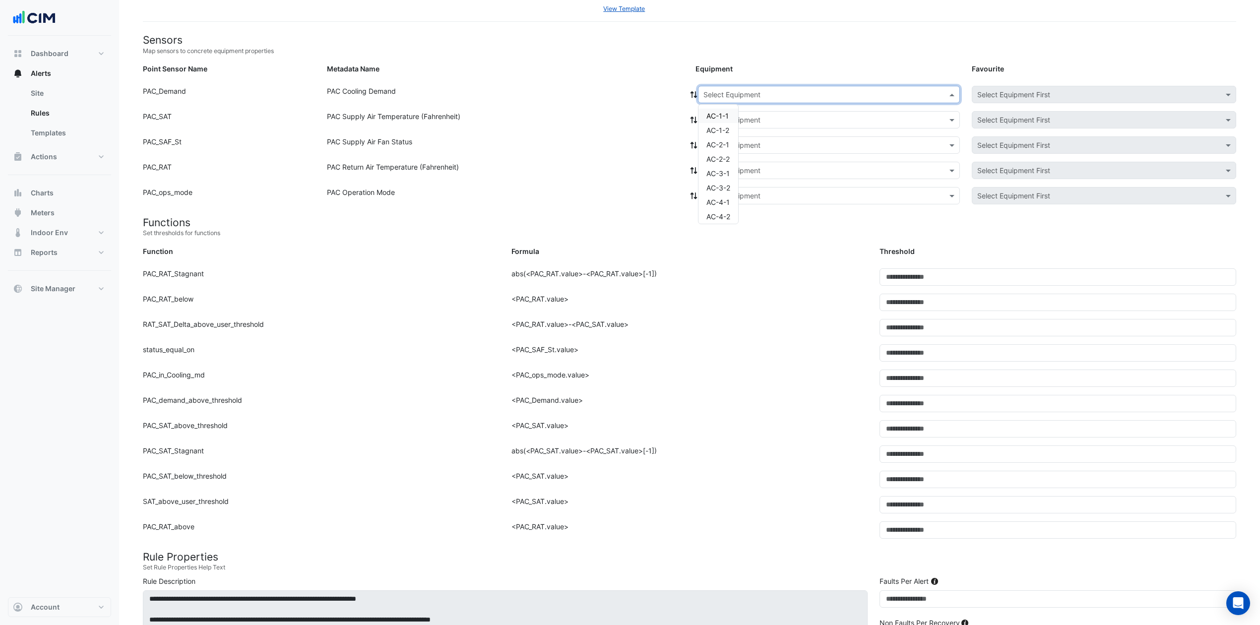
scroll to position [90, 0]
click at [726, 195] on span "AC-9-1" at bounding box center [718, 198] width 23 height 8
click at [778, 113] on div "Select Equipment" at bounding box center [829, 119] width 262 height 17
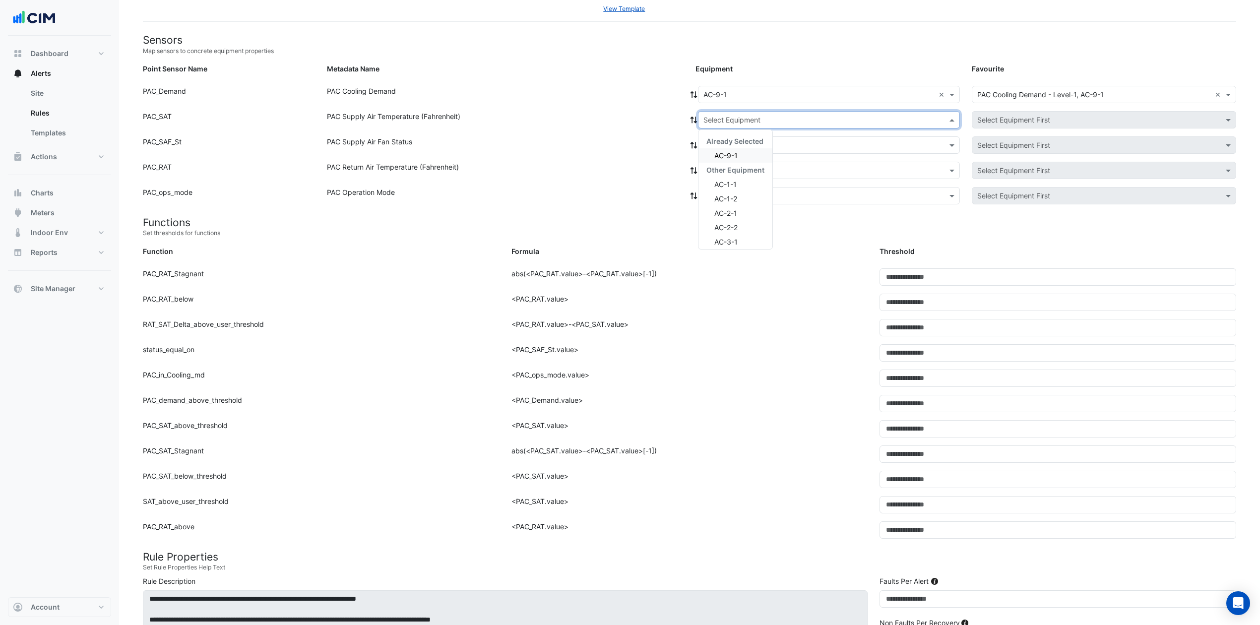
click at [745, 151] on div "AC-9-1" at bounding box center [736, 155] width 74 height 14
click at [758, 147] on input "text" at bounding box center [819, 145] width 231 height 10
click at [749, 178] on div "AC-9-1" at bounding box center [736, 181] width 74 height 14
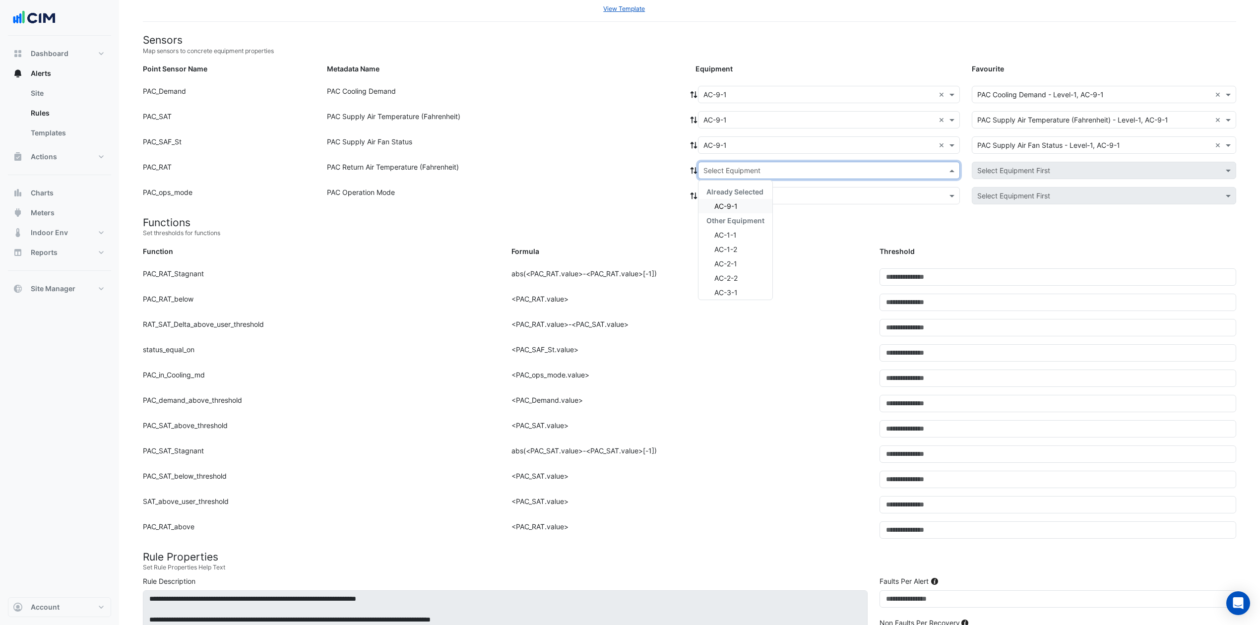
click at [757, 168] on input "text" at bounding box center [819, 171] width 231 height 10
click at [748, 197] on div "Already Selected" at bounding box center [736, 192] width 74 height 14
click at [742, 203] on div "AC-9-1" at bounding box center [736, 206] width 74 height 14
click at [755, 188] on div "Select Equipment" at bounding box center [829, 195] width 262 height 17
click at [737, 229] on span "AC-9-1" at bounding box center [725, 231] width 23 height 8
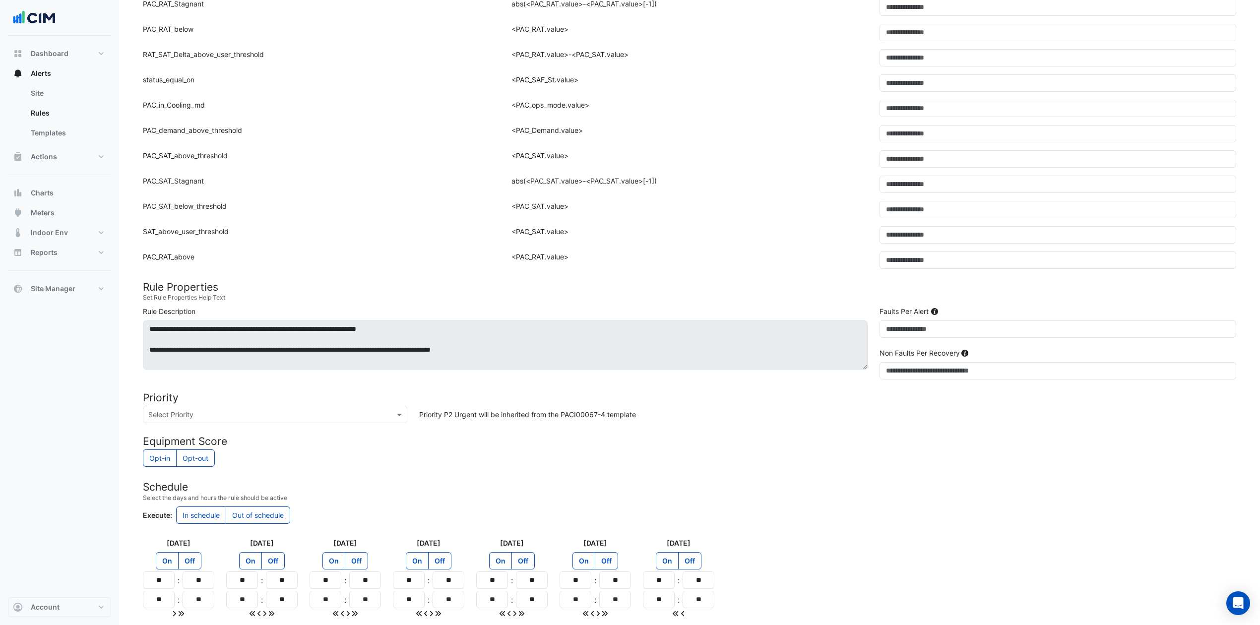
scroll to position [425, 0]
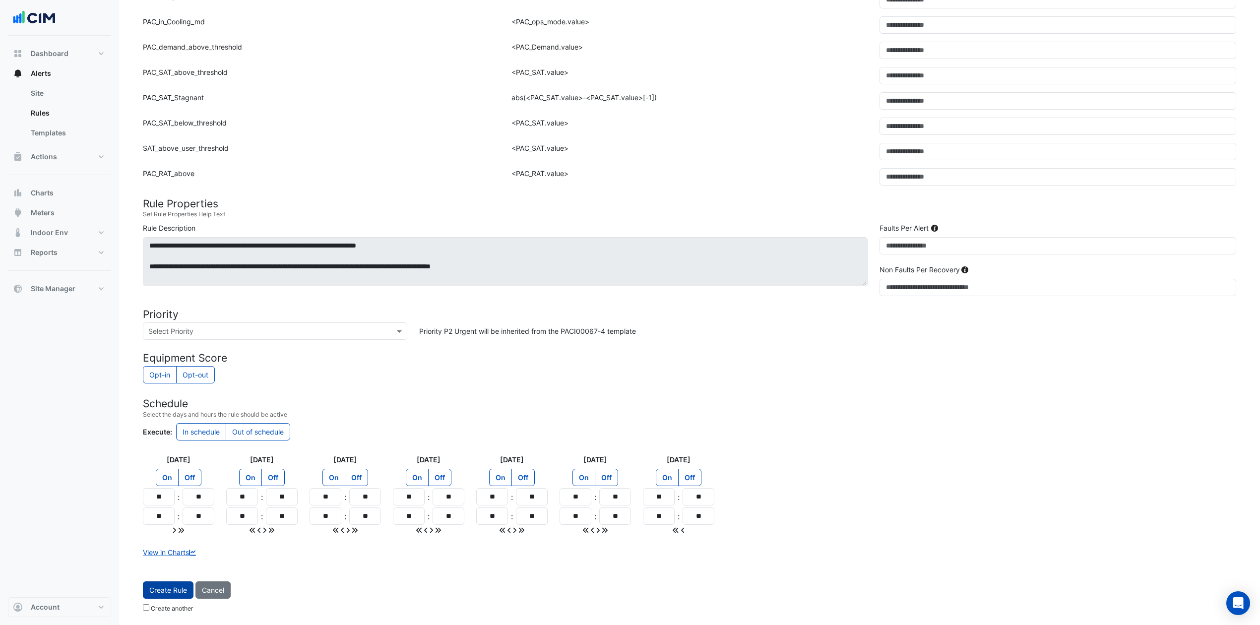
click at [162, 468] on button "Create Rule" at bounding box center [168, 590] width 51 height 17
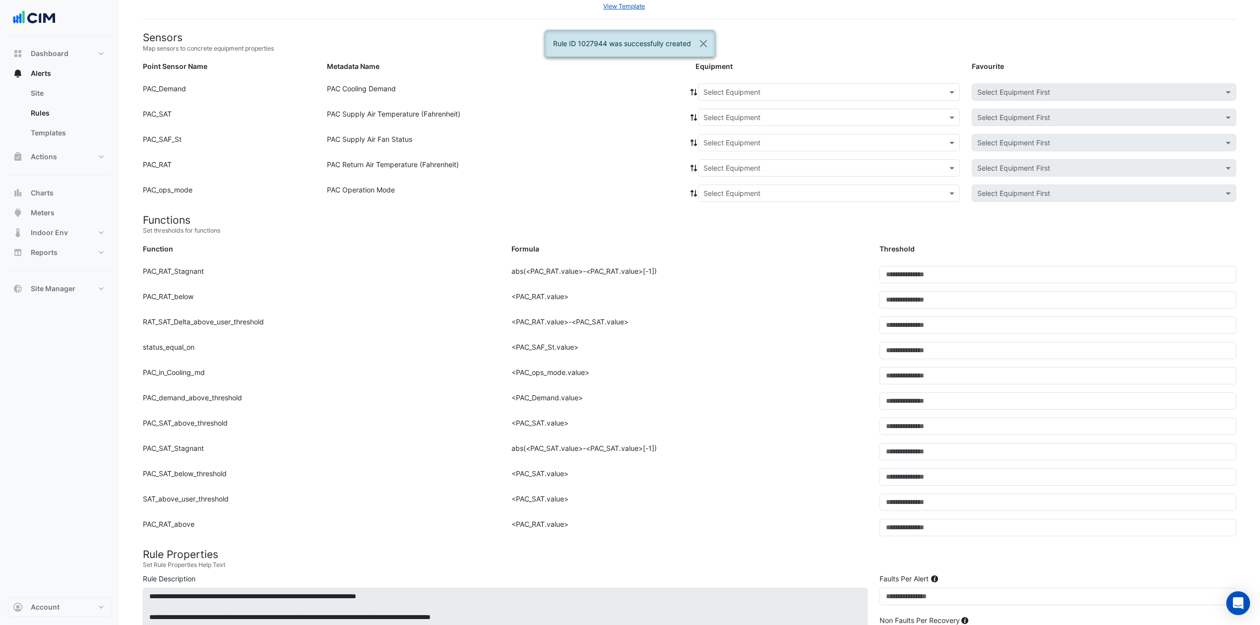
scroll to position [0, 0]
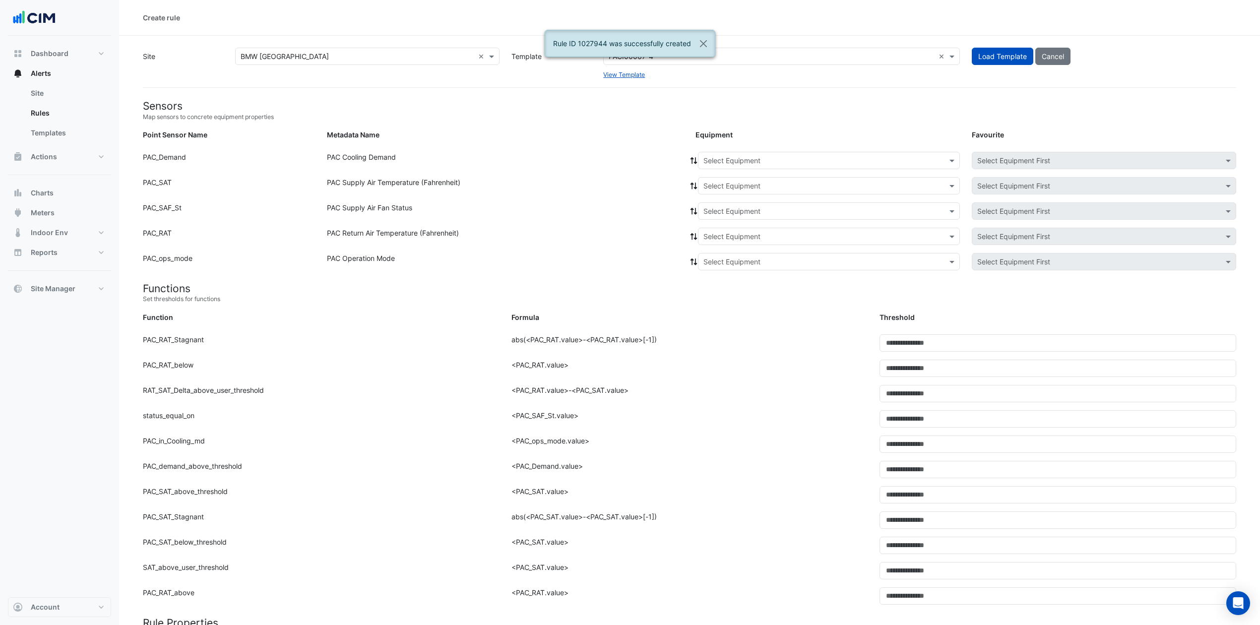
drag, startPoint x: 745, startPoint y: 157, endPoint x: 746, endPoint y: 167, distance: 10.0
click at [746, 157] on input "text" at bounding box center [819, 161] width 231 height 10
click at [718, 280] on span "FCU-1" at bounding box center [717, 278] width 20 height 8
click at [809, 184] on input "text" at bounding box center [819, 186] width 231 height 10
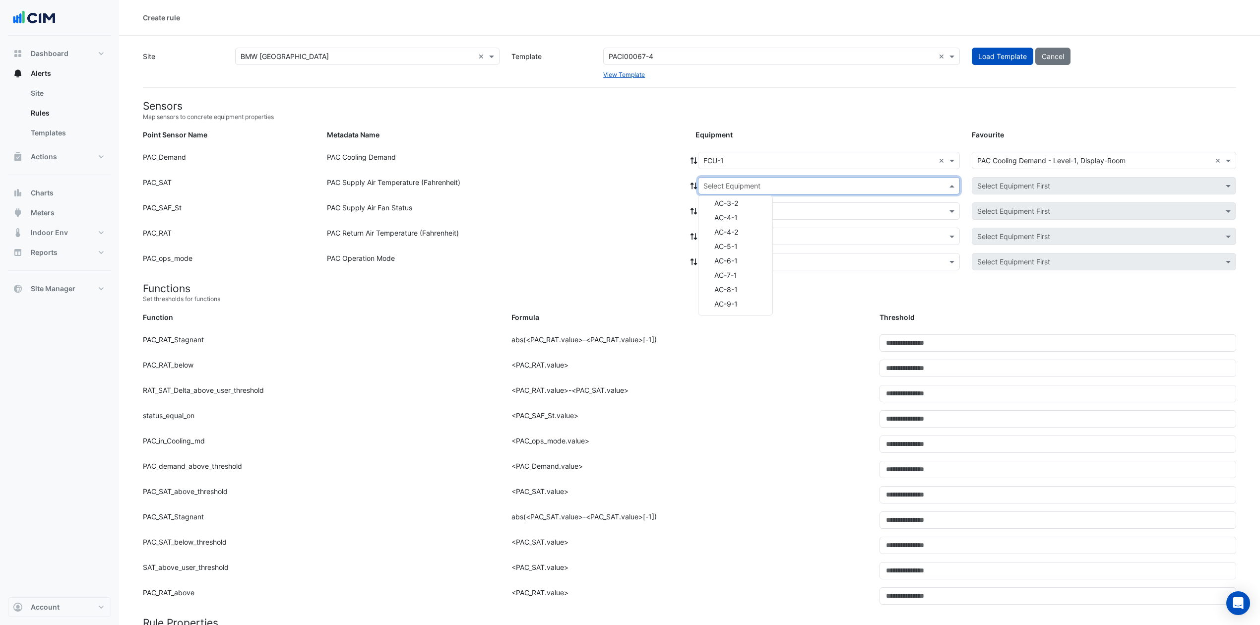
drag, startPoint x: 617, startPoint y: 286, endPoint x: 621, endPoint y: 257, distance: 29.5
click at [616, 283] on h4 "Functions" at bounding box center [690, 288] width 1094 height 12
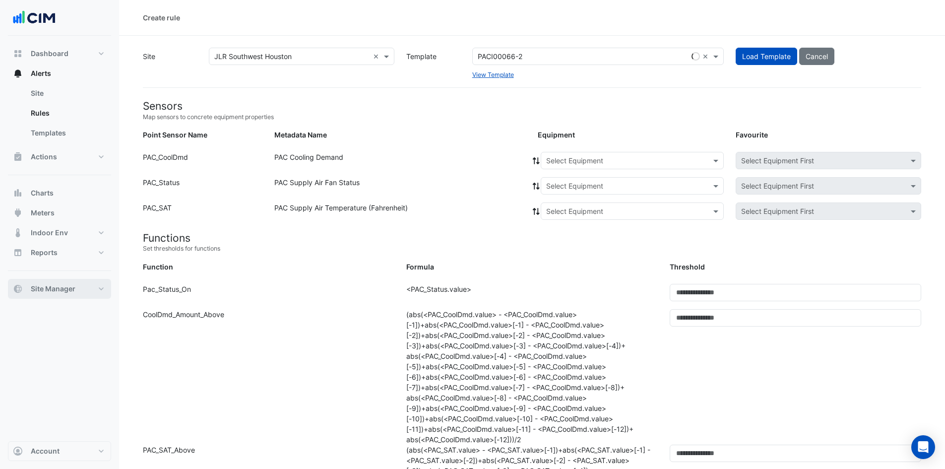
click at [92, 284] on button "Site Manager" at bounding box center [59, 289] width 103 height 20
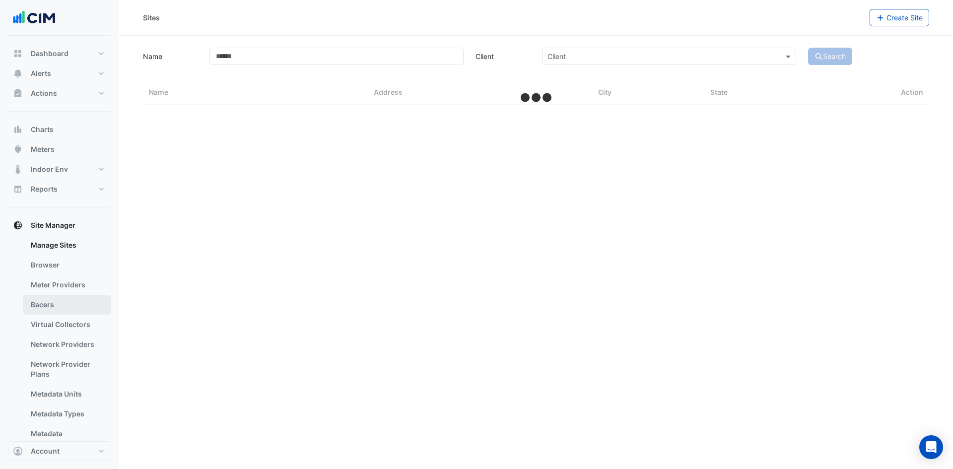
click at [71, 303] on link "Bacers" at bounding box center [67, 305] width 88 height 20
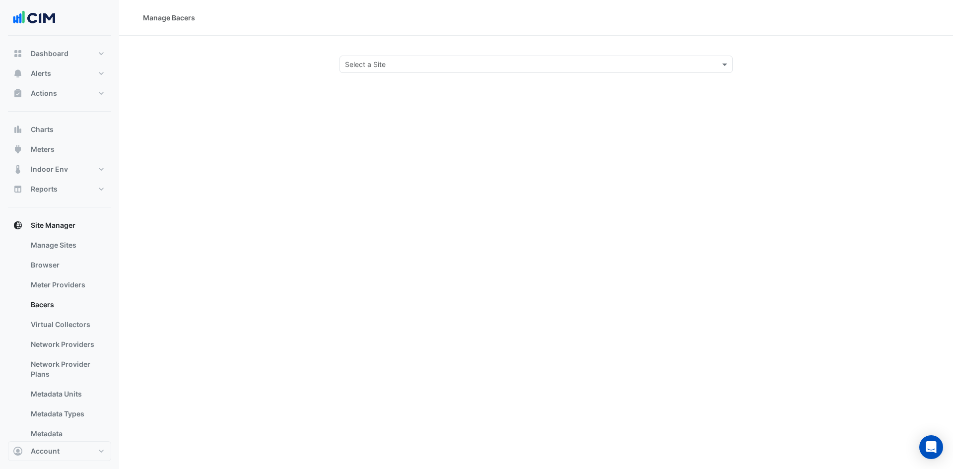
click at [422, 65] on input "text" at bounding box center [526, 65] width 362 height 10
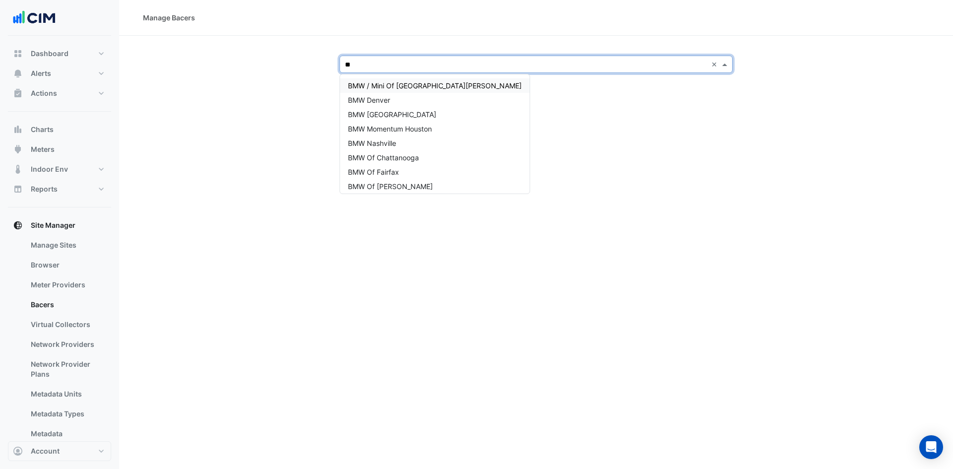
type input "***"
click at [400, 117] on span "BMW [GEOGRAPHIC_DATA]" at bounding box center [392, 114] width 88 height 8
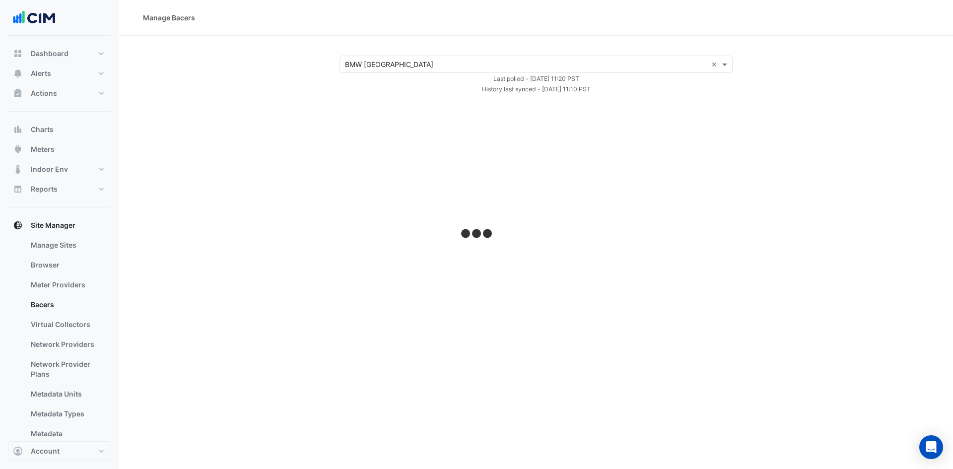
select select "***"
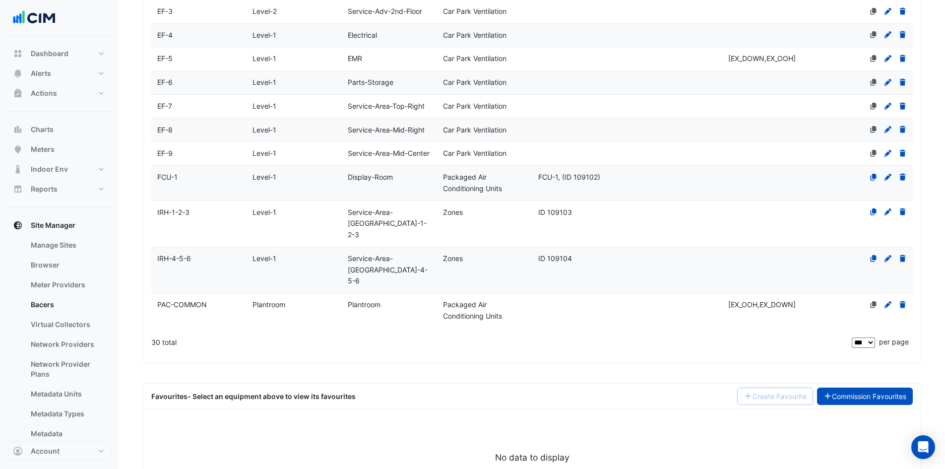
scroll to position [887, 0]
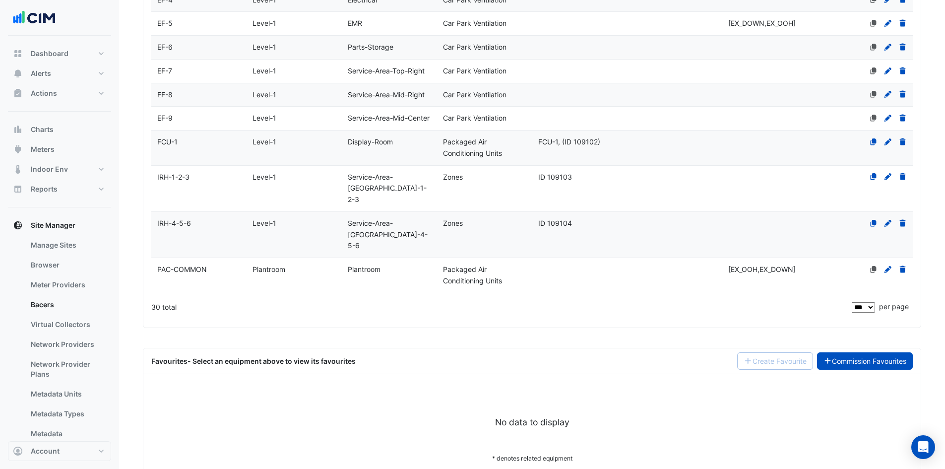
click at [856, 352] on link "Commission Favourites" at bounding box center [865, 360] width 96 height 17
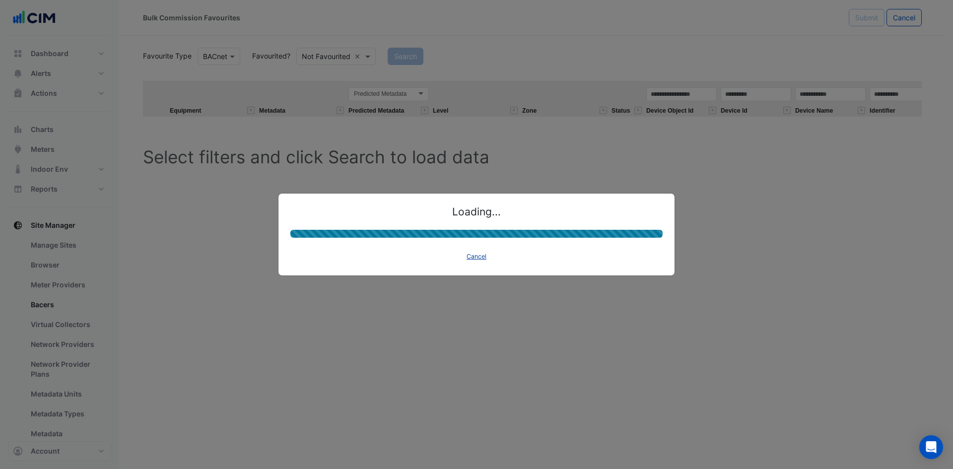
click at [483, 253] on button "Cancel" at bounding box center [476, 257] width 29 height 14
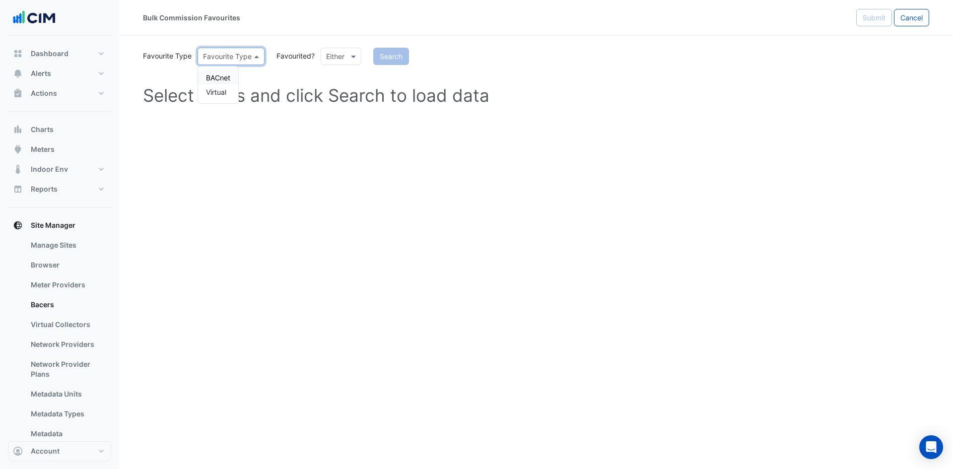
click at [254, 57] on span at bounding box center [258, 56] width 12 height 10
click at [220, 77] on div "BACnet" at bounding box center [218, 77] width 40 height 14
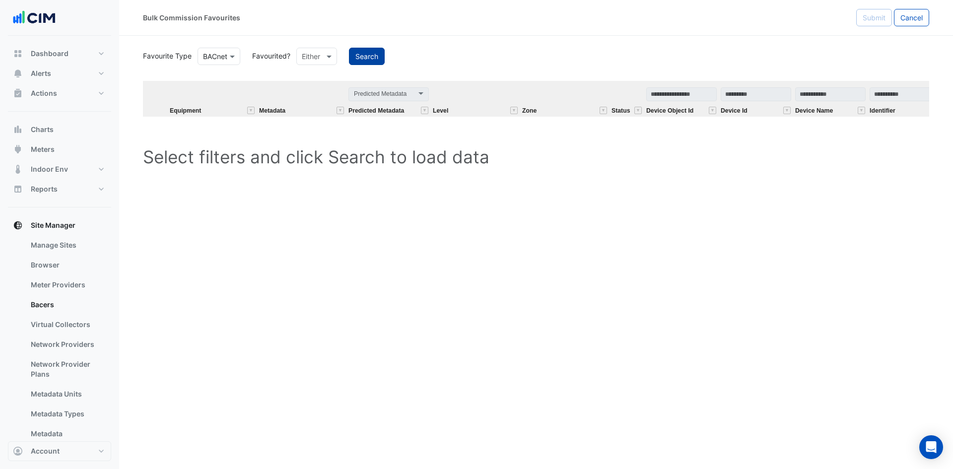
click at [364, 57] on button "Search" at bounding box center [367, 56] width 36 height 17
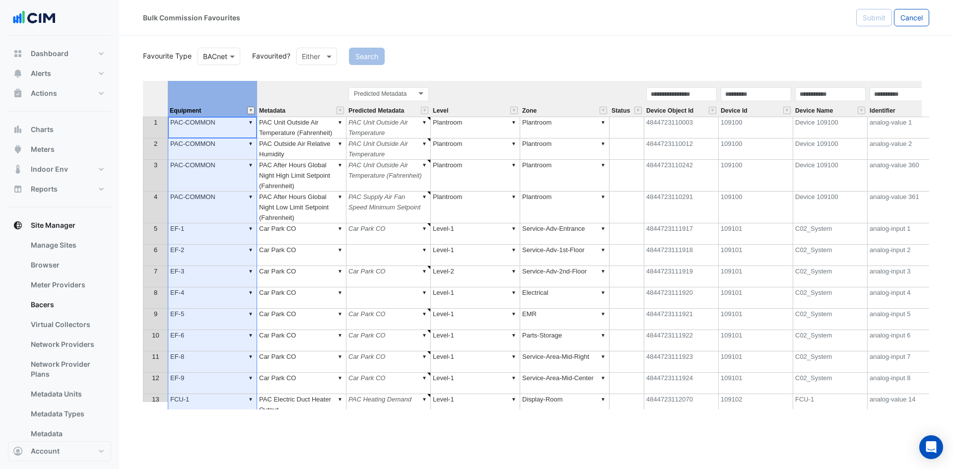
click at [251, 110] on button "" at bounding box center [250, 110] width 7 height 7
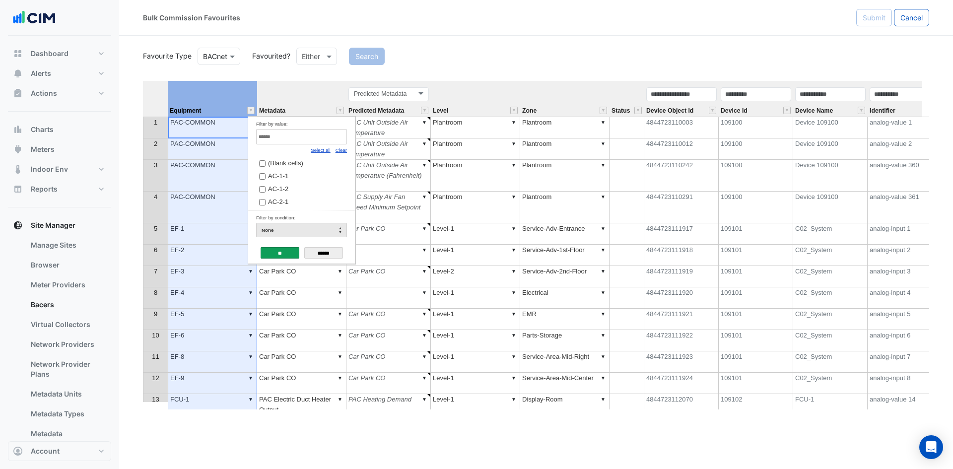
click at [337, 150] on link "Clear" at bounding box center [340, 149] width 11 height 5
click at [331, 141] on input "Filter by value:" at bounding box center [301, 136] width 91 height 15
click at [318, 151] on link "Select all" at bounding box center [321, 149] width 20 height 5
type input "**"
click at [280, 252] on input "**" at bounding box center [279, 252] width 39 height 11
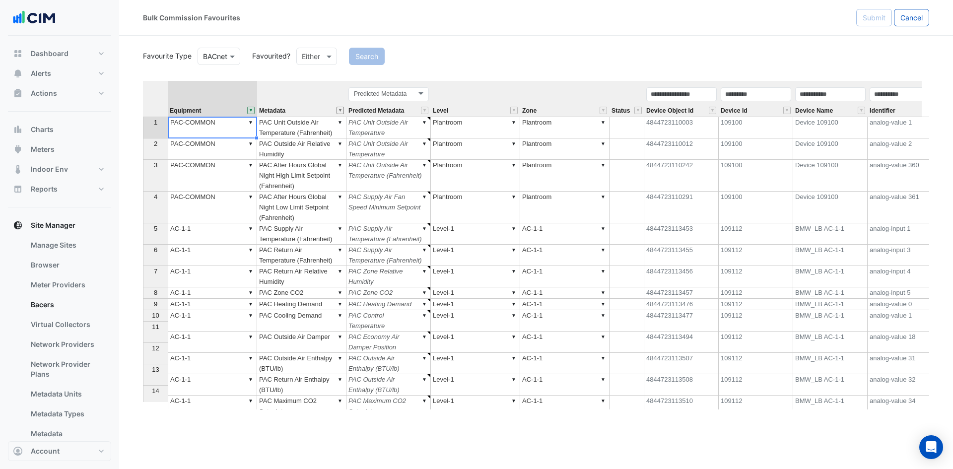
click at [340, 112] on button "" at bounding box center [339, 110] width 7 height 7
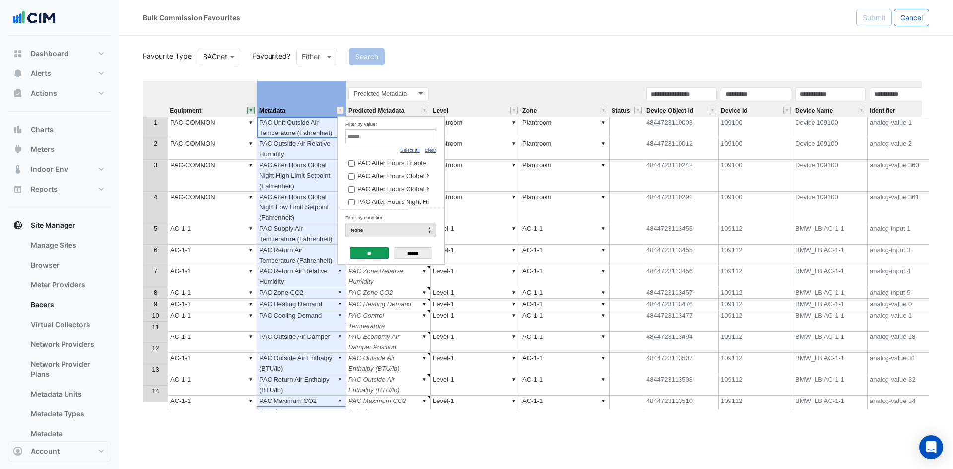
click at [433, 152] on link "Clear" at bounding box center [430, 149] width 11 height 5
click at [363, 137] on input "Filter by value:" at bounding box center [390, 136] width 91 height 15
paste input "**********"
click at [357, 165] on label "PAC Cooling Demand" at bounding box center [386, 163] width 77 height 10
drag, startPoint x: 399, startPoint y: 138, endPoint x: 287, endPoint y: 138, distance: 112.1
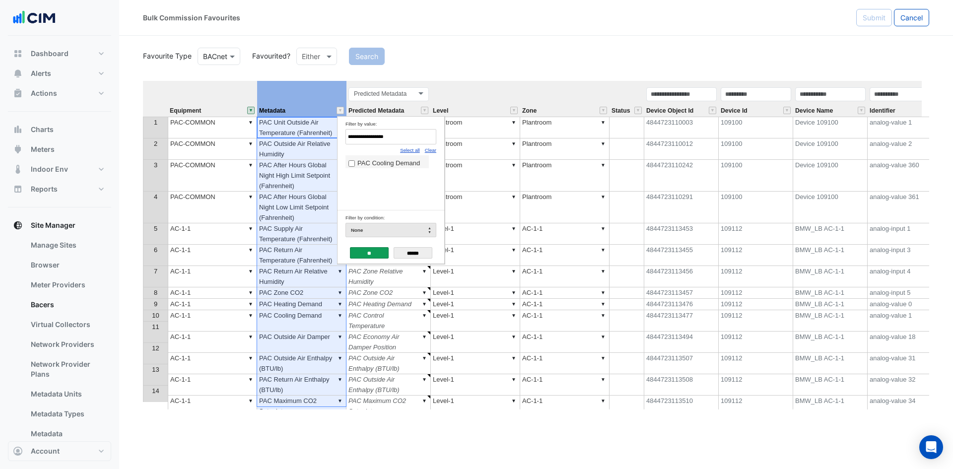
click at [287, 138] on body "Bulk Commission Favourites Submit Cancel Favourite Type BACnet Favourited? Eith…" at bounding box center [476, 234] width 953 height 469
paste input "********"
click at [355, 164] on label "PAC Supply Air Temperature (Fahrenheit)" at bounding box center [386, 163] width 77 height 10
drag, startPoint x: 413, startPoint y: 136, endPoint x: 290, endPoint y: 136, distance: 122.6
click at [290, 136] on body "Bulk Commission Favourites Submit Cancel Favourite Type BACnet Favourited? Eith…" at bounding box center [476, 234] width 953 height 469
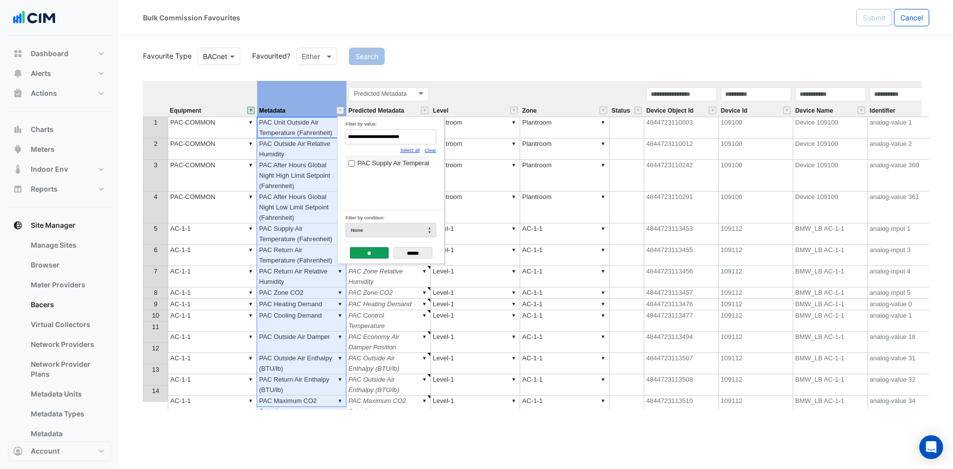
paste input "Filter by value:"
drag, startPoint x: 399, startPoint y: 138, endPoint x: 302, endPoint y: 137, distance: 97.3
click at [304, 138] on body "Bulk Commission Favourites Submit Cancel Favourite Type BACnet Favourited? Eith…" at bounding box center [476, 234] width 953 height 469
paste input "*"
click at [356, 164] on label "PAC Return Air Temperature (Fahrenheit)" at bounding box center [386, 163] width 77 height 10
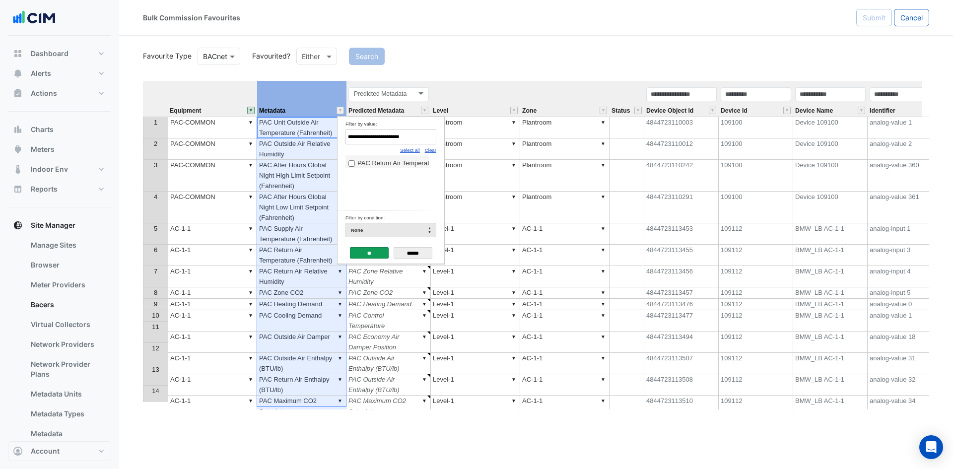
drag, startPoint x: 409, startPoint y: 136, endPoint x: 306, endPoint y: 137, distance: 102.7
click at [308, 137] on body "Bulk Commission Favourites Submit Cancel Favourite Type BACnet Favourited? Eith…" at bounding box center [476, 234] width 953 height 469
paste input "Filter by value:"
type input "**********"
click at [373, 253] on input "**" at bounding box center [369, 252] width 39 height 11
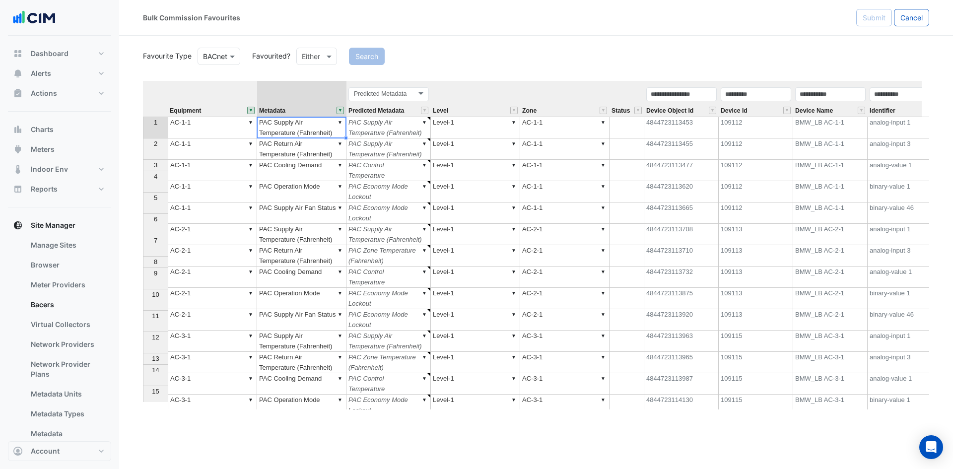
type textarea "******"
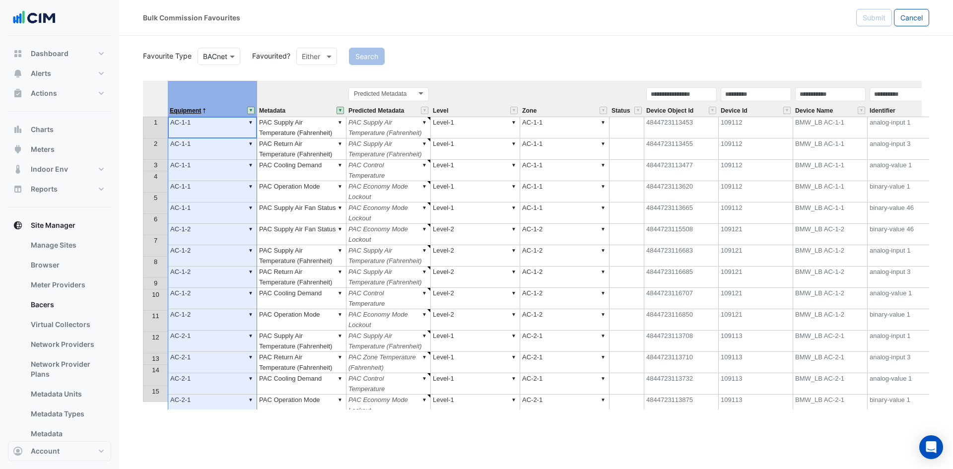
click at [185, 112] on span "Equipment" at bounding box center [185, 111] width 31 height 6
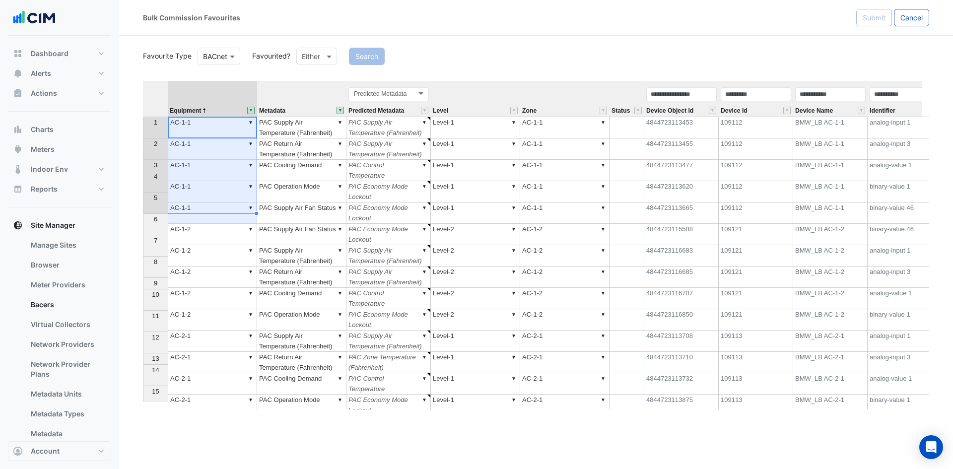
drag, startPoint x: 216, startPoint y: 127, endPoint x: 203, endPoint y: 199, distance: 73.5
click at [203, 199] on tbody "1 ▼ AC-1-1 ▼ PAC Supply Air Temperature (Fahrenheit) ▼ PAC Supply Air Temperatu…" at bounding box center [691, 309] width 1097 height 385
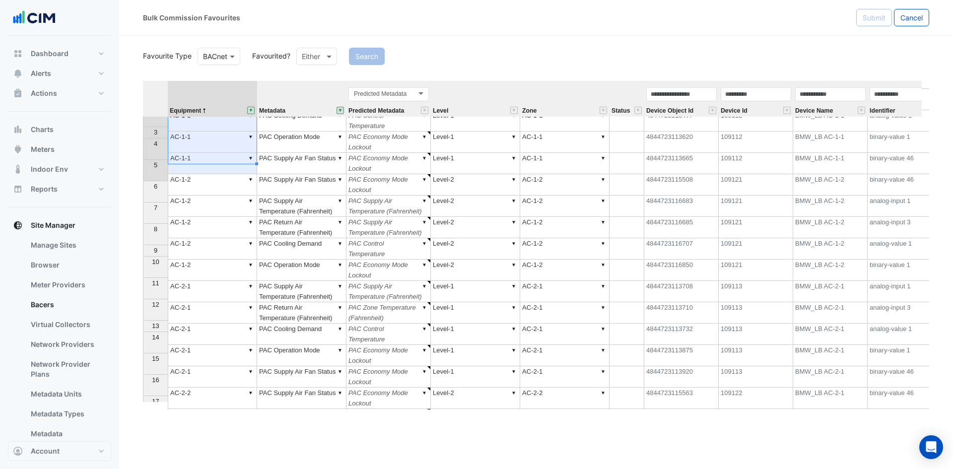
scroll to position [50, 0]
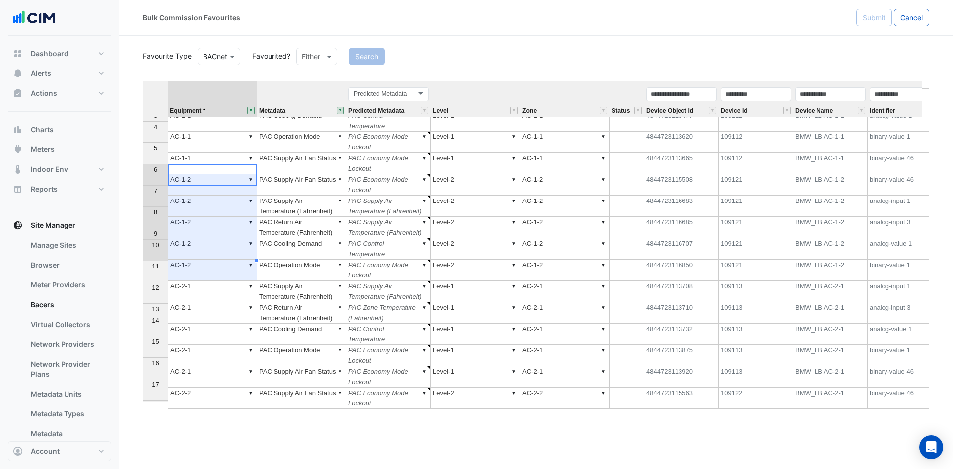
drag, startPoint x: 212, startPoint y: 176, endPoint x: 214, endPoint y: 244, distance: 68.0
click at [214, 244] on tbody "1 ▼ AC-1-1 ▼ PAC Supply Air Temperature (Fahrenheit) ▼ PAC Supply Air Temperatu…" at bounding box center [691, 259] width 1097 height 385
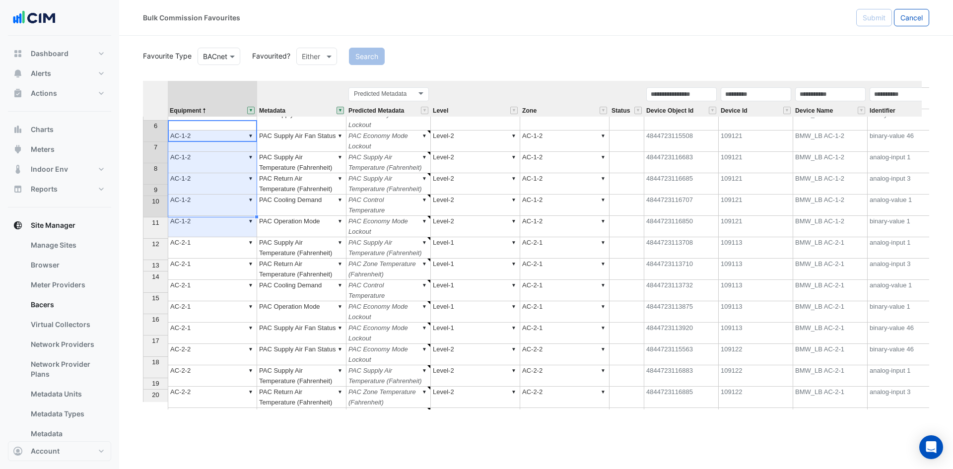
scroll to position [99, 0]
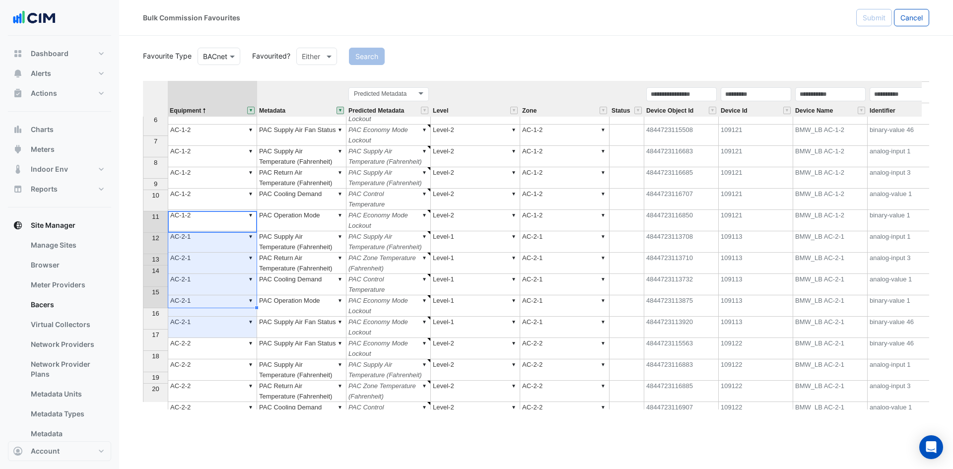
drag, startPoint x: 211, startPoint y: 223, endPoint x: 205, endPoint y: 297, distance: 74.7
click at [205, 297] on tbody "1 ▼ AC-1-1 ▼ PAC Supply Air Temperature (Fahrenheit) ▼ PAC Supply Air Temperatu…" at bounding box center [691, 262] width 1097 height 491
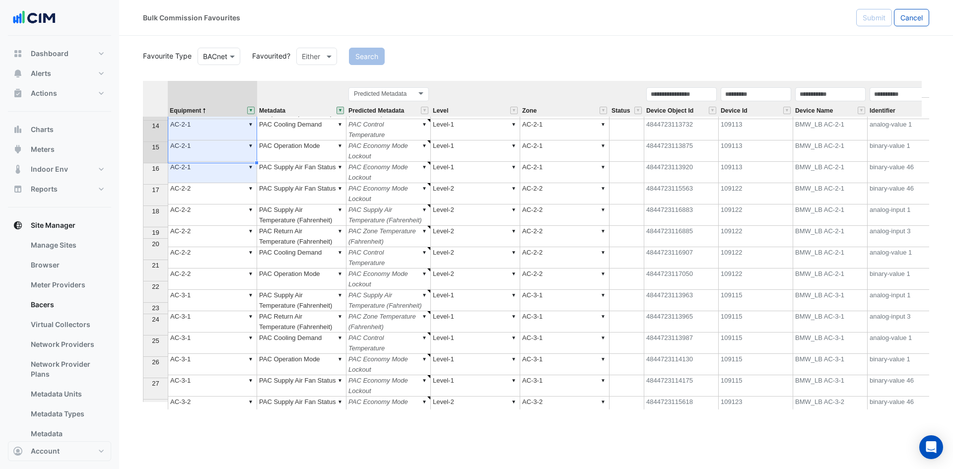
scroll to position [248, 0]
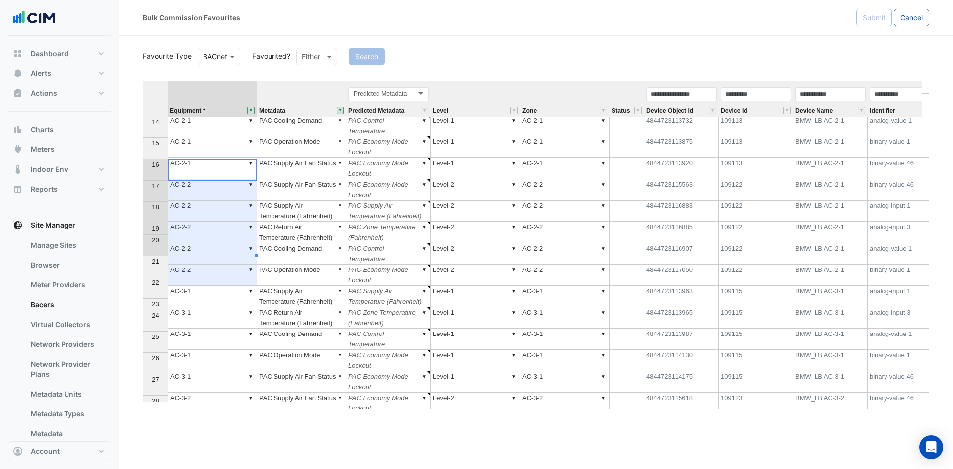
drag, startPoint x: 207, startPoint y: 171, endPoint x: 208, endPoint y: 240, distance: 69.5
click at [208, 240] on tbody "4 ▼ AC-1-1 ▼ PAC Operation Mode ▼ PAC Economy Mode Lockout ▼ Level-1 ▼ AC-1-1 4…" at bounding box center [691, 200] width 1097 height 555
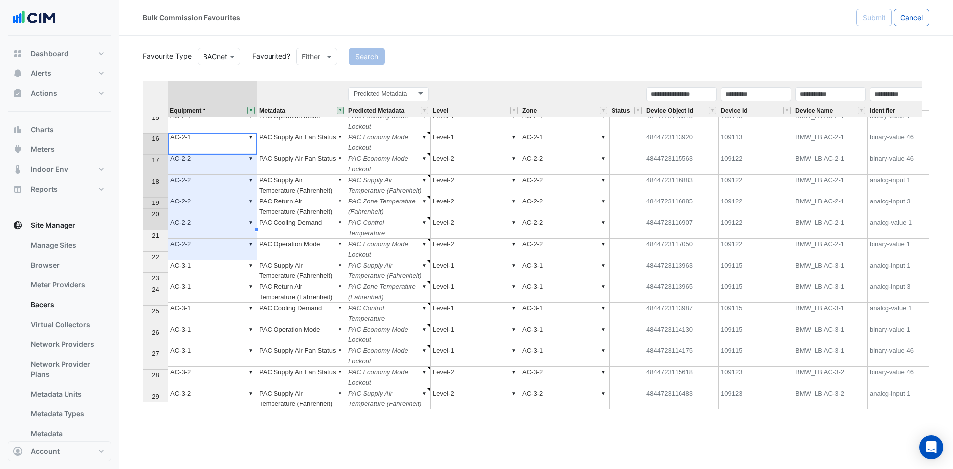
scroll to position [298, 0]
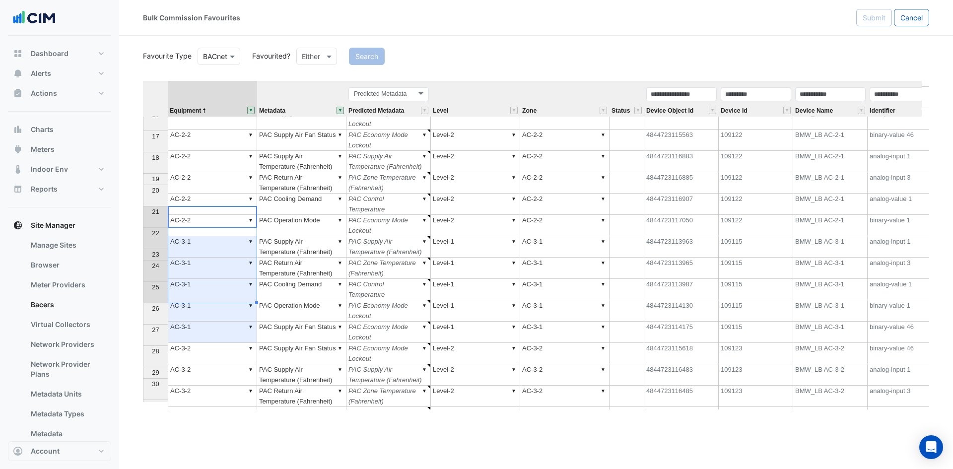
drag, startPoint x: 208, startPoint y: 219, endPoint x: 203, endPoint y: 301, distance: 82.1
click at [203, 301] on tbody "9 ▼ AC-1-2 ▼ PAC Cooling Demand ▼ PAC Control Temperature ▼ Level-2 ▼ AC-1-2 48…" at bounding box center [691, 268] width 1097 height 577
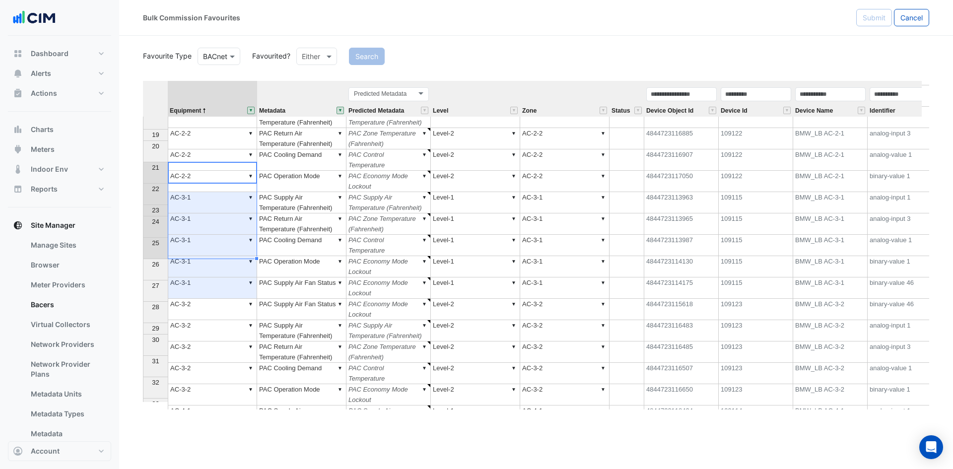
scroll to position [447, 0]
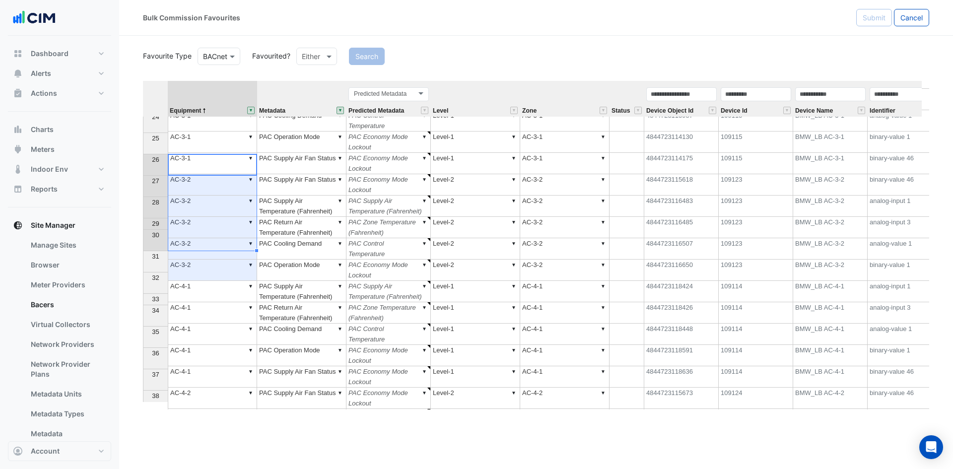
drag, startPoint x: 205, startPoint y: 163, endPoint x: 205, endPoint y: 240, distance: 76.4
click at [205, 240] on tbody "14 ▼ AC-2-1 ▼ PAC Operation Mode ▼ PAC Economy Mode Lockout ▼ Level-1 ▼ AC-2-1 …" at bounding box center [691, 238] width 1097 height 641
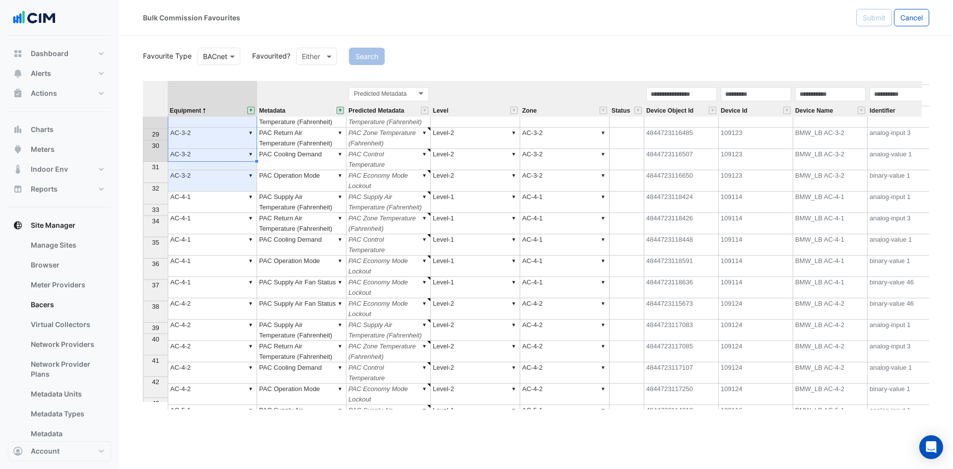
scroll to position [546, 0]
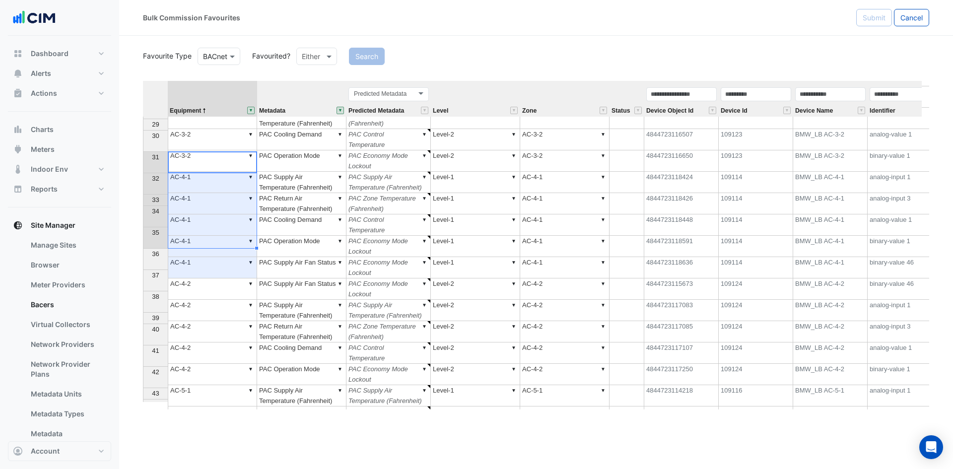
drag, startPoint x: 211, startPoint y: 163, endPoint x: 218, endPoint y: 235, distance: 72.3
click at [218, 235] on tbody "20 ▼ AC-2-2 ▼ PAC Operation Mode ▼ PAC Economy Mode Lockout ▼ Level-2 ▼ AC-2-2 …" at bounding box center [691, 283] width 1097 height 695
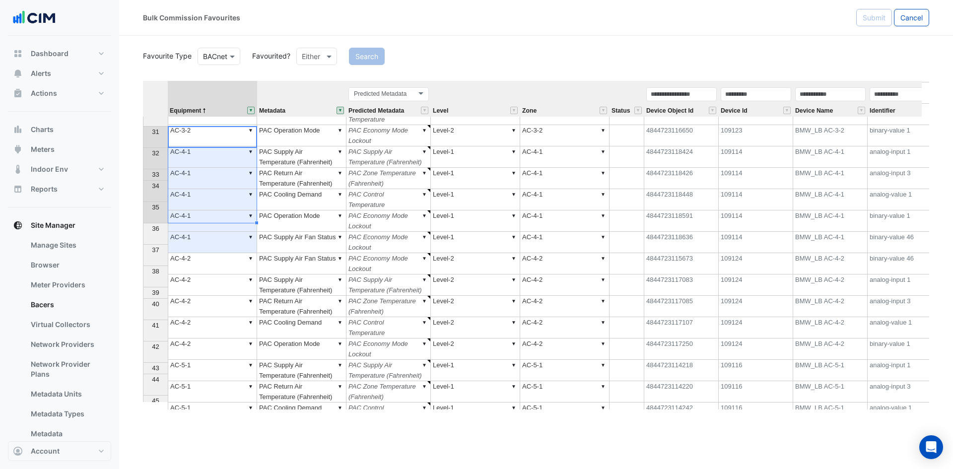
scroll to position [0, 0]
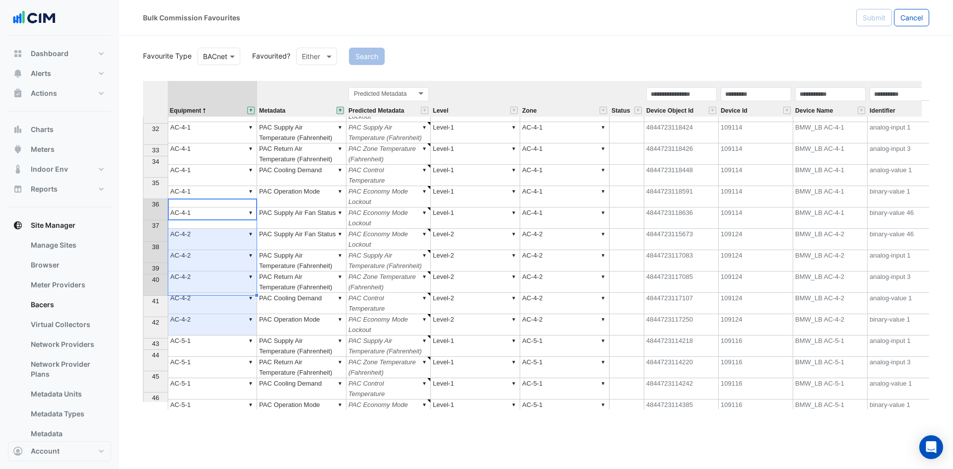
drag, startPoint x: 214, startPoint y: 213, endPoint x: 207, endPoint y: 274, distance: 62.0
click at [207, 274] on tbody "20 ▼ AC-2-2 ▼ PAC Operation Mode ▼ PAC Economy Mode Lockout ▼ Level-2 ▼ AC-2-2 …" at bounding box center [691, 234] width 1097 height 695
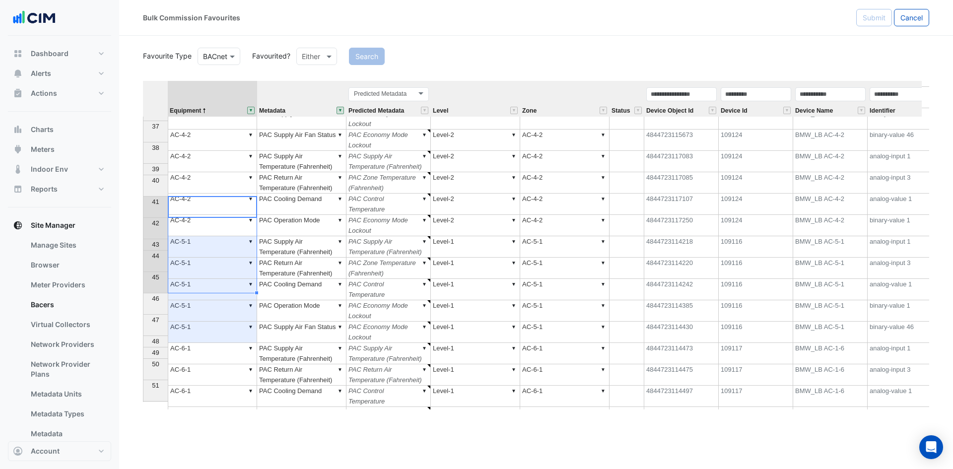
drag, startPoint x: 209, startPoint y: 208, endPoint x: 212, endPoint y: 279, distance: 70.5
click at [212, 279] on tbody "20 ▼ AC-2-2 ▼ PAC Operation Mode ▼ PAC Economy Mode Lockout ▼ Level-2 ▼ AC-2-2 …" at bounding box center [691, 135] width 1097 height 695
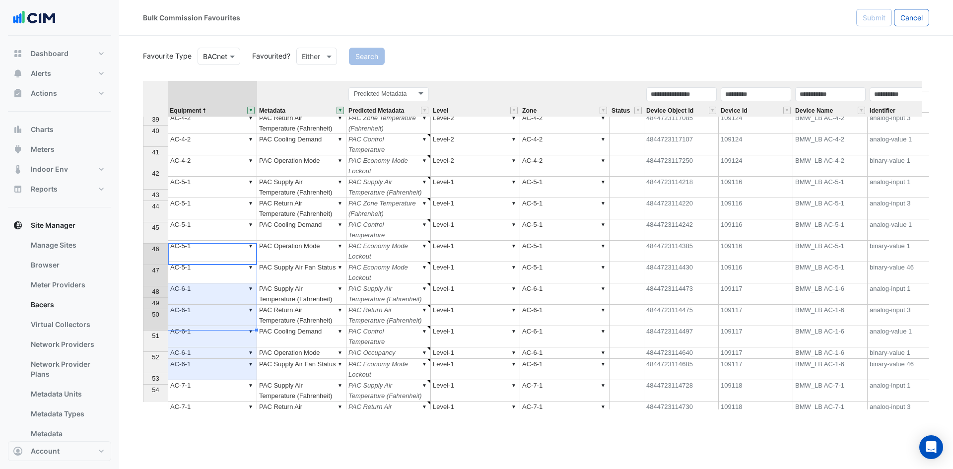
drag, startPoint x: 207, startPoint y: 256, endPoint x: 206, endPoint y: 309, distance: 53.1
click at [206, 309] on tbody "28 ▼ AC-3-2 ▼ PAC Return Air Temperature (Fahrenheit) ▼ PAC Zone Temperature (F…" at bounding box center [691, 278] width 1097 height 759
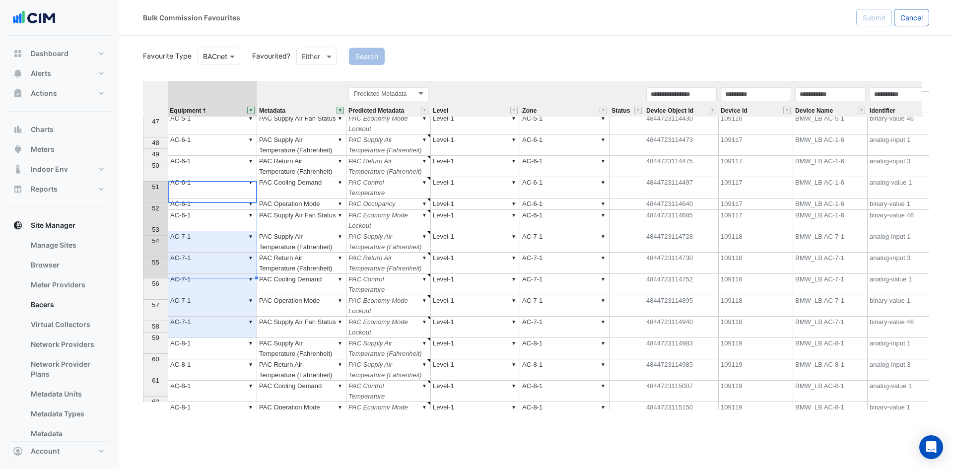
drag, startPoint x: 201, startPoint y: 192, endPoint x: 201, endPoint y: 262, distance: 71.0
click at [201, 262] on tbody "28 ▼ AC-3-2 ▼ PAC Return Air Temperature (Fahrenheit) ▼ PAC Zone Temperature (F…" at bounding box center [691, 129] width 1097 height 759
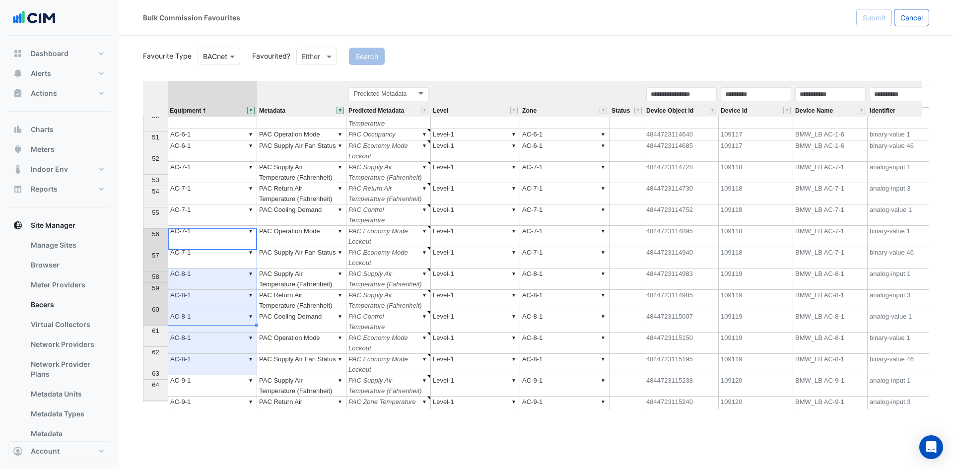
drag, startPoint x: 206, startPoint y: 244, endPoint x: 205, endPoint y: 313, distance: 69.0
click at [205, 313] on tbody "36 ▼ AC-4-2 ▼ PAC Supply Air Fan Status ▼ PAC Economy Mode Lockout ▼ Level-2 ▼ …" at bounding box center [691, 166] width 1097 height 631
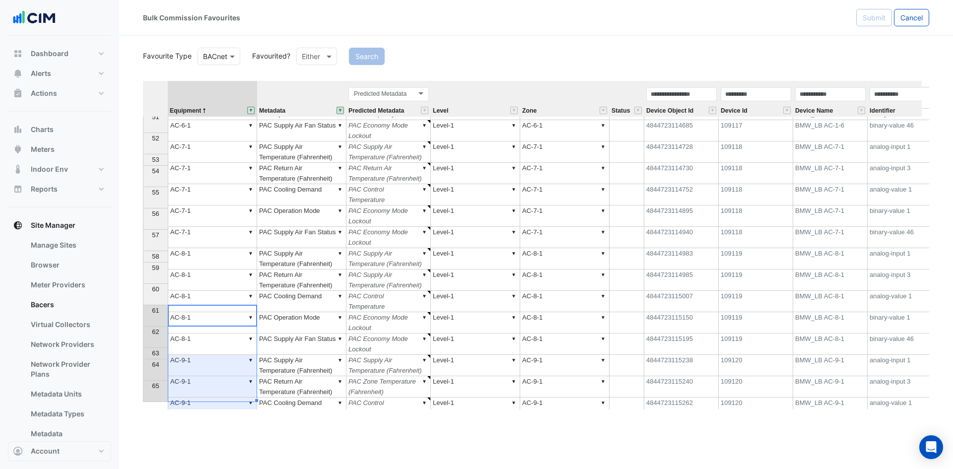
drag, startPoint x: 201, startPoint y: 312, endPoint x: 201, endPoint y: 391, distance: 79.4
click at [201, 391] on tbody "36 ▼ AC-4-2 ▼ PAC Supply Air Fan Status ▼ PAC Economy Mode Lockout ▼ Level-2 ▼ …" at bounding box center [691, 146] width 1097 height 631
click at [280, 111] on span "Metadata" at bounding box center [272, 111] width 26 height 6
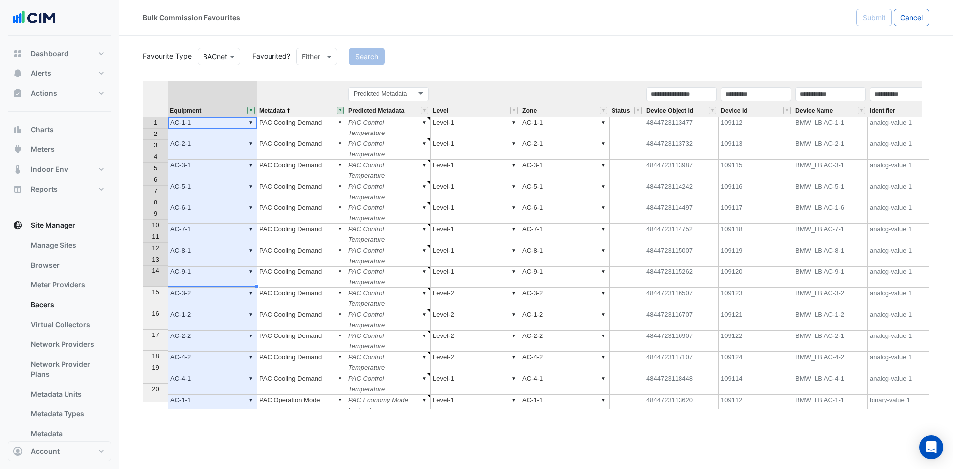
drag, startPoint x: 221, startPoint y: 121, endPoint x: 214, endPoint y: 267, distance: 146.5
click at [214, 267] on tbody "1 ▼ AC-1-1 ▼ PAC Cooling Demand ▼ PAC Control Temperature ▼ Level-1 ▼ AC-1-1 48…" at bounding box center [691, 411] width 1097 height 588
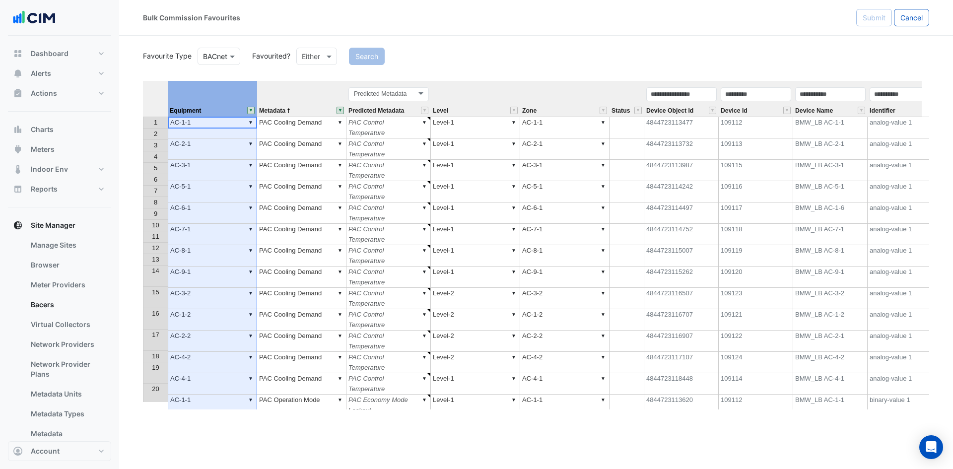
click at [252, 112] on button "" at bounding box center [250, 110] width 7 height 7
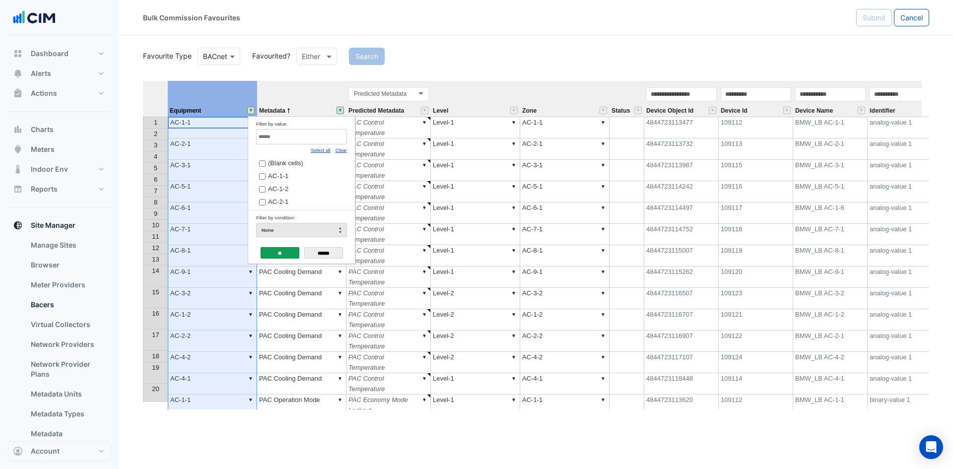
click at [286, 97] on th "Metadata" at bounding box center [301, 99] width 89 height 36
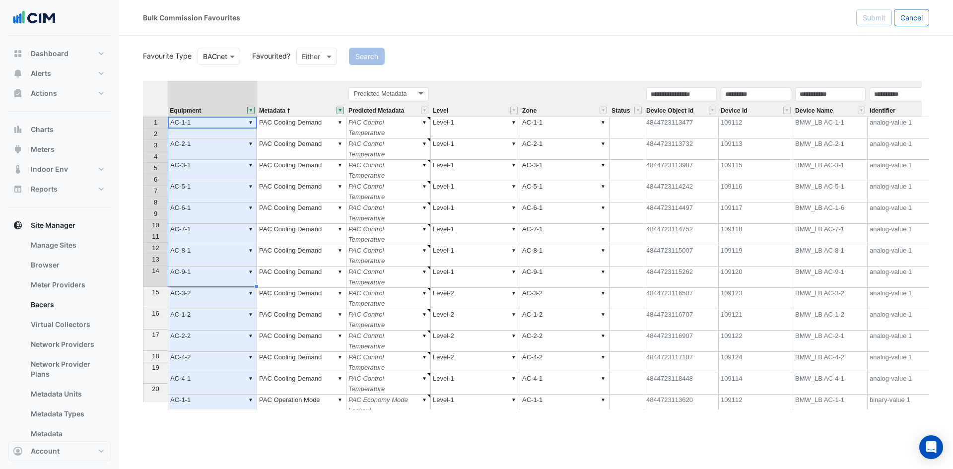
drag, startPoint x: 222, startPoint y: 119, endPoint x: 211, endPoint y: 277, distance: 158.2
click at [211, 277] on tbody "1 ▼ AC-1-1 ▼ PAC Cooling Demand ▼ PAC Control Temperature ▼ Level-1 ▼ AC-1-1 48…" at bounding box center [691, 411] width 1097 height 588
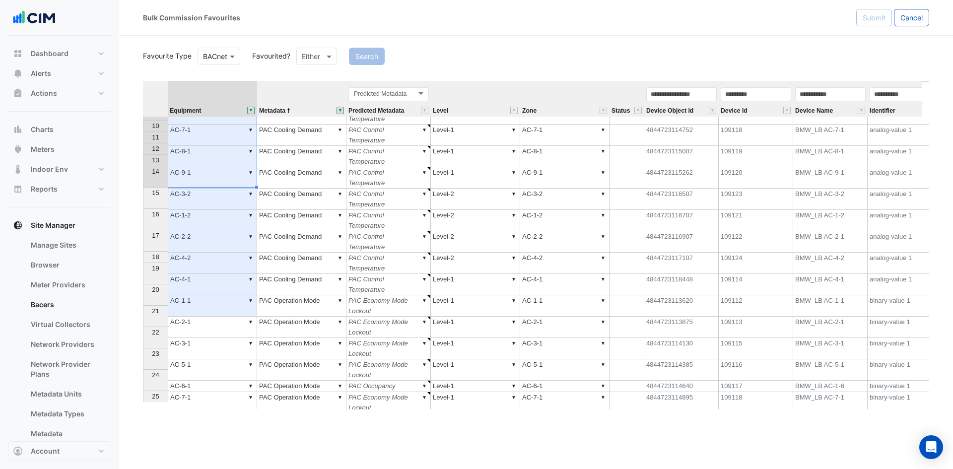
click at [160, 101] on th at bounding box center [155, 99] width 25 height 36
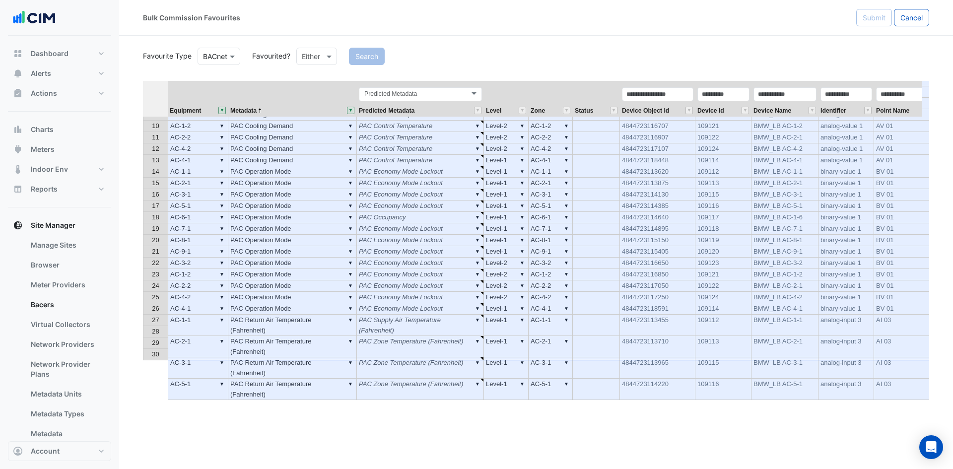
click at [265, 135] on td "▼ PAC Cooling Demand" at bounding box center [292, 137] width 129 height 11
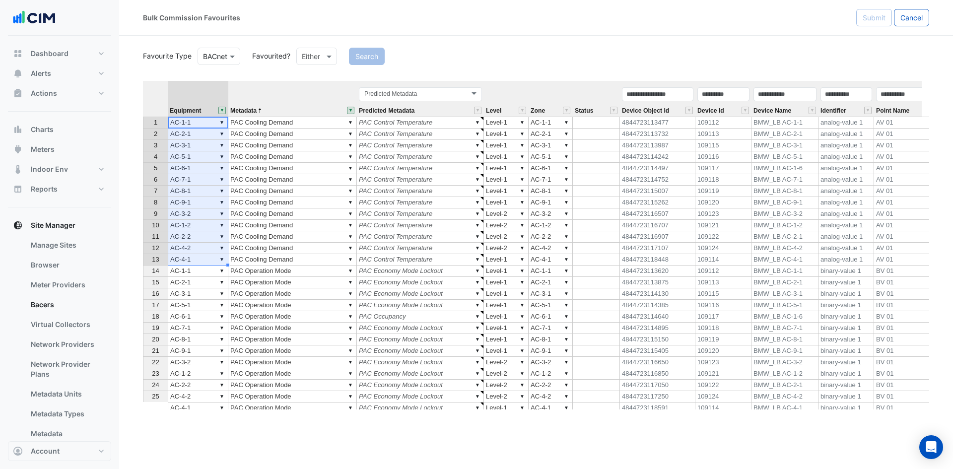
drag, startPoint x: 188, startPoint y: 124, endPoint x: 192, endPoint y: 259, distance: 134.5
click at [192, 259] on tbody "1 ▼ AC-1-1 ▼ PAC Cooling Demand ▼ PAC Control Temperature ▼ Level-1 ▼ AC-1-1 48…" at bounding box center [636, 329] width 987 height 425
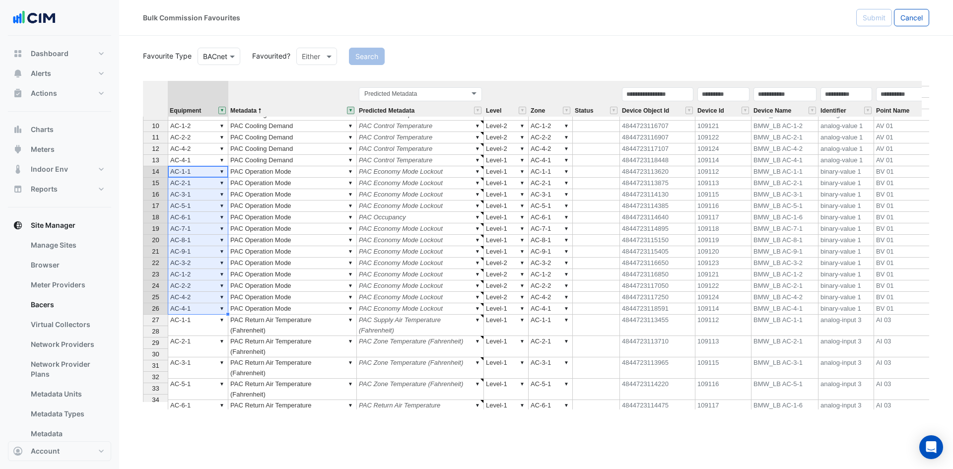
drag, startPoint x: 200, startPoint y: 171, endPoint x: 200, endPoint y: 305, distance: 134.5
click at [200, 305] on tbody "2 ▼ AC-2-1 ▼ PAC Cooling Demand ▼ PAC Control Temperature ▼ Level-1 ▼ AC-2-1 48…" at bounding box center [636, 310] width 987 height 563
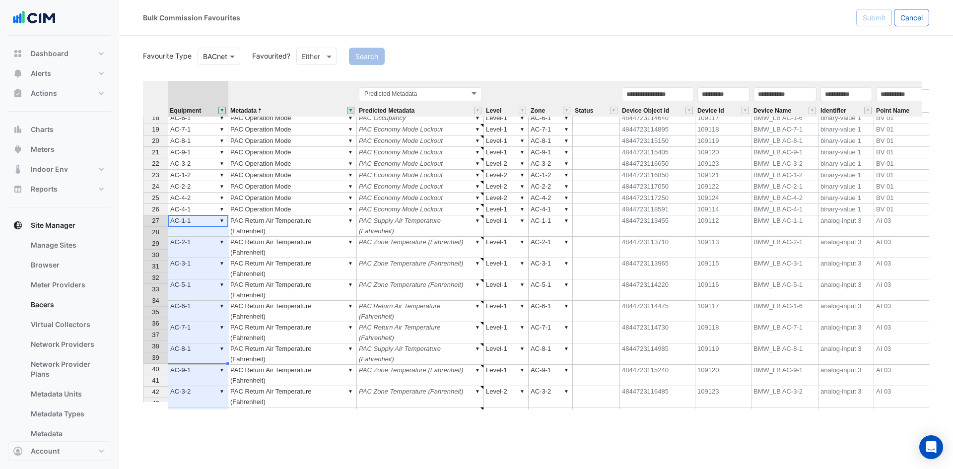
drag, startPoint x: 199, startPoint y: 221, endPoint x: 190, endPoint y: 349, distance: 128.4
click at [190, 353] on tbody "7 ▼ AC-8-1 ▼ PAC Cooling Demand ▼ PAC Control Temperature ▼ Level-1 ▼ AC-8-1 48…" at bounding box center [636, 291] width 987 height 609
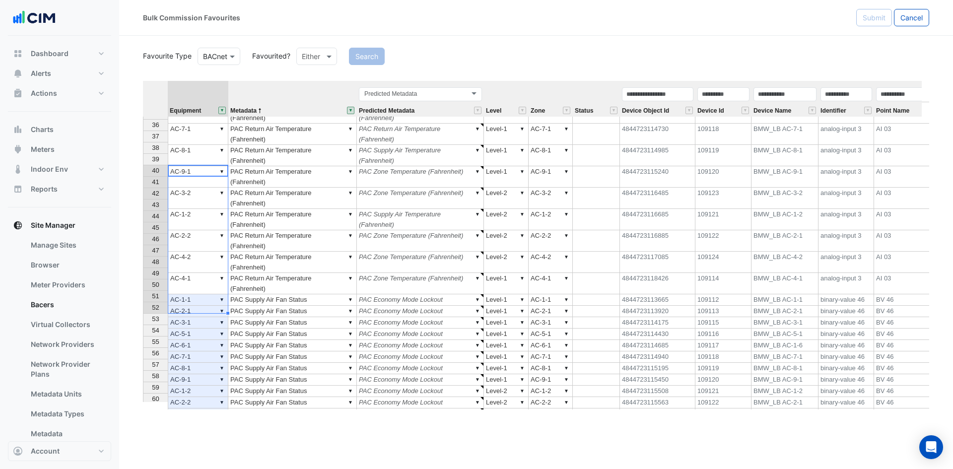
drag, startPoint x: 194, startPoint y: 169, endPoint x: 198, endPoint y: 308, distance: 138.5
click at [198, 308] on tbody "23 ▼ AC-1-2 ▼ PAC Operation Mode ▼ PAC Economy Mode Lockout ▼ Level-2 ▼ AC-1-2 …" at bounding box center [636, 345] width 987 height 749
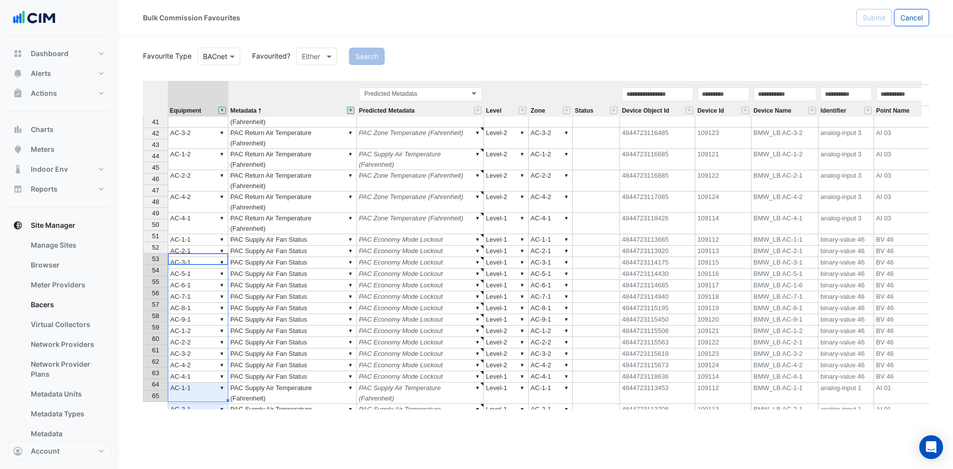
drag, startPoint x: 199, startPoint y: 262, endPoint x: 196, endPoint y: 395, distance: 133.5
click at [196, 395] on tbody "23 ▼ AC-1-2 ▼ PAC Operation Mode ▼ PAC Economy Mode Lockout ▼ Level-2 ▼ AC-1-2 …" at bounding box center [636, 285] width 987 height 749
